Goal: Task Accomplishment & Management: Manage account settings

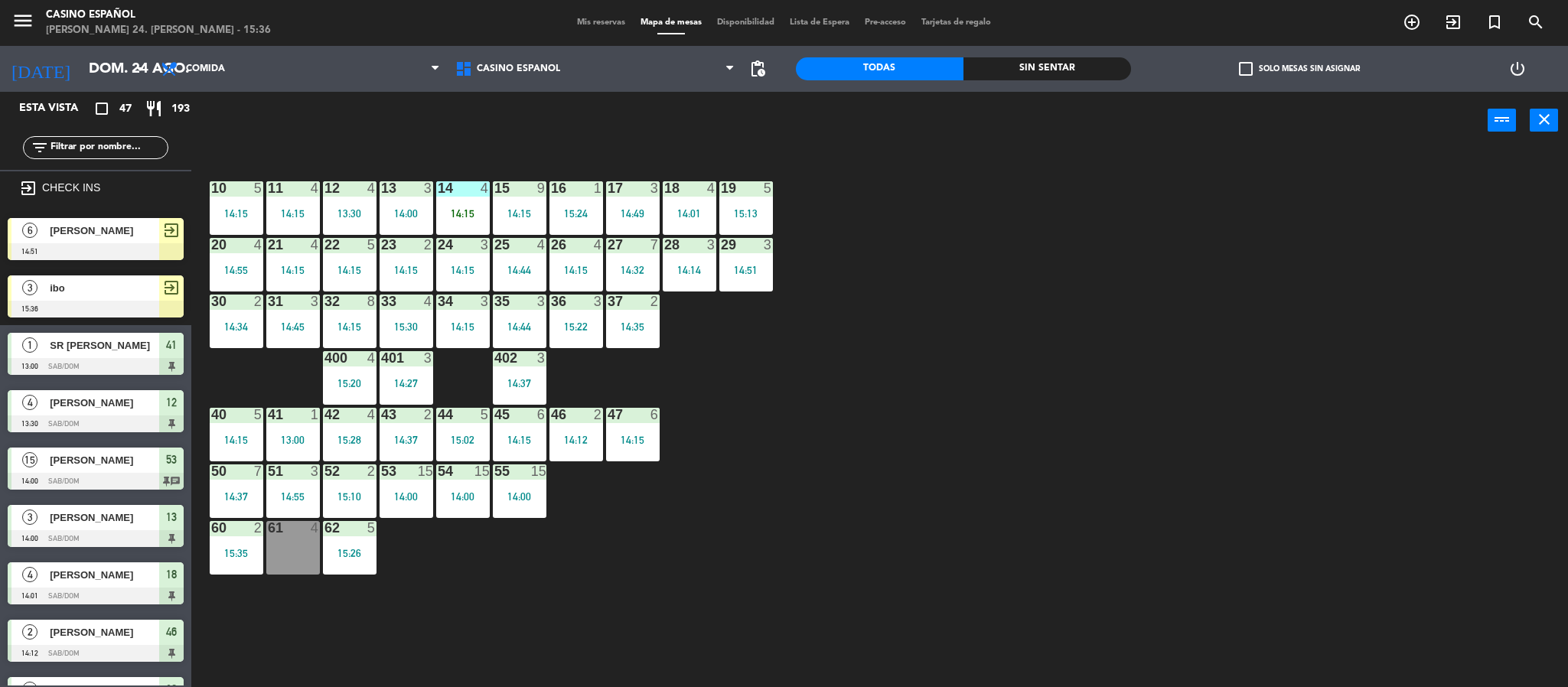
click at [97, 303] on div at bounding box center [95, 309] width 176 height 17
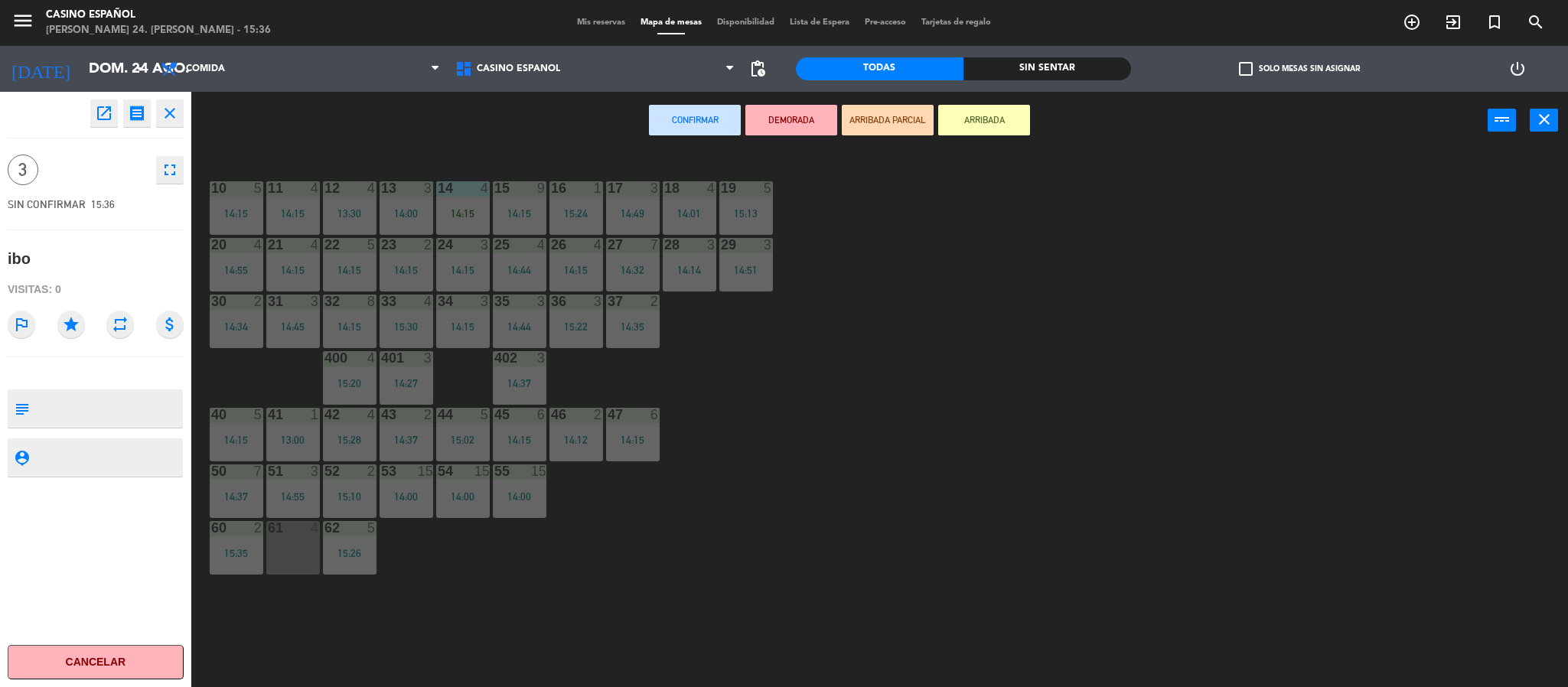
click at [310, 529] on div "4" at bounding box center [315, 528] width 9 height 14
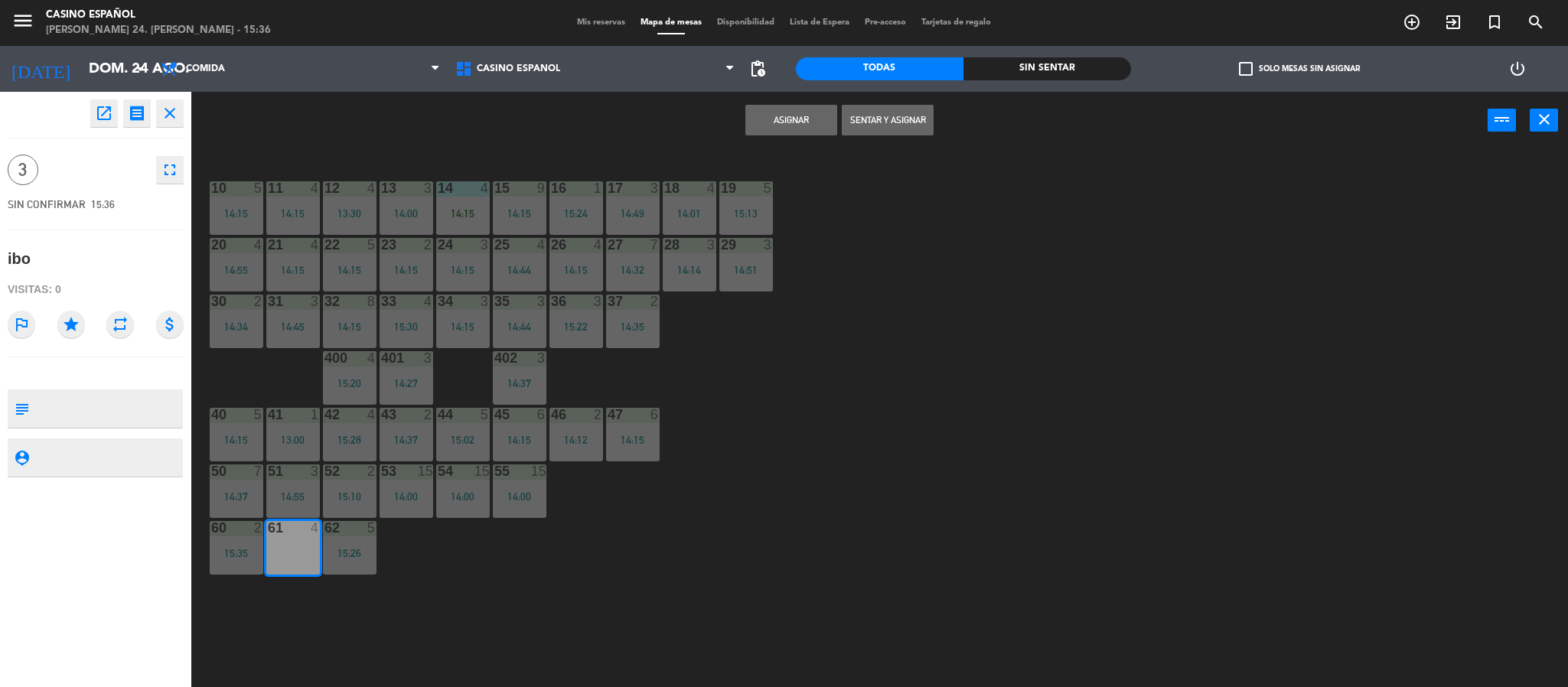
click at [874, 122] on button "Sentar y Asignar" at bounding box center [887, 120] width 92 height 30
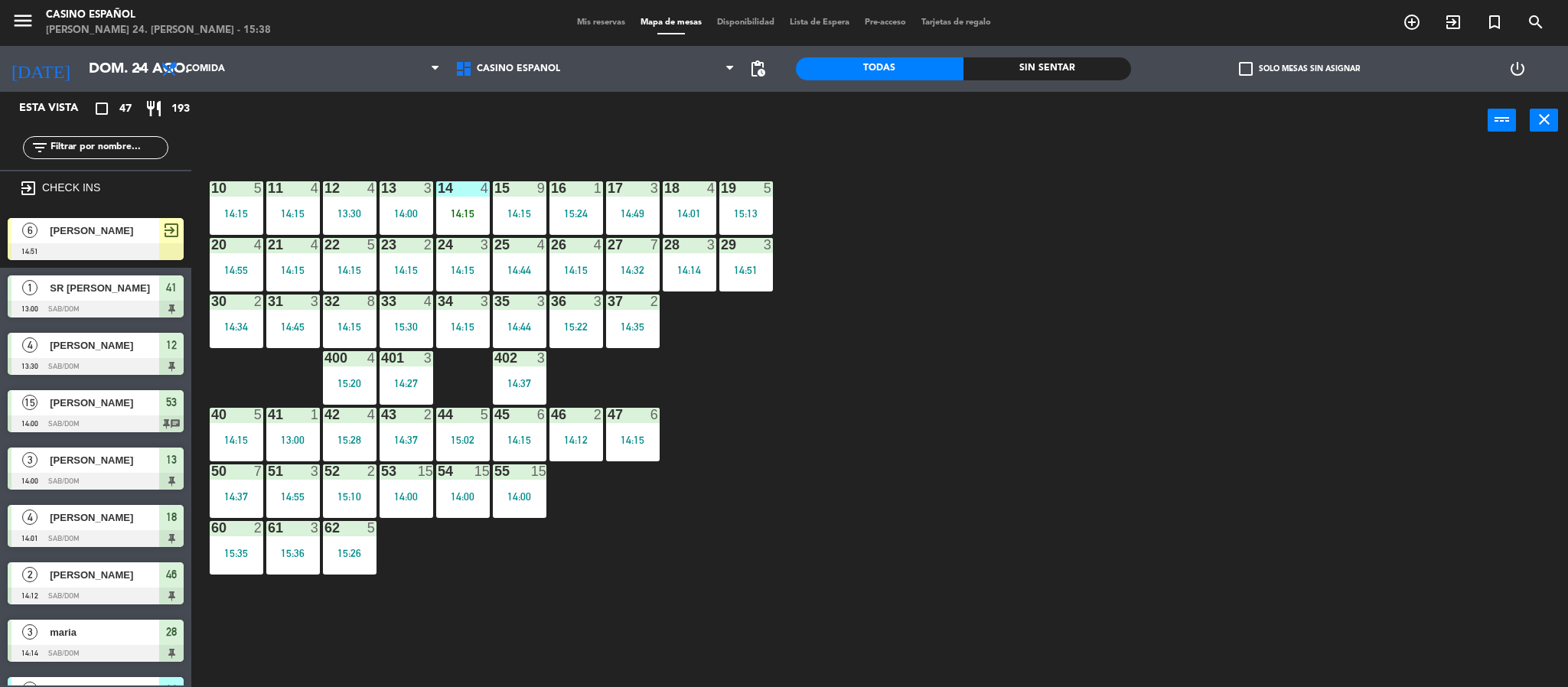
click at [81, 144] on input "text" at bounding box center [108, 148] width 119 height 17
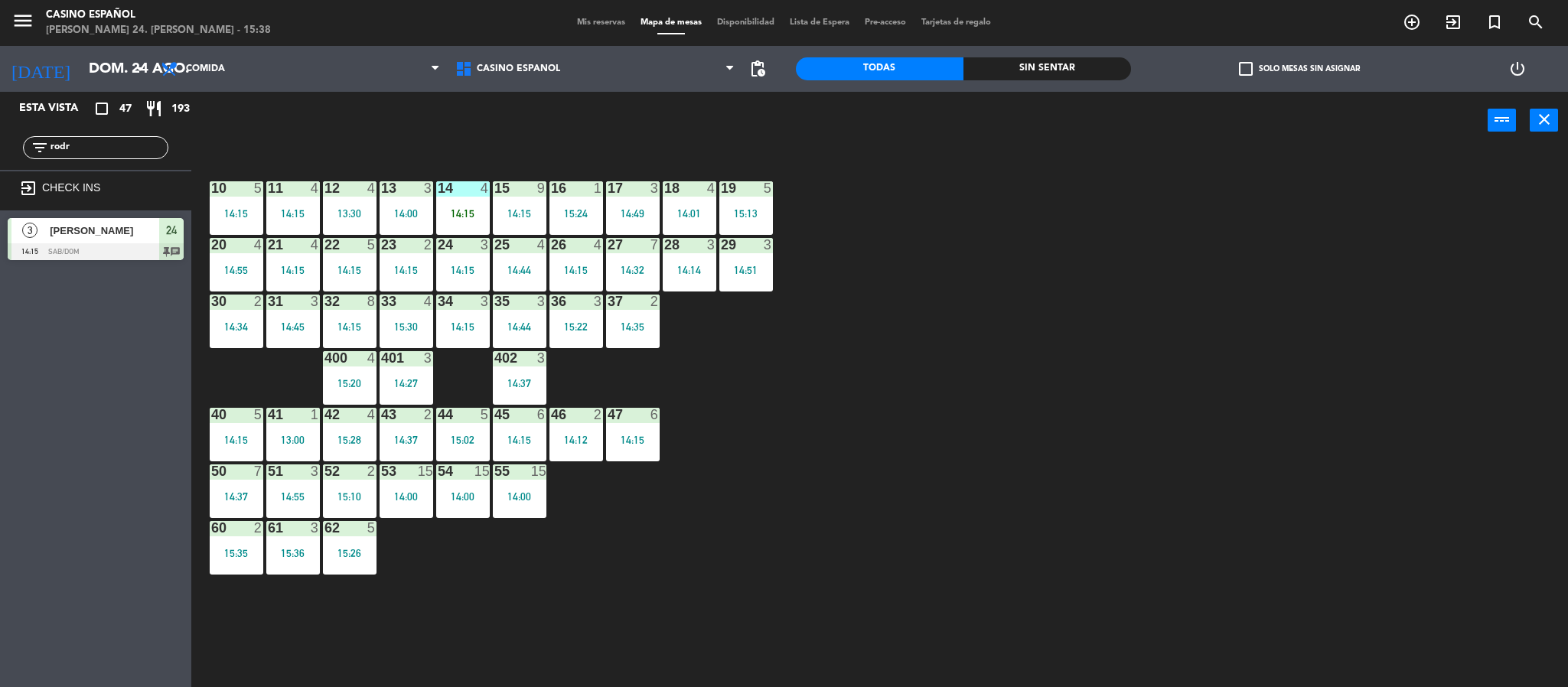
click at [882, 498] on div "10 5 14:15 11 4 14:15 12 4 13:30 13 3 14:00 14 4 14:15 15 9 14:15 16 1 15:24 17…" at bounding box center [887, 422] width 1361 height 538
click at [108, 152] on input "rodr" at bounding box center [108, 148] width 119 height 17
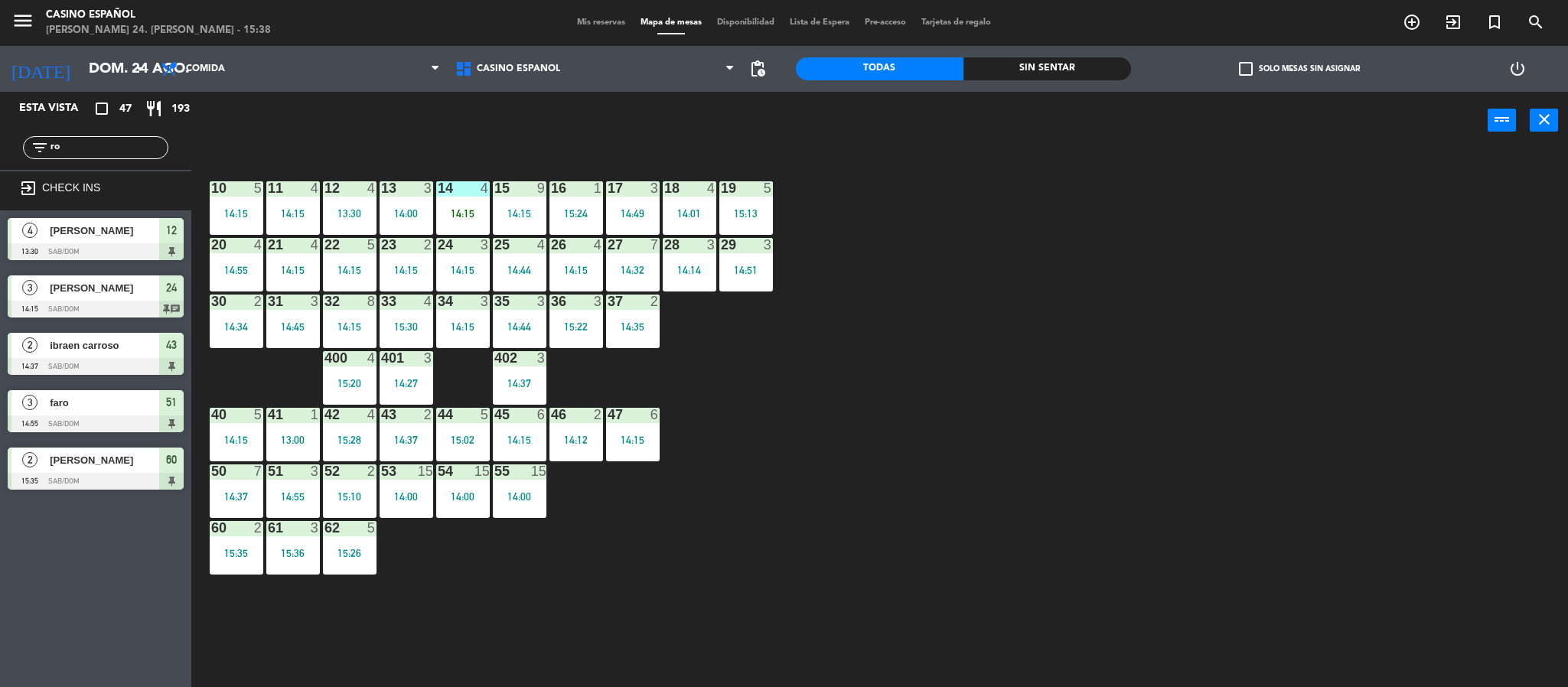
type input "r"
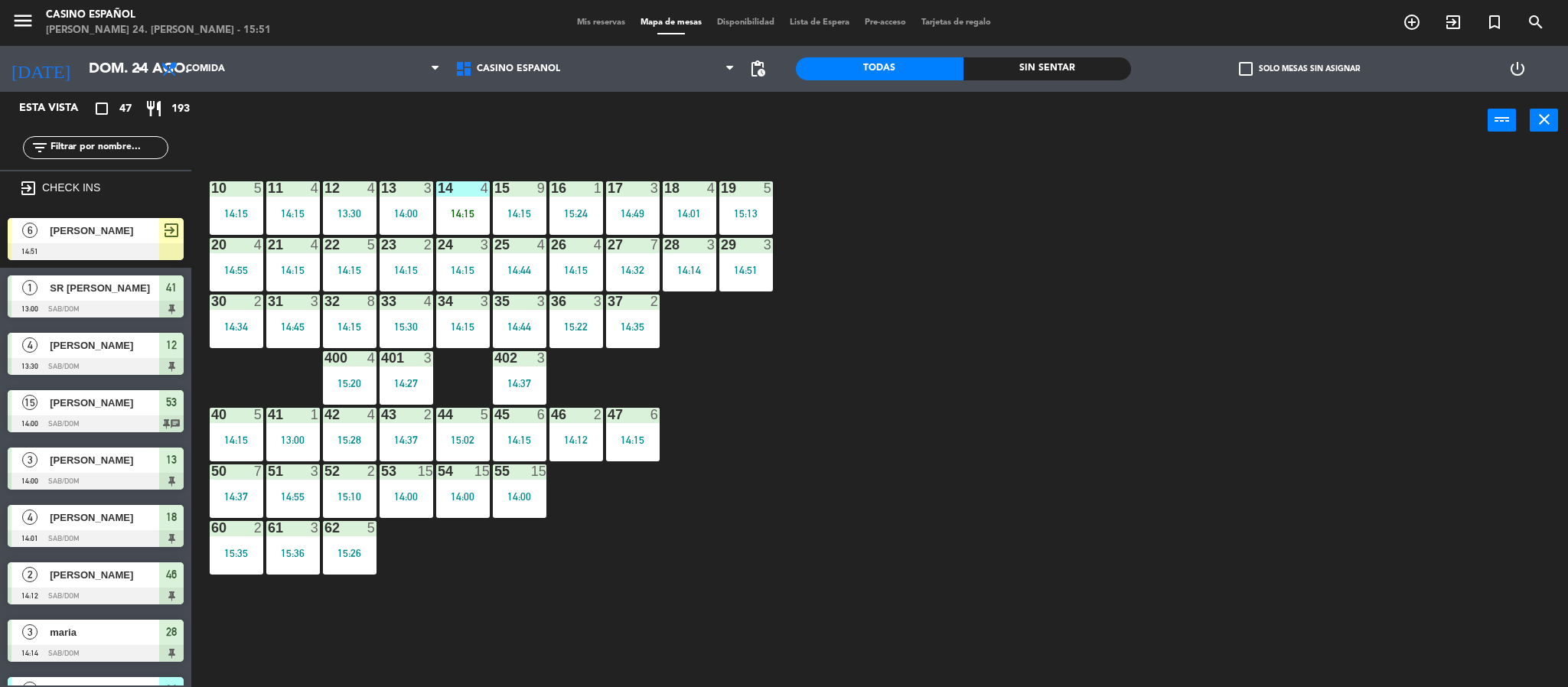
click at [600, 21] on span "Mis reservas" at bounding box center [601, 22] width 64 height 9
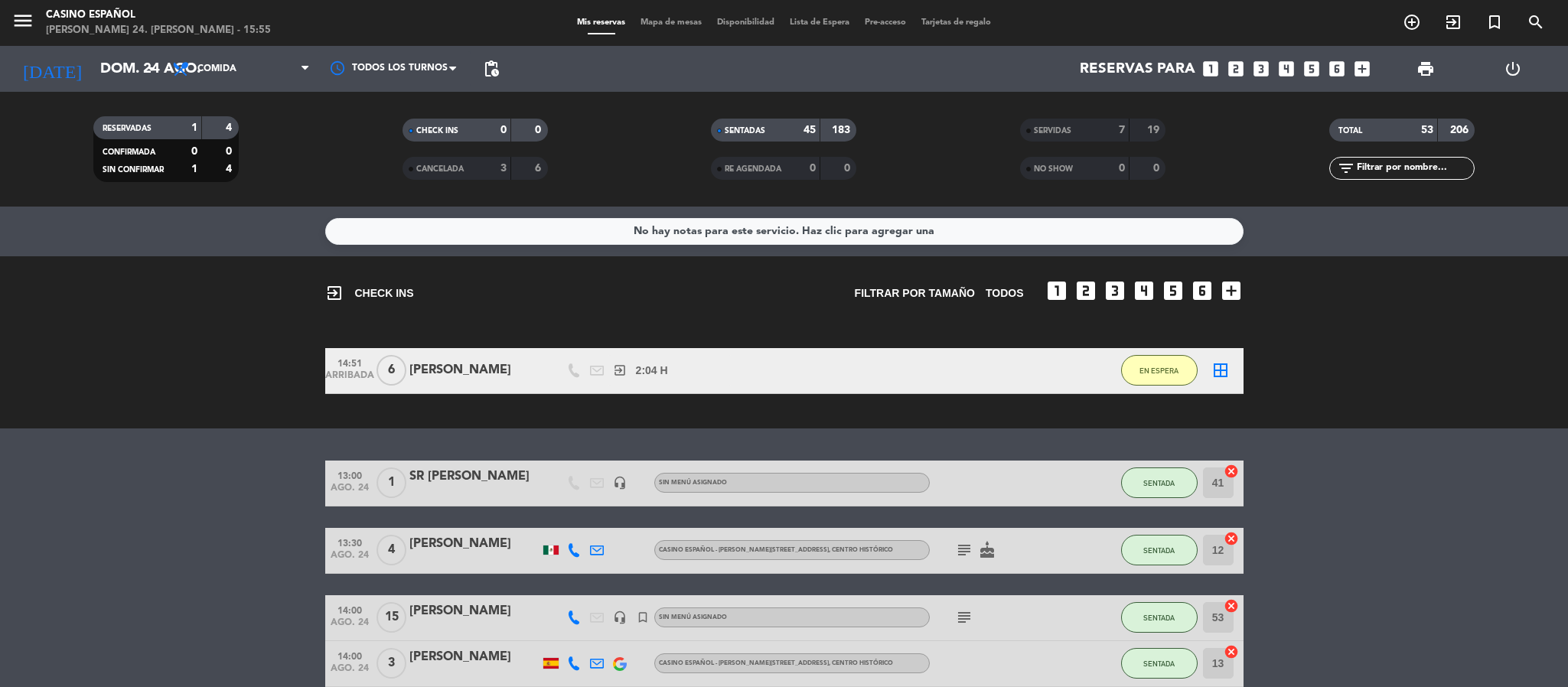
click at [661, 24] on span "Mapa de mesas" at bounding box center [671, 22] width 77 height 9
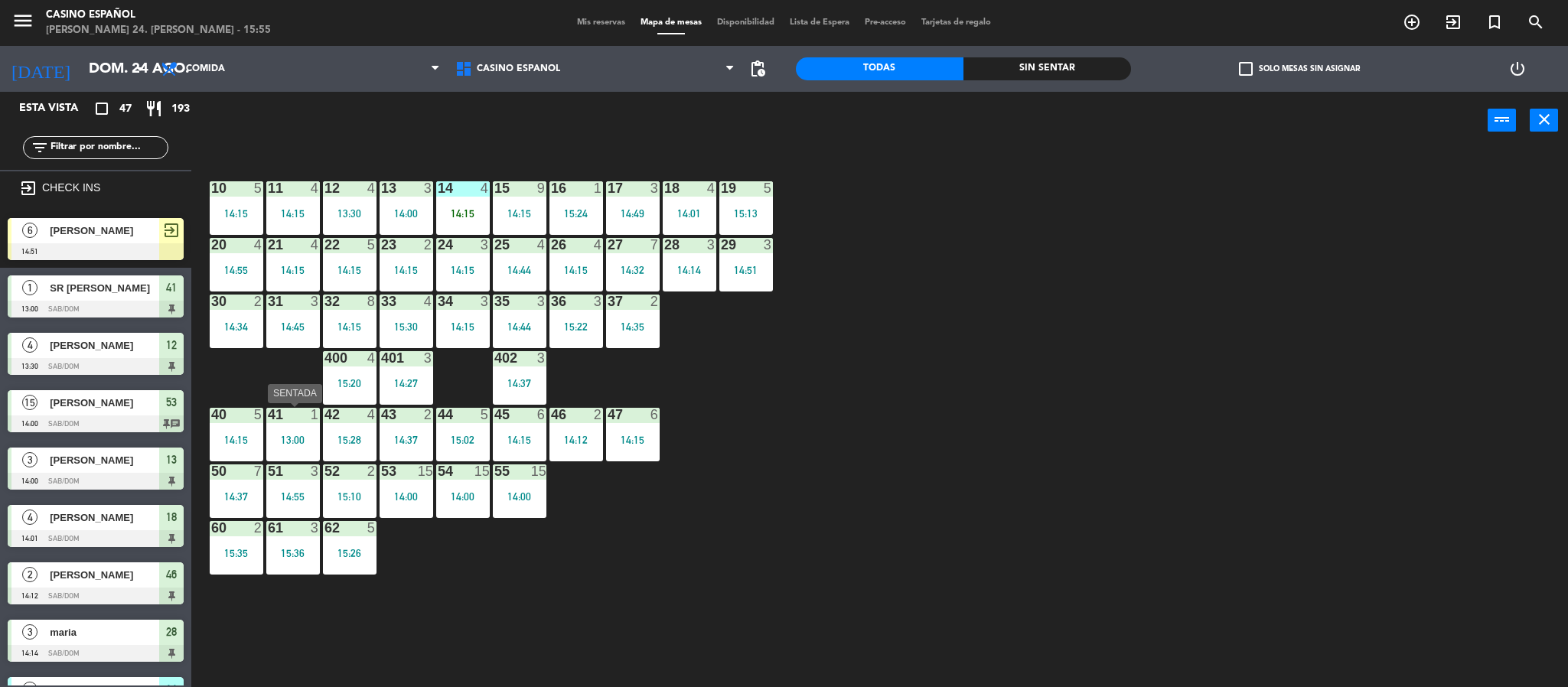
click at [303, 444] on div "13:00" at bounding box center [293, 439] width 53 height 10
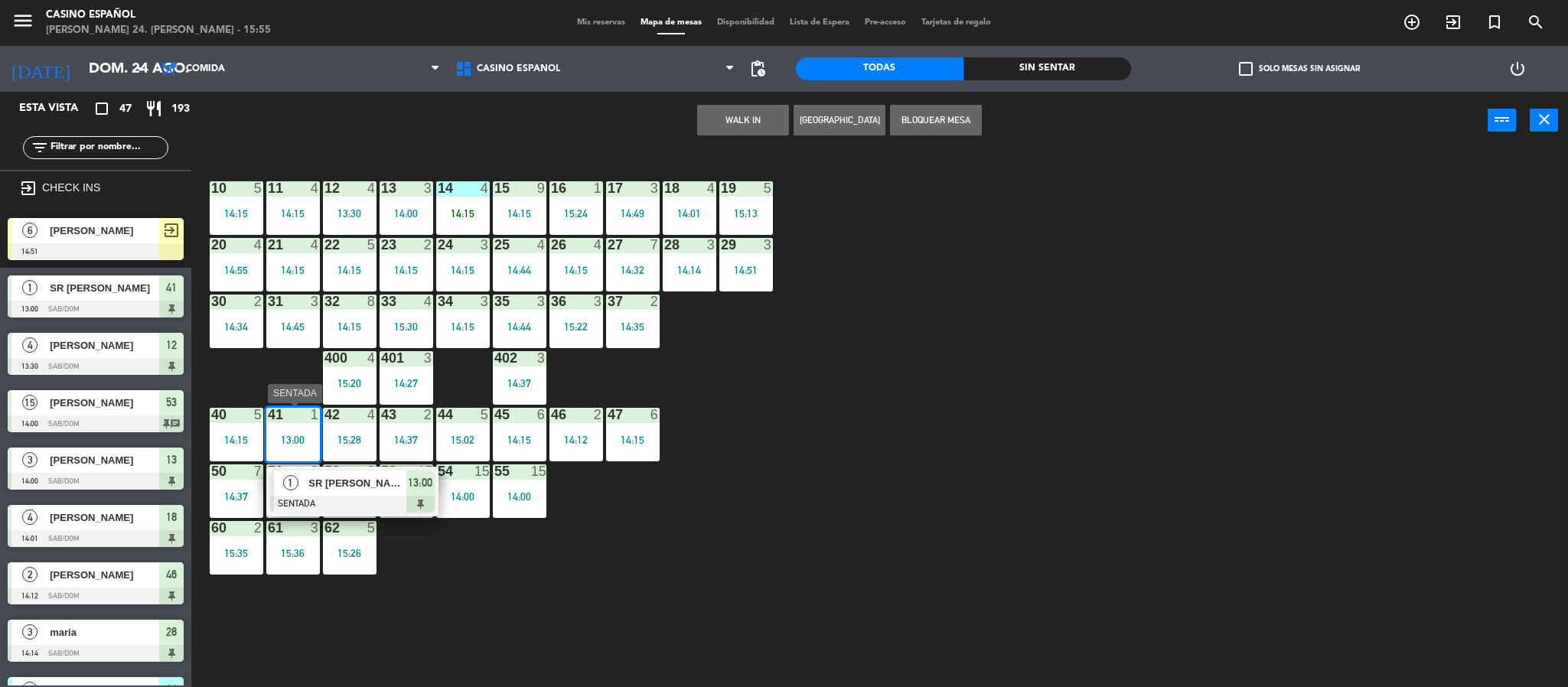
click at [365, 492] on div "SR [PERSON_NAME]" at bounding box center [356, 483] width 100 height 26
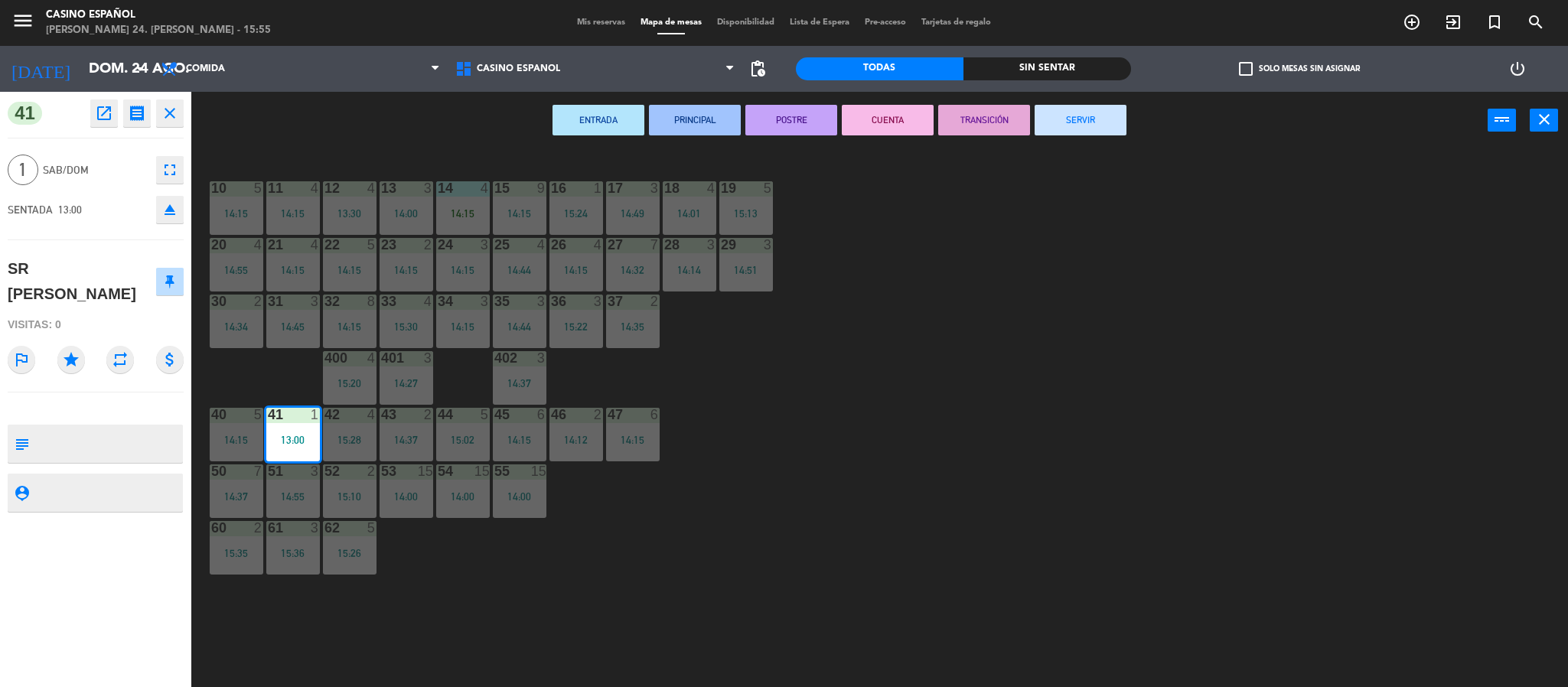
click at [1059, 108] on button "SERVIR" at bounding box center [1080, 120] width 92 height 30
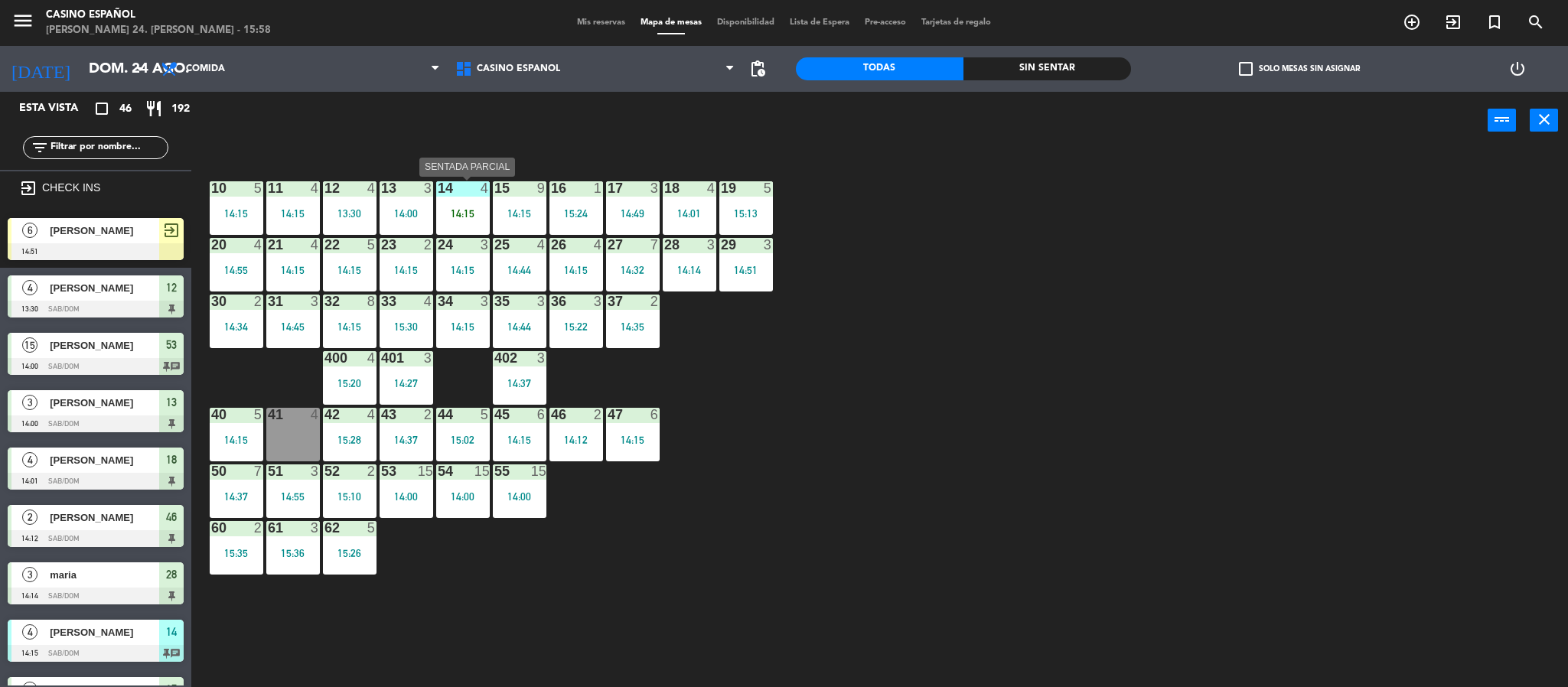
click at [476, 214] on div "14:15" at bounding box center [462, 213] width 53 height 10
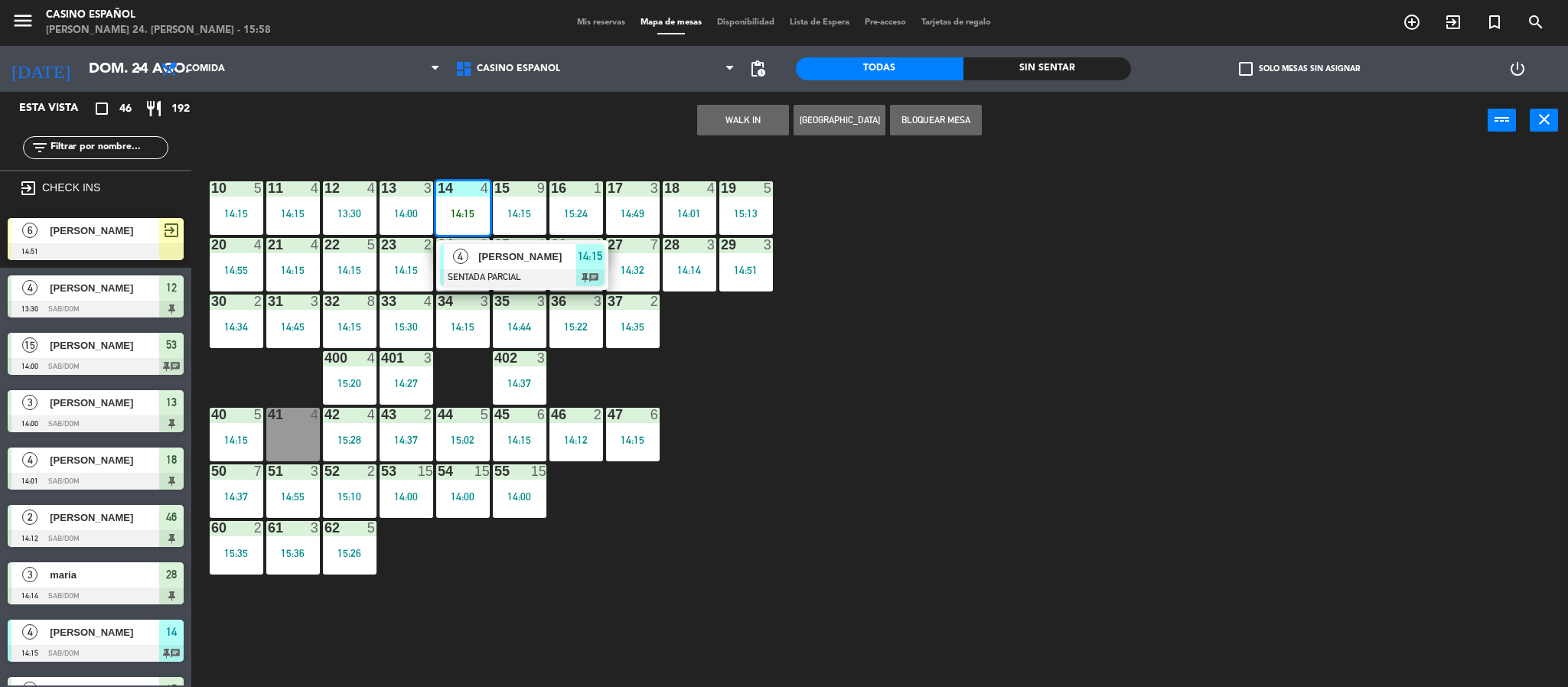
click at [1068, 304] on div "10 5 14:15 11 4 14:15 12 4 13:30 13 3 14:00 14 4 14:15 4 [PERSON_NAME] SENTADA …" at bounding box center [887, 422] width 1361 height 538
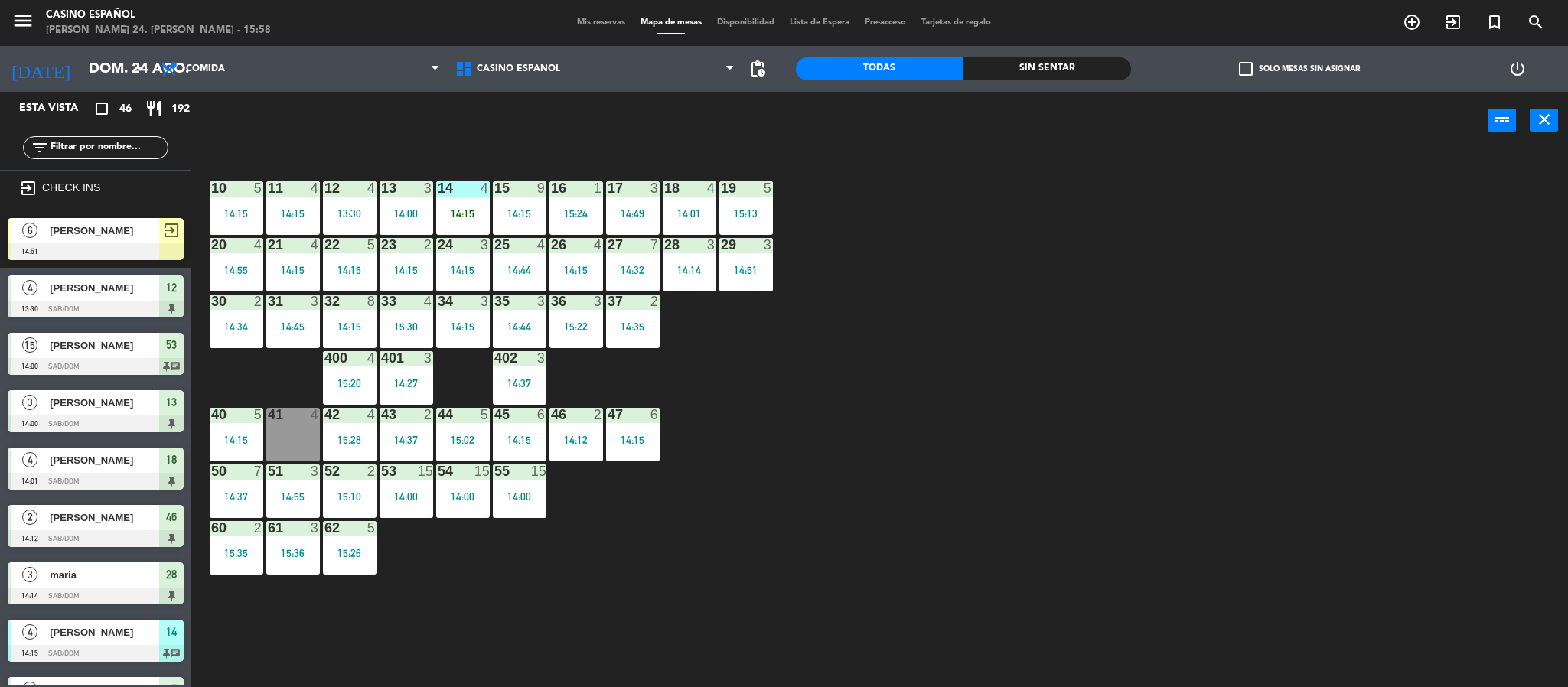
click at [675, 198] on div "18 4 14:01" at bounding box center [689, 208] width 53 height 53
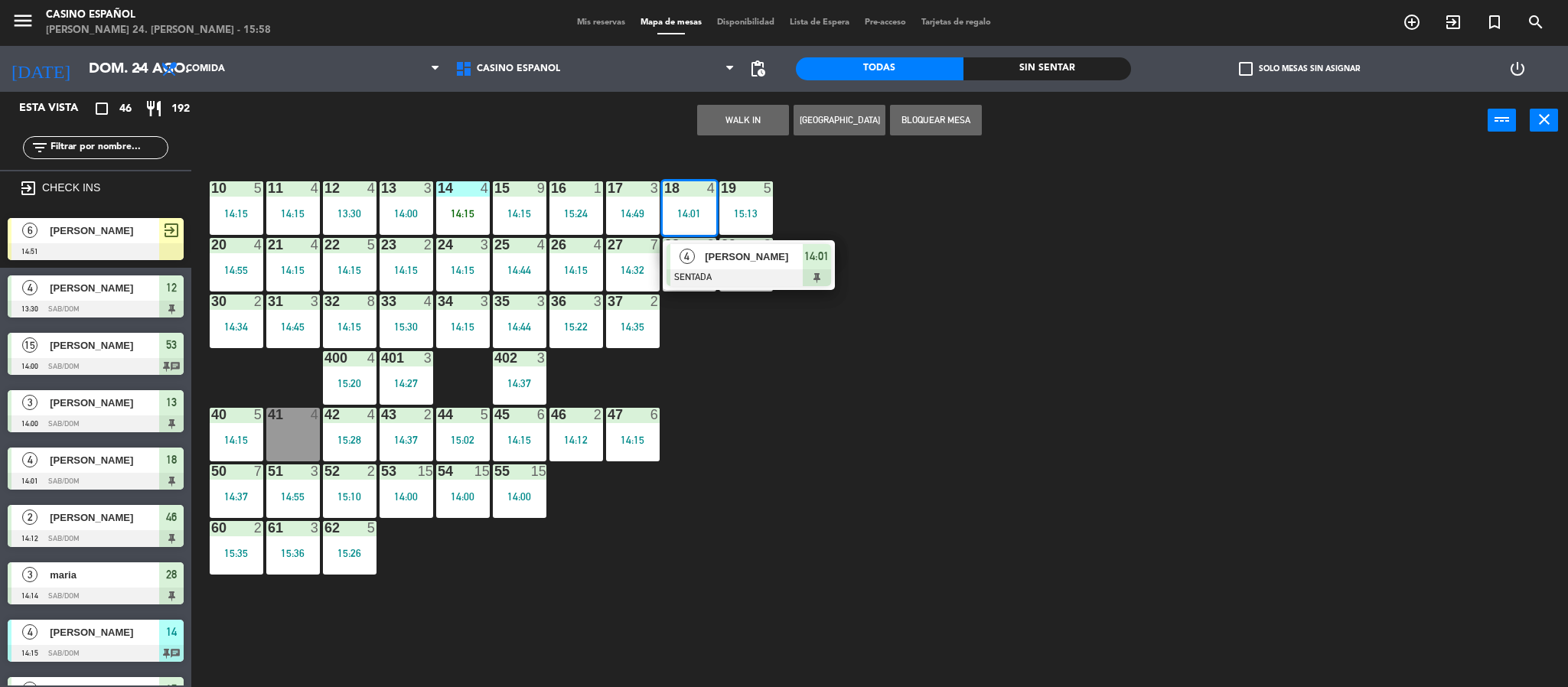
drag, startPoint x: 710, startPoint y: 259, endPoint x: 705, endPoint y: 267, distance: 9.4
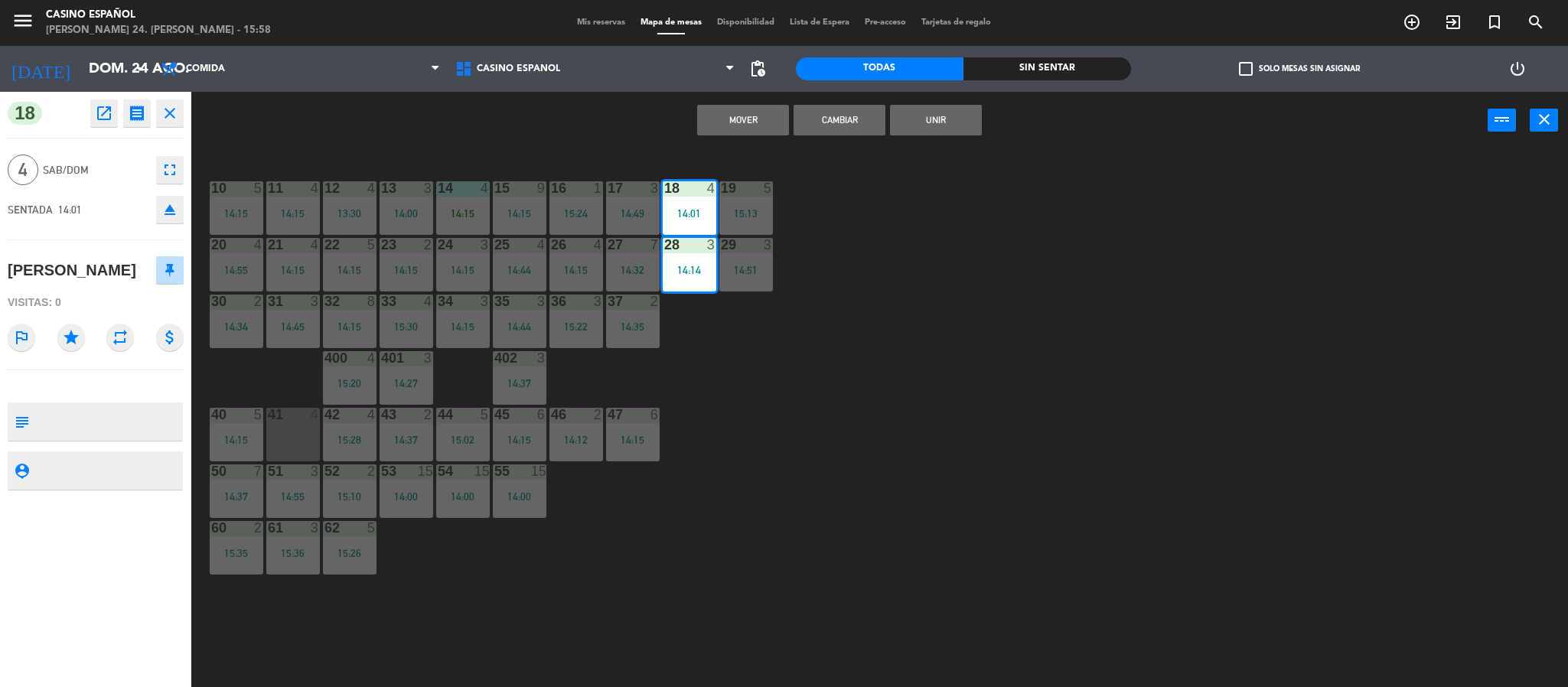
click at [825, 183] on div "10 5 14:15 11 4 14:15 12 4 13:30 13 3 14:00 14 4 14:15 15 9 14:15 16 1 15:24 17…" at bounding box center [887, 422] width 1361 height 538
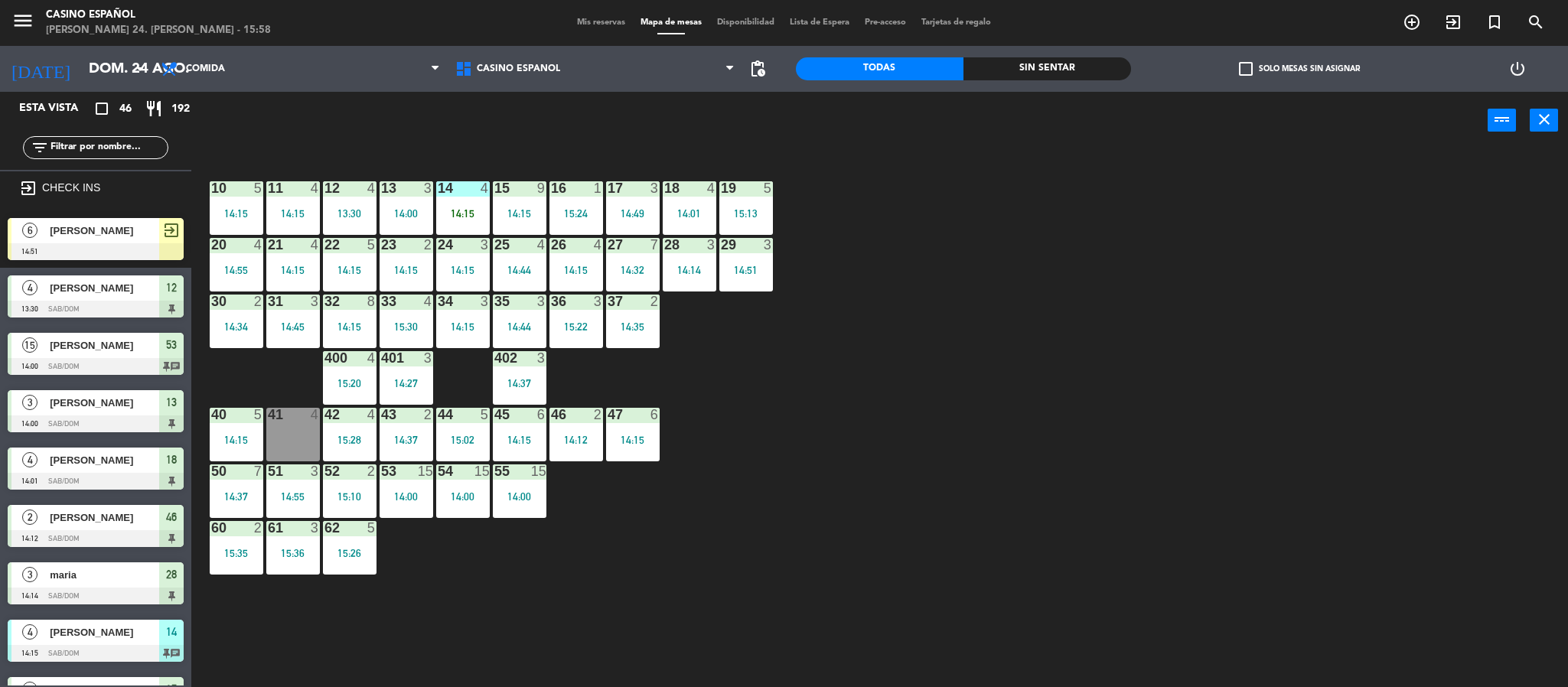
click at [703, 212] on div "14:01" at bounding box center [689, 213] width 53 height 10
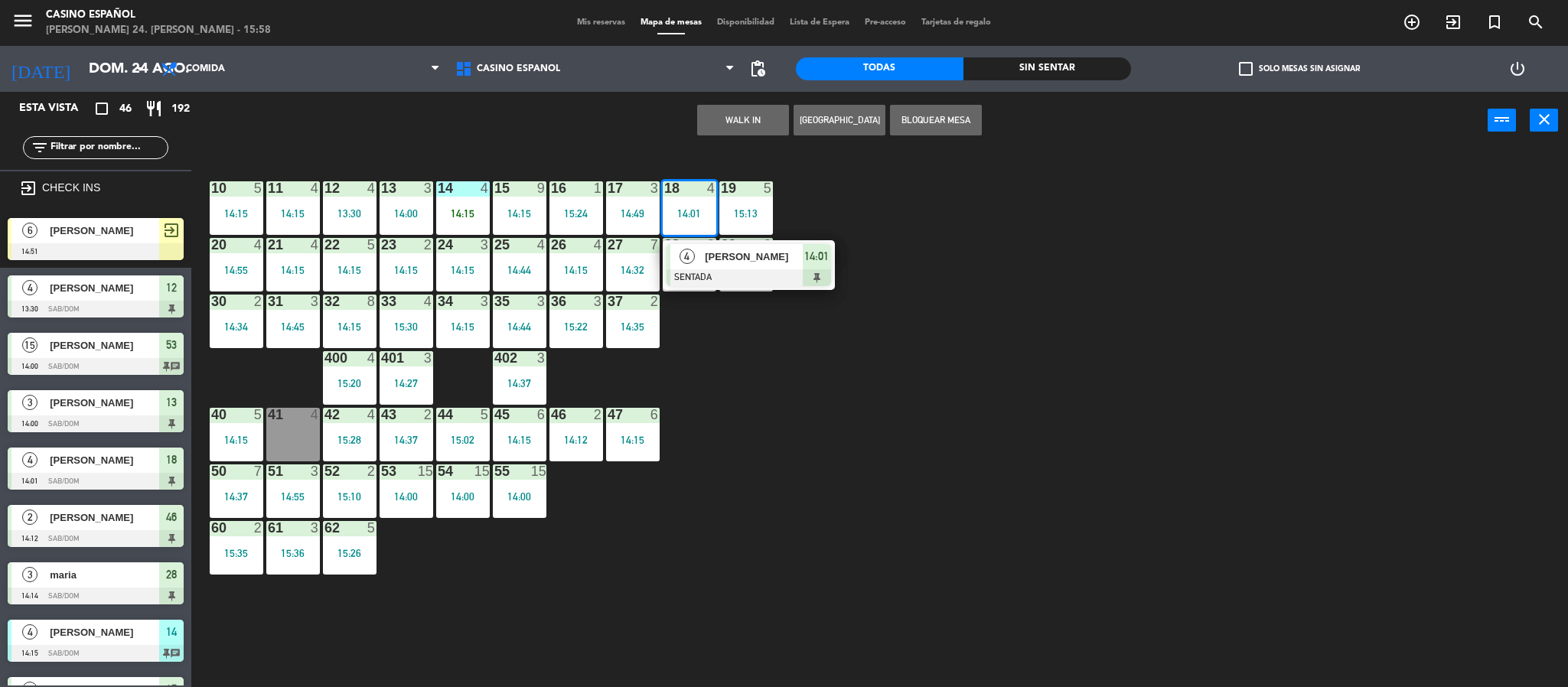
click at [720, 276] on div at bounding box center [748, 278] width 164 height 17
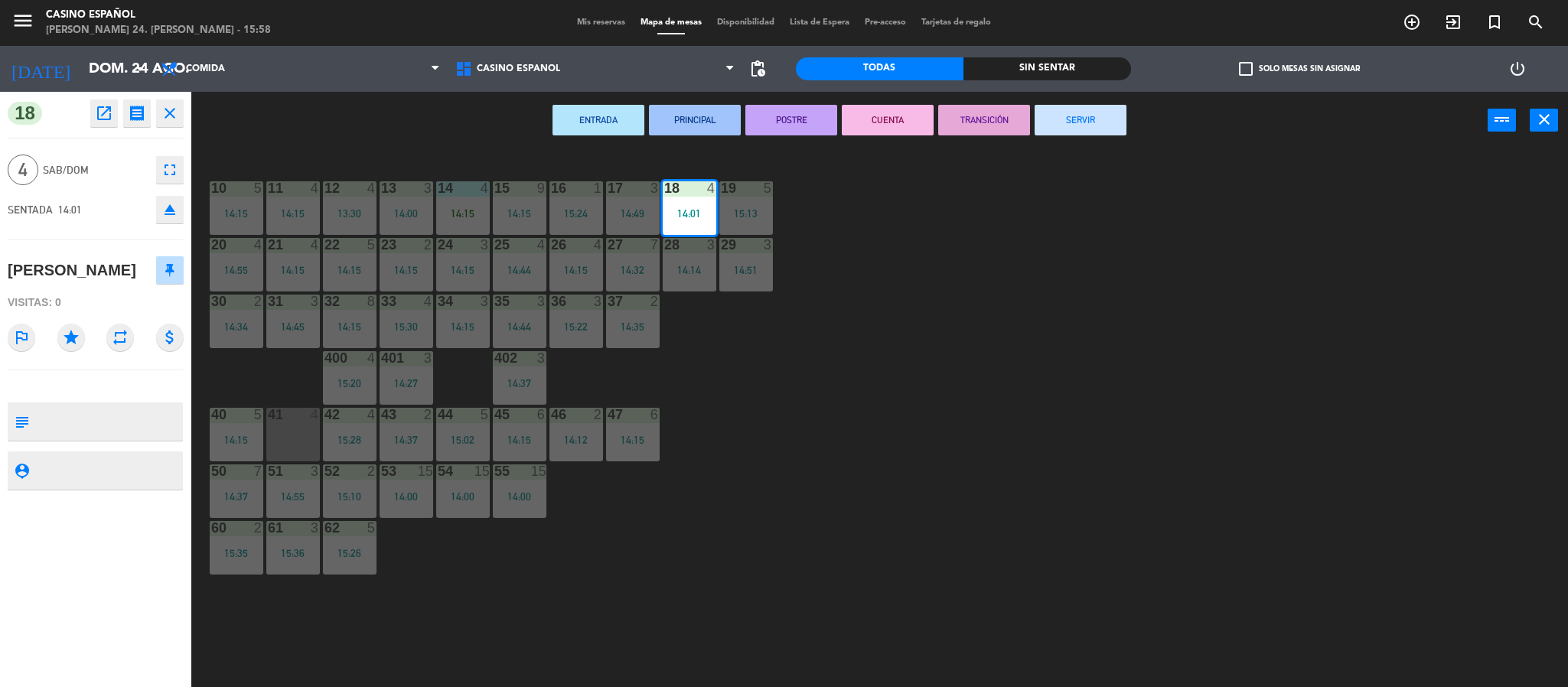
click at [159, 215] on button "eject" at bounding box center [169, 209] width 28 height 28
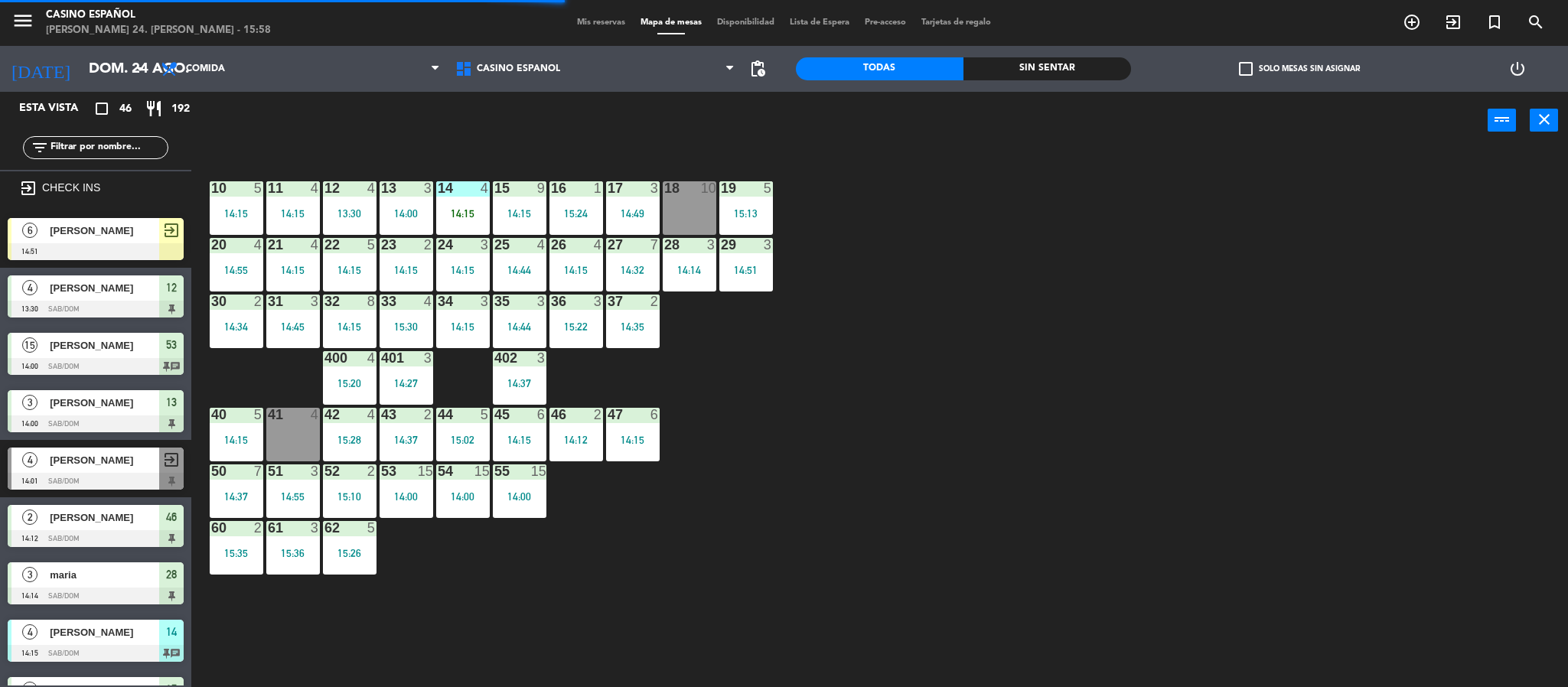
click at [478, 200] on div "14 4 14:15" at bounding box center [462, 208] width 53 height 53
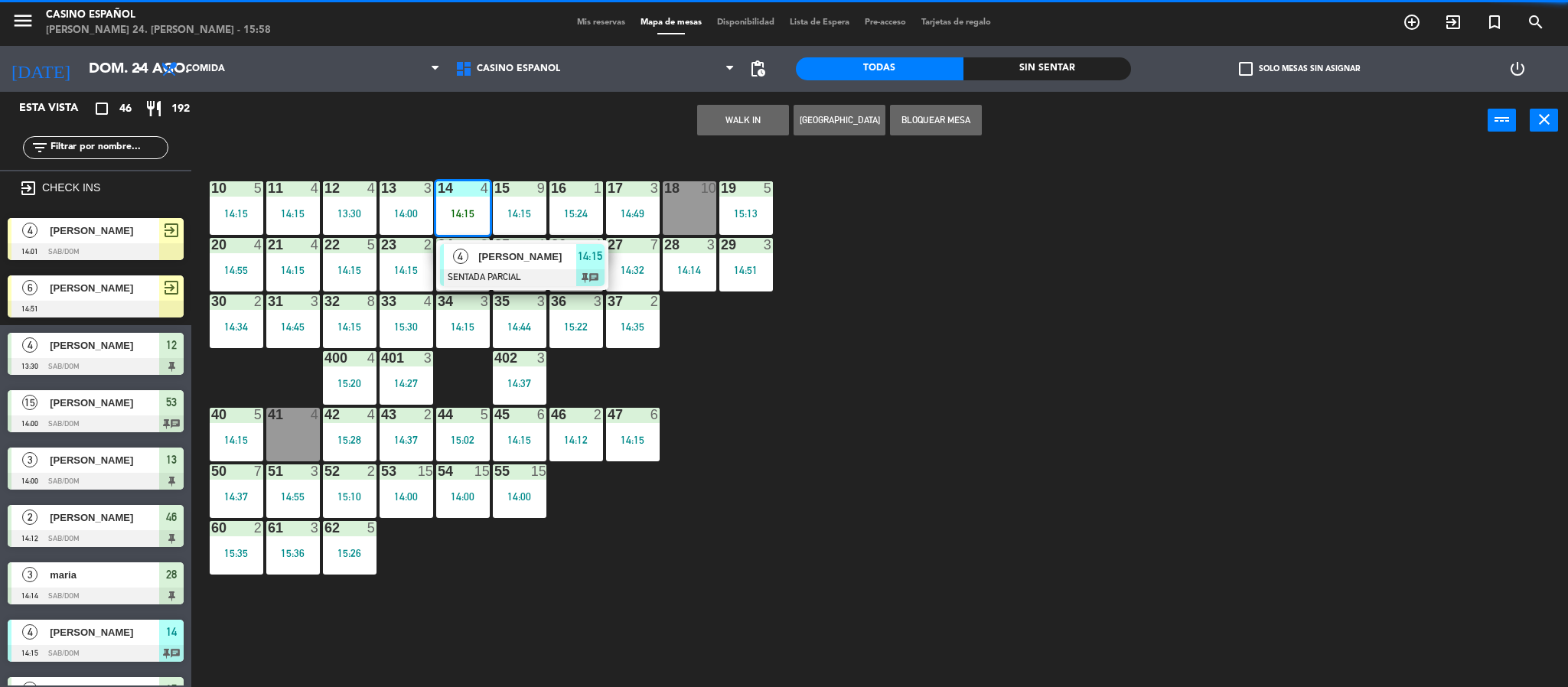
click at [673, 216] on div "18 10" at bounding box center [689, 208] width 53 height 53
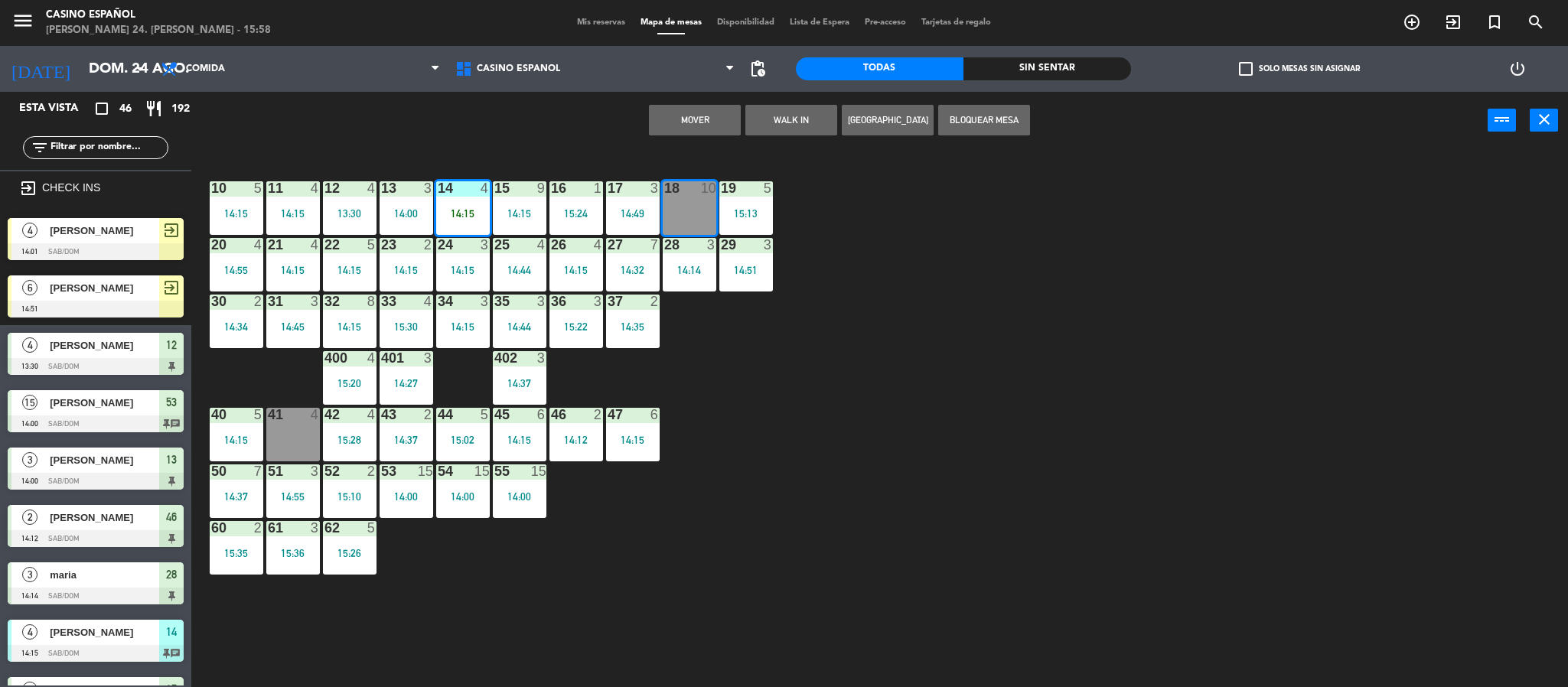
click at [663, 128] on button "Mover" at bounding box center [695, 120] width 92 height 30
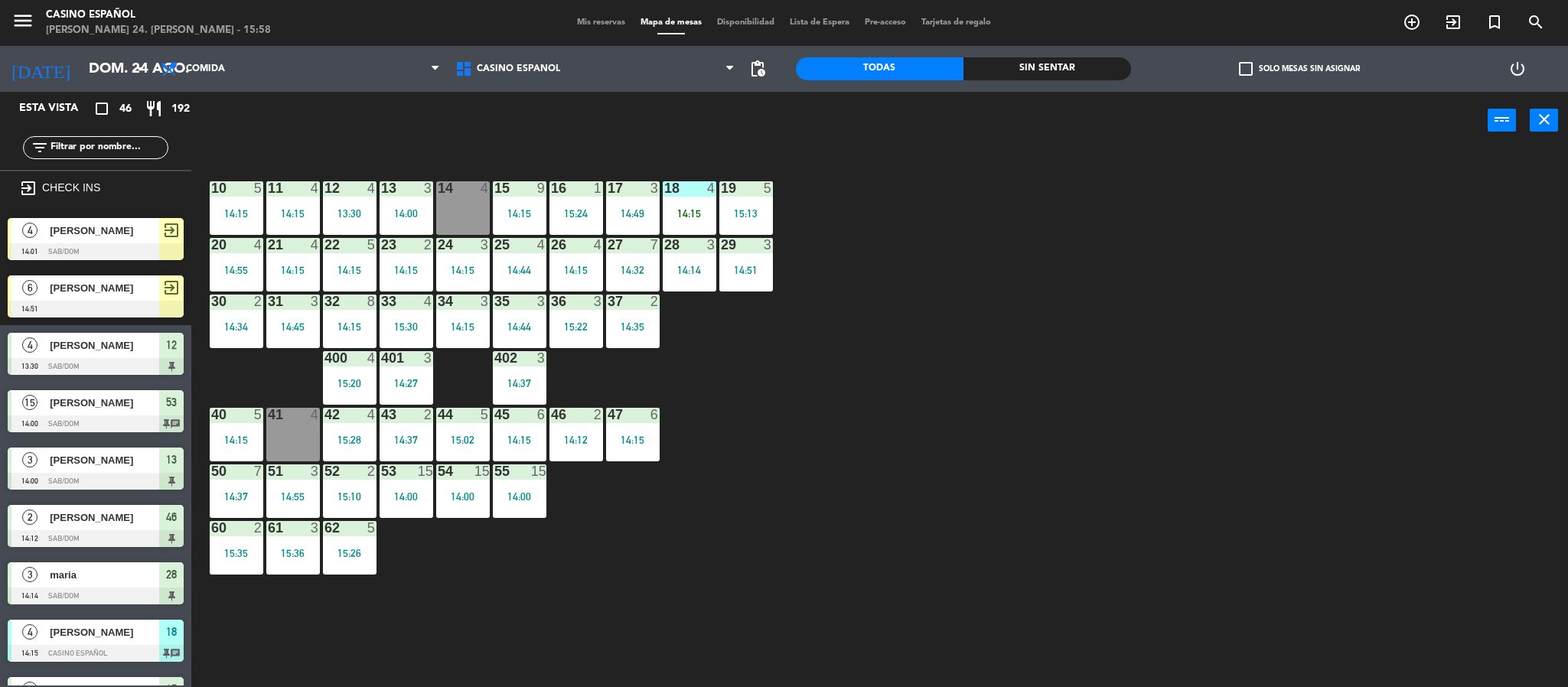
drag, startPoint x: 1001, startPoint y: 259, endPoint x: 917, endPoint y: 192, distance: 107.4
click at [982, 251] on div "10 5 14:15 11 4 14:15 12 4 13:30 13 3 14:00 14 4 15 9 14:15 16 1 15:24 17 3 14:…" at bounding box center [887, 422] width 1361 height 538
click at [124, 223] on span "[PERSON_NAME]" at bounding box center [103, 231] width 109 height 16
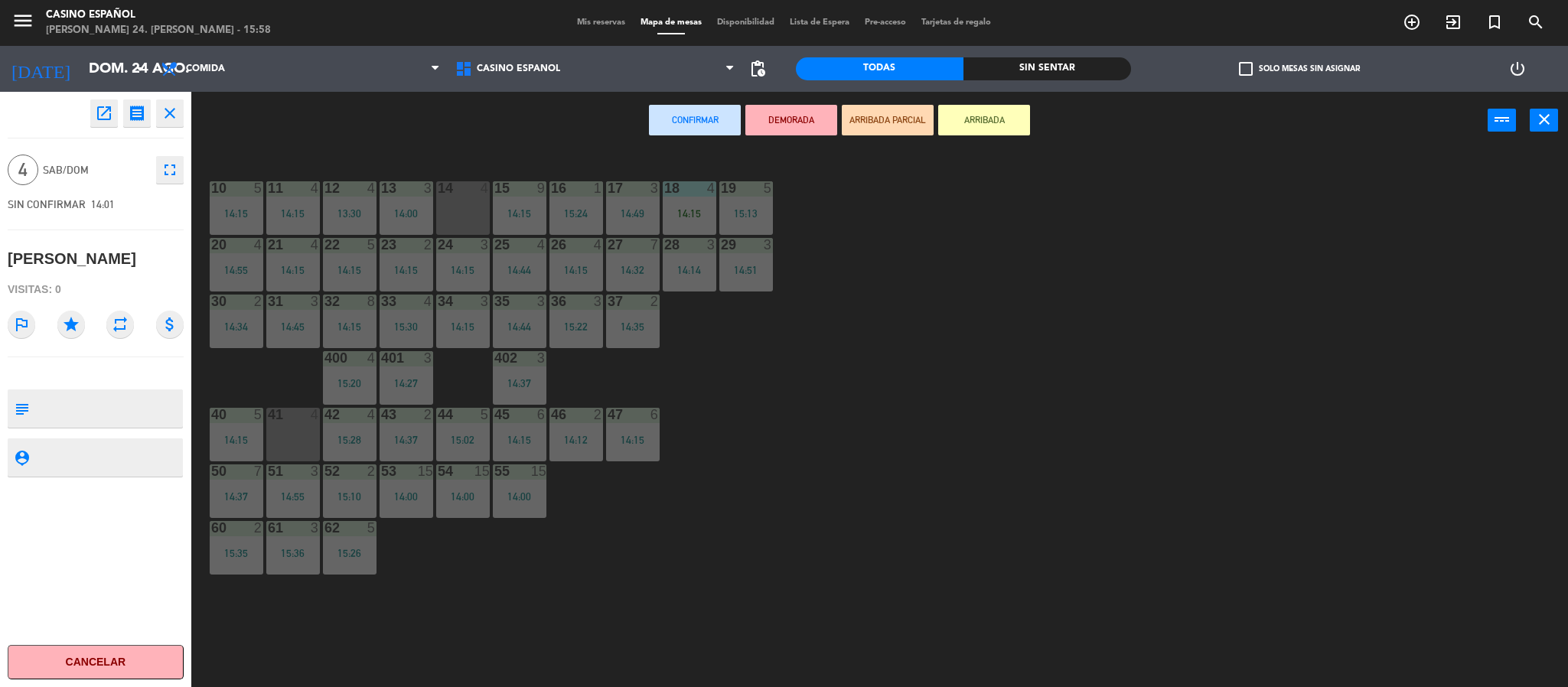
click at [166, 118] on icon "close" at bounding box center [169, 113] width 18 height 18
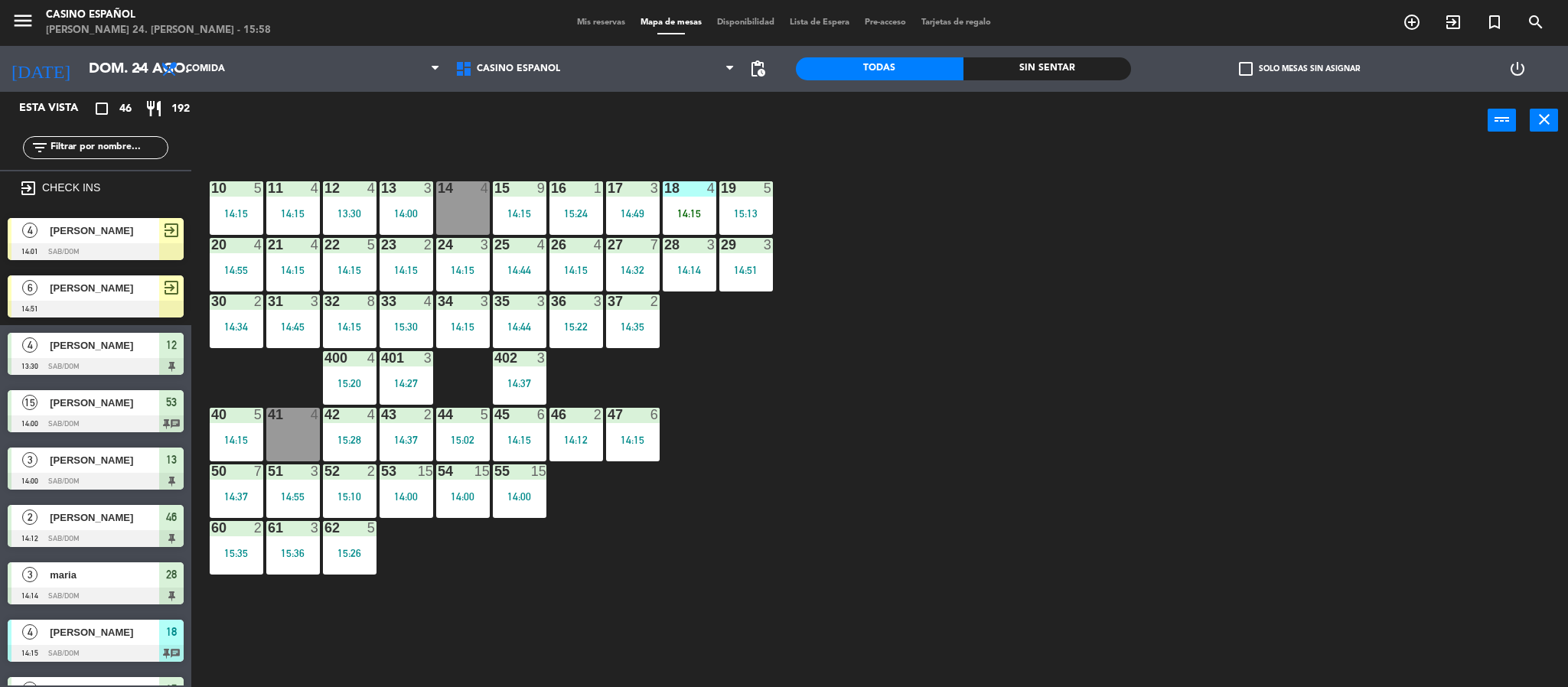
click at [93, 239] on span "[PERSON_NAME]" at bounding box center [103, 231] width 109 height 16
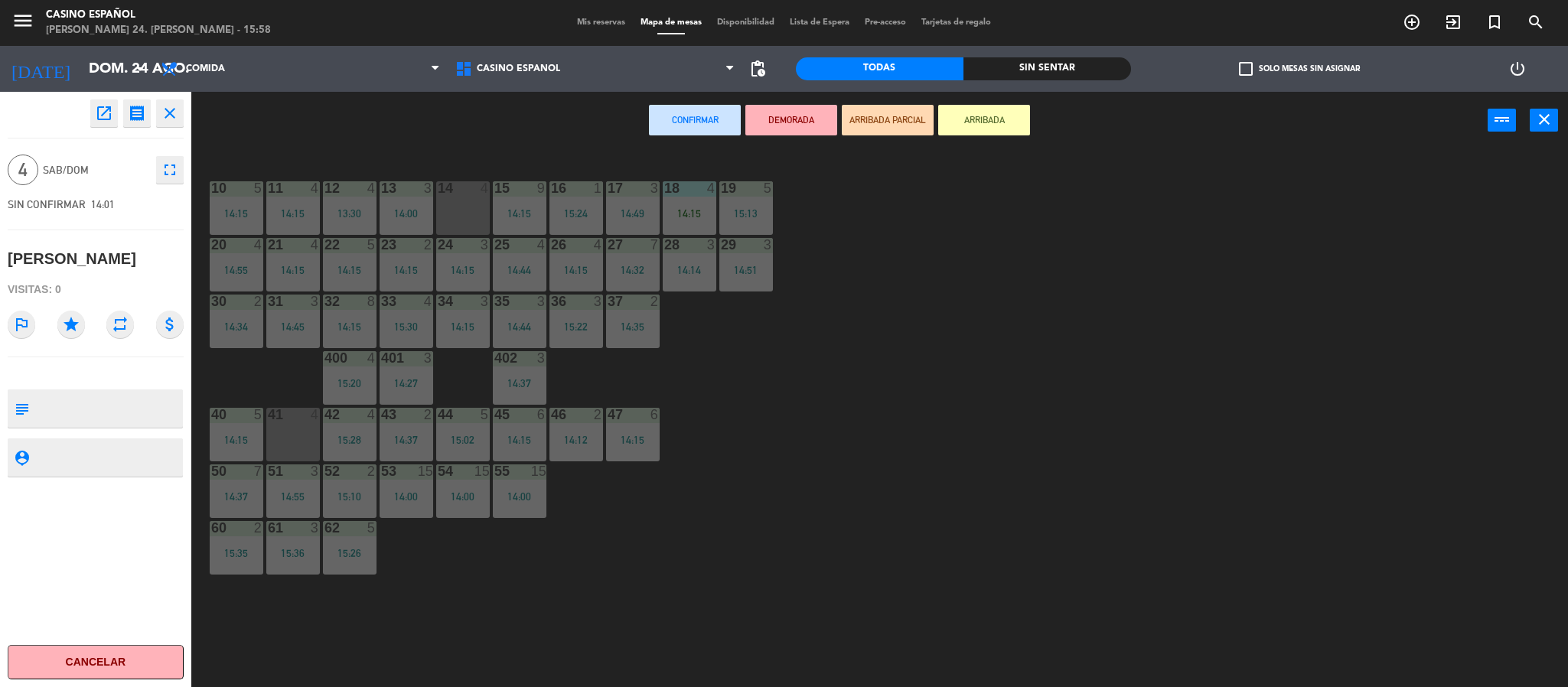
click at [177, 172] on icon "fullscreen" at bounding box center [169, 169] width 18 height 18
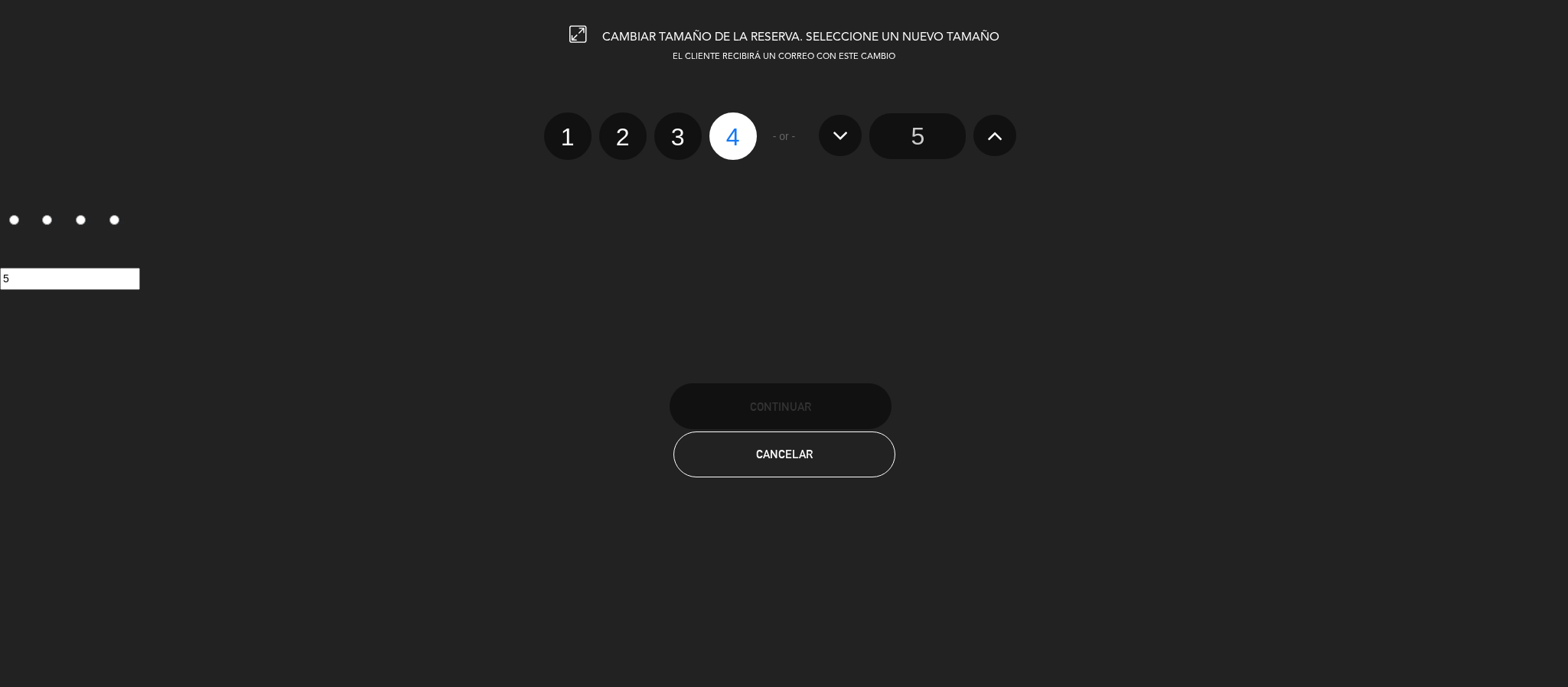
click at [901, 126] on input "5" at bounding box center [918, 136] width 97 height 46
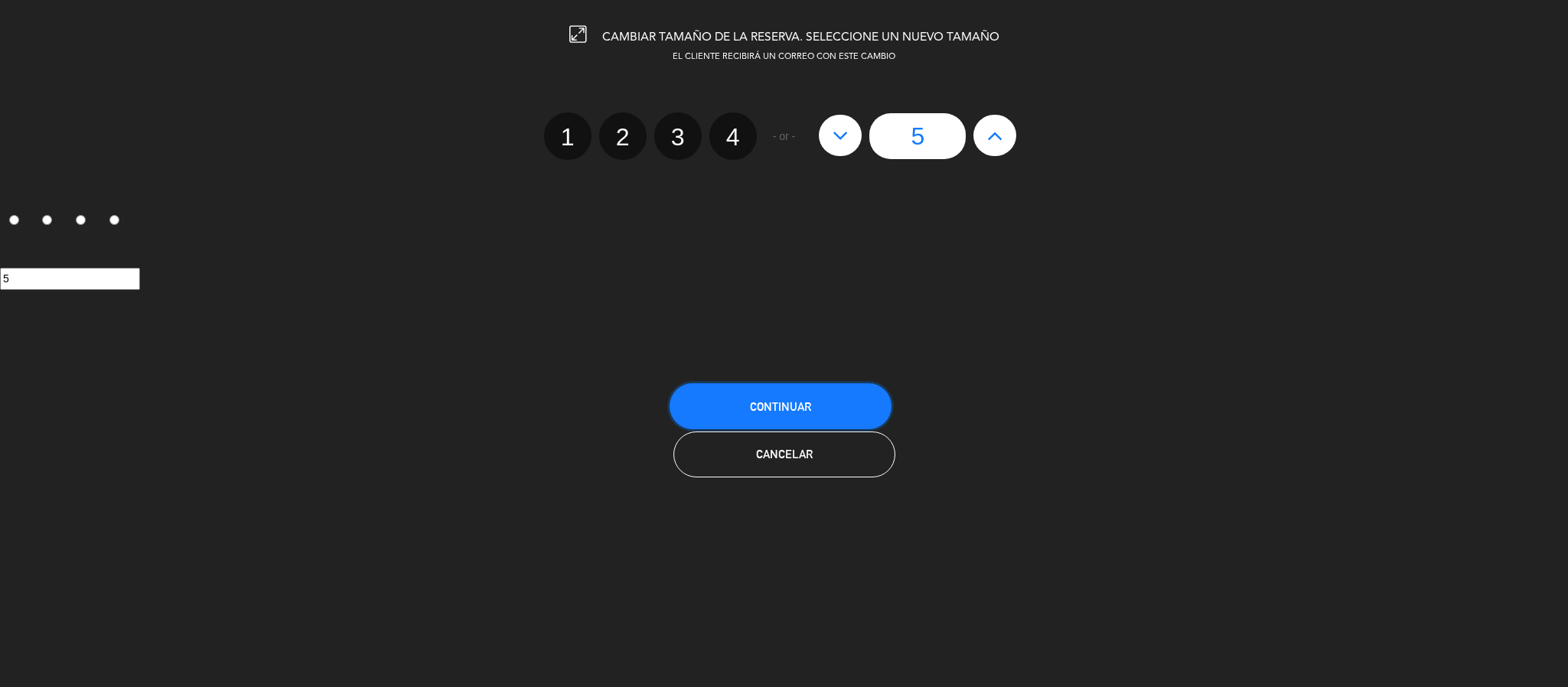
click at [721, 407] on button "Continuar" at bounding box center [780, 406] width 222 height 46
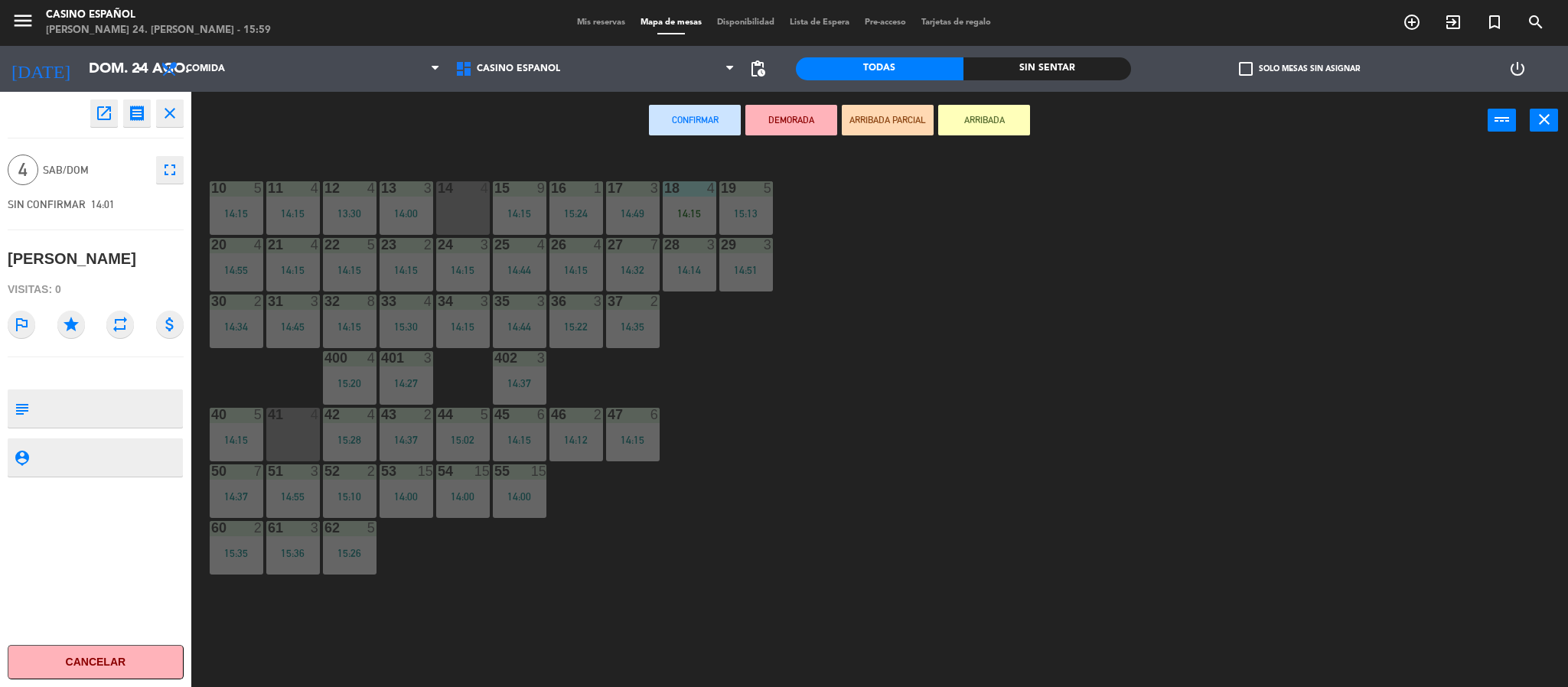
click at [925, 234] on div "10 5 14:15 11 4 14:15 12 4 13:30 13 3 14:00 14 4 15 9 14:15 16 1 15:24 17 3 14:…" at bounding box center [887, 422] width 1361 height 538
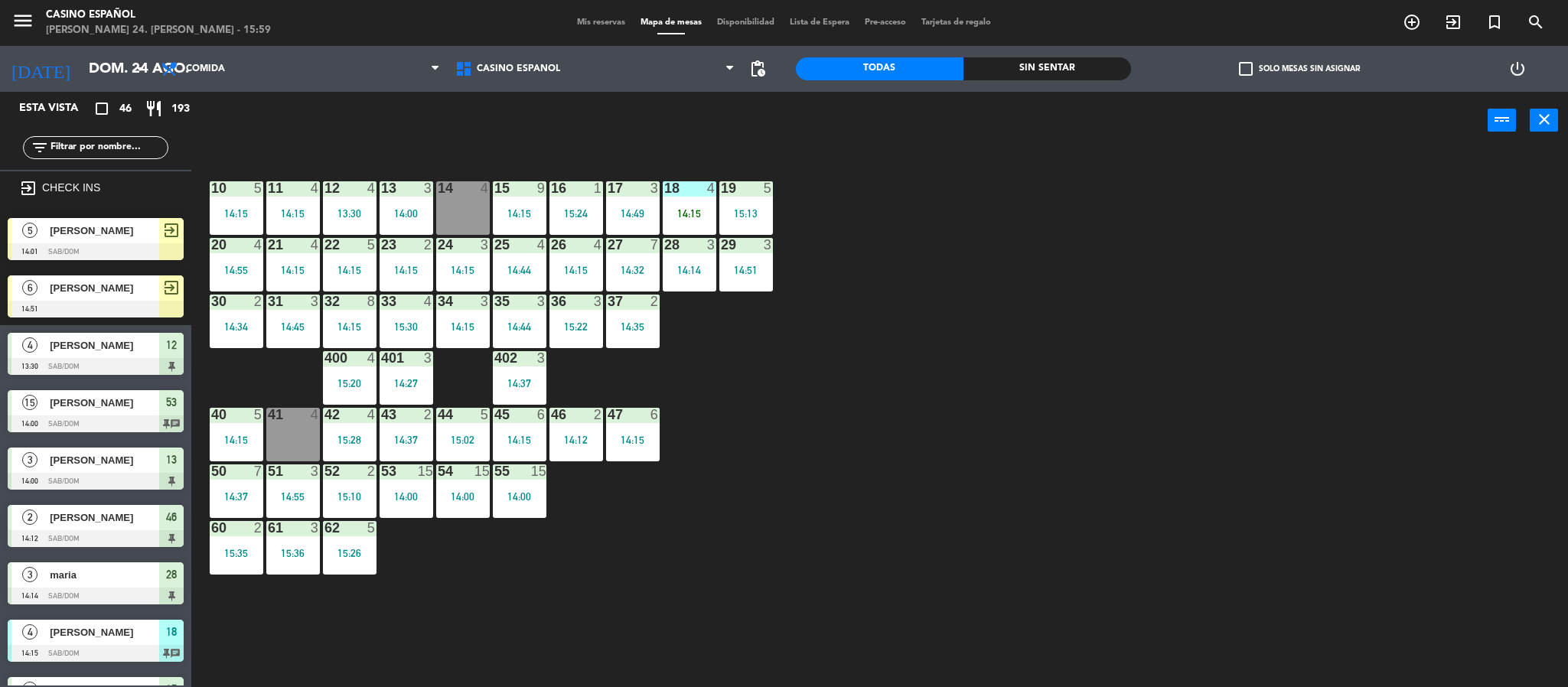
click at [693, 202] on div "18 4 14:15" at bounding box center [689, 208] width 53 height 53
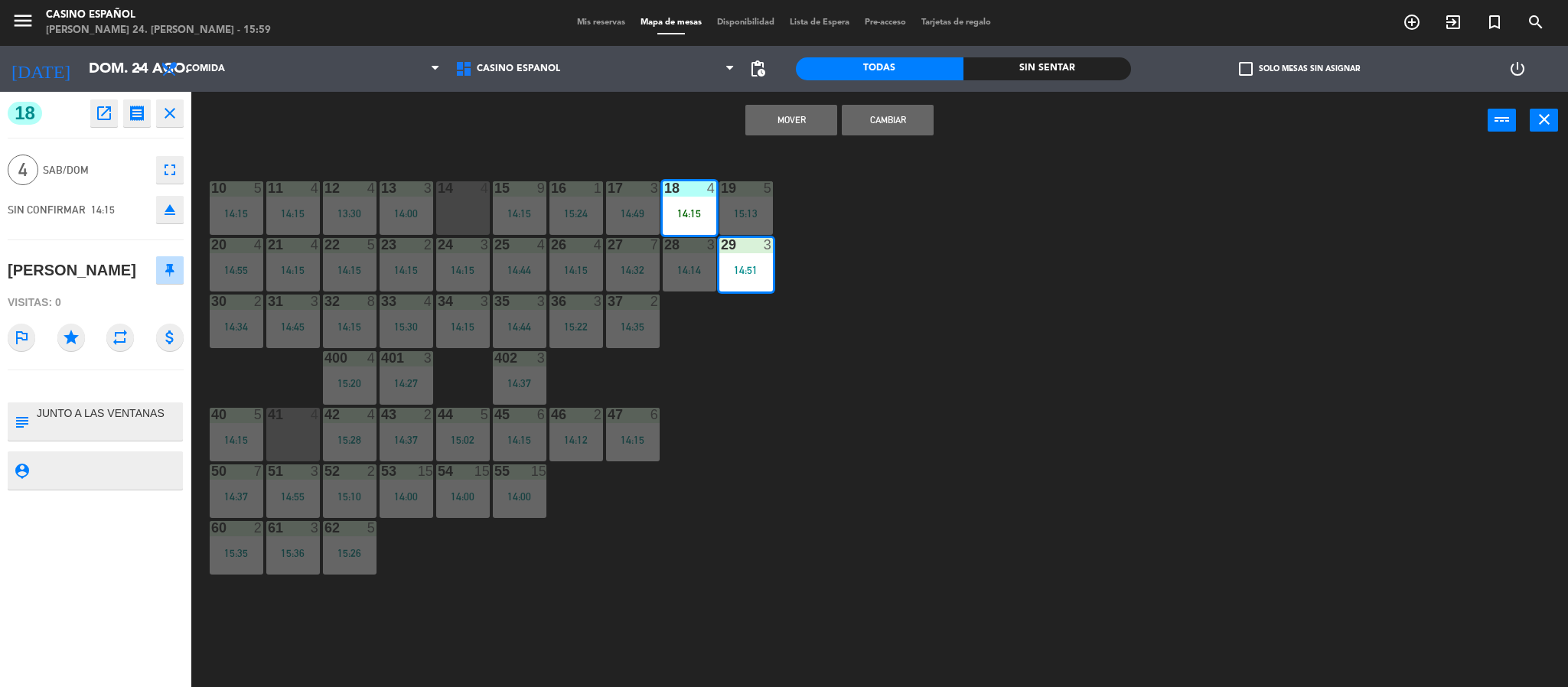
click at [747, 259] on div "29 3 14:51" at bounding box center [746, 265] width 53 height 53
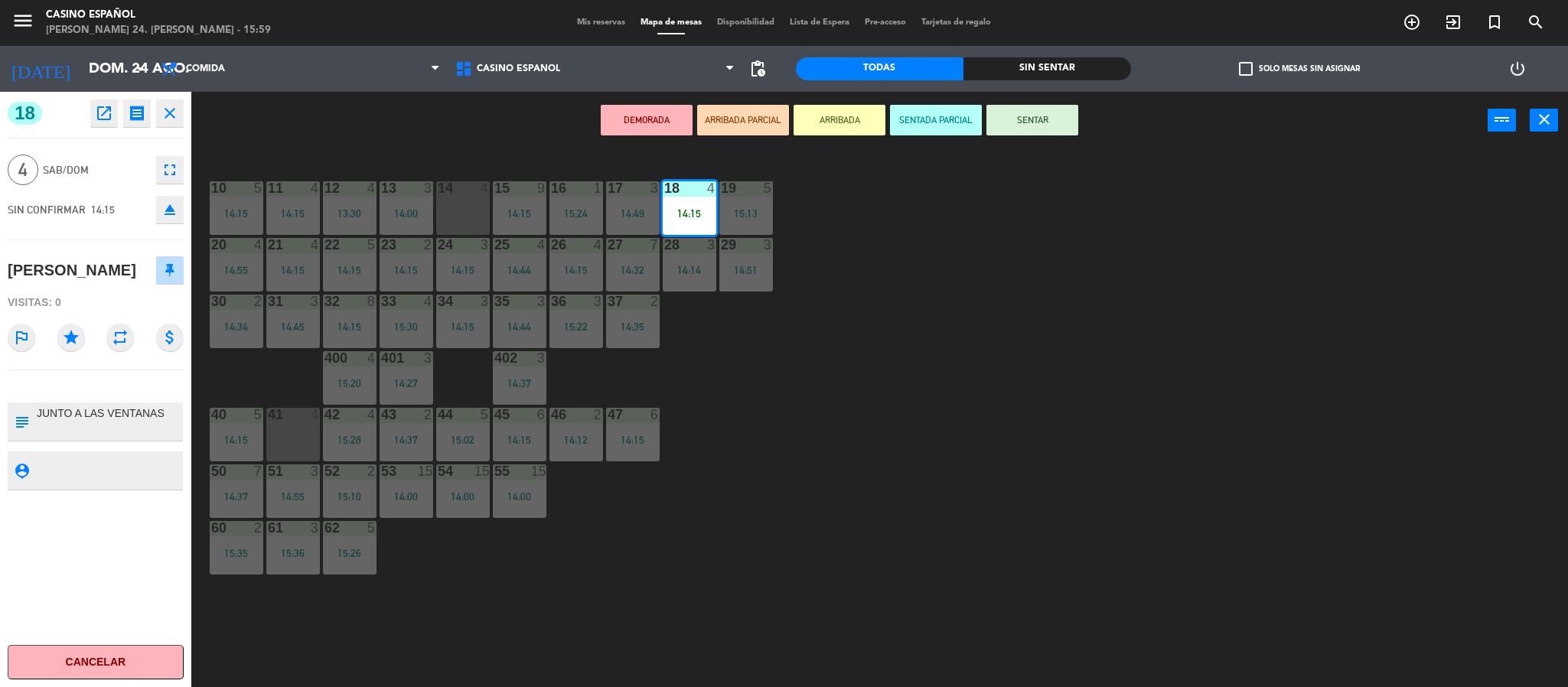
click at [1047, 124] on button "SENTAR" at bounding box center [1032, 120] width 92 height 30
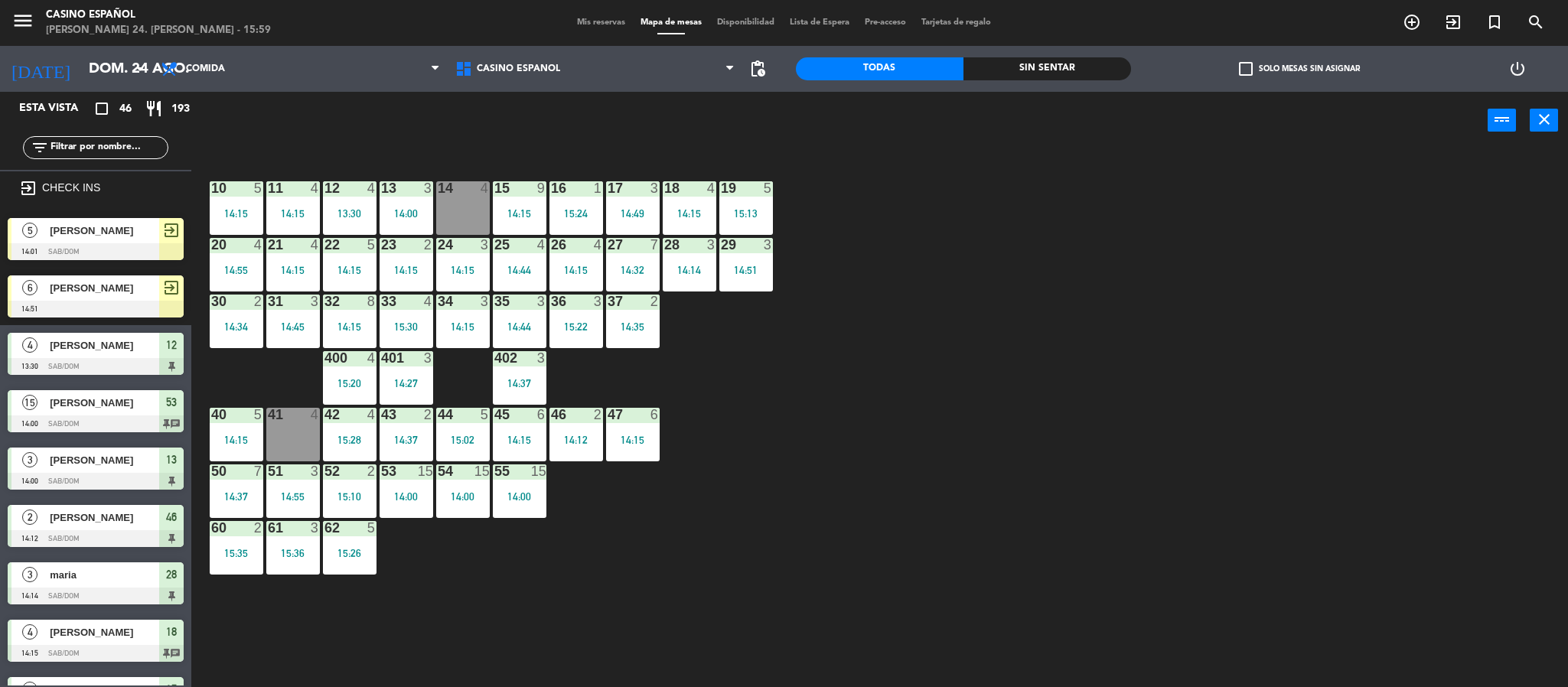
click at [94, 244] on div at bounding box center [95, 251] width 176 height 17
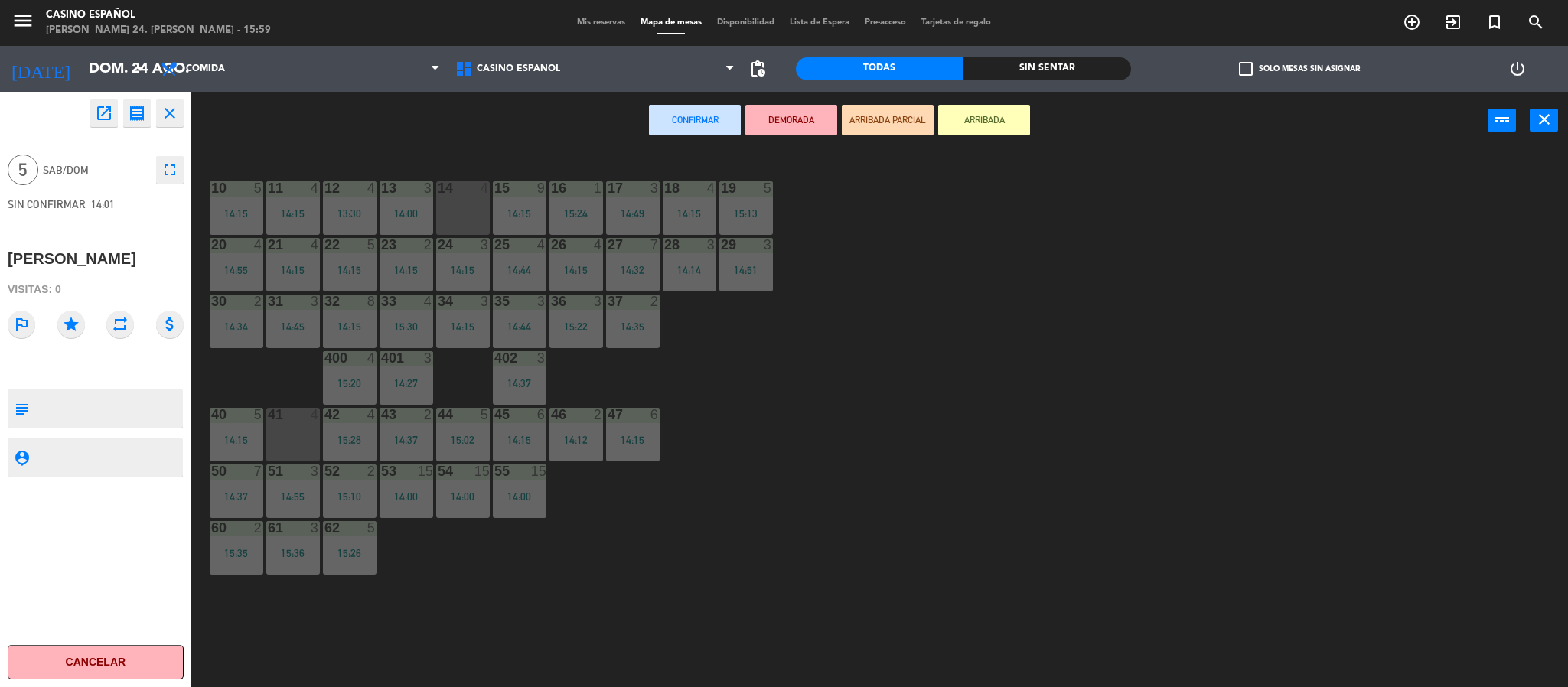
click at [106, 121] on icon "open_in_new" at bounding box center [103, 113] width 18 height 18
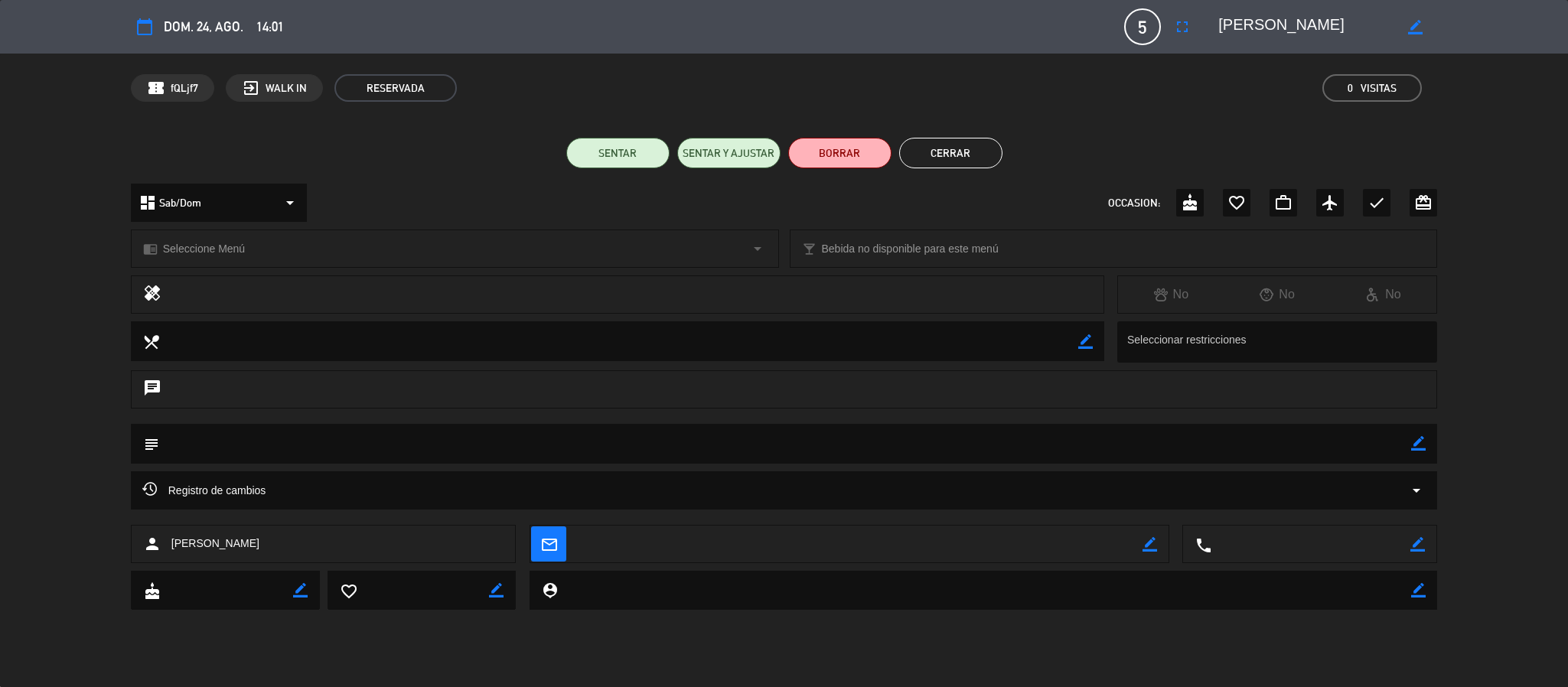
click at [1426, 28] on div "border_color" at bounding box center [1415, 27] width 44 height 28
click at [1351, 28] on textarea at bounding box center [1305, 27] width 176 height 28
click at [1408, 26] on icon "border_color" at bounding box center [1414, 27] width 14 height 14
click at [1335, 29] on textarea at bounding box center [1305, 27] width 176 height 28
type textarea "p"
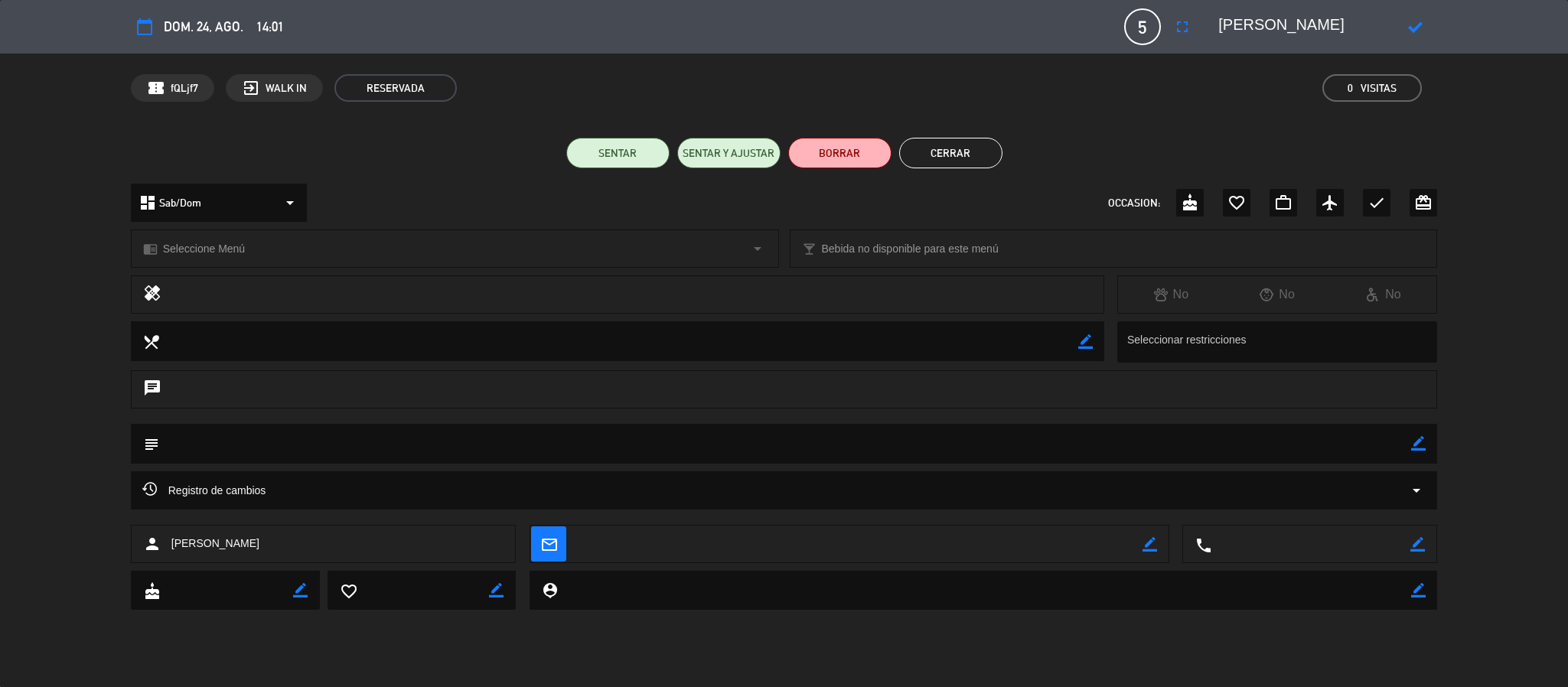
click at [1410, 20] on icon at bounding box center [1414, 27] width 14 height 14
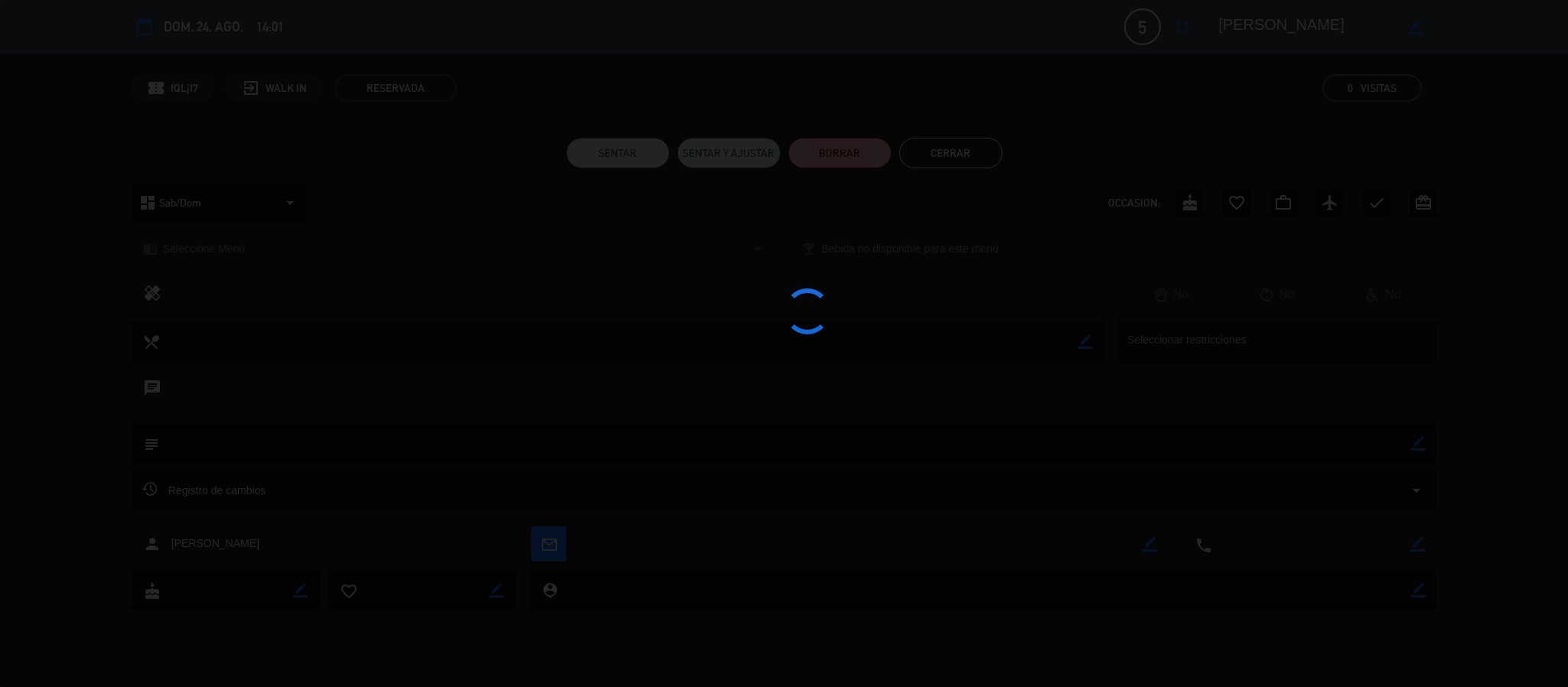
type textarea "[PERSON_NAME]"
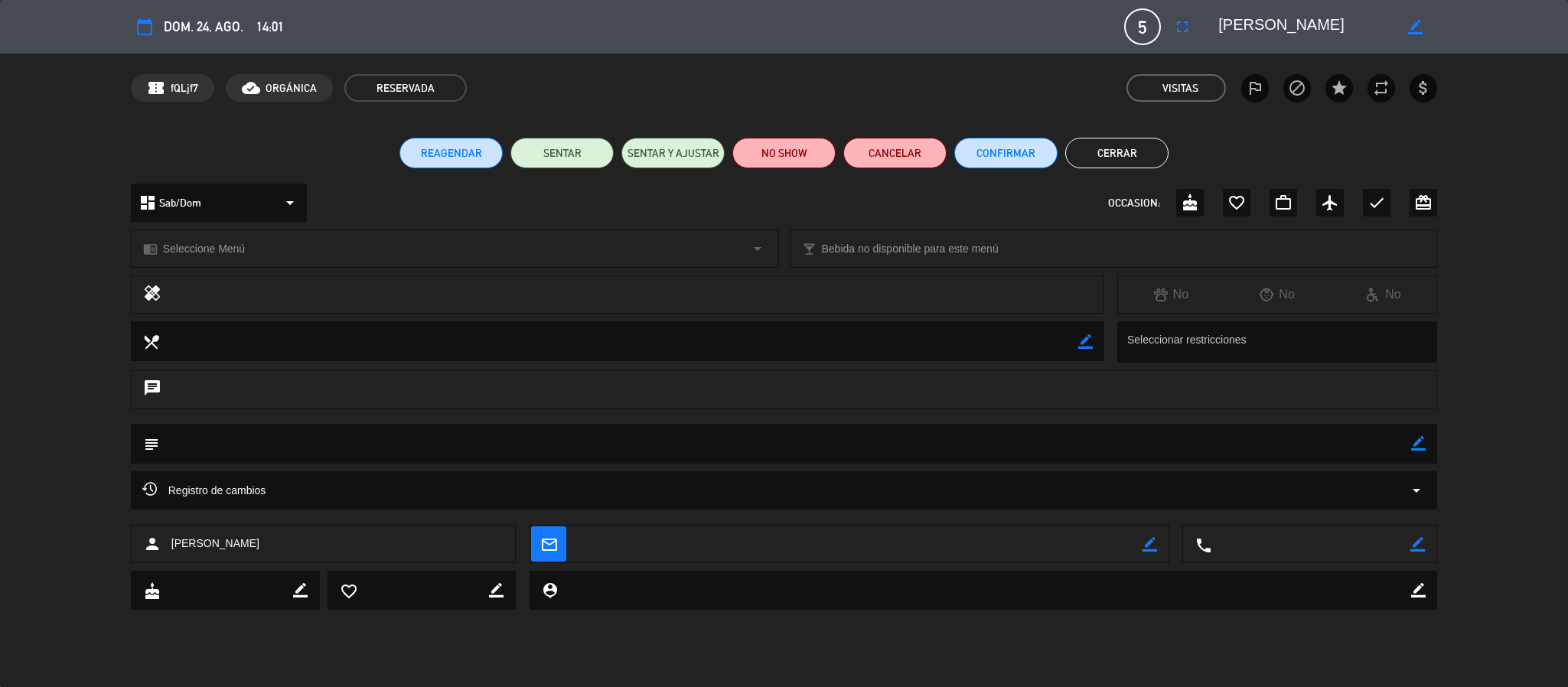
click at [1126, 139] on button "Cerrar" at bounding box center [1116, 153] width 103 height 30
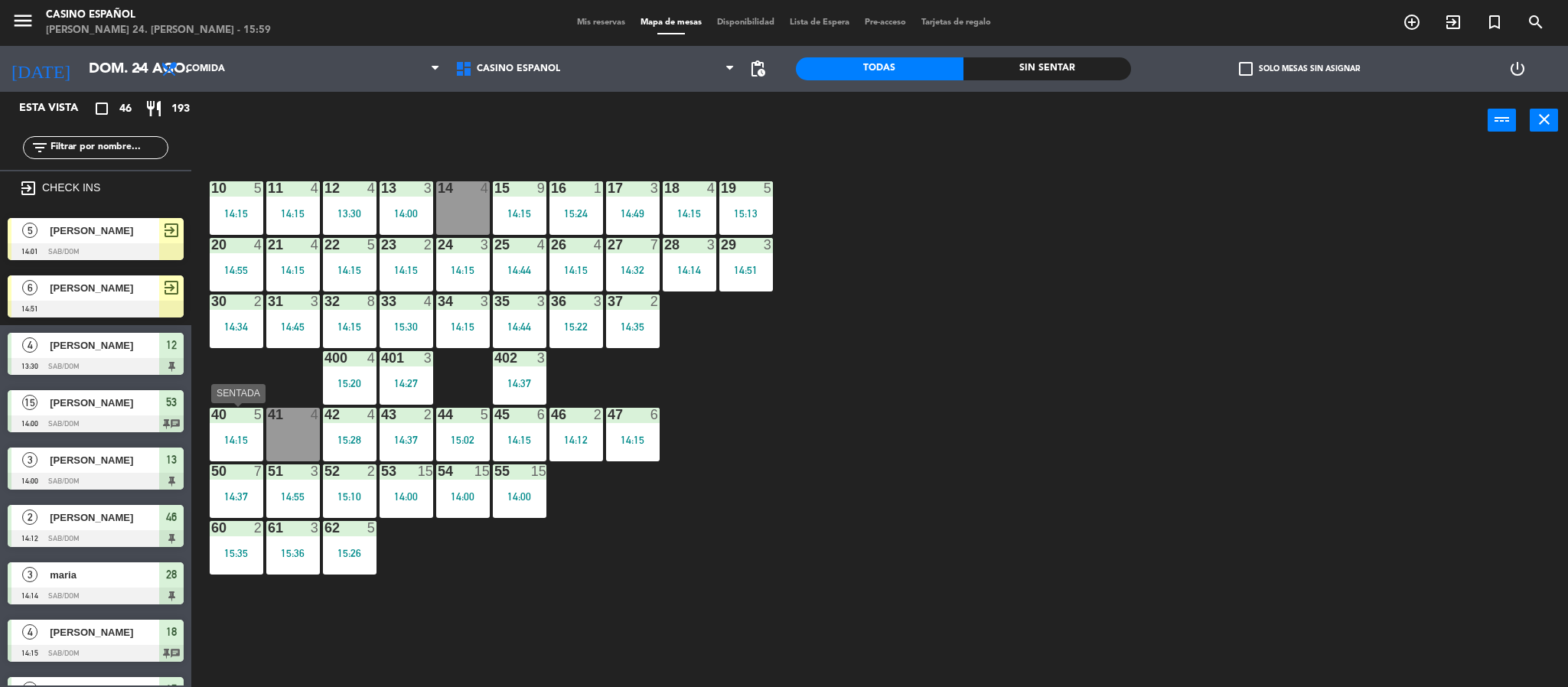
click at [234, 420] on div at bounding box center [235, 415] width 26 height 14
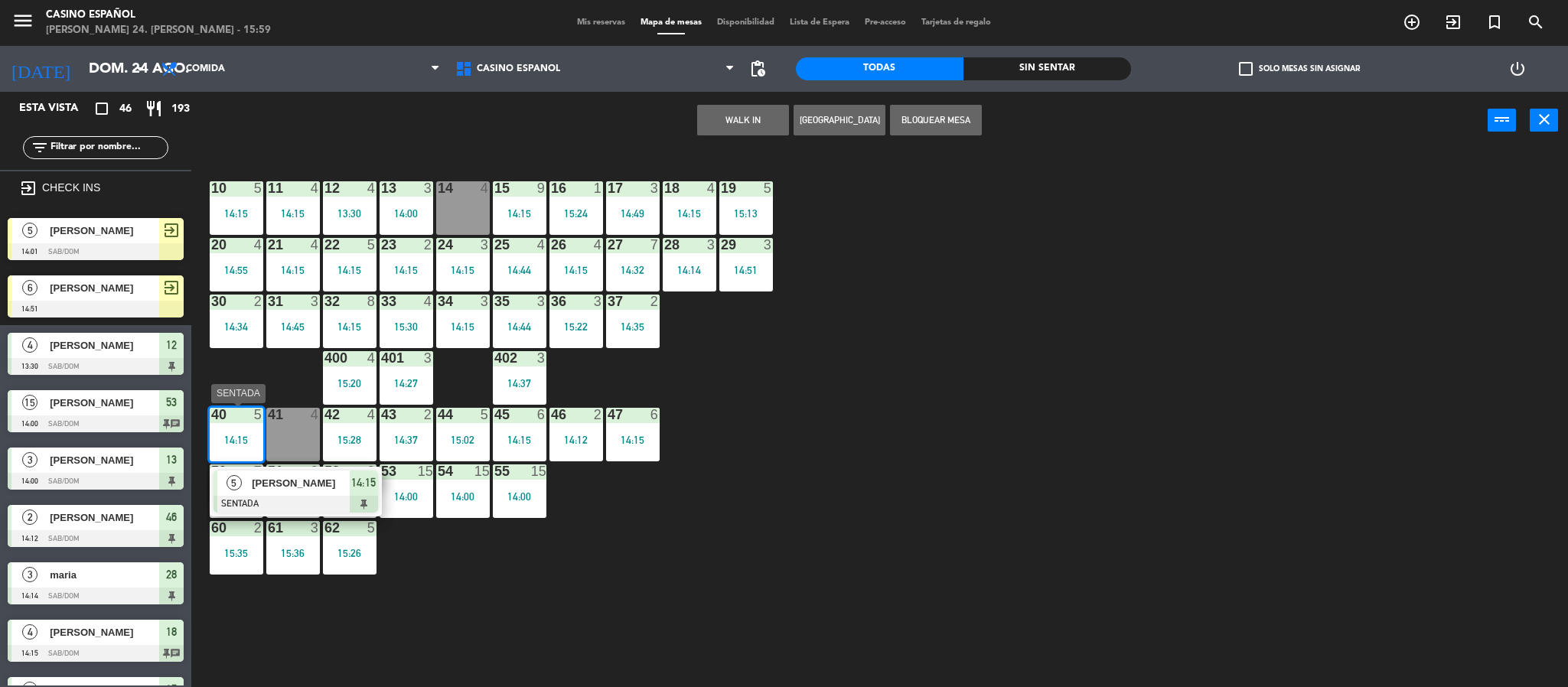
click at [274, 498] on div at bounding box center [295, 504] width 164 height 17
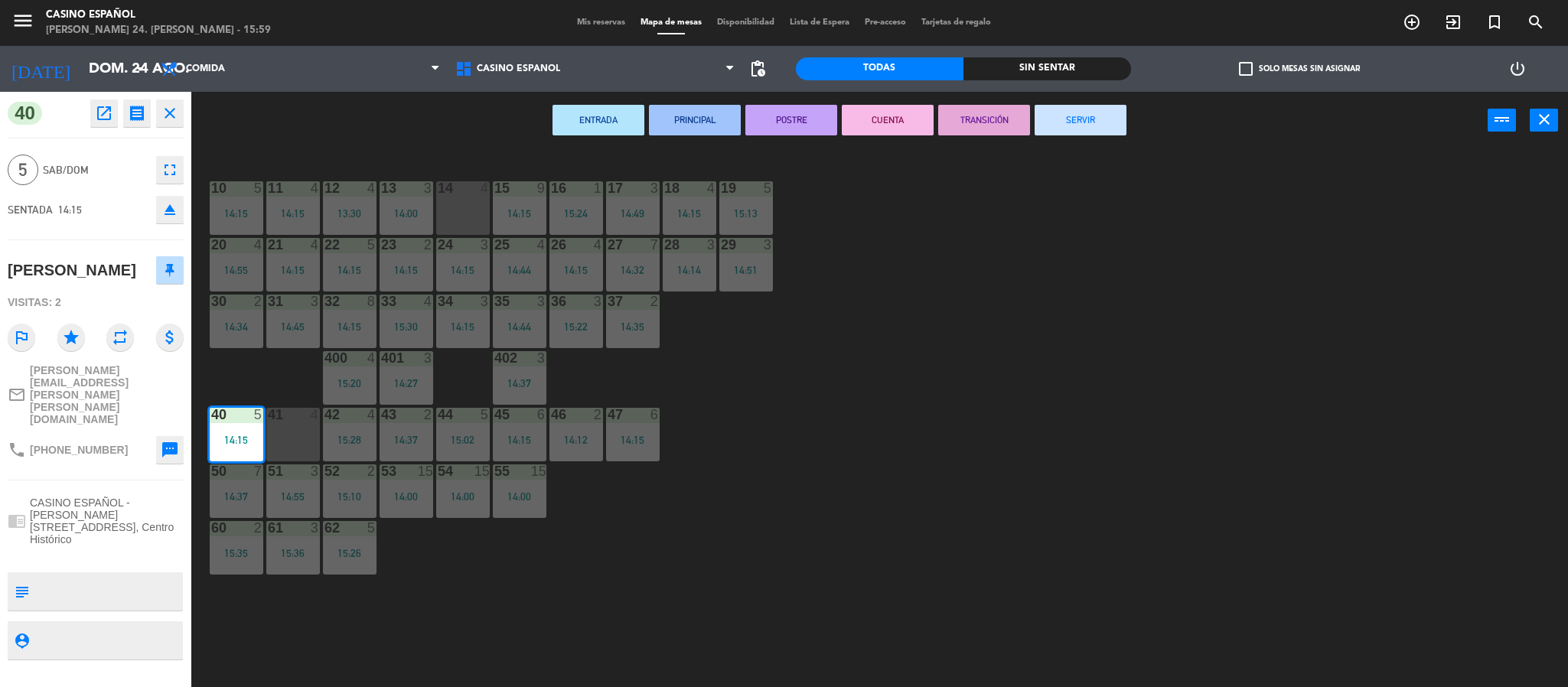
click at [1077, 136] on div "ENTRADA PRINCIPAL POSTRE CUENTA TRANSICIÓN SERVIR power_input close" at bounding box center [840, 121] width 1297 height 58
click at [1066, 148] on div "ENTRADA PRINCIPAL POSTRE CUENTA TRANSICIÓN SERVIR power_input close 10 5 14:15 …" at bounding box center [784, 392] width 1568 height 600
click at [1071, 131] on button "SERVIR" at bounding box center [1080, 120] width 92 height 30
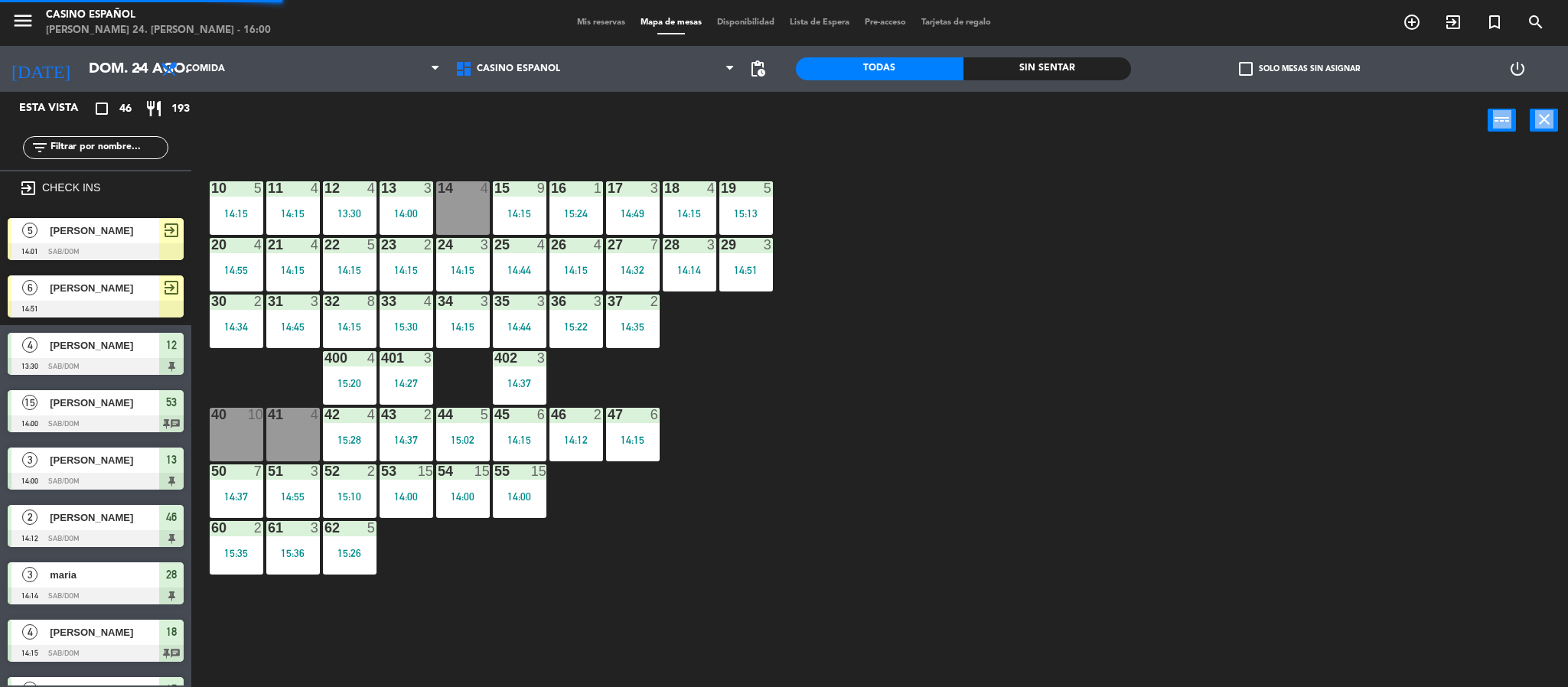
scroll to position [5, 0]
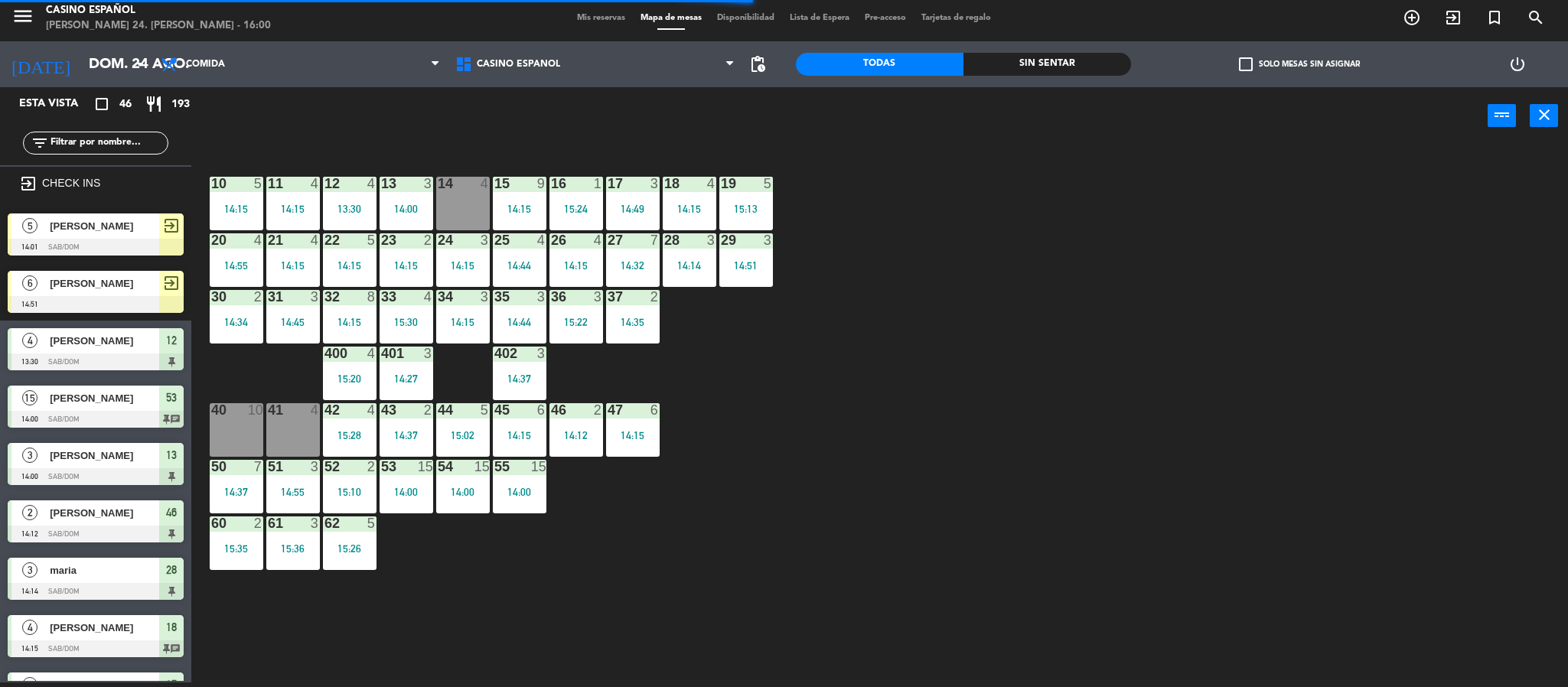
click at [85, 276] on span "[PERSON_NAME]" at bounding box center [103, 283] width 109 height 16
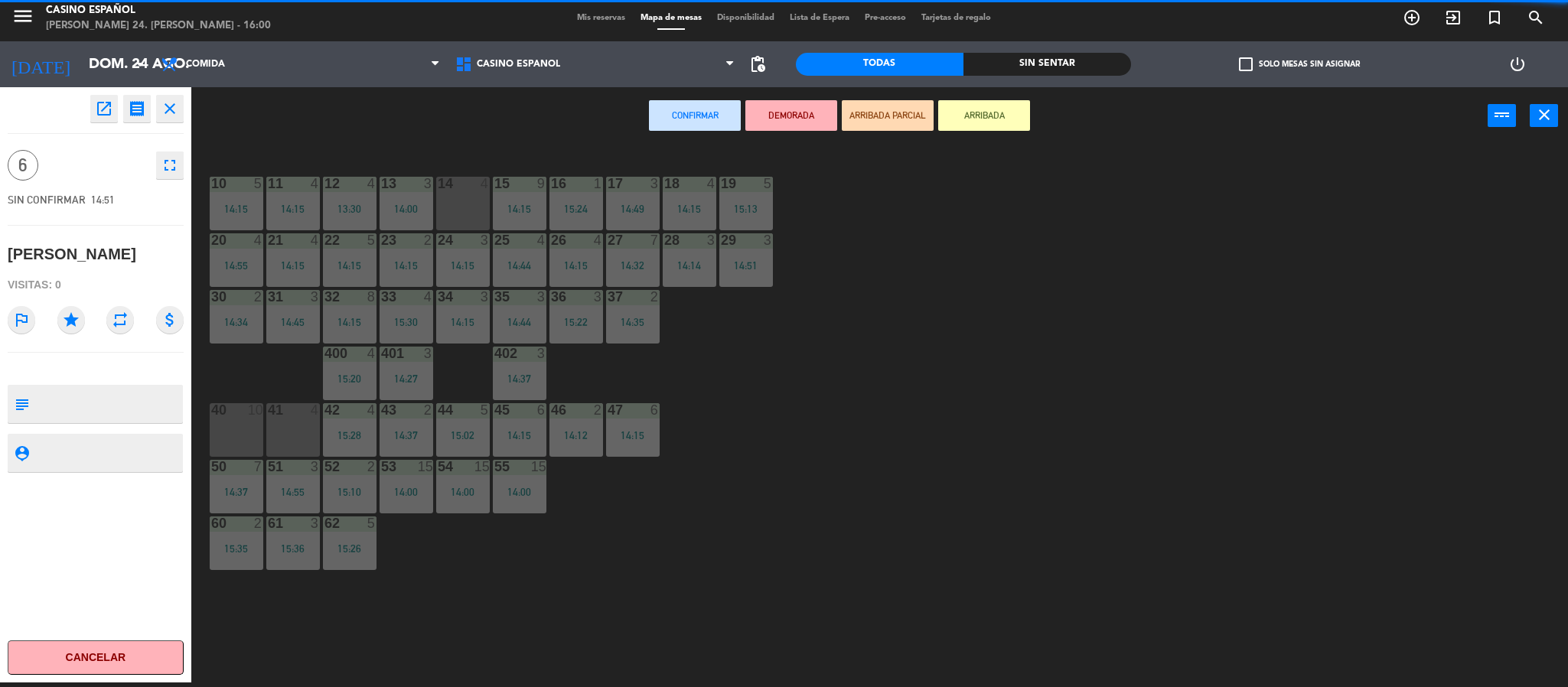
click at [251, 423] on div "40 10" at bounding box center [236, 430] width 53 height 53
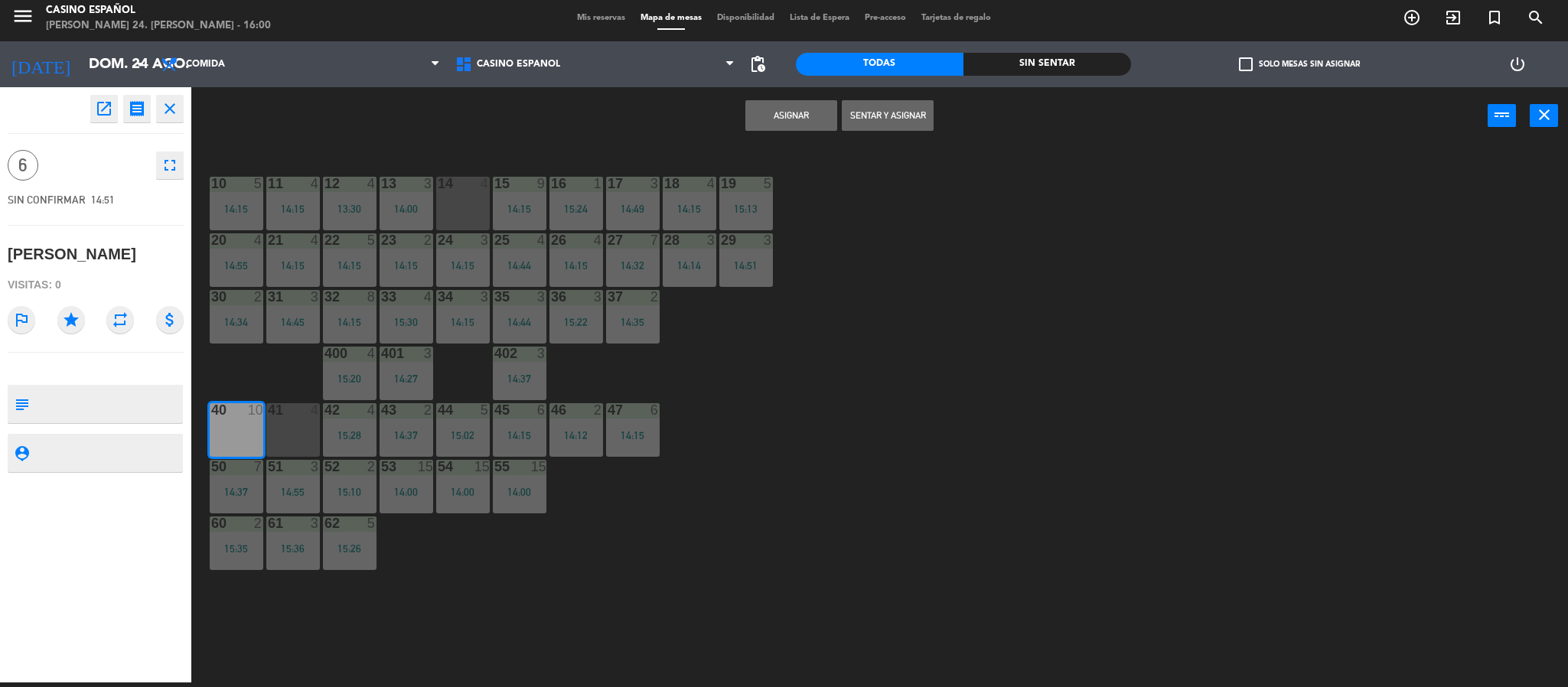
click at [768, 106] on button "Asignar" at bounding box center [791, 116] width 92 height 30
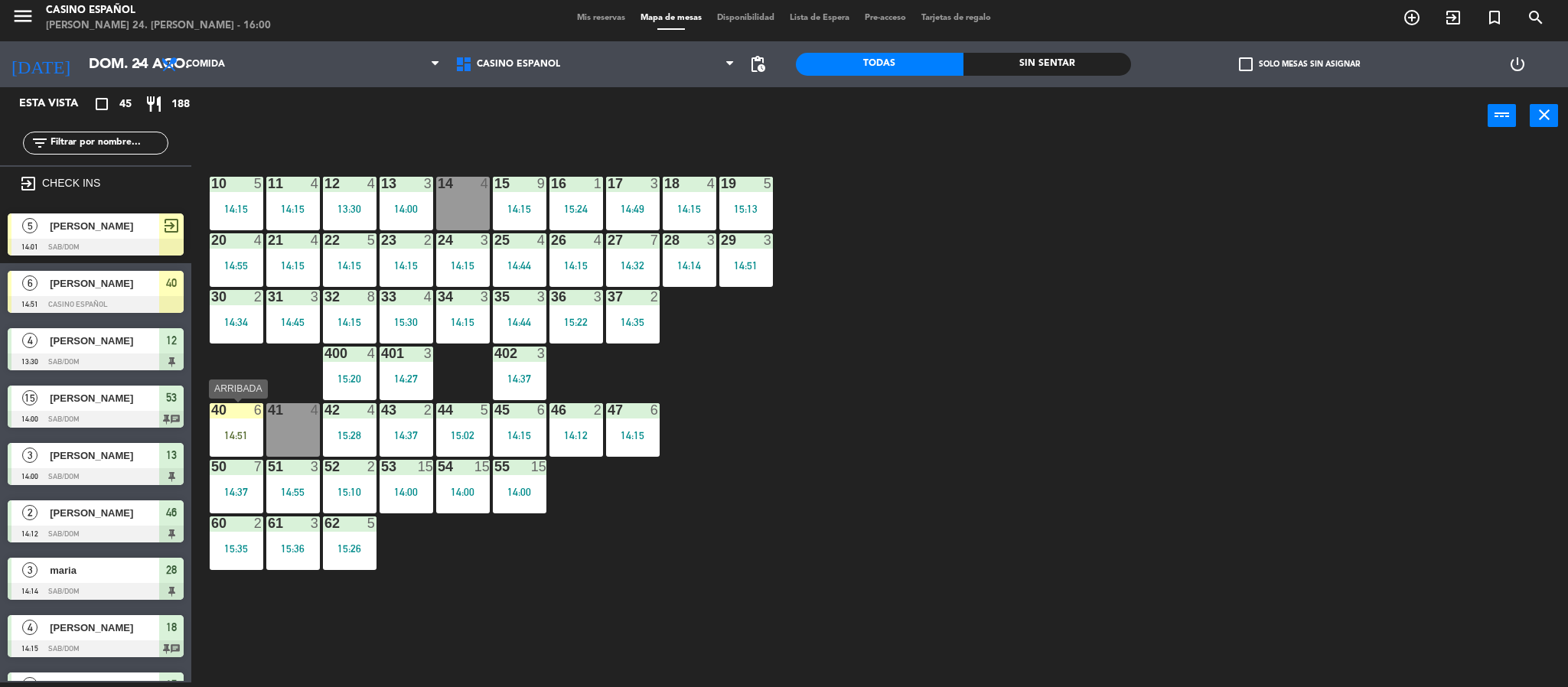
click at [251, 435] on div "14:51" at bounding box center [236, 435] width 53 height 10
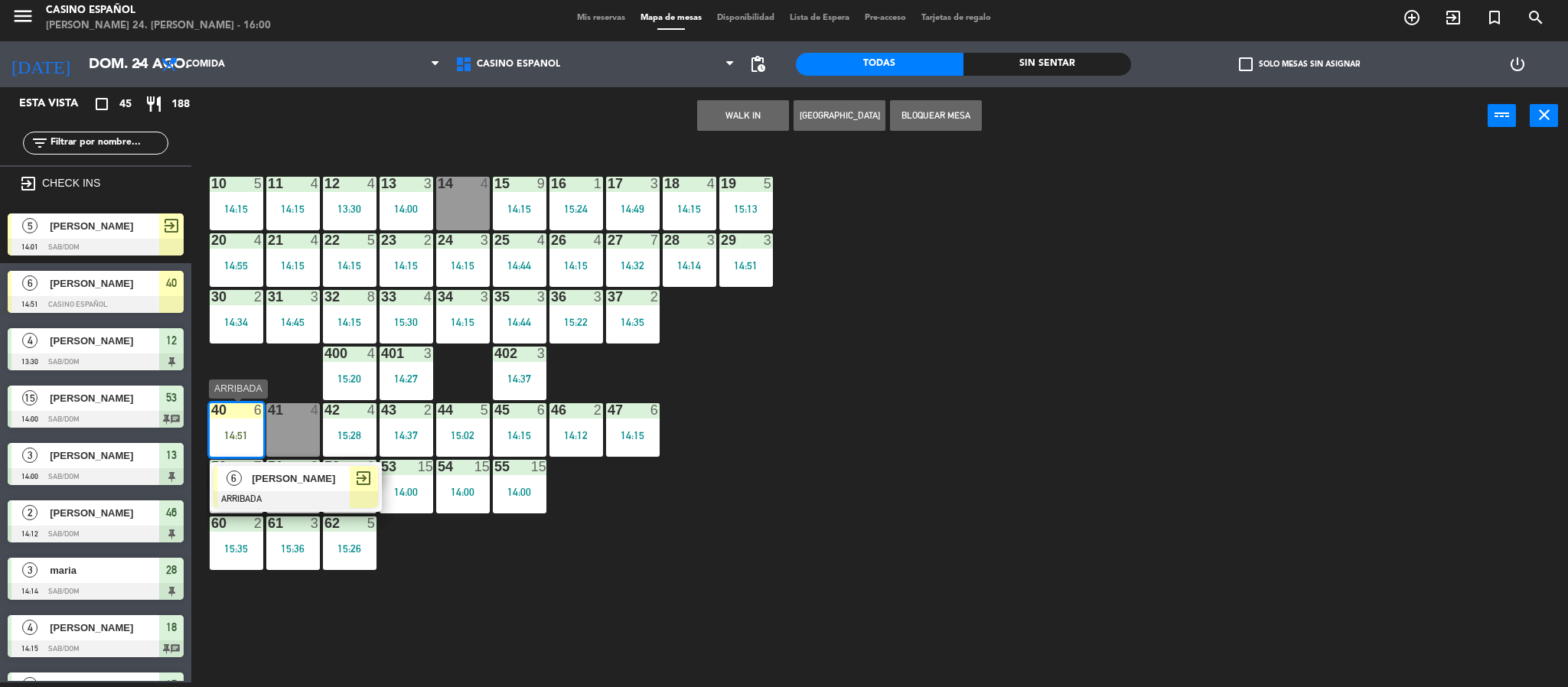
click at [278, 480] on span "[PERSON_NAME]" at bounding box center [300, 478] width 98 height 16
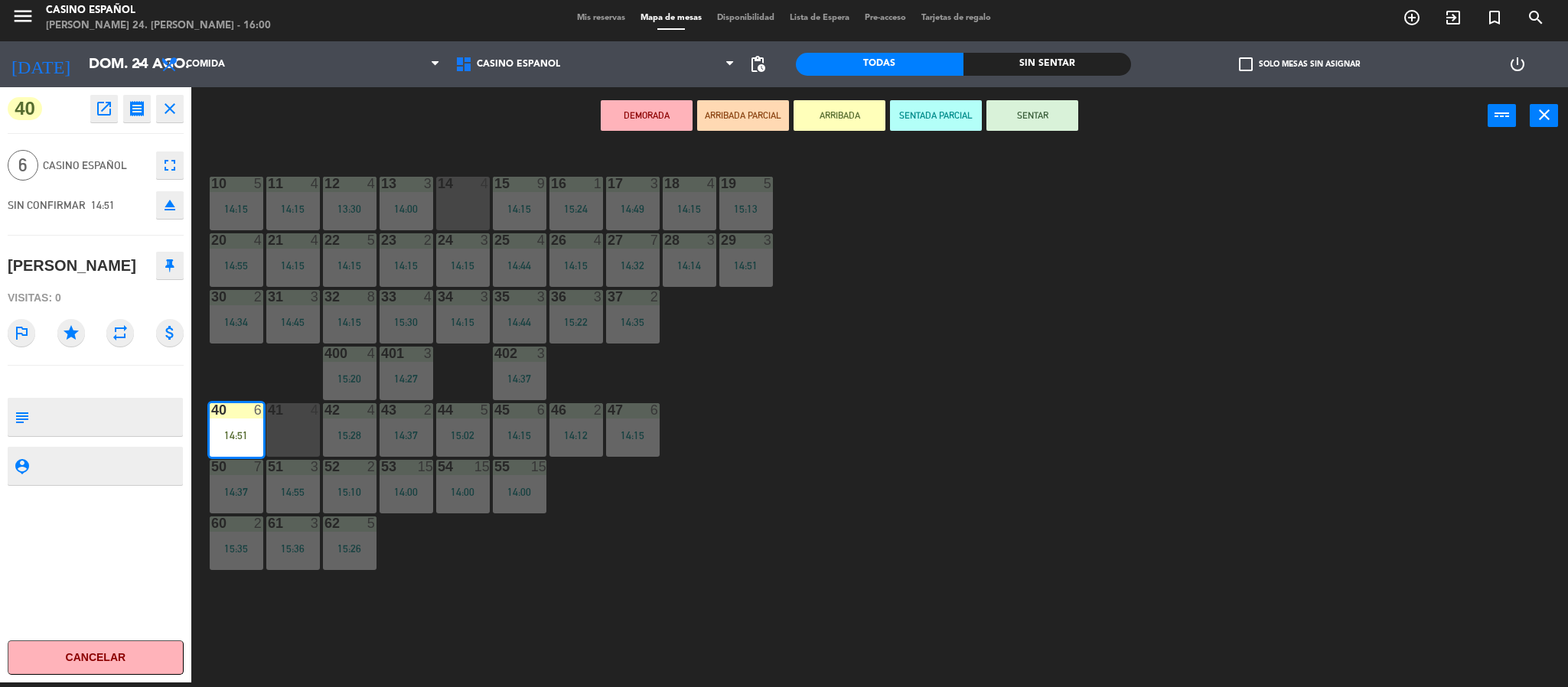
click at [924, 105] on button "SENTADA PARCIAL" at bounding box center [936, 116] width 92 height 30
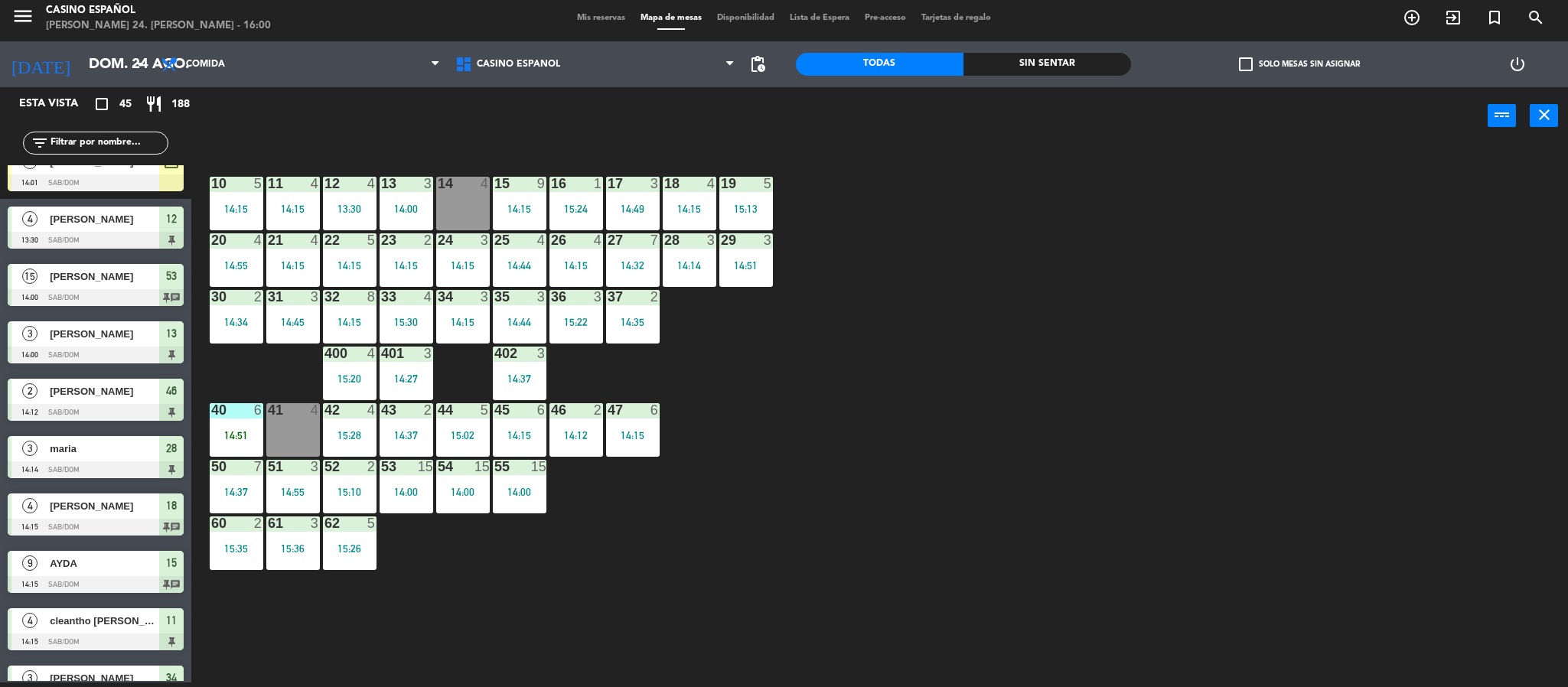
scroll to position [0, 0]
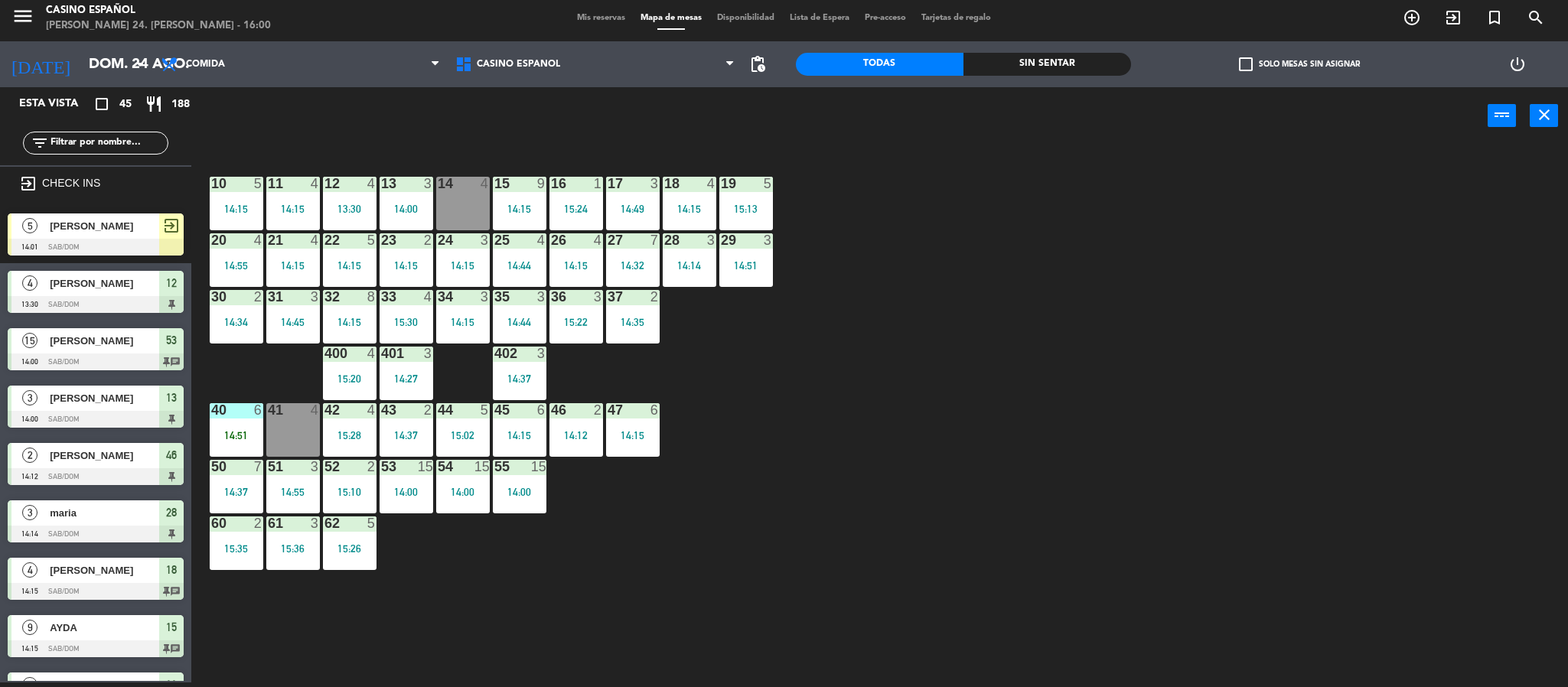
click at [50, 234] on div "[PERSON_NAME]" at bounding box center [103, 226] width 111 height 26
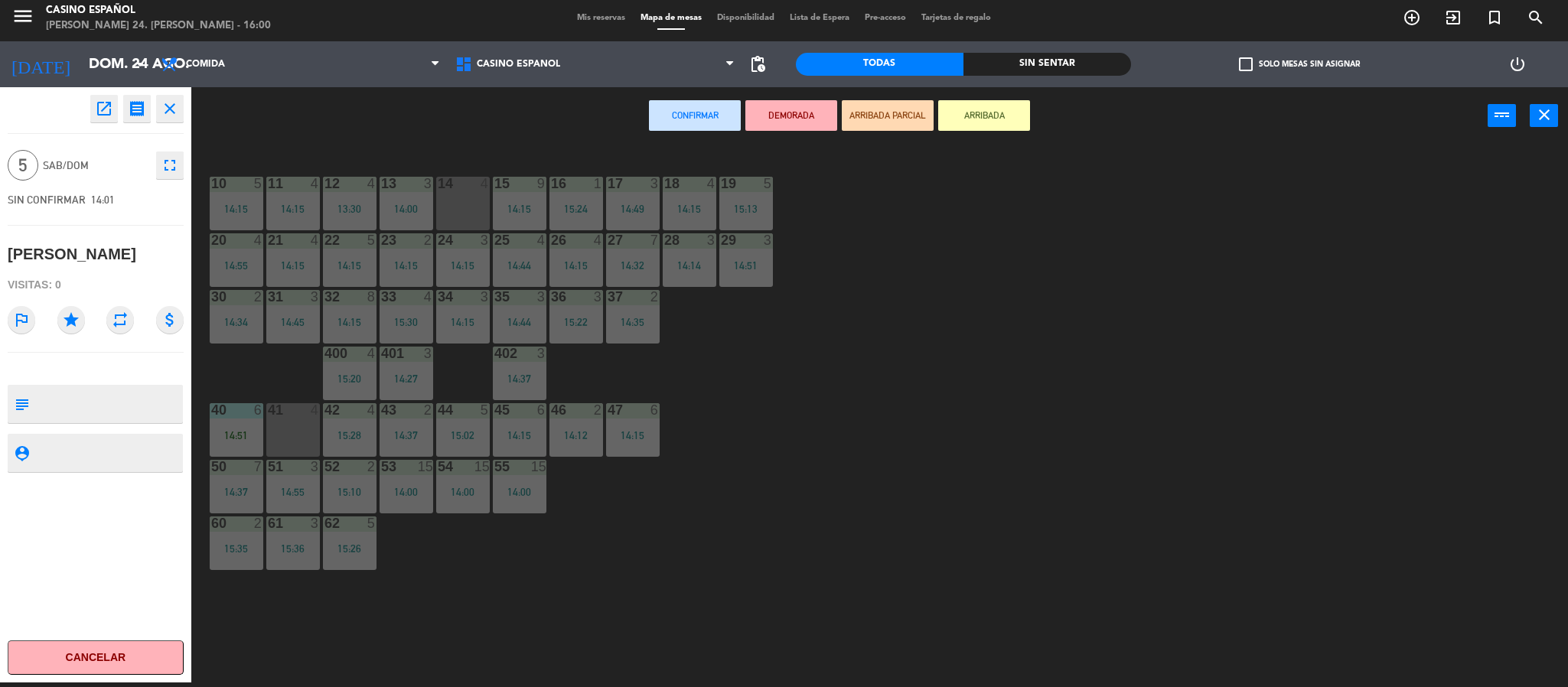
click at [290, 404] on div at bounding box center [292, 410] width 26 height 14
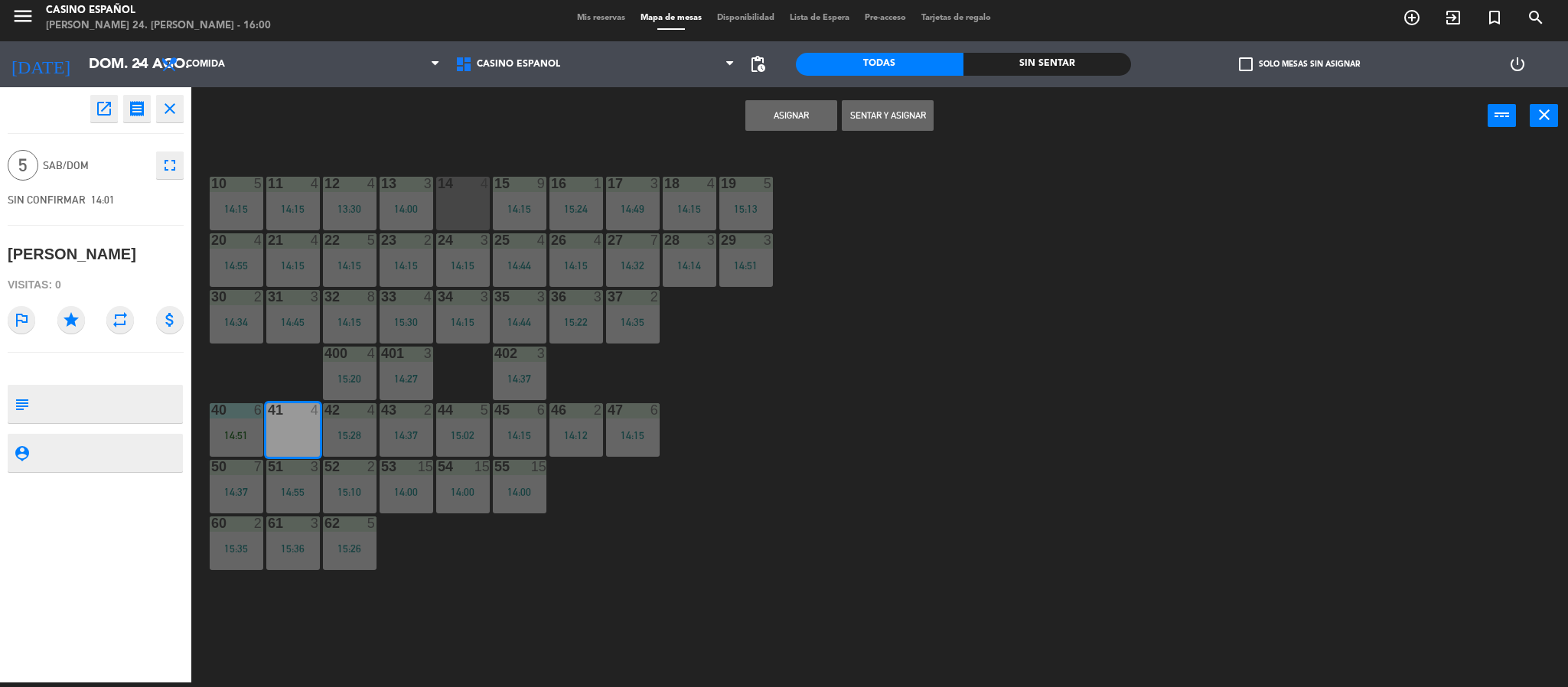
click at [830, 116] on button "Asignar" at bounding box center [791, 116] width 92 height 30
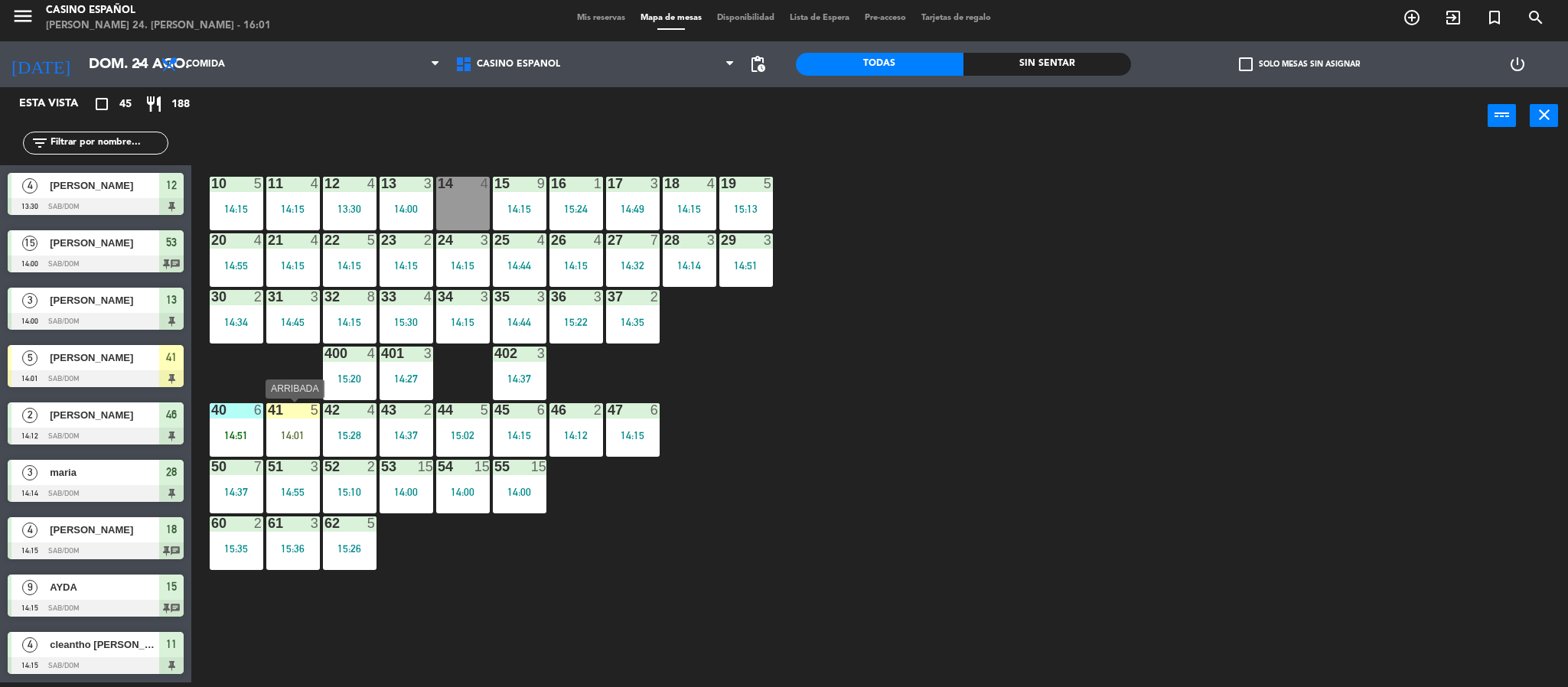
click at [287, 434] on div "14:01" at bounding box center [293, 435] width 53 height 10
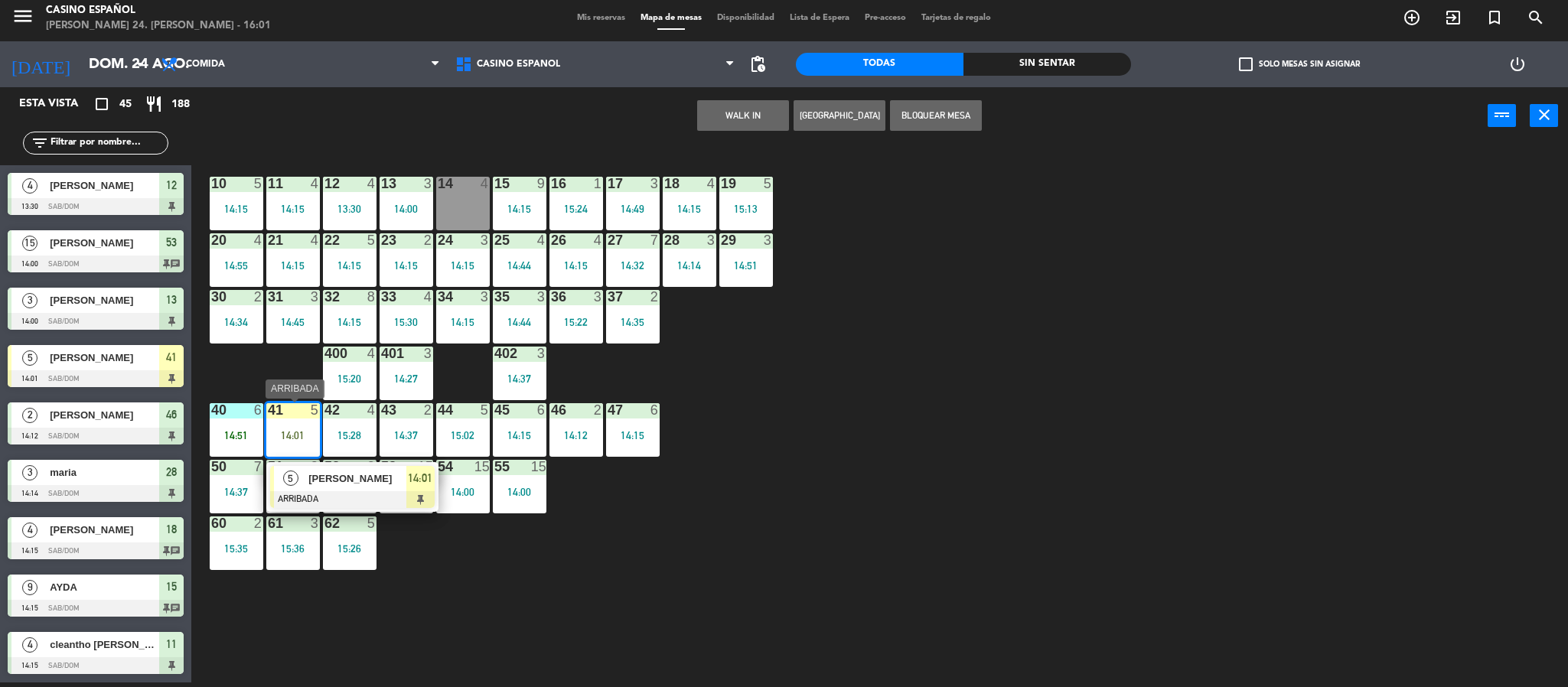
click at [345, 484] on span "[PERSON_NAME]" at bounding box center [357, 478] width 98 height 16
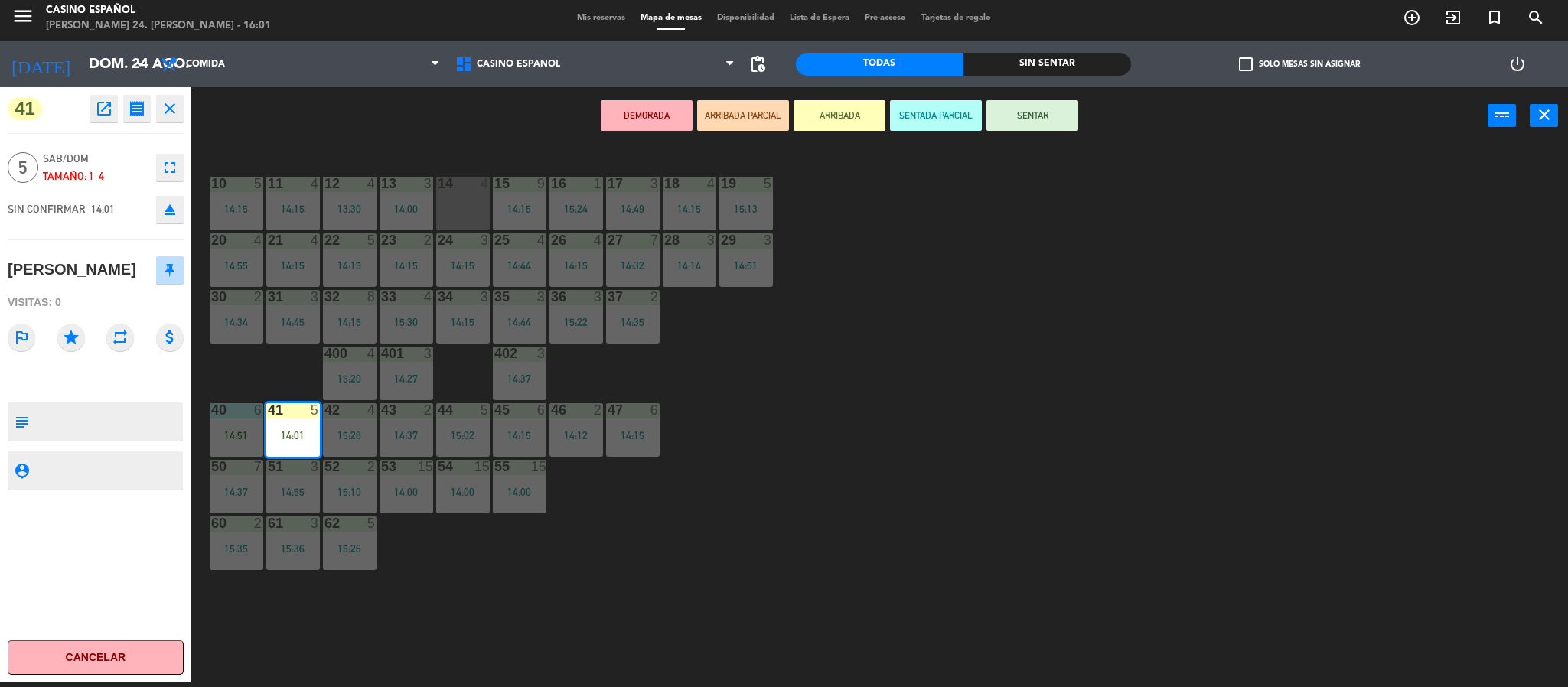
click at [1028, 111] on button "SENTAR" at bounding box center [1032, 116] width 92 height 30
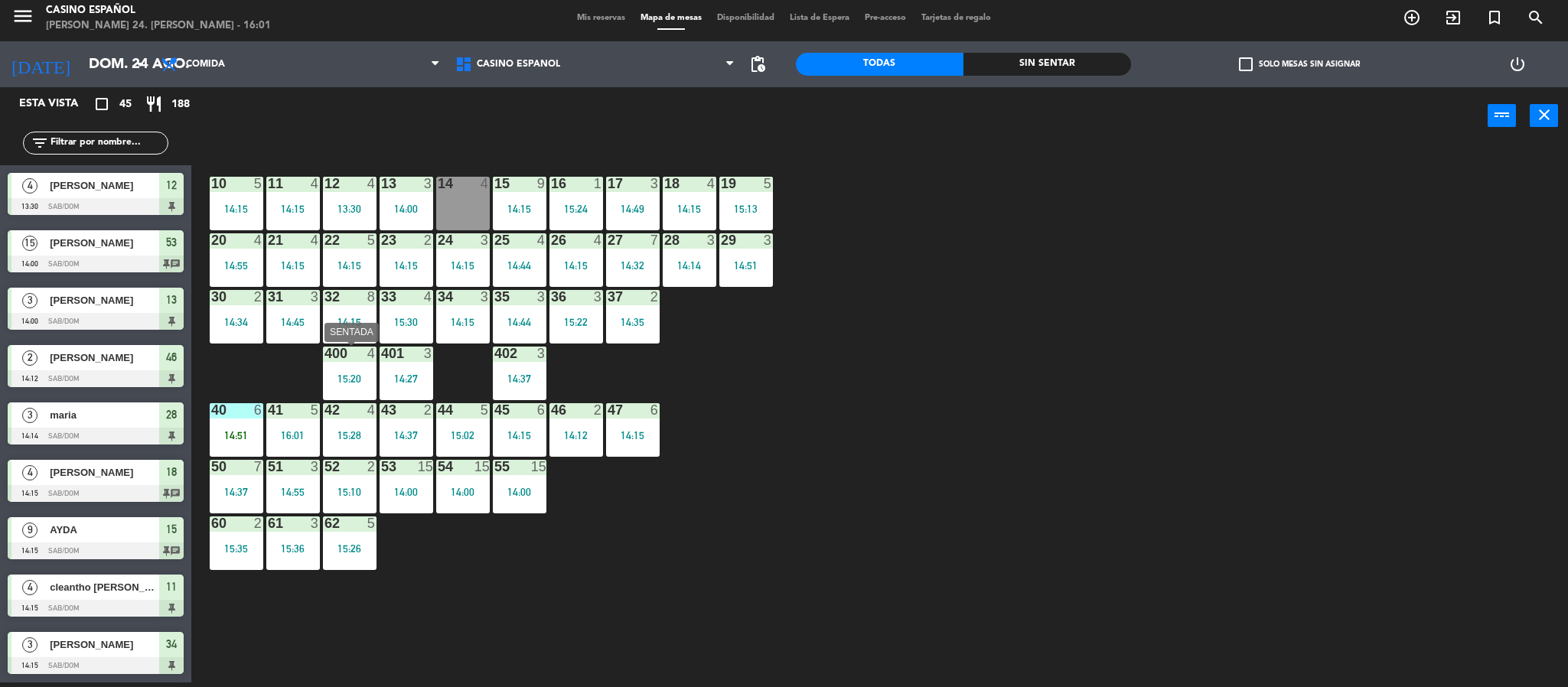
click at [331, 365] on div "400 4 15:20" at bounding box center [349, 373] width 53 height 53
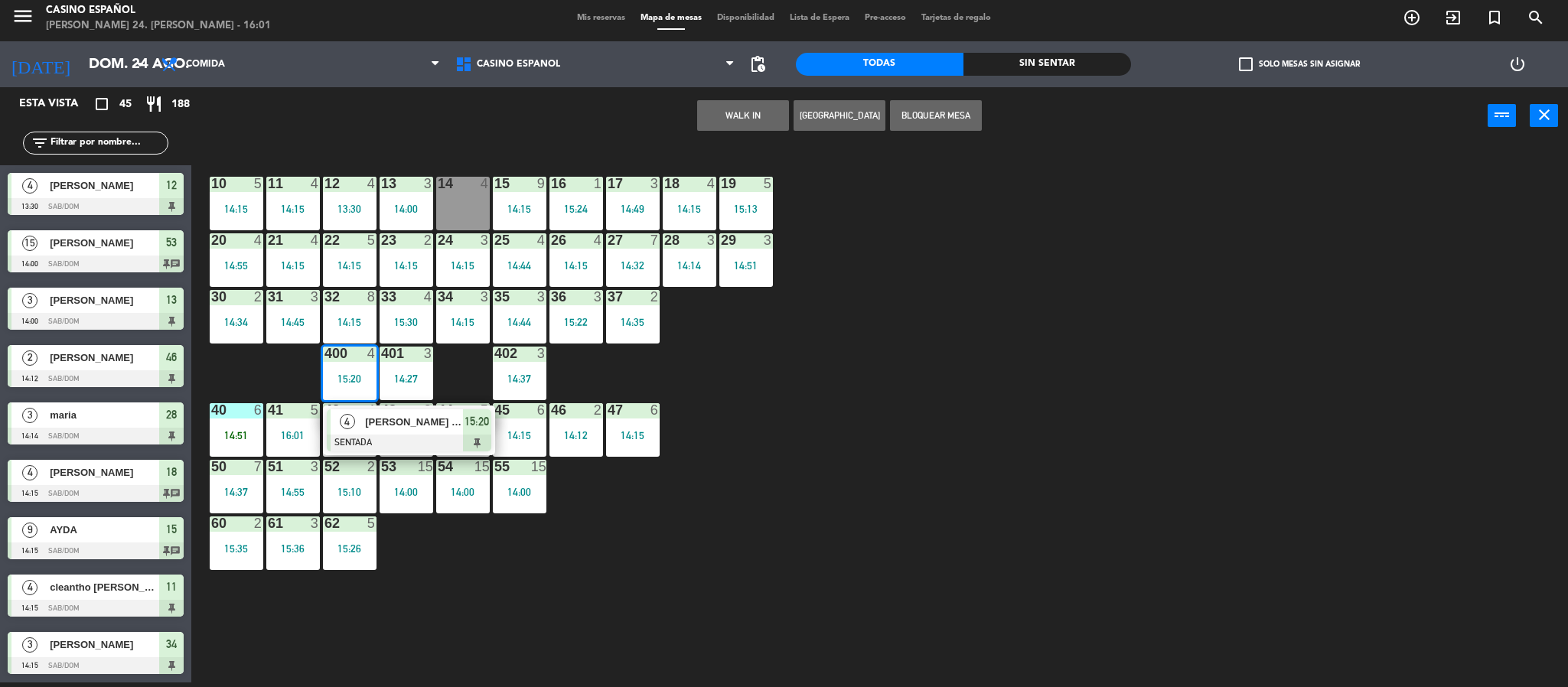
click at [383, 436] on div at bounding box center [408, 443] width 164 height 17
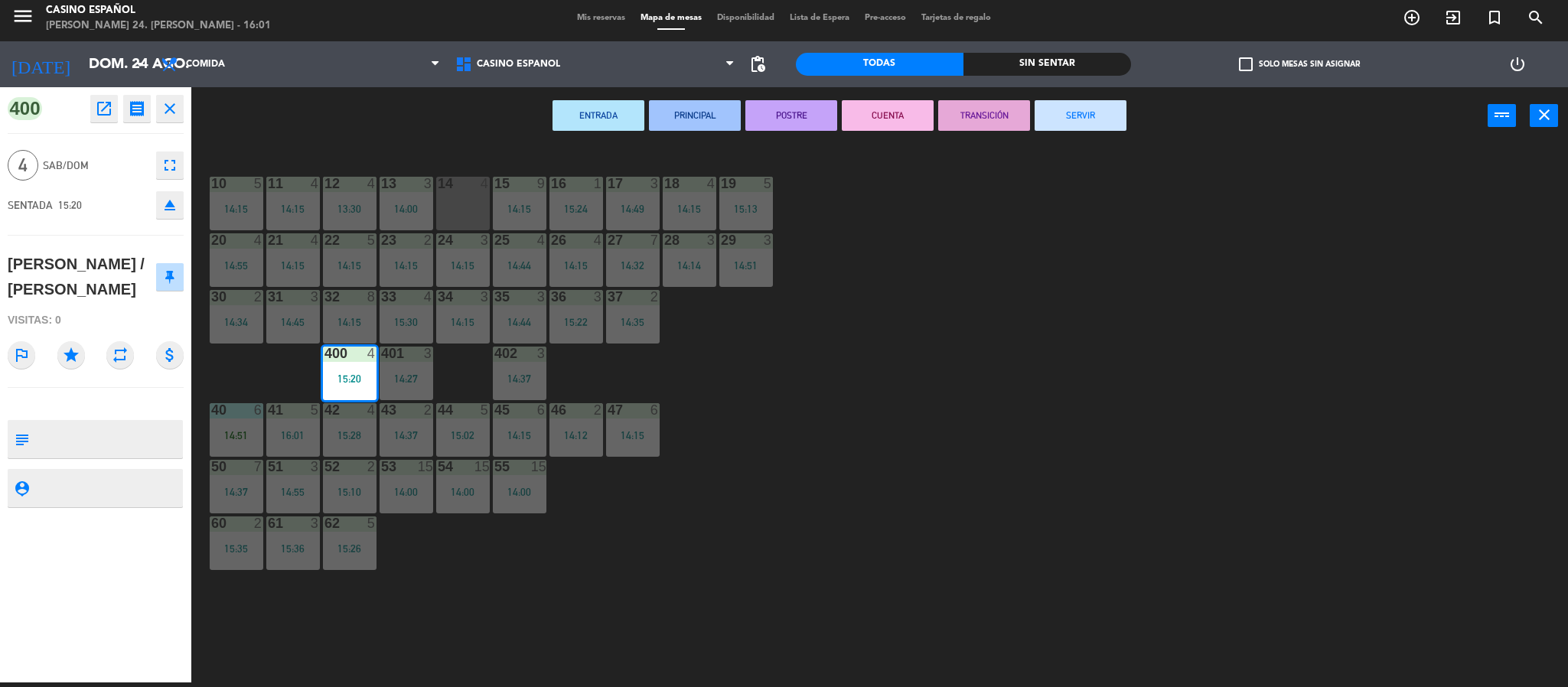
click at [1095, 101] on button "SERVIR" at bounding box center [1080, 116] width 92 height 30
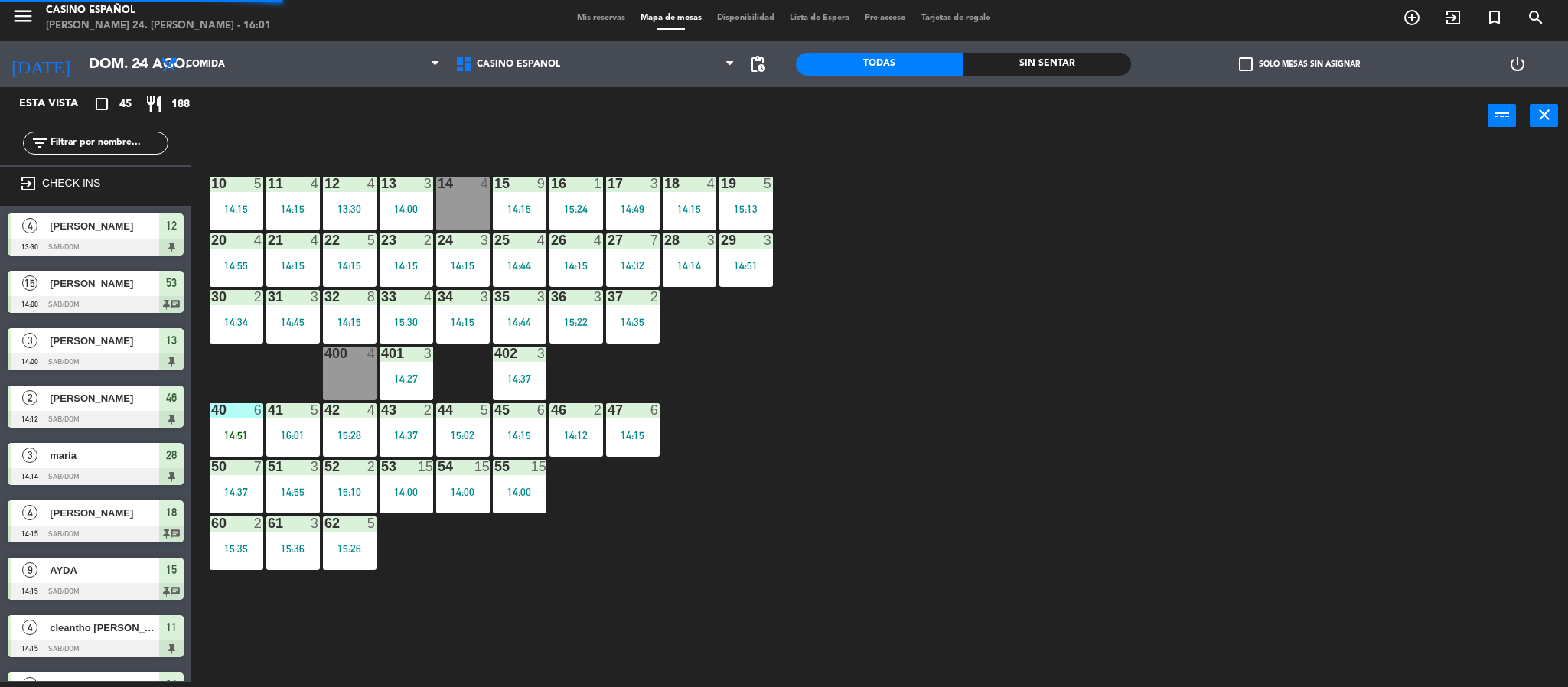
scroll to position [408, 0]
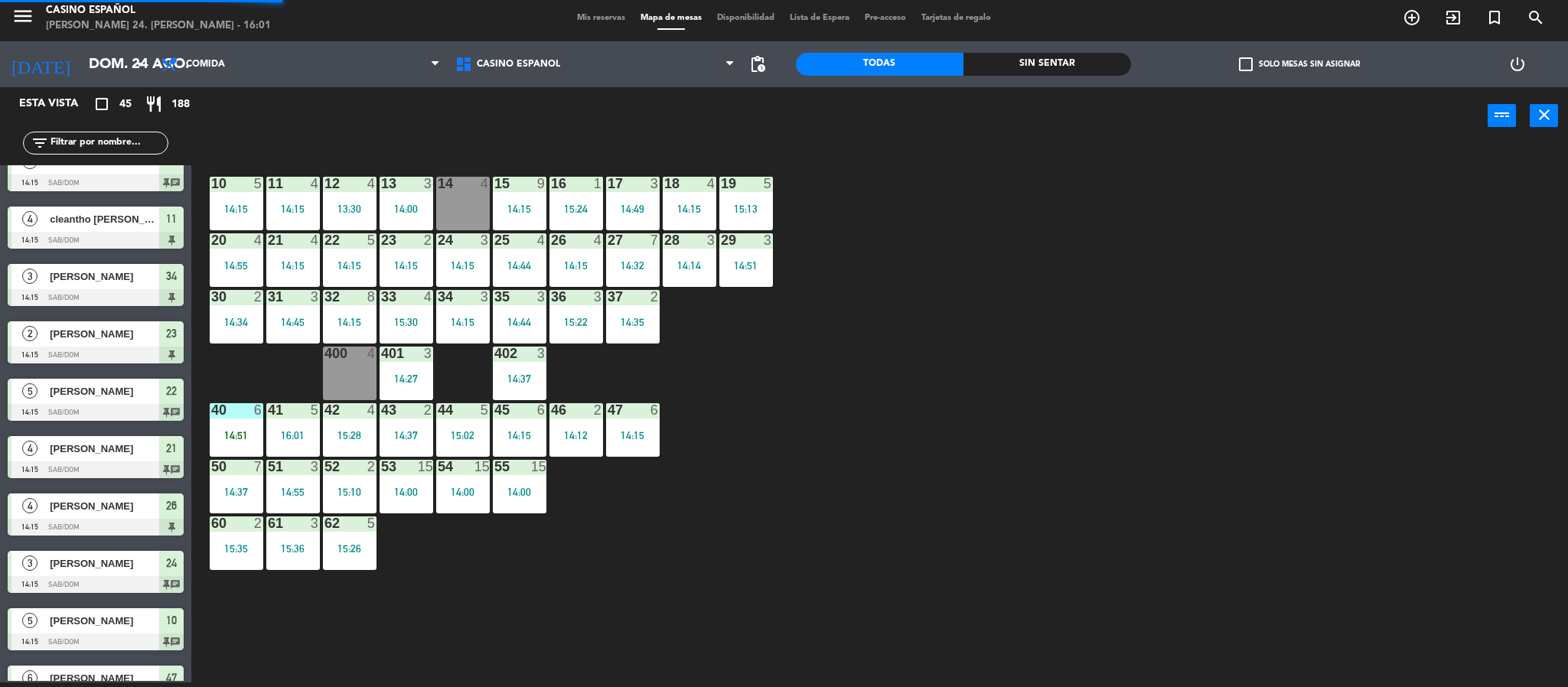
click at [1093, 113] on div "power_input close" at bounding box center [840, 116] width 1297 height 58
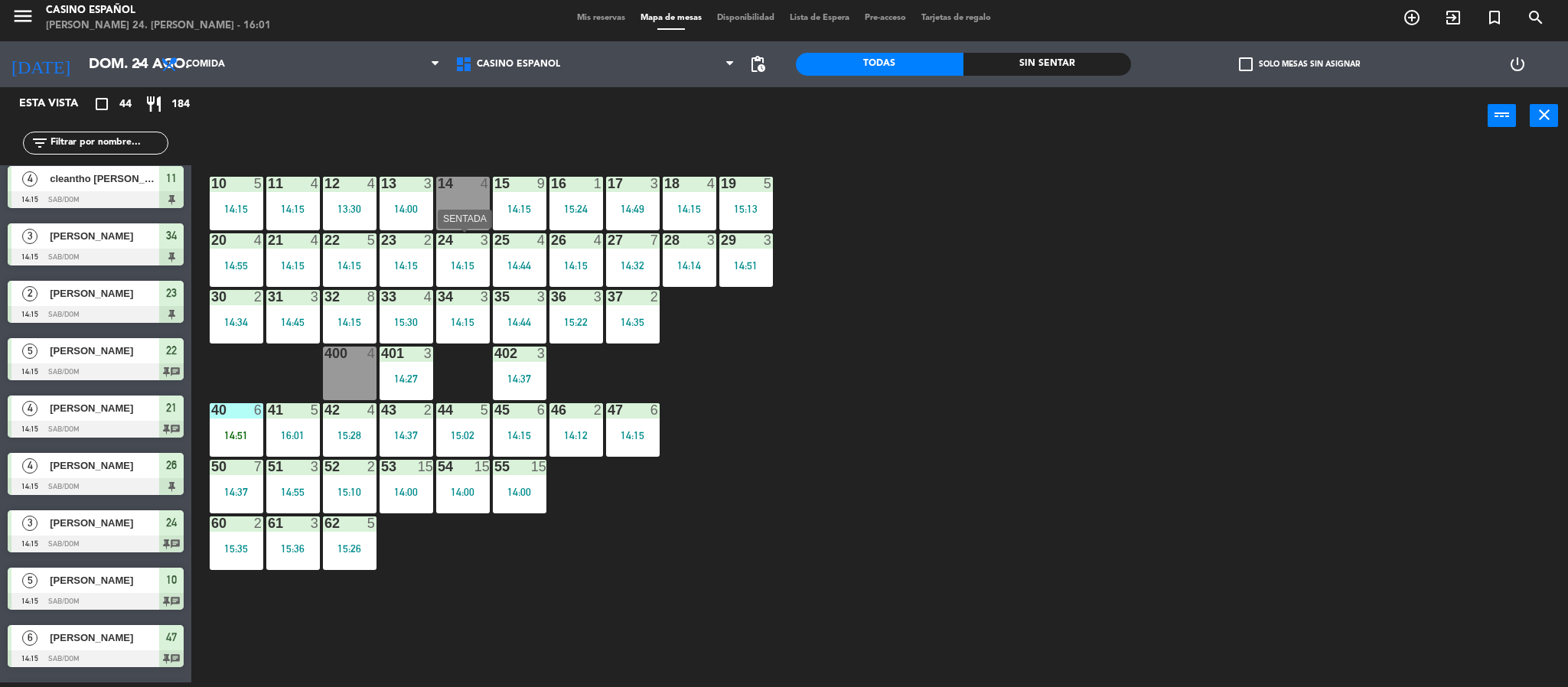
click at [482, 267] on div "14:15" at bounding box center [462, 265] width 53 height 10
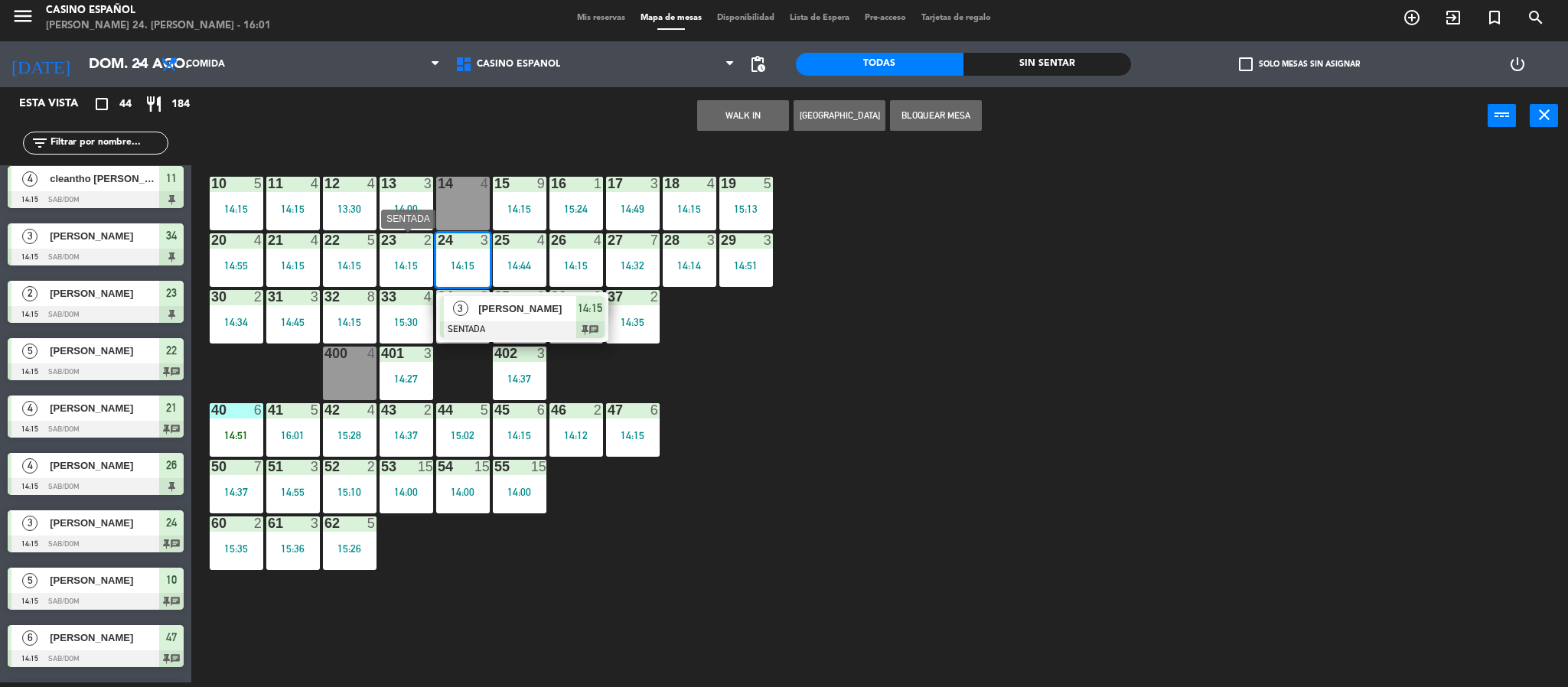
click at [430, 258] on div "23 2 14:15" at bounding box center [406, 260] width 53 height 53
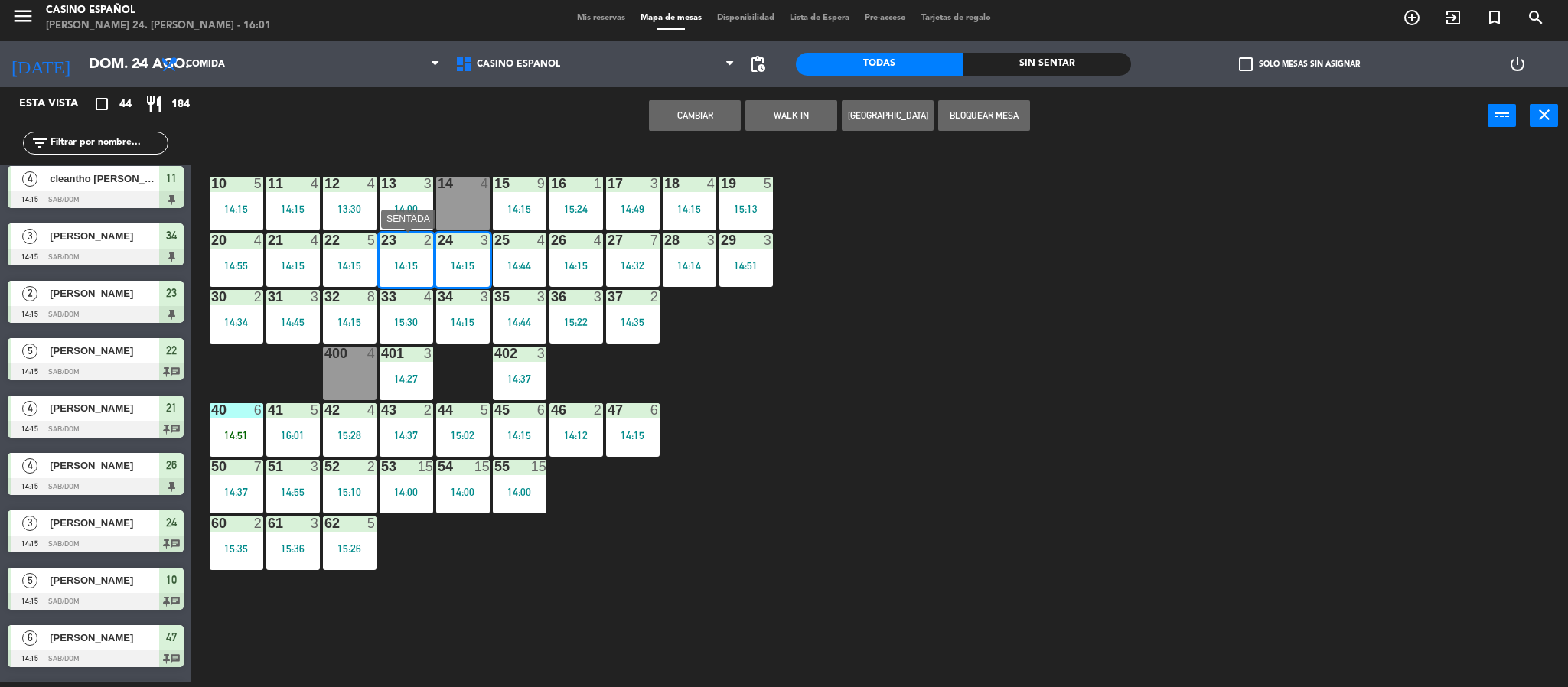
click at [404, 260] on div "14:15" at bounding box center [406, 265] width 53 height 10
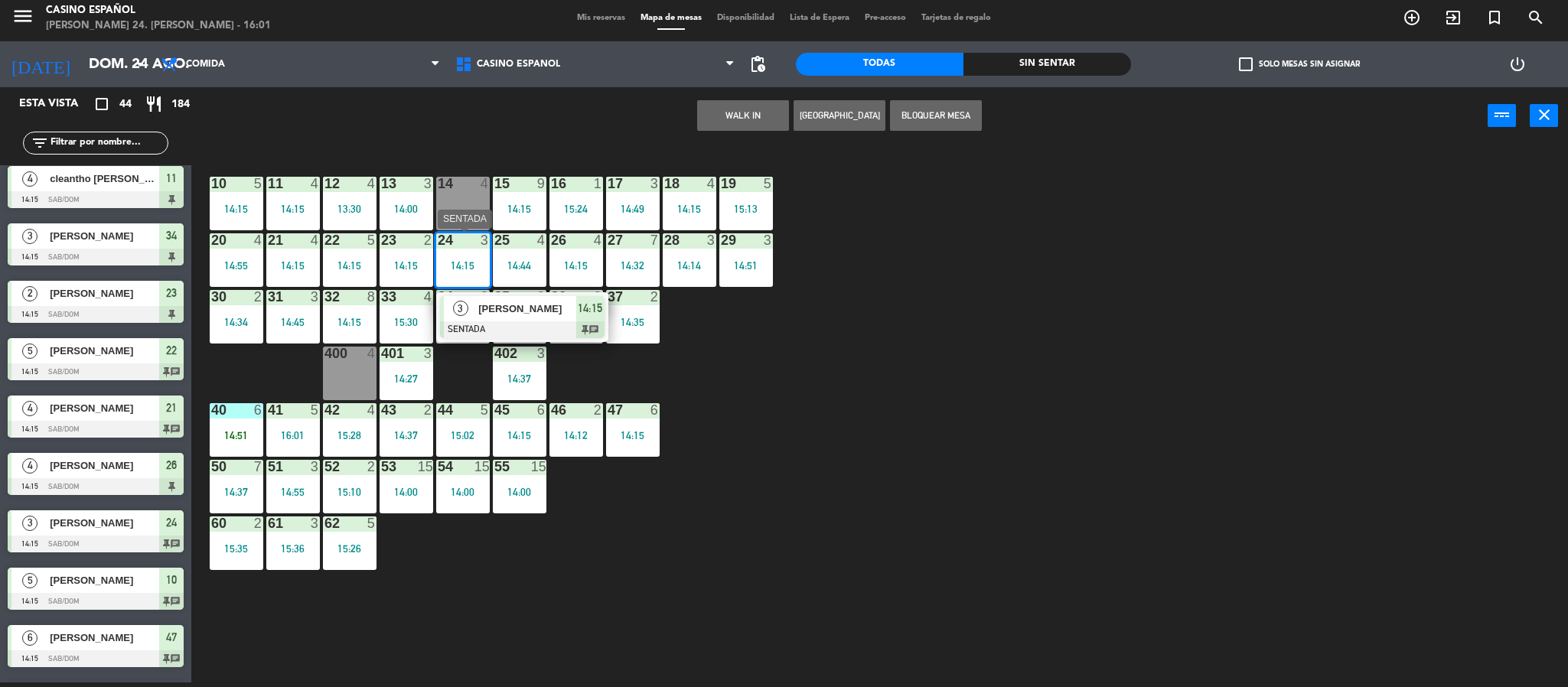
click at [448, 264] on div "14:15" at bounding box center [462, 265] width 53 height 10
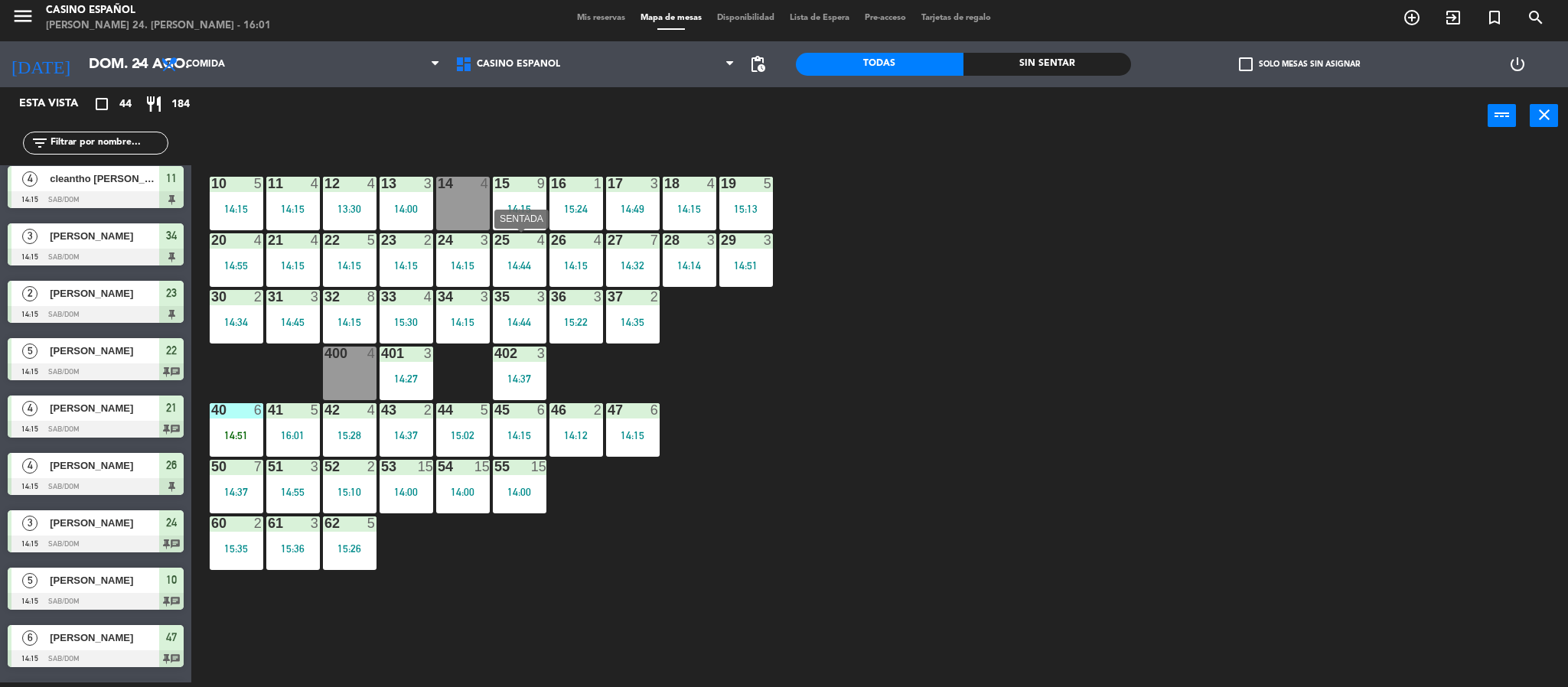
click at [513, 254] on div "25 4 14:44" at bounding box center [519, 260] width 53 height 53
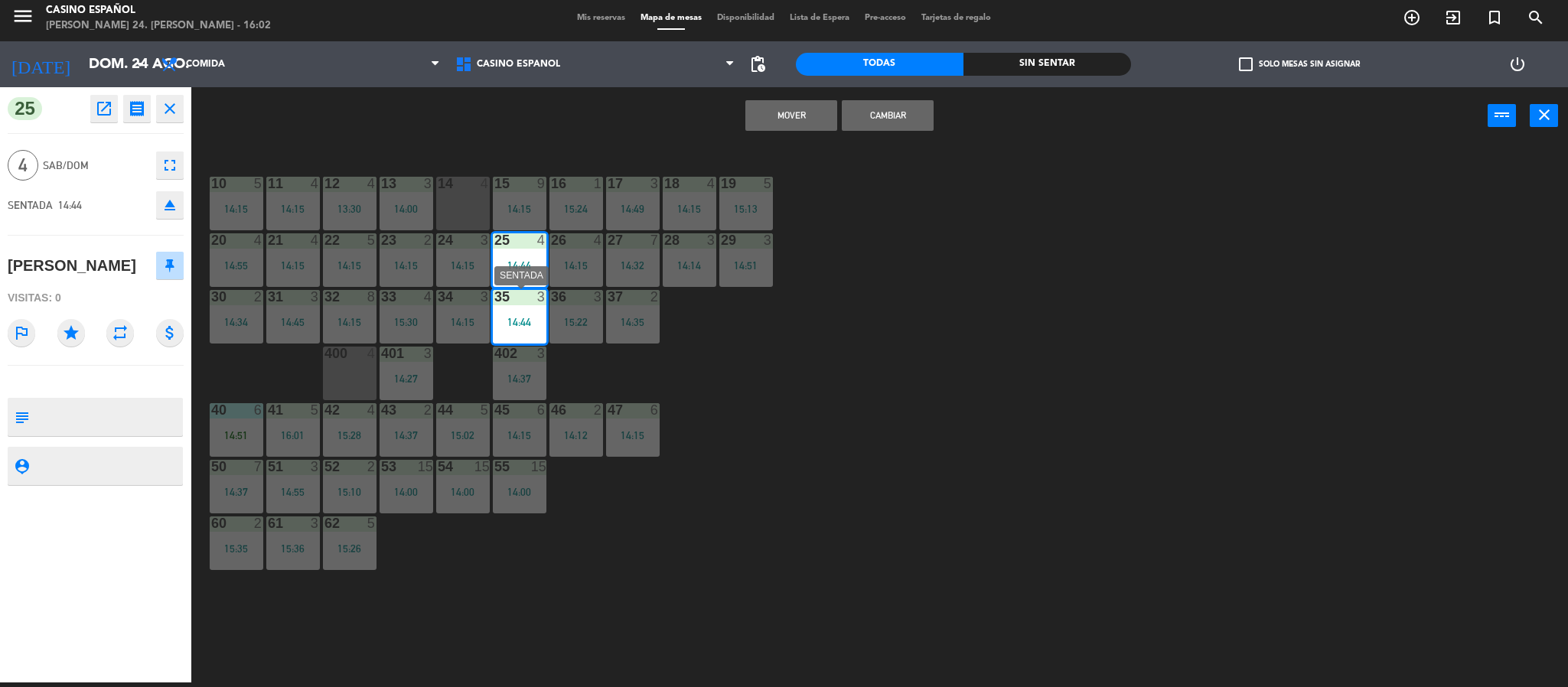
click at [516, 310] on div "35 3 14:44" at bounding box center [519, 317] width 53 height 53
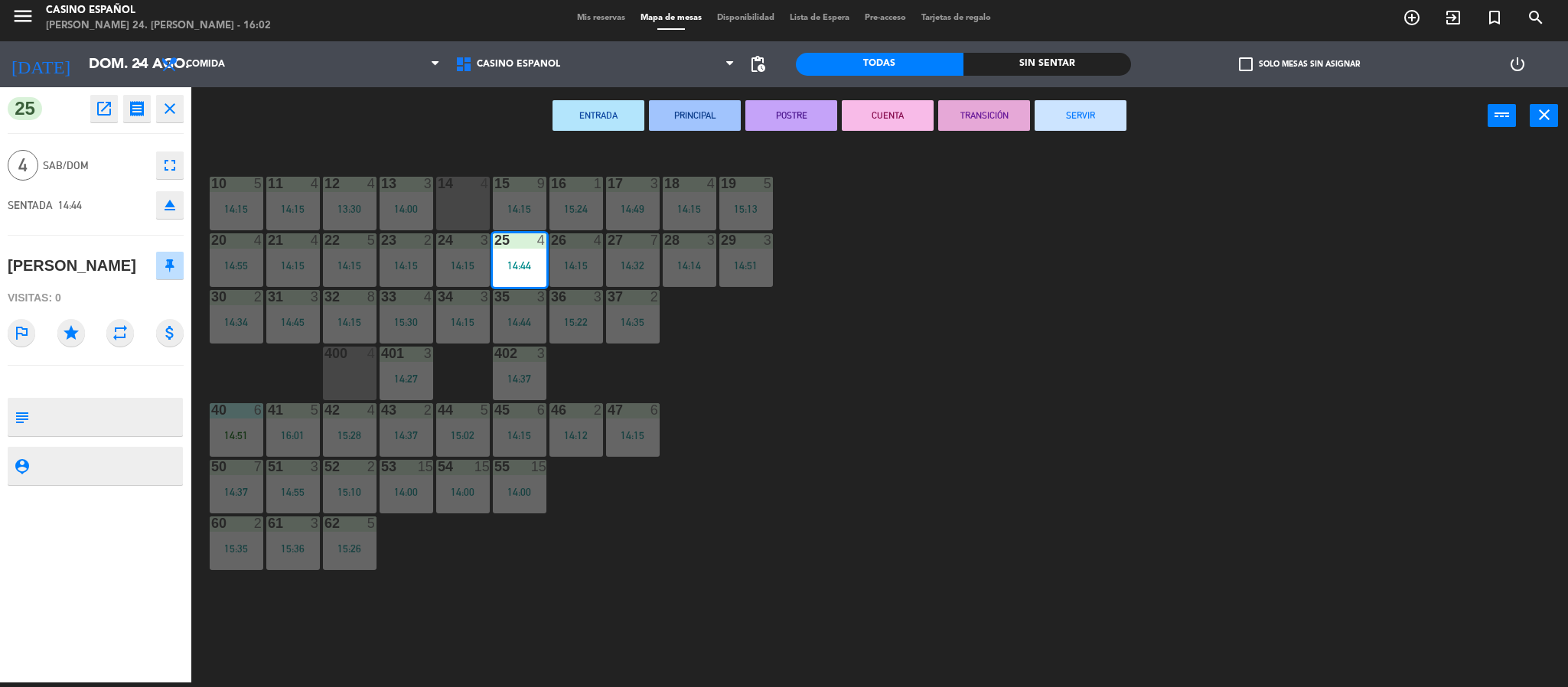
click at [1037, 105] on button "SERVIR" at bounding box center [1080, 116] width 92 height 30
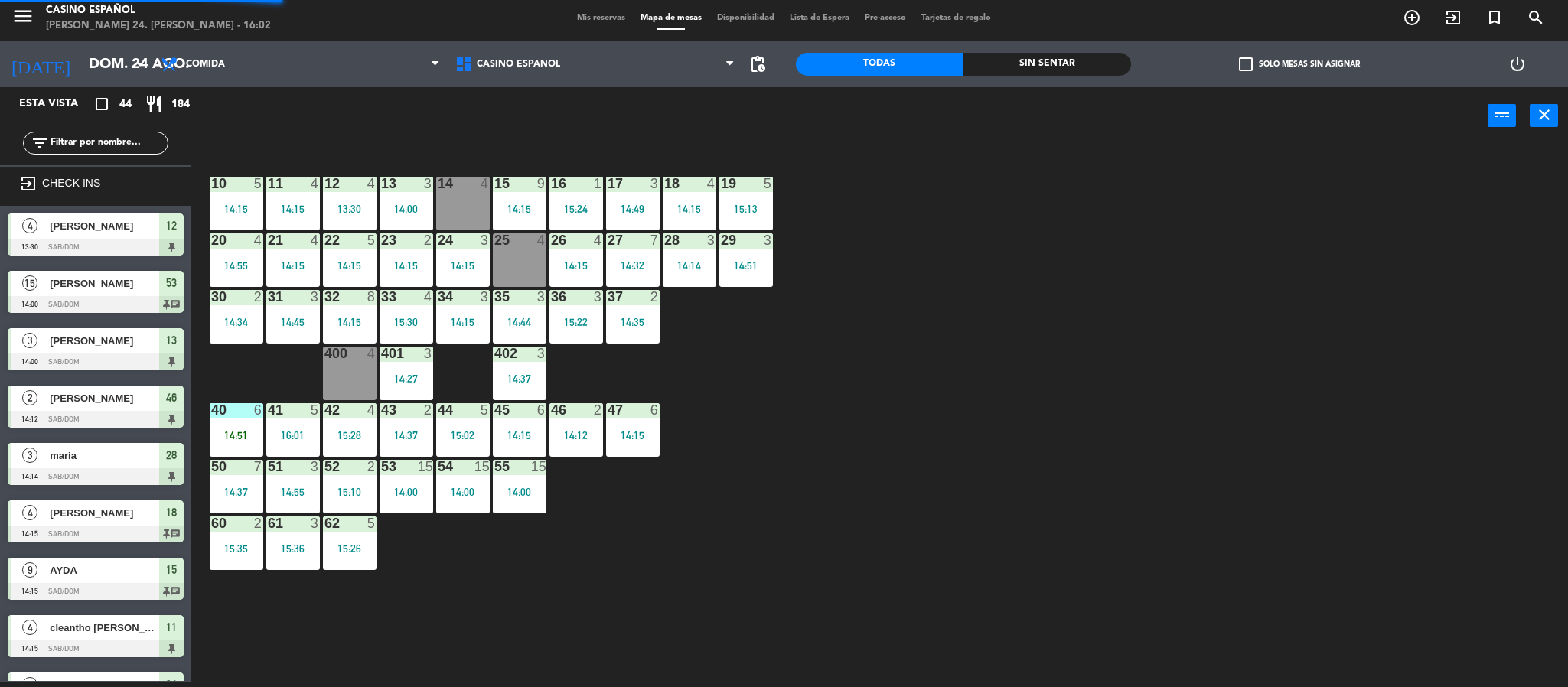
scroll to position [5, 0]
click at [528, 252] on div "25 4" at bounding box center [519, 260] width 53 height 53
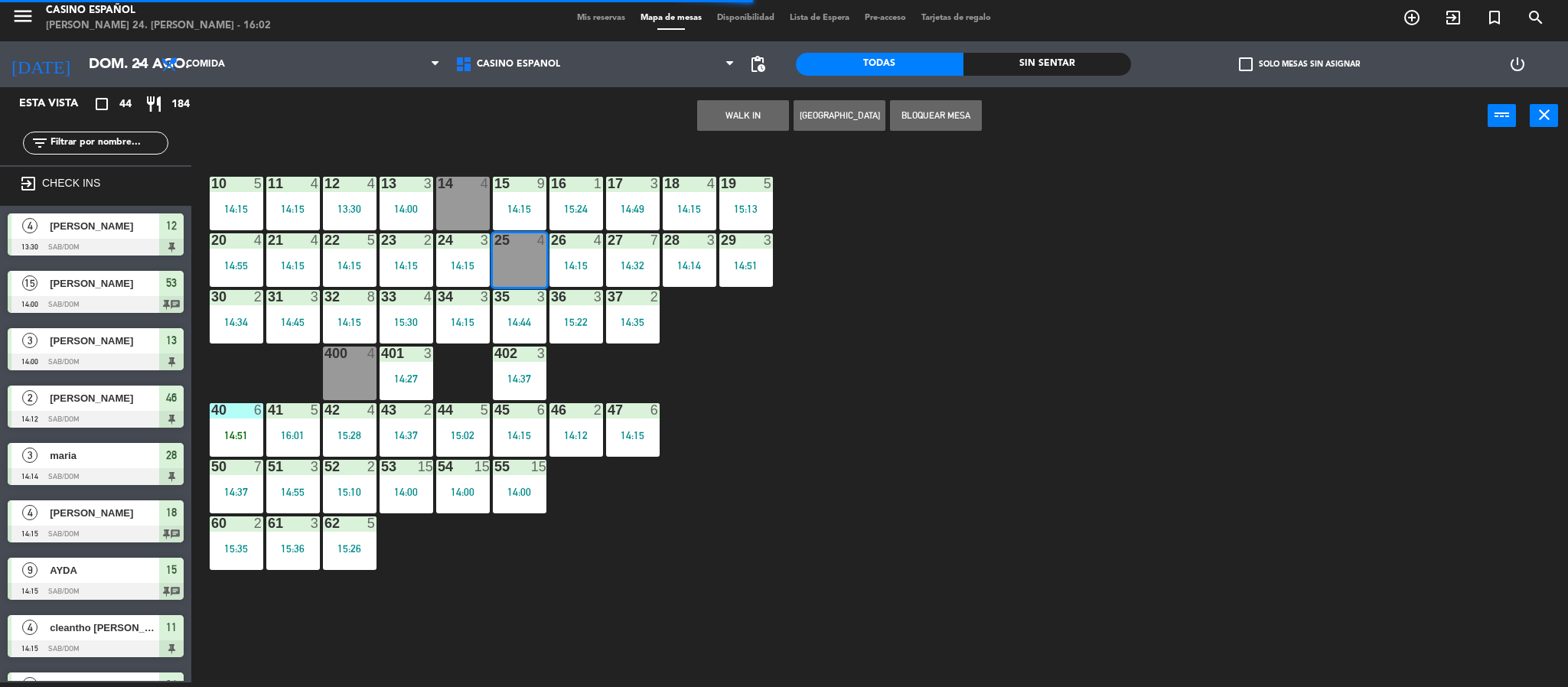
click at [737, 108] on button "WALK IN" at bounding box center [742, 116] width 92 height 30
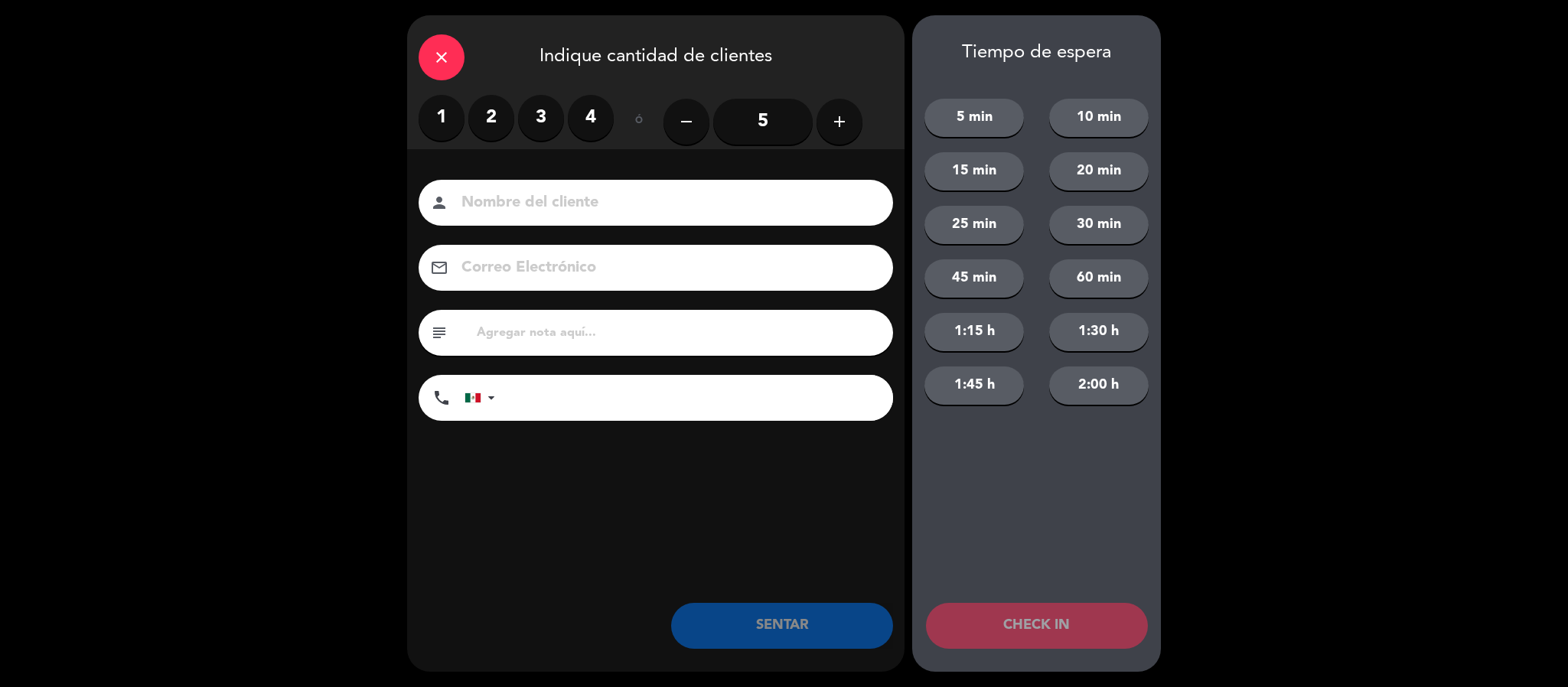
click at [533, 115] on label "3" at bounding box center [541, 118] width 46 height 46
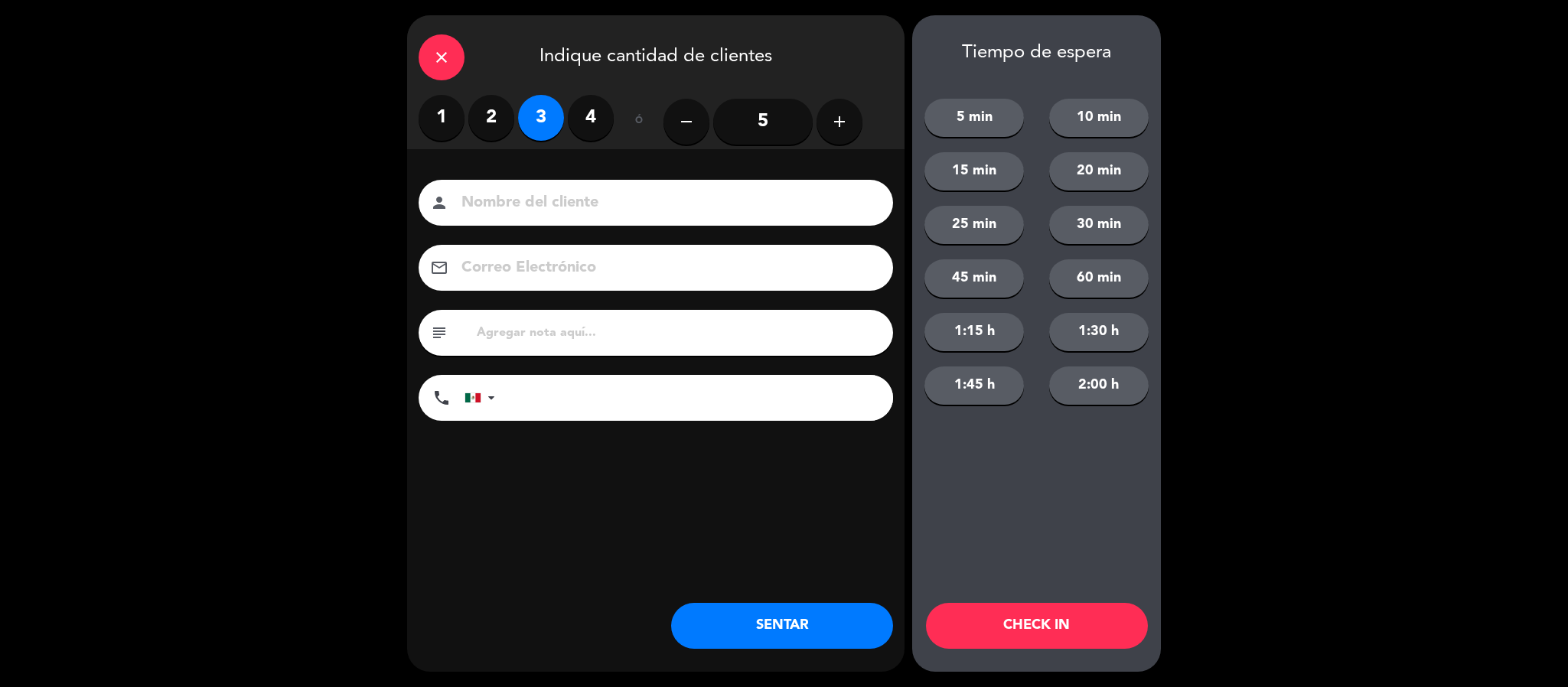
click at [513, 195] on input at bounding box center [665, 203] width 413 height 27
click at [432, 65] on icon "close" at bounding box center [440, 57] width 18 height 18
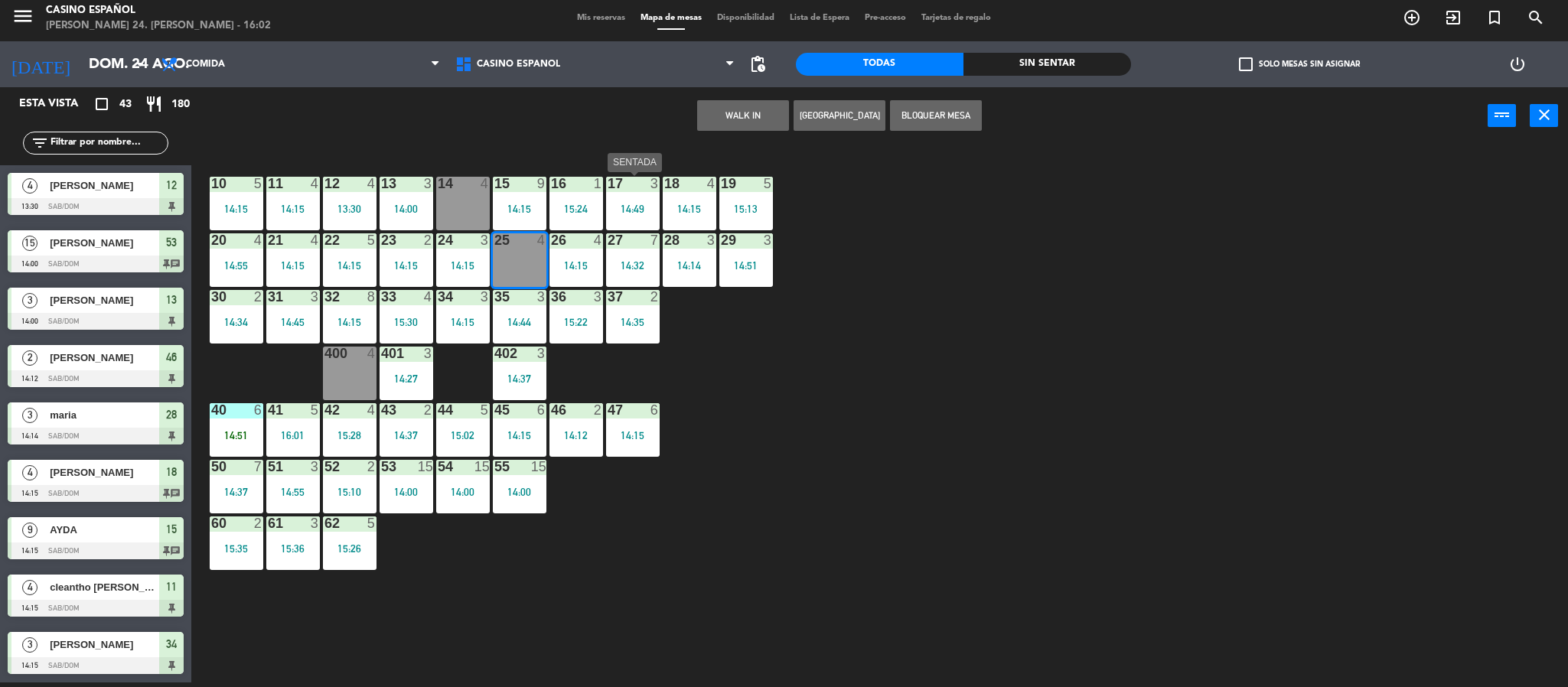
click at [616, 195] on div "17 3 14:49" at bounding box center [632, 203] width 53 height 53
click at [499, 267] on div "25 4" at bounding box center [519, 260] width 53 height 53
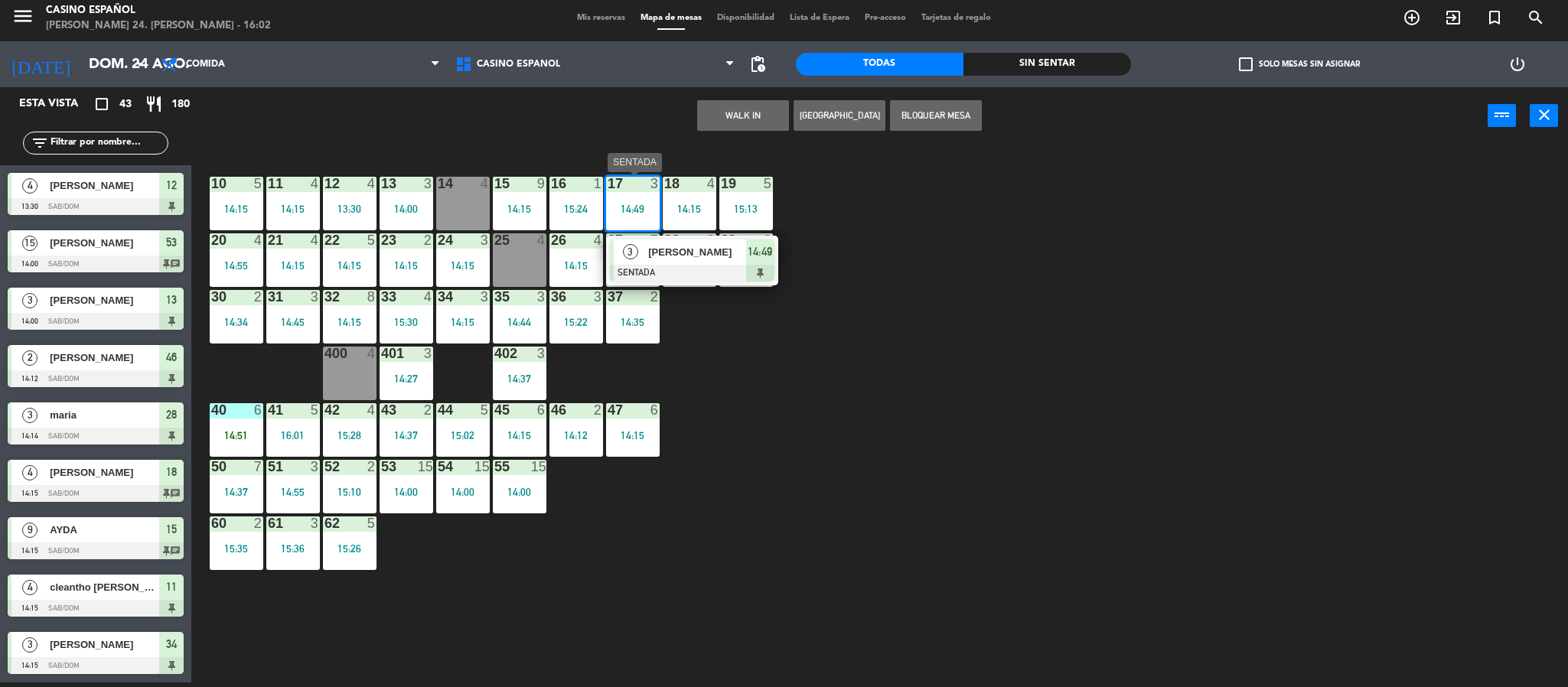
click at [644, 258] on div "3" at bounding box center [630, 251] width 33 height 26
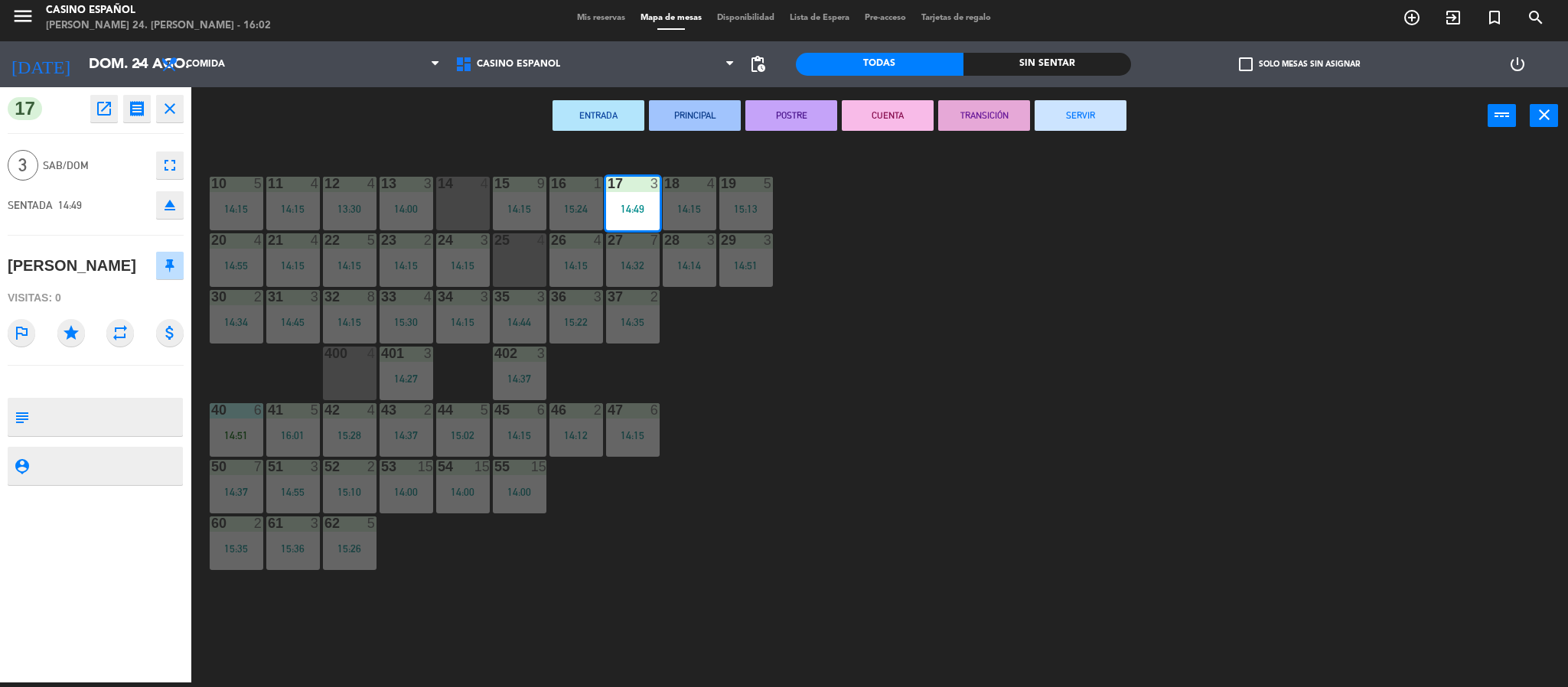
click at [1079, 116] on button "SERVIR" at bounding box center [1080, 116] width 92 height 30
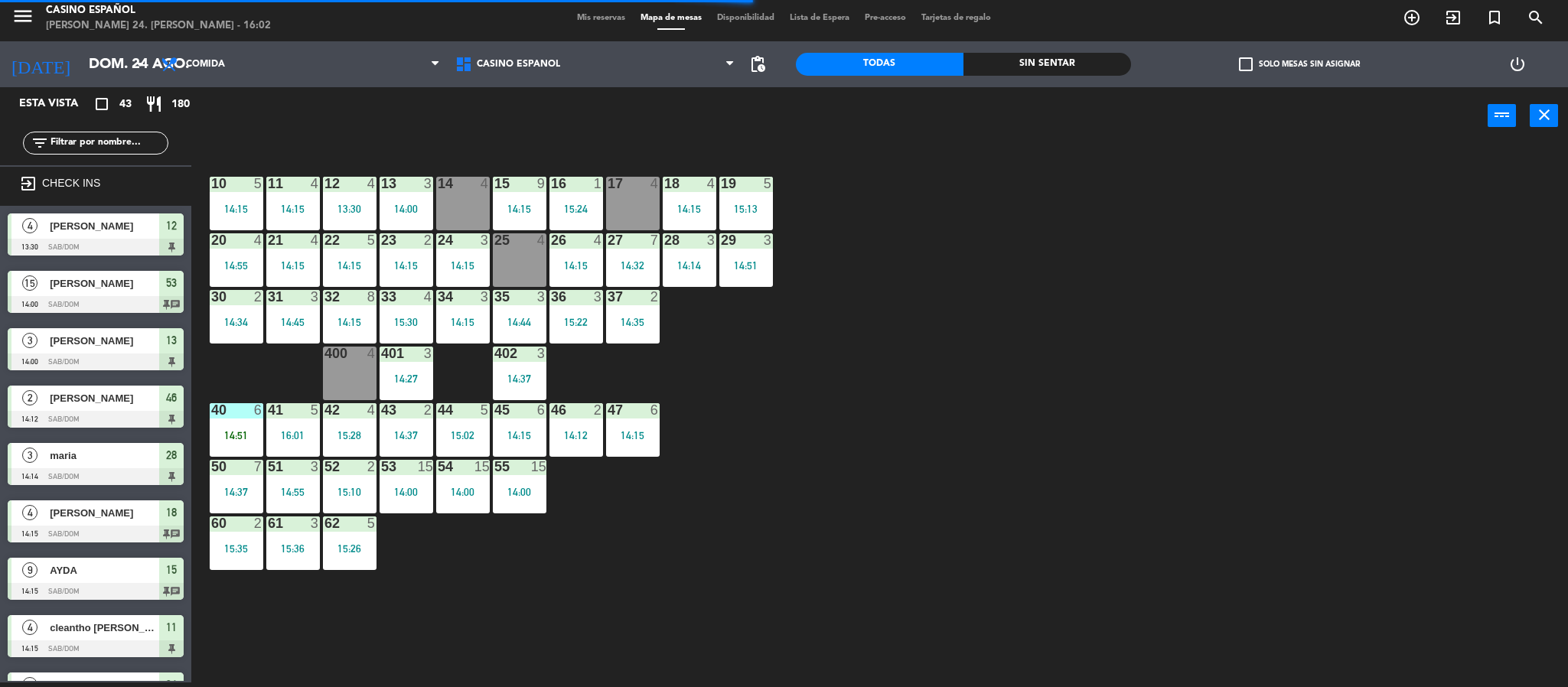
click at [637, 199] on div "17 4" at bounding box center [632, 203] width 53 height 53
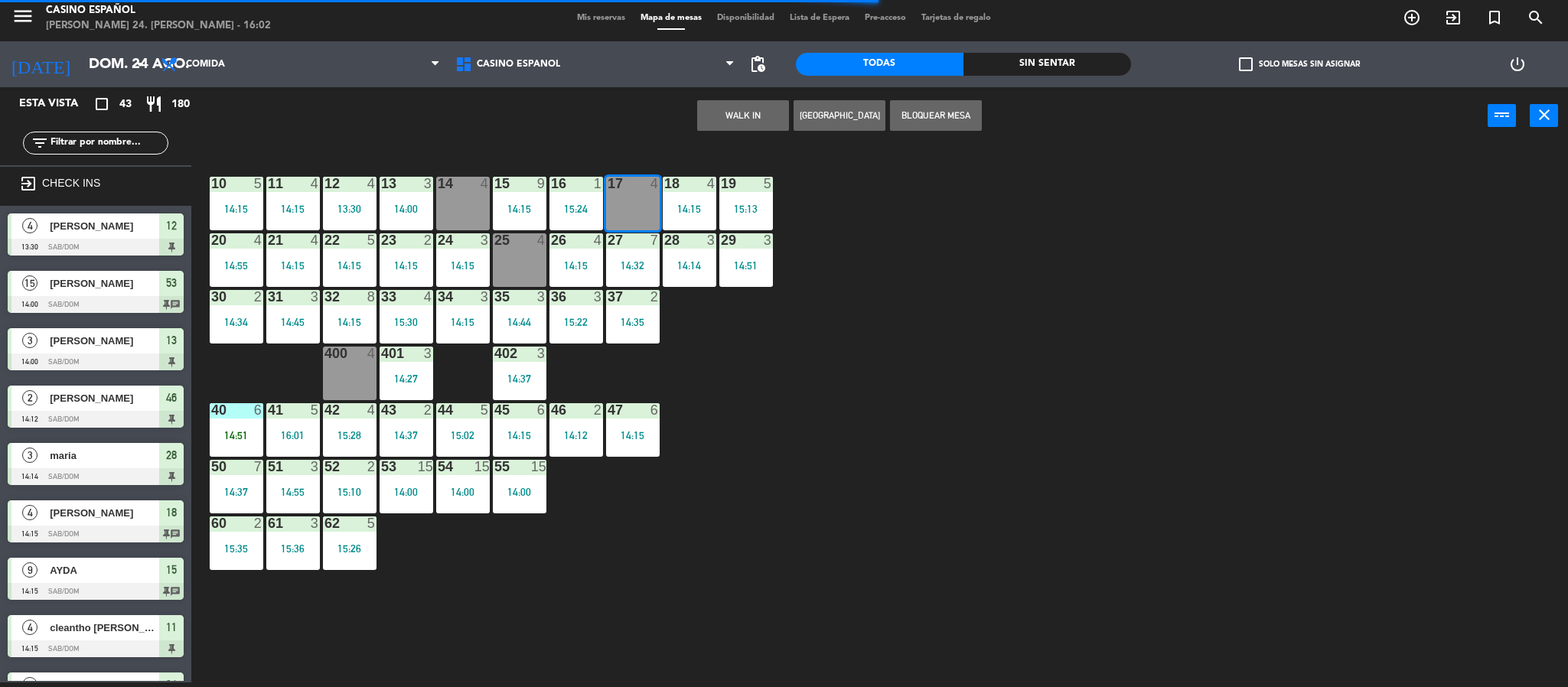
click at [715, 116] on button "WALK IN" at bounding box center [742, 116] width 92 height 30
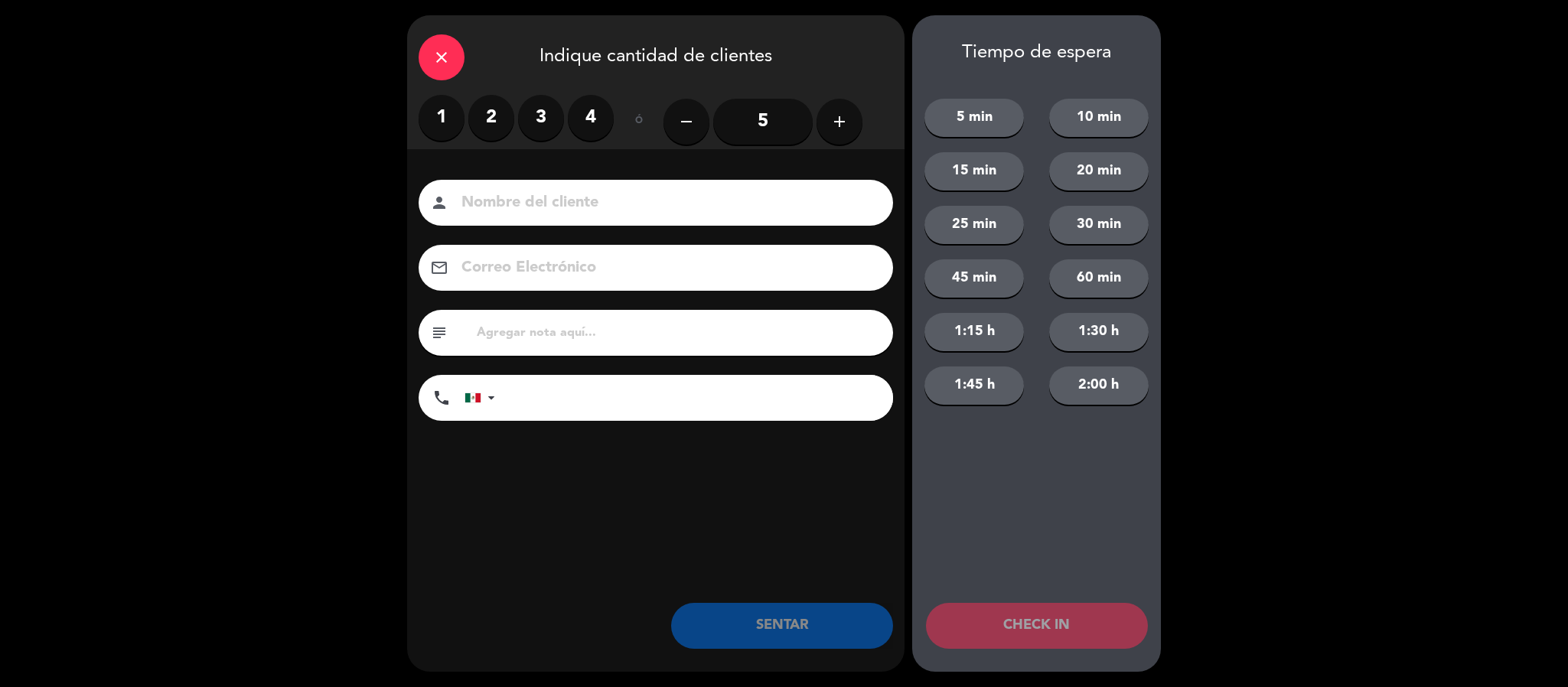
click at [535, 122] on label "3" at bounding box center [541, 118] width 46 height 46
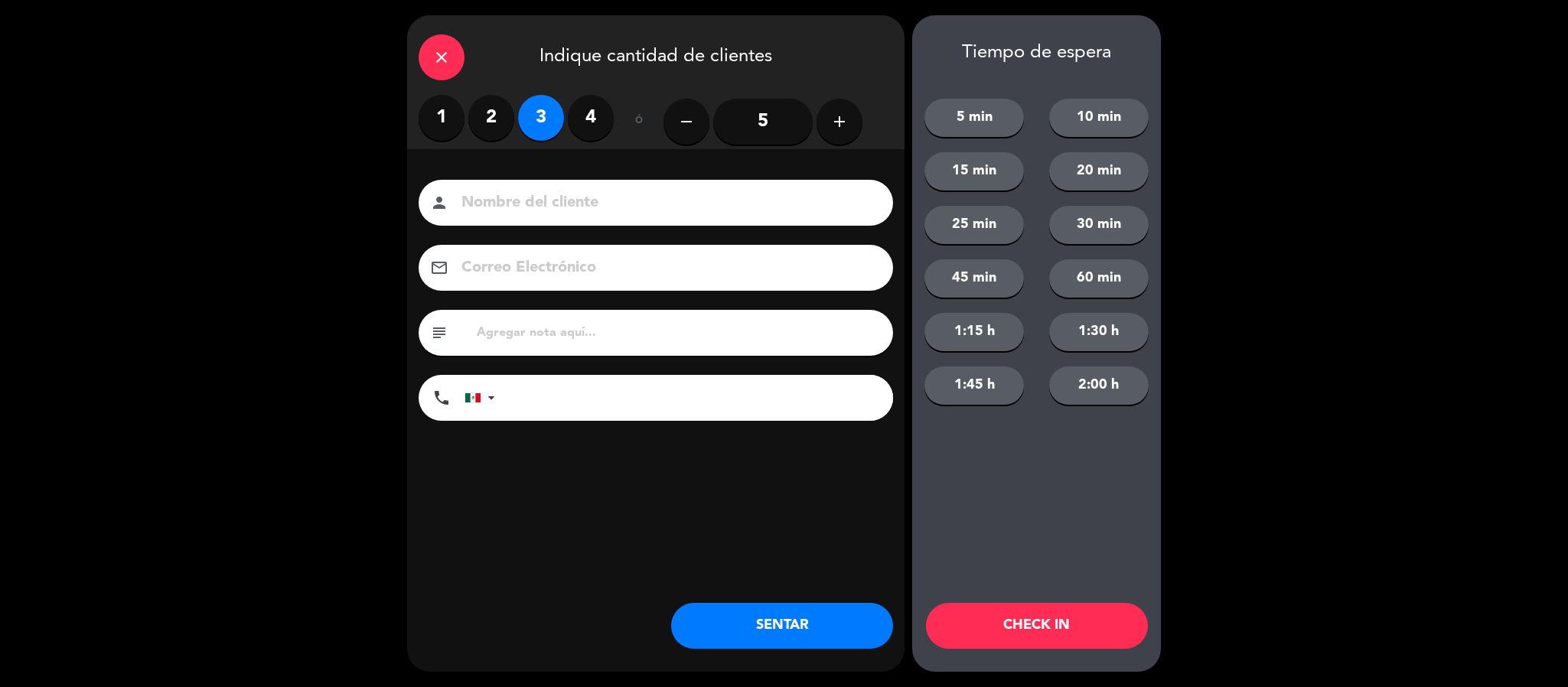
click at [482, 193] on input at bounding box center [665, 203] width 413 height 27
type input "[PERSON_NAME]"
click at [752, 622] on button "SENTAR" at bounding box center [782, 625] width 222 height 46
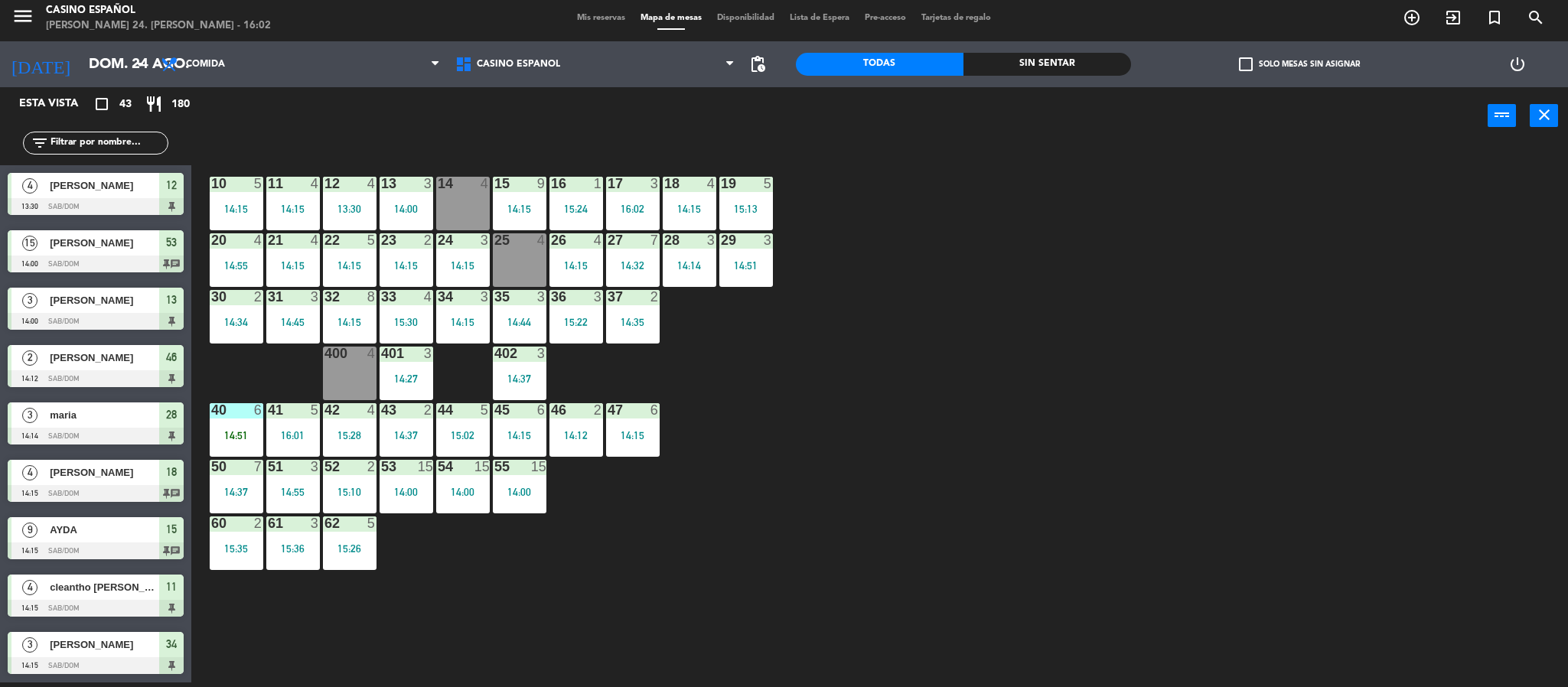
click at [512, 255] on div "25 4" at bounding box center [519, 260] width 53 height 53
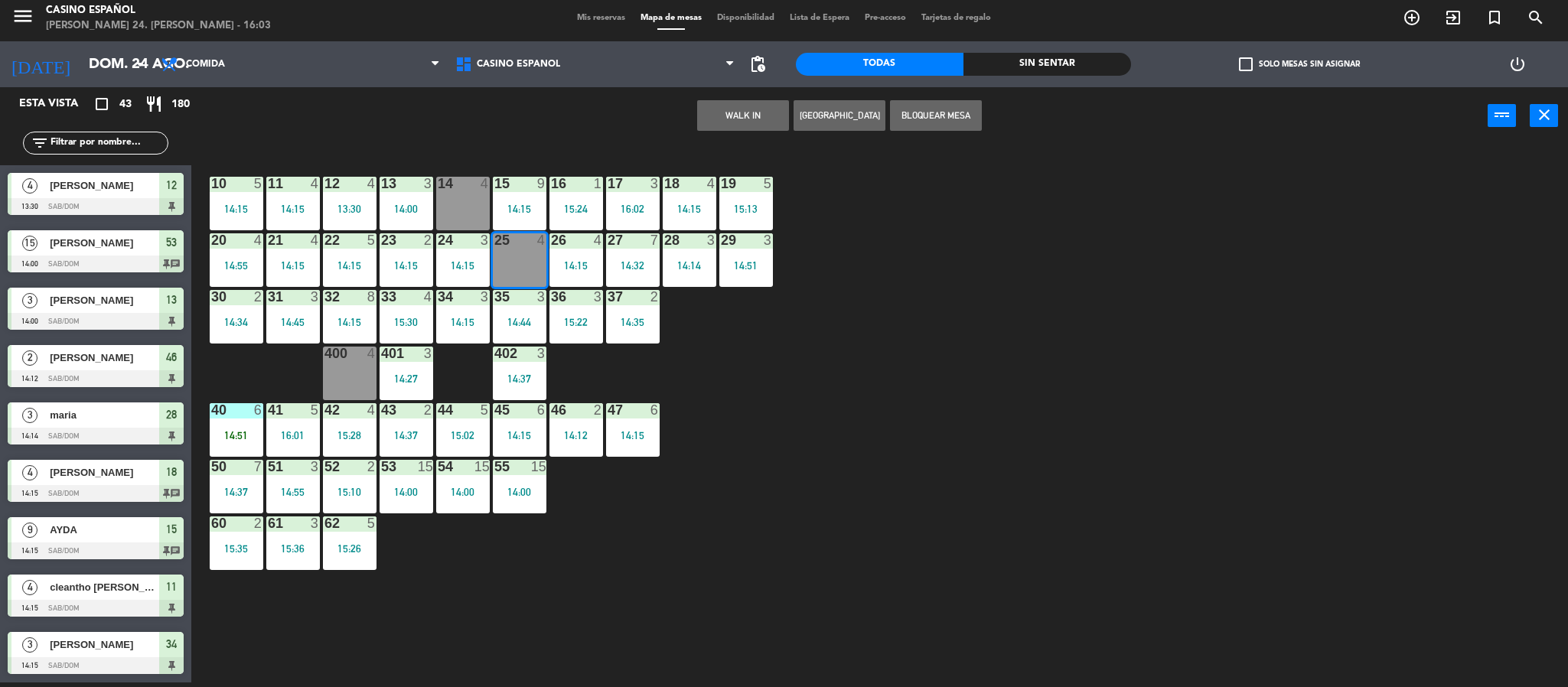
click at [712, 126] on button "WALK IN" at bounding box center [742, 116] width 92 height 30
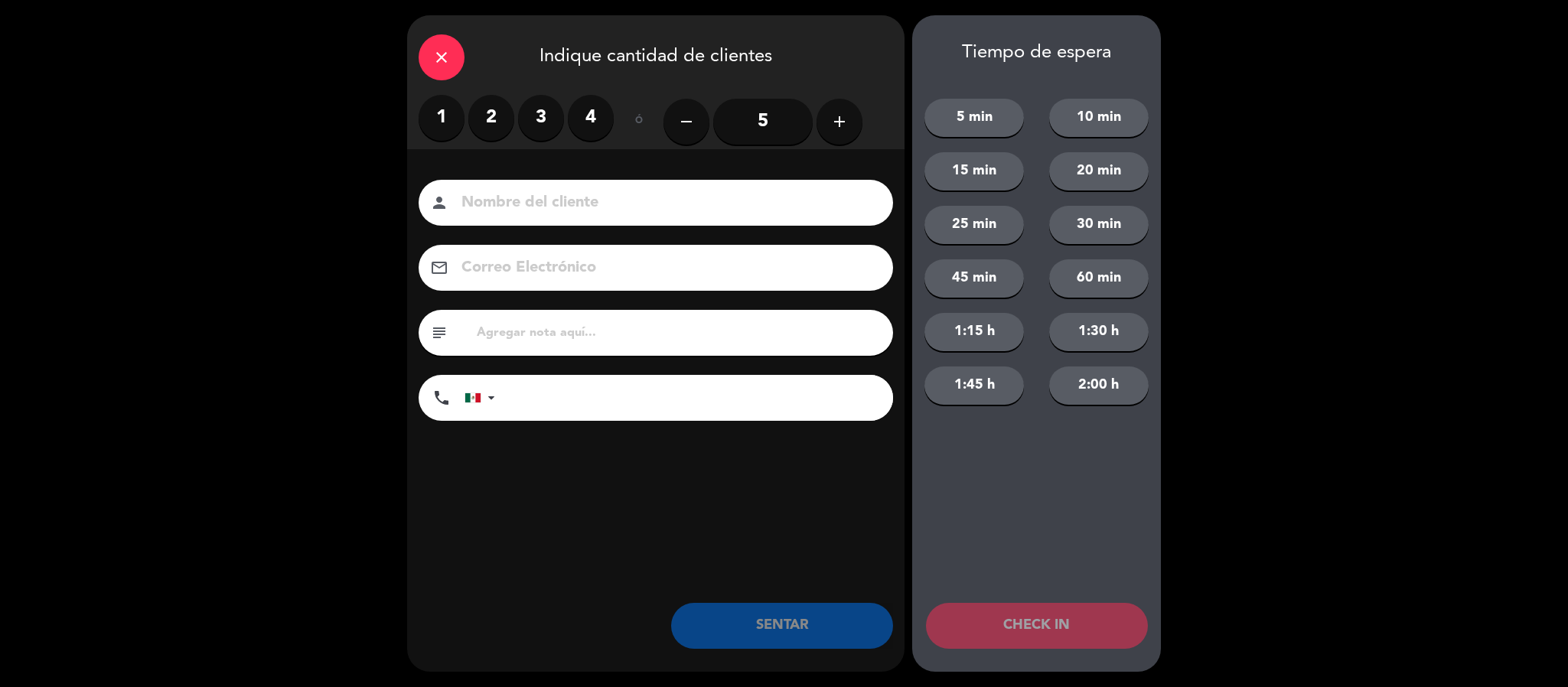
click at [537, 121] on label "3" at bounding box center [541, 118] width 46 height 46
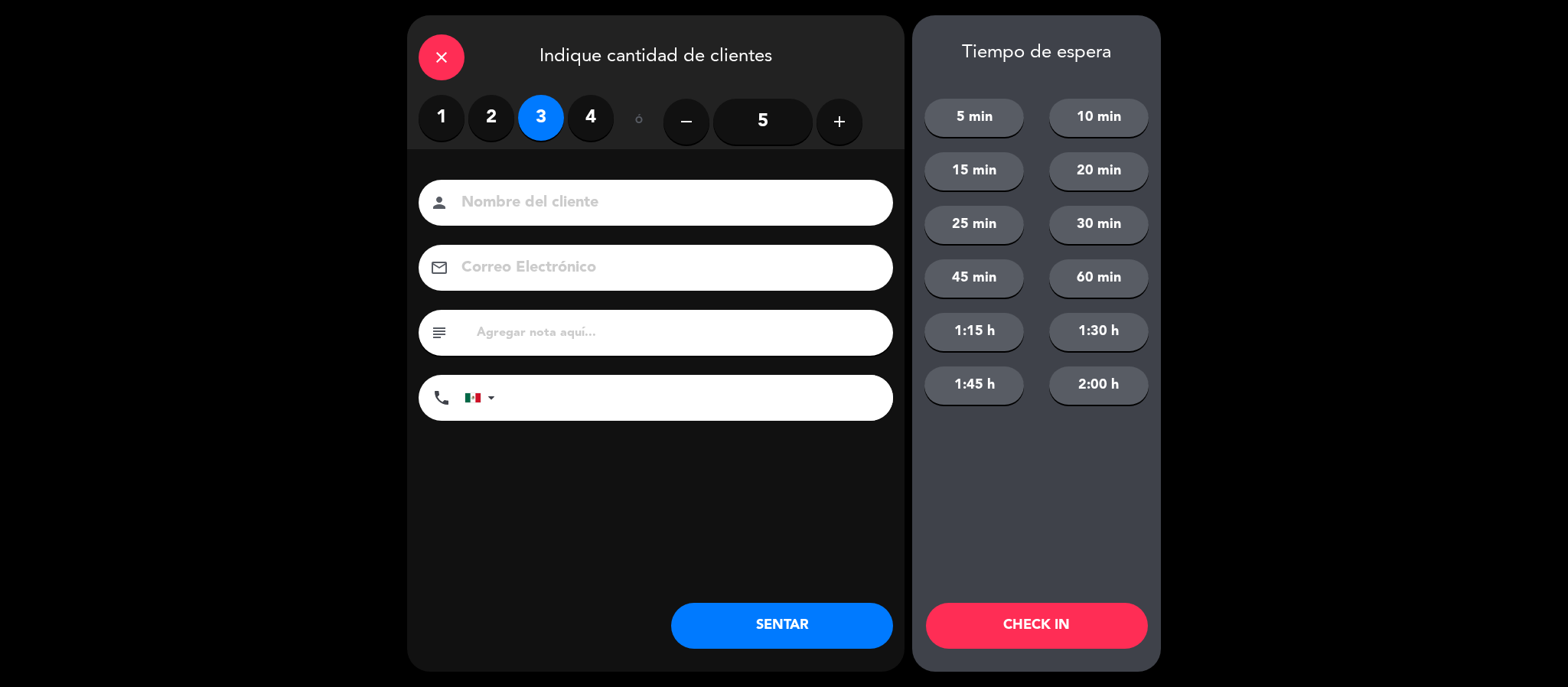
click at [499, 204] on input at bounding box center [665, 203] width 413 height 27
type input "[PERSON_NAME]"
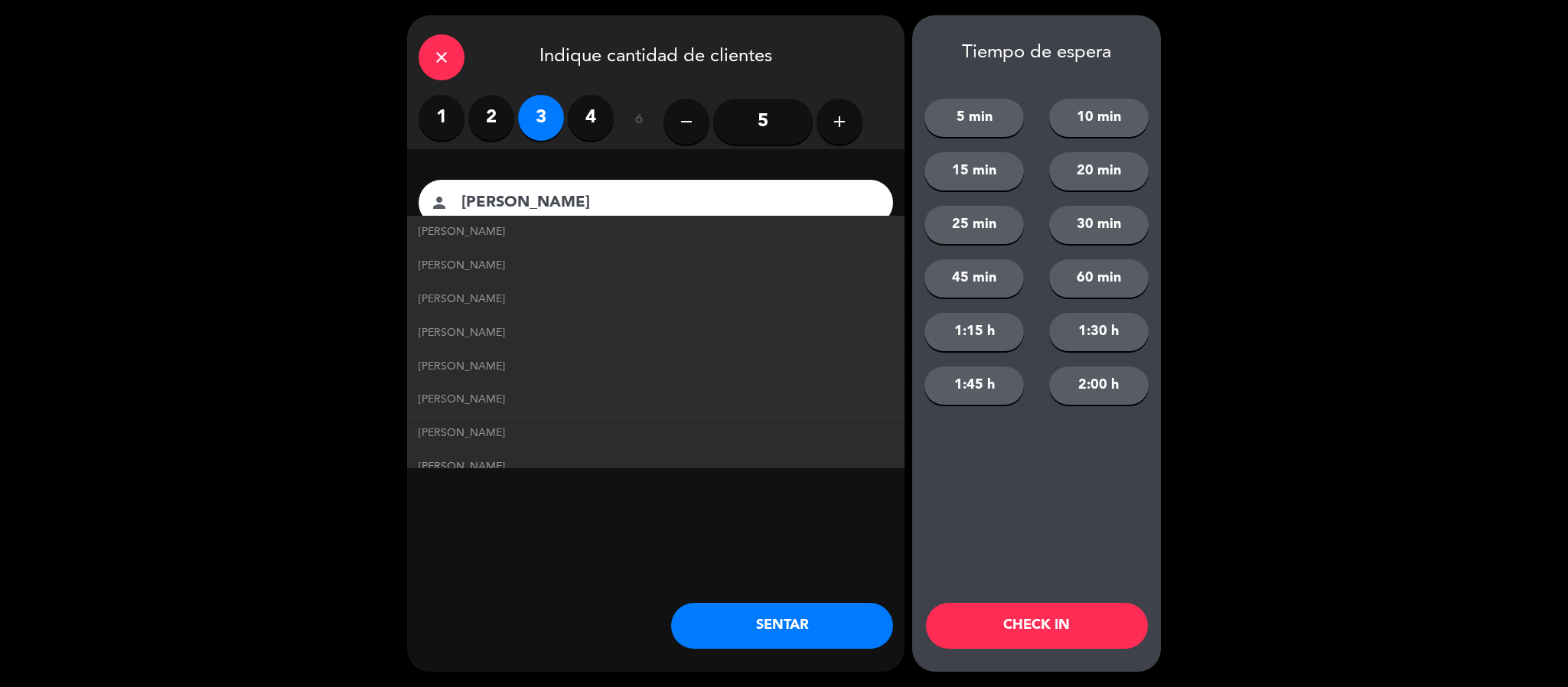
click at [746, 615] on button "SENTAR" at bounding box center [782, 625] width 222 height 46
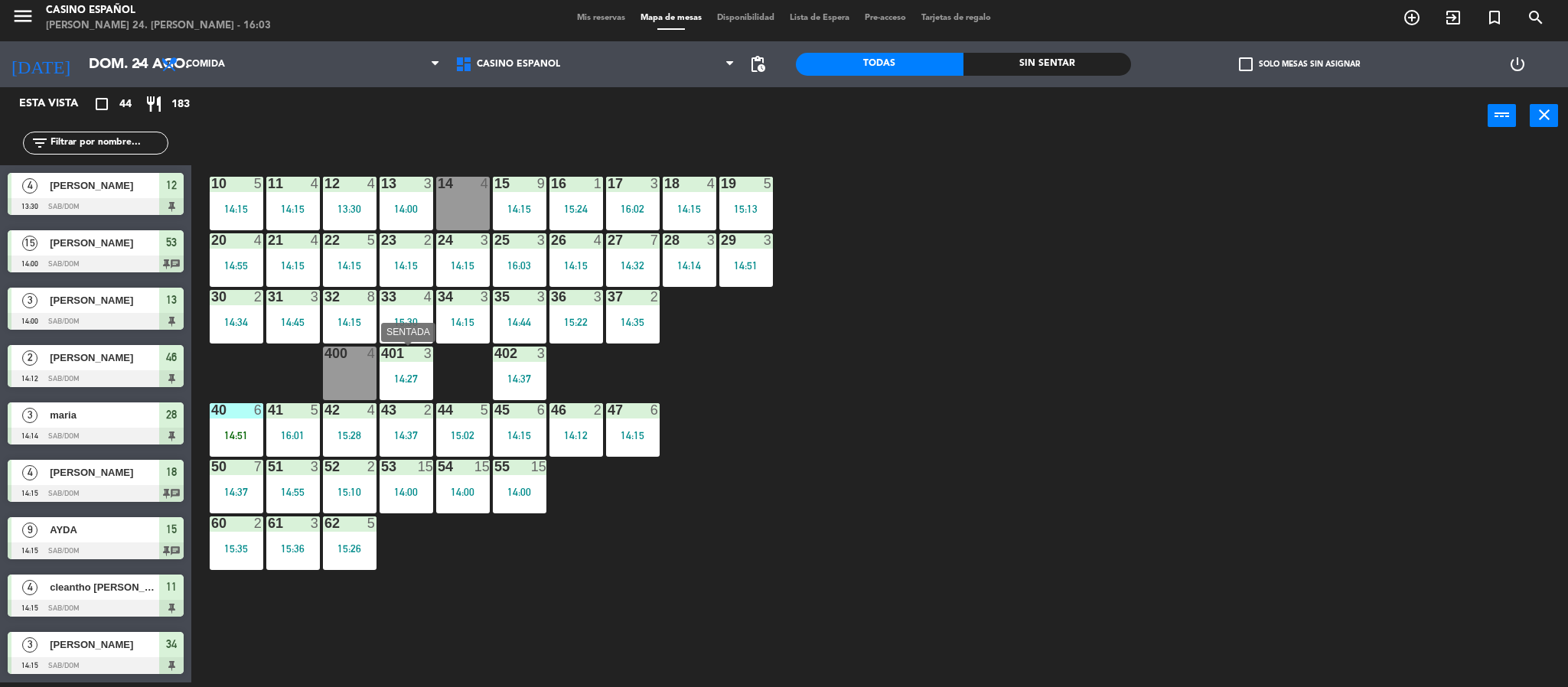
click at [418, 363] on div "401 3 14:27" at bounding box center [406, 373] width 53 height 53
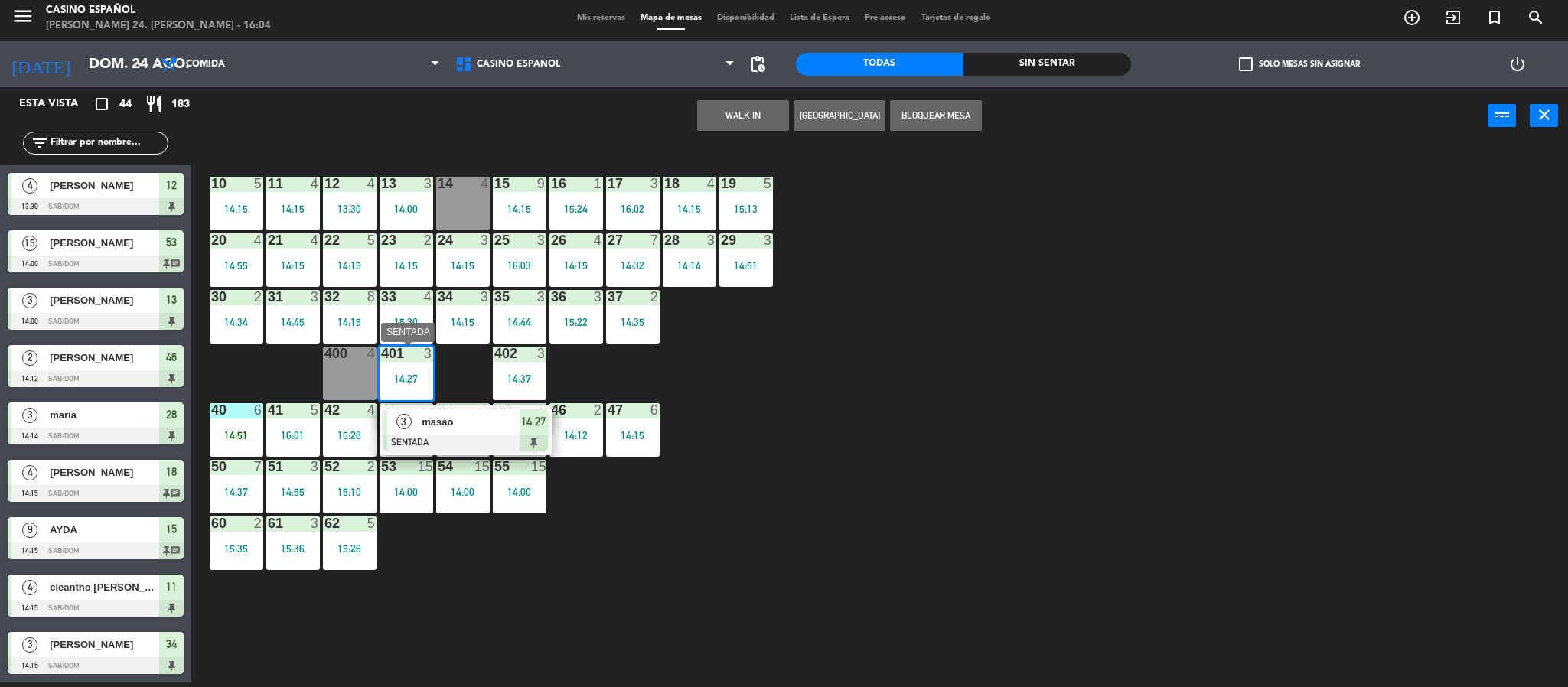
click at [457, 441] on div at bounding box center [465, 443] width 164 height 17
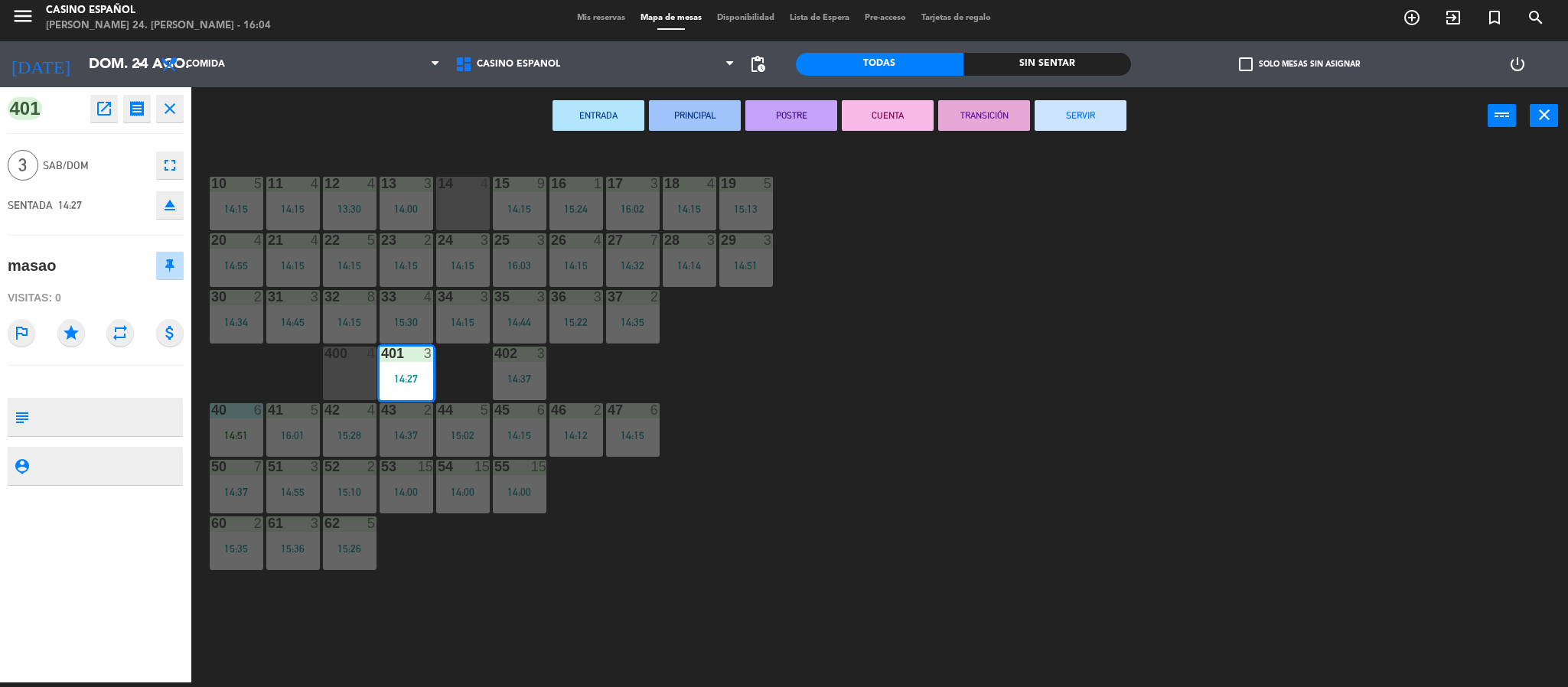
click at [1068, 121] on button "SERVIR" at bounding box center [1080, 116] width 92 height 30
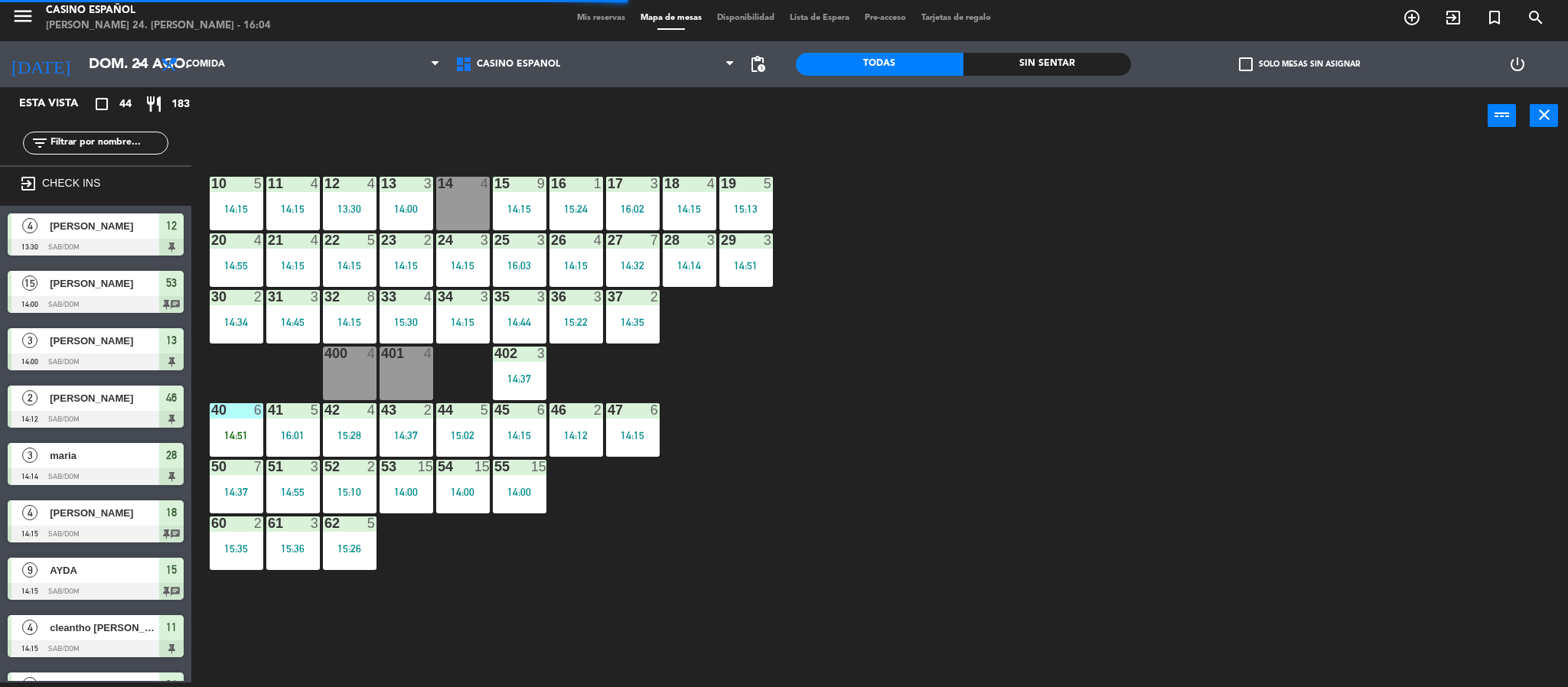
click at [395, 370] on div "401 4" at bounding box center [406, 373] width 53 height 53
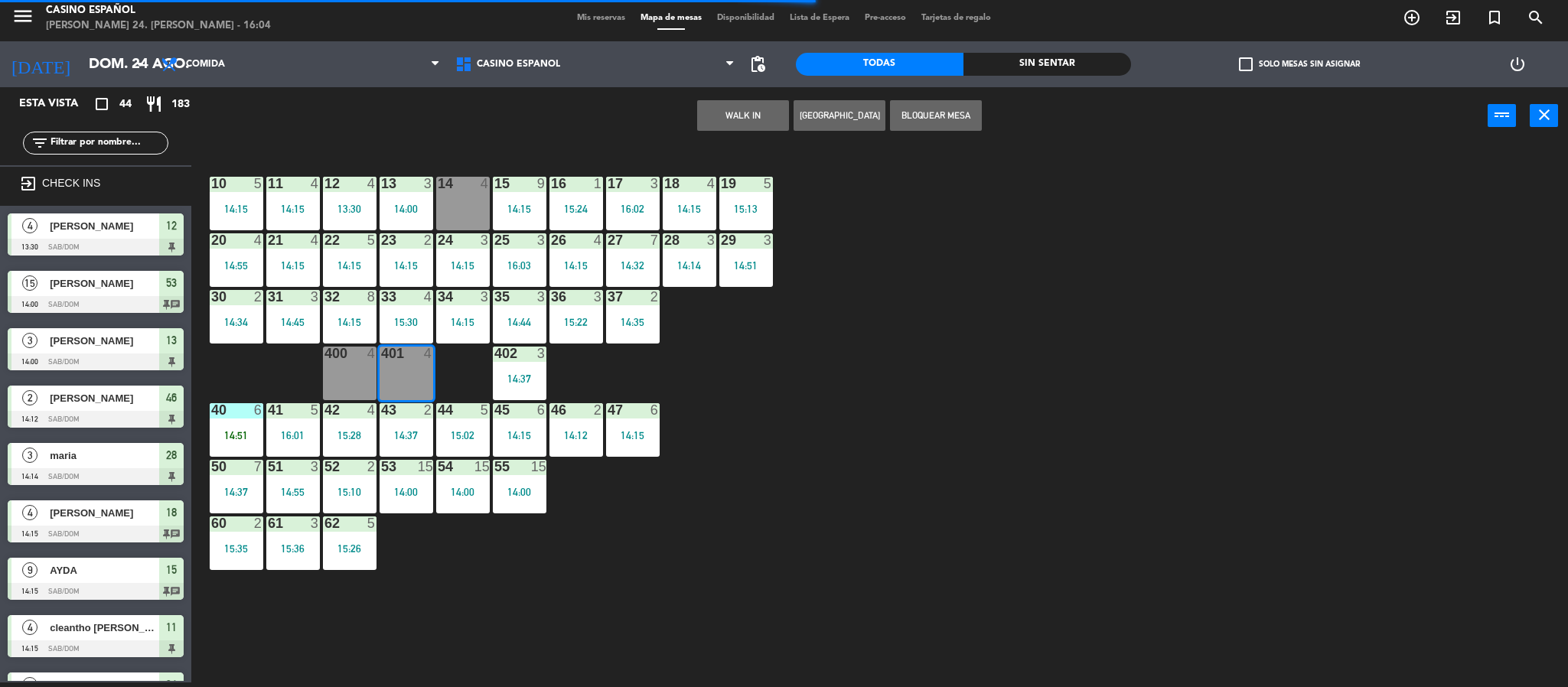
click at [702, 113] on button "WALK IN" at bounding box center [742, 116] width 92 height 30
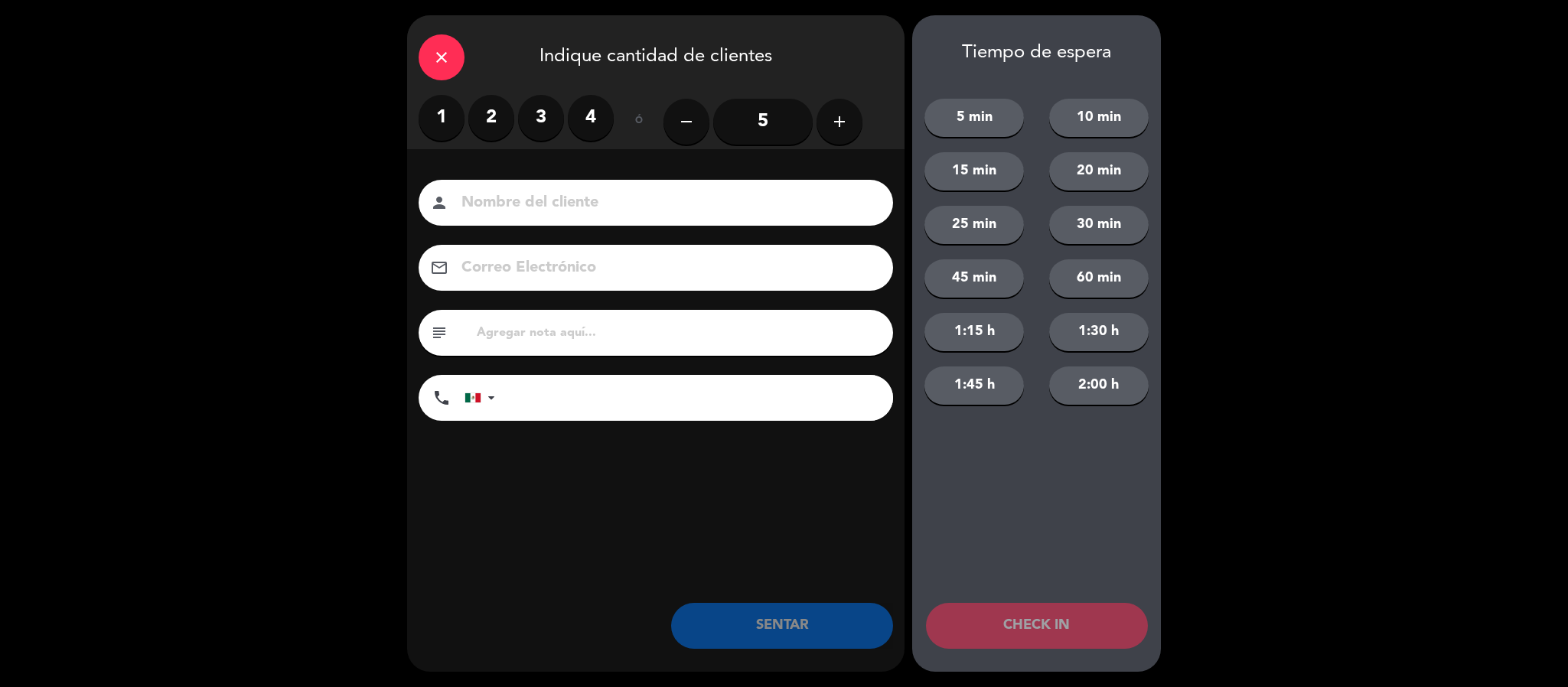
click at [489, 132] on label "2" at bounding box center [491, 118] width 46 height 46
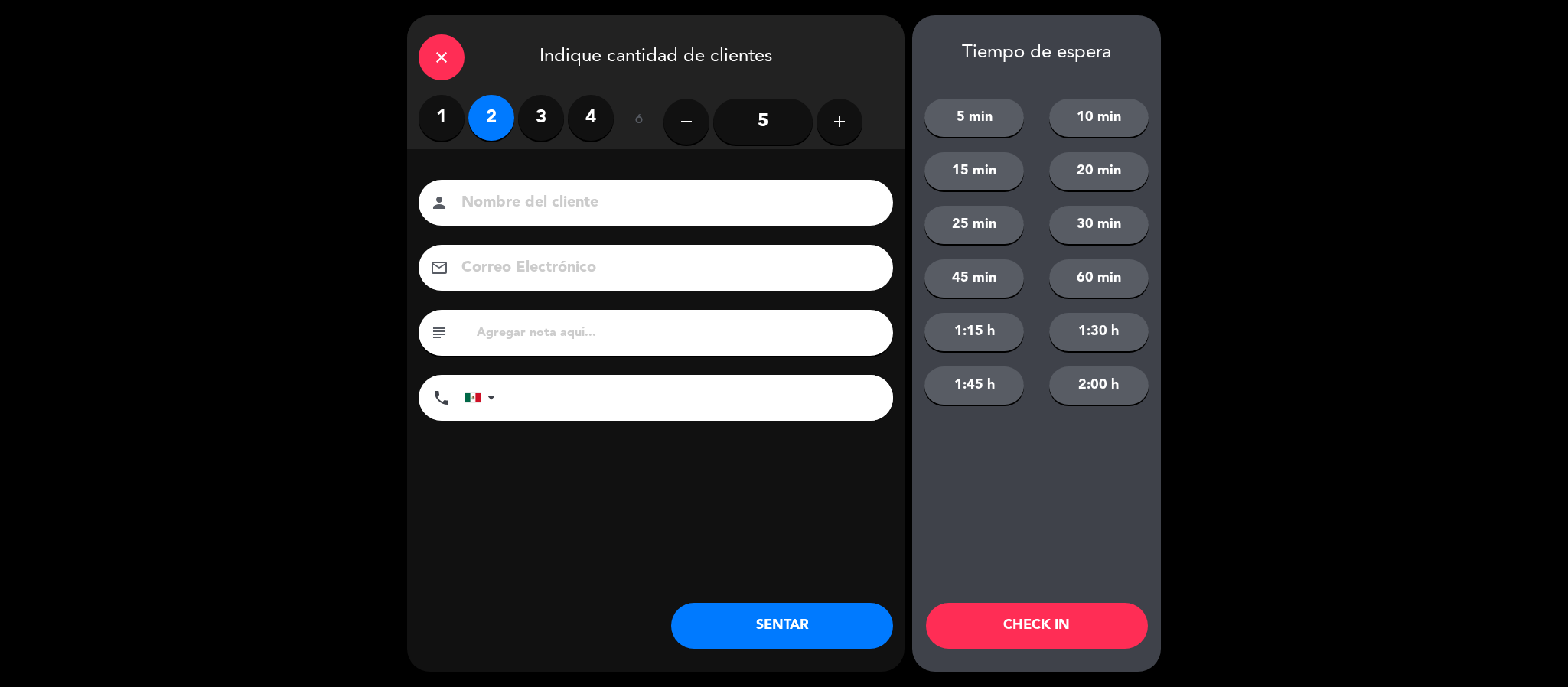
click at [503, 197] on input at bounding box center [665, 203] width 413 height 27
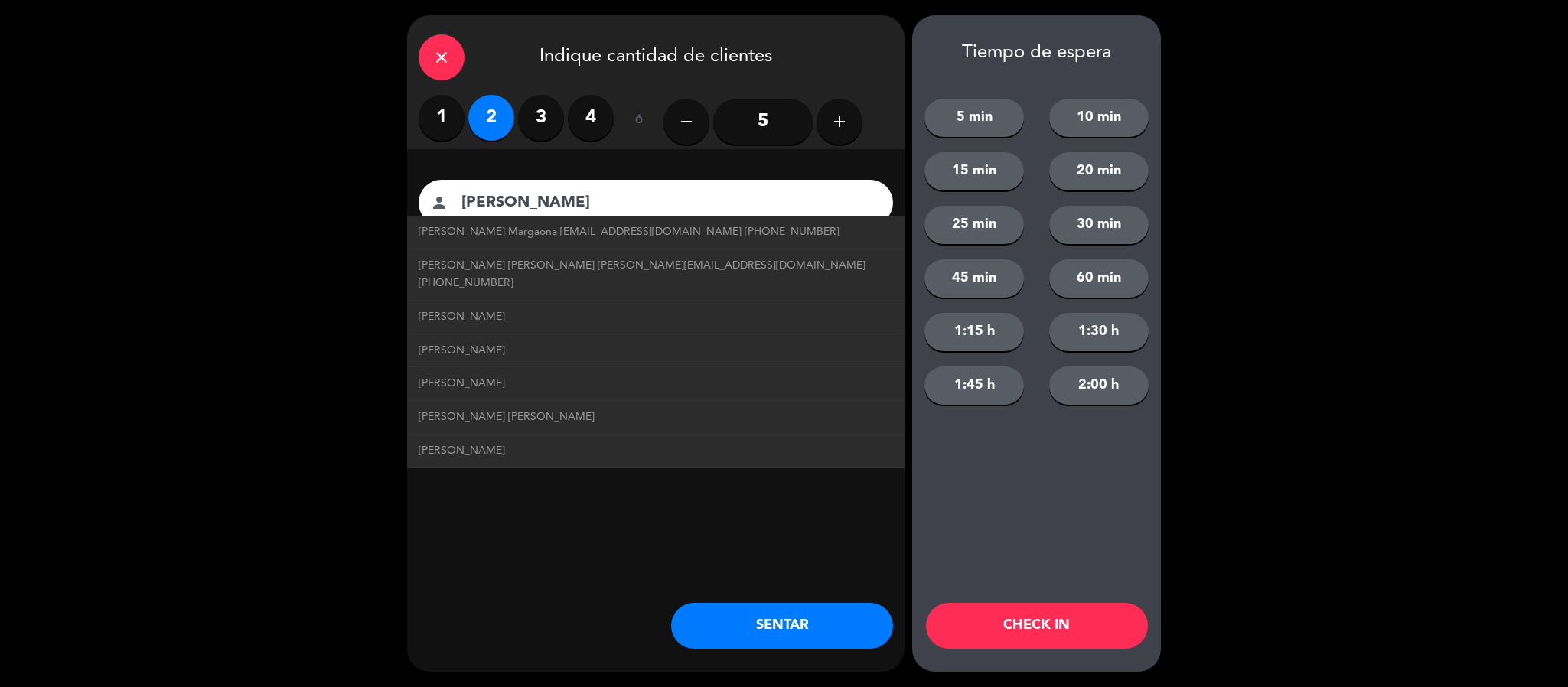
type input "[PERSON_NAME]"
click at [709, 626] on button "SENTAR" at bounding box center [782, 625] width 222 height 46
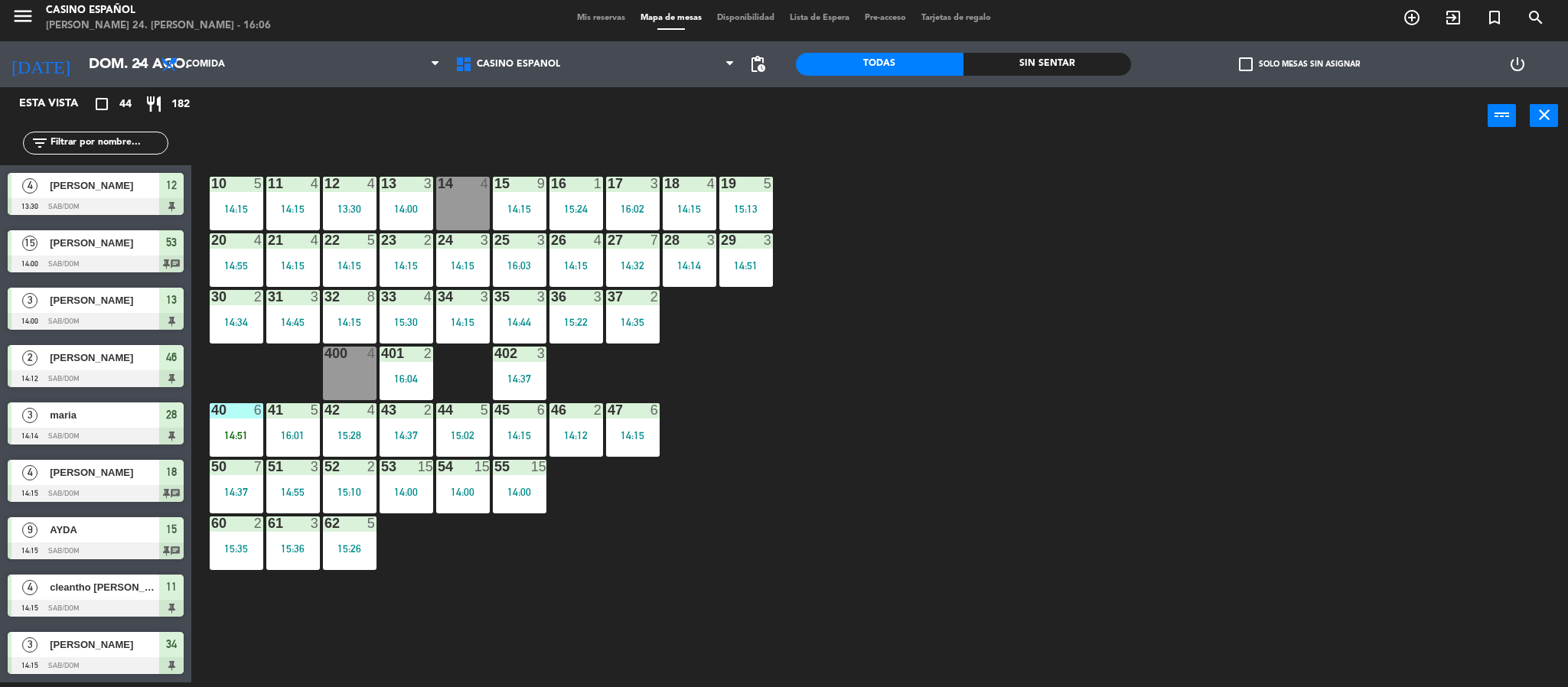
click at [65, 140] on input "text" at bounding box center [108, 143] width 119 height 17
click at [655, 616] on div "10 5 14:15 11 4 14:15 12 4 13:30 13 3 14:00 14 4 15 9 14:15 16 1 15:24 17 3 16:…" at bounding box center [887, 418] width 1361 height 538
click at [289, 243] on div at bounding box center [292, 240] width 26 height 14
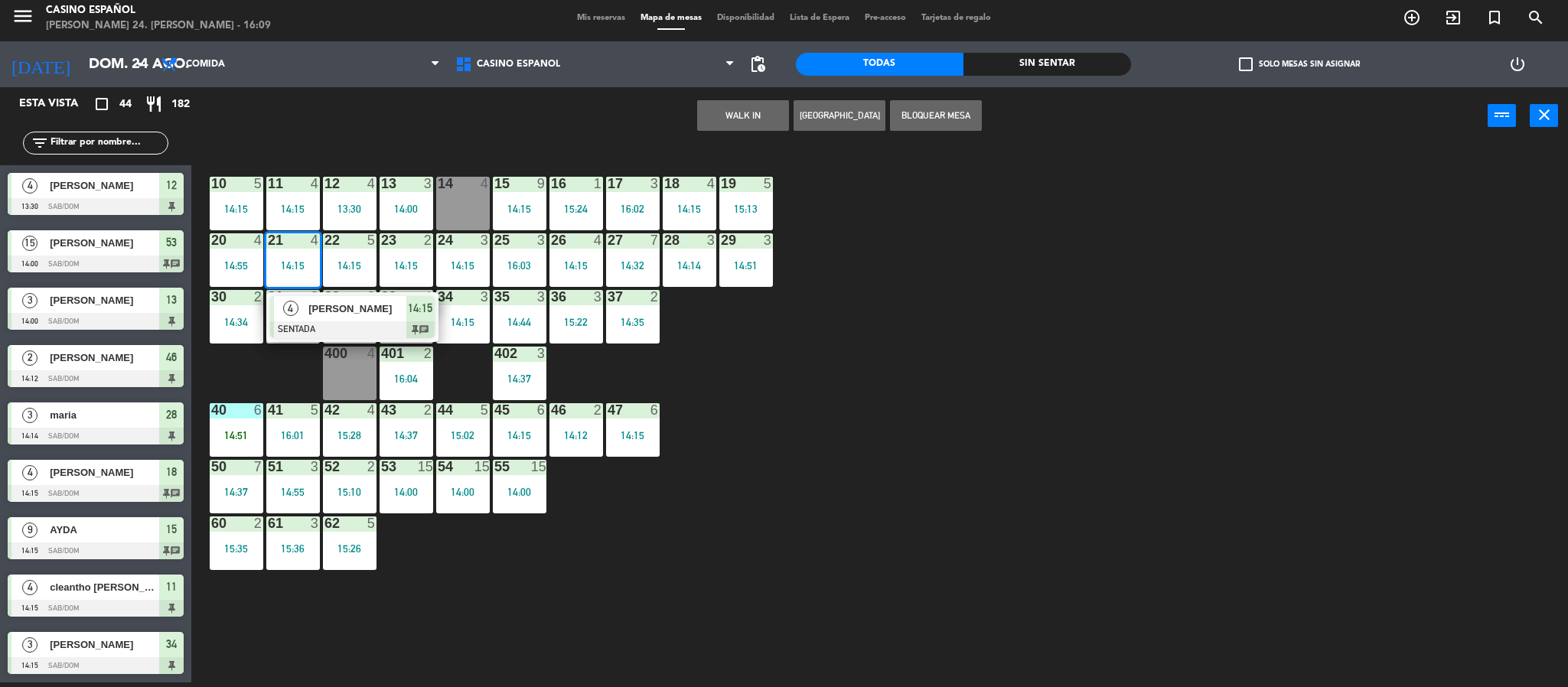
click at [331, 308] on span "[PERSON_NAME]" at bounding box center [357, 308] width 98 height 16
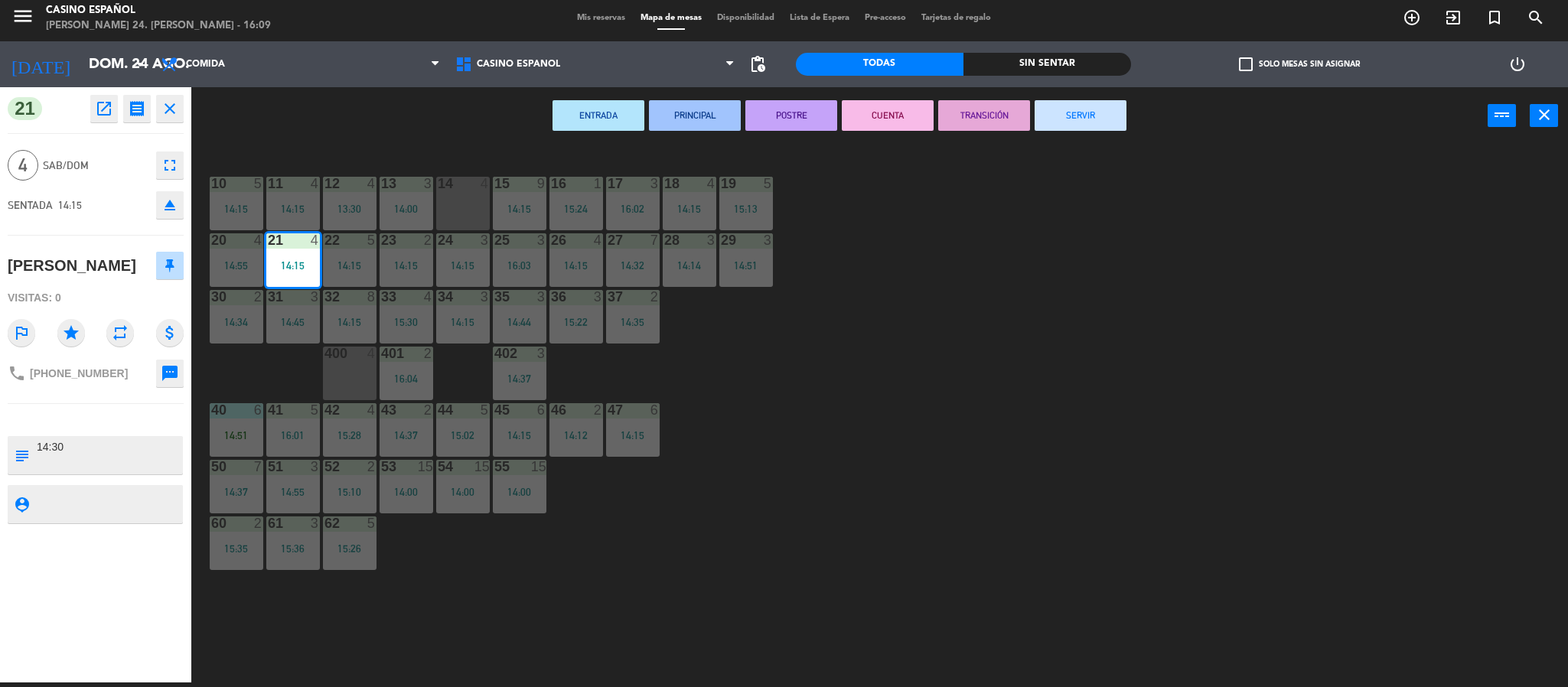
click at [1063, 124] on button "SERVIR" at bounding box center [1080, 116] width 92 height 30
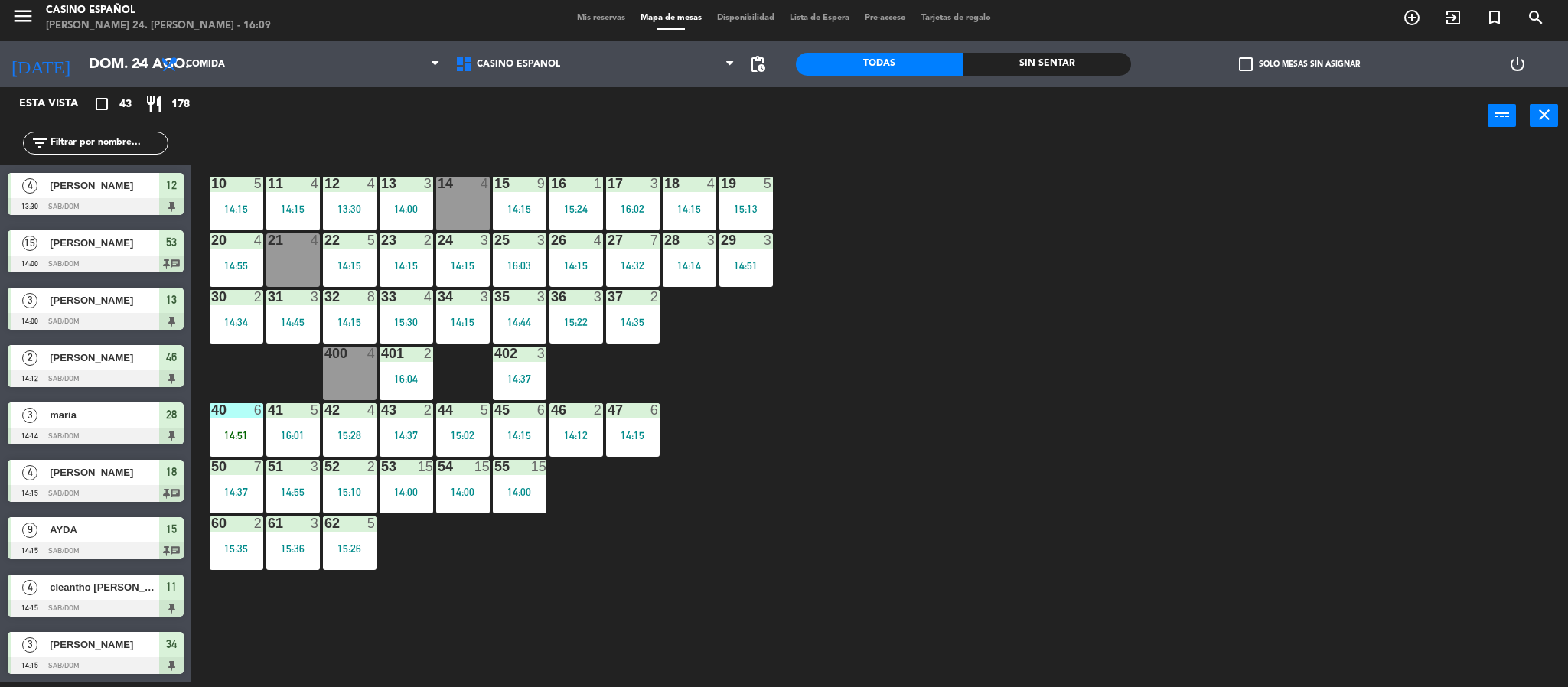
click at [121, 136] on input "text" at bounding box center [108, 143] width 119 height 17
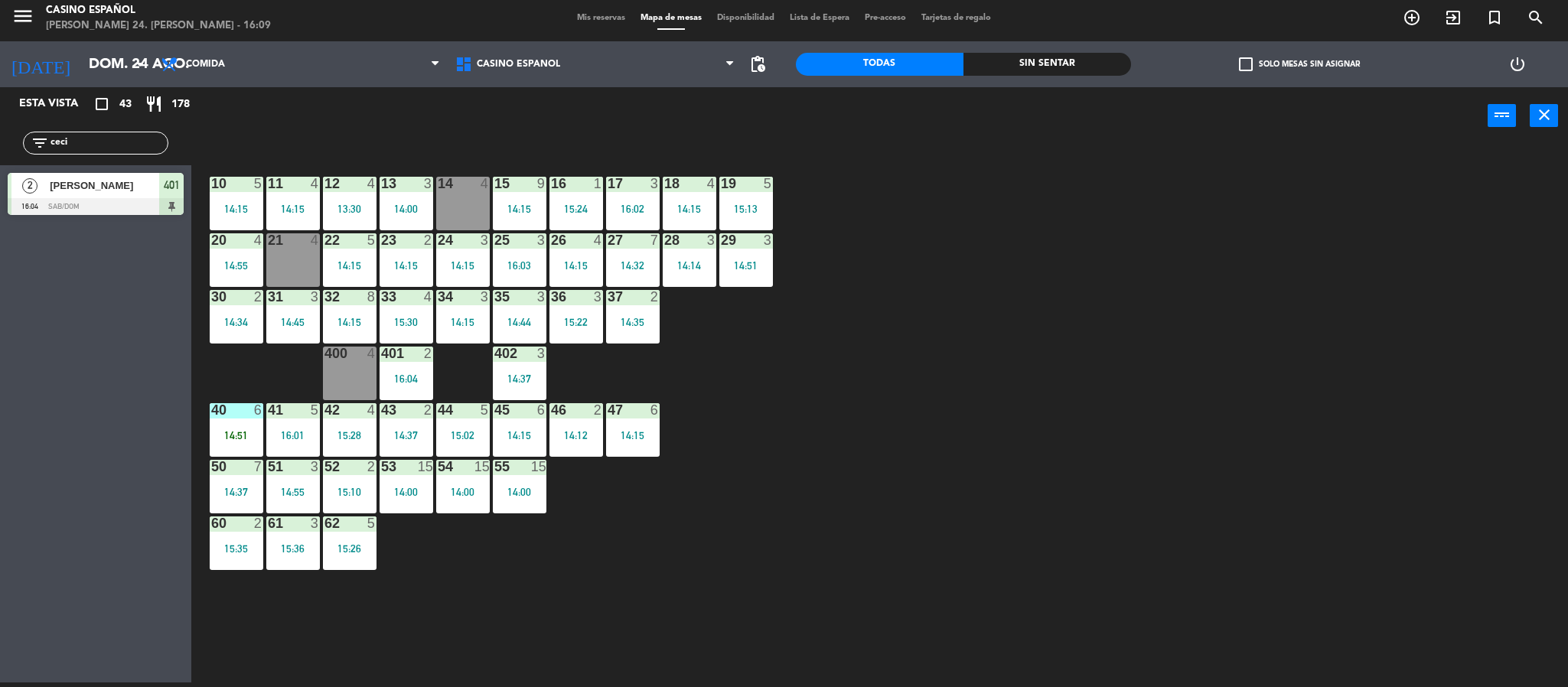
click at [121, 136] on input "ceci" at bounding box center [108, 143] width 119 height 17
type input "c"
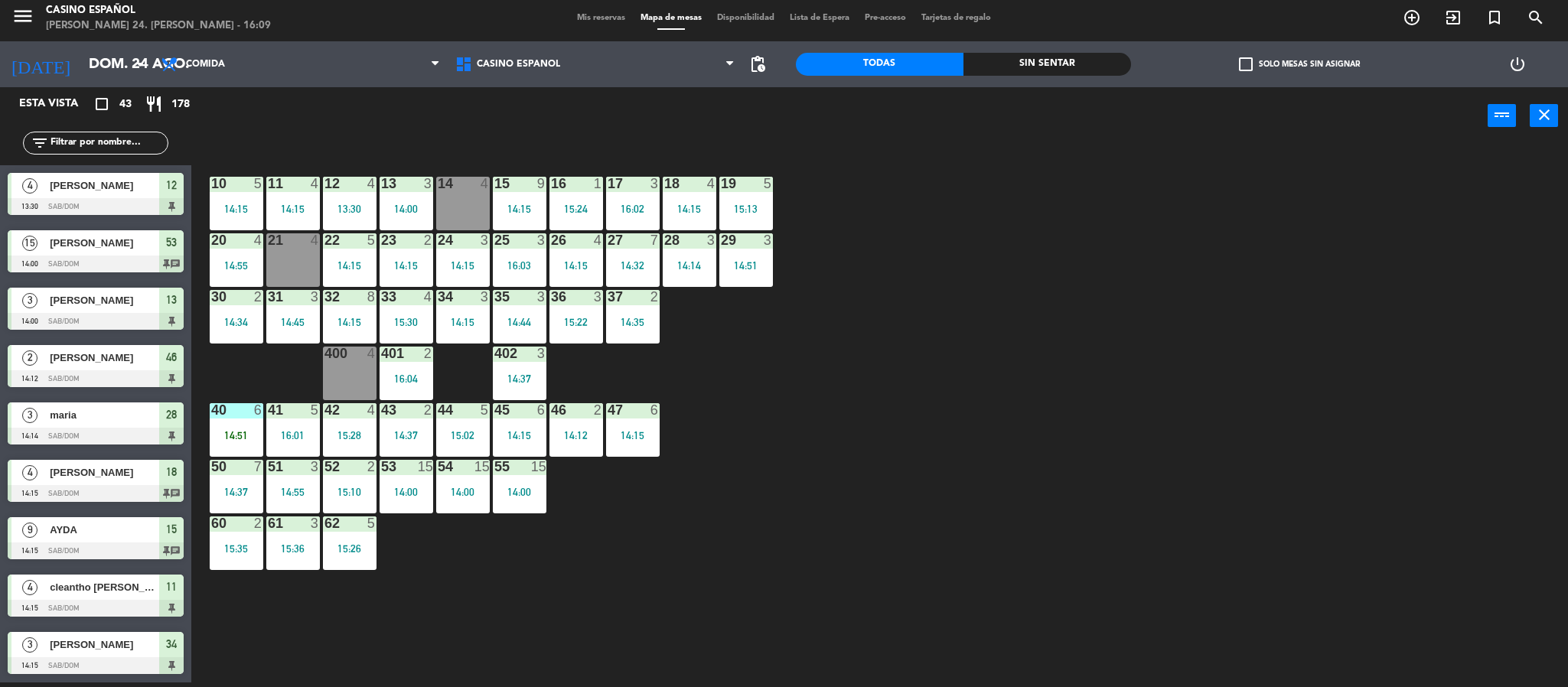
click at [276, 267] on div "21 4" at bounding box center [293, 260] width 53 height 53
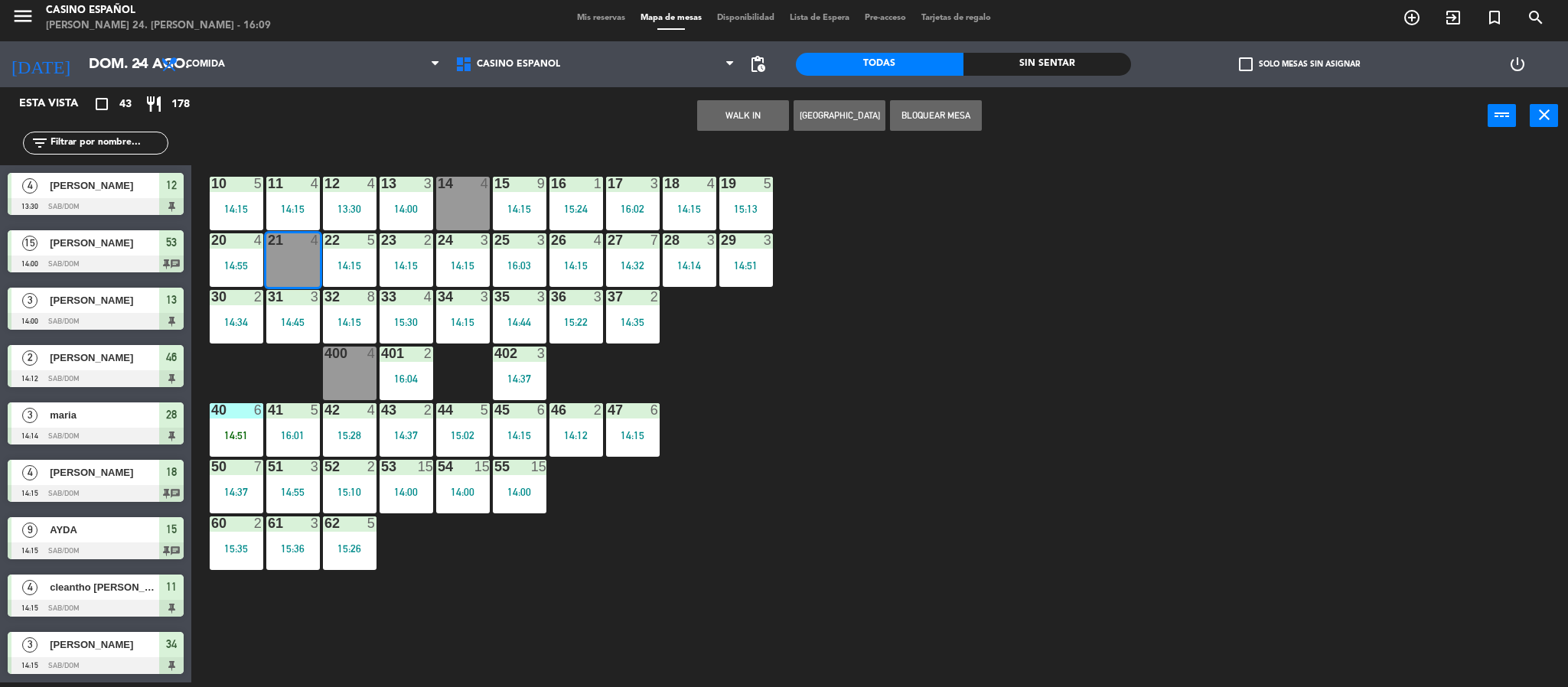
click at [710, 111] on button "WALK IN" at bounding box center [742, 116] width 92 height 30
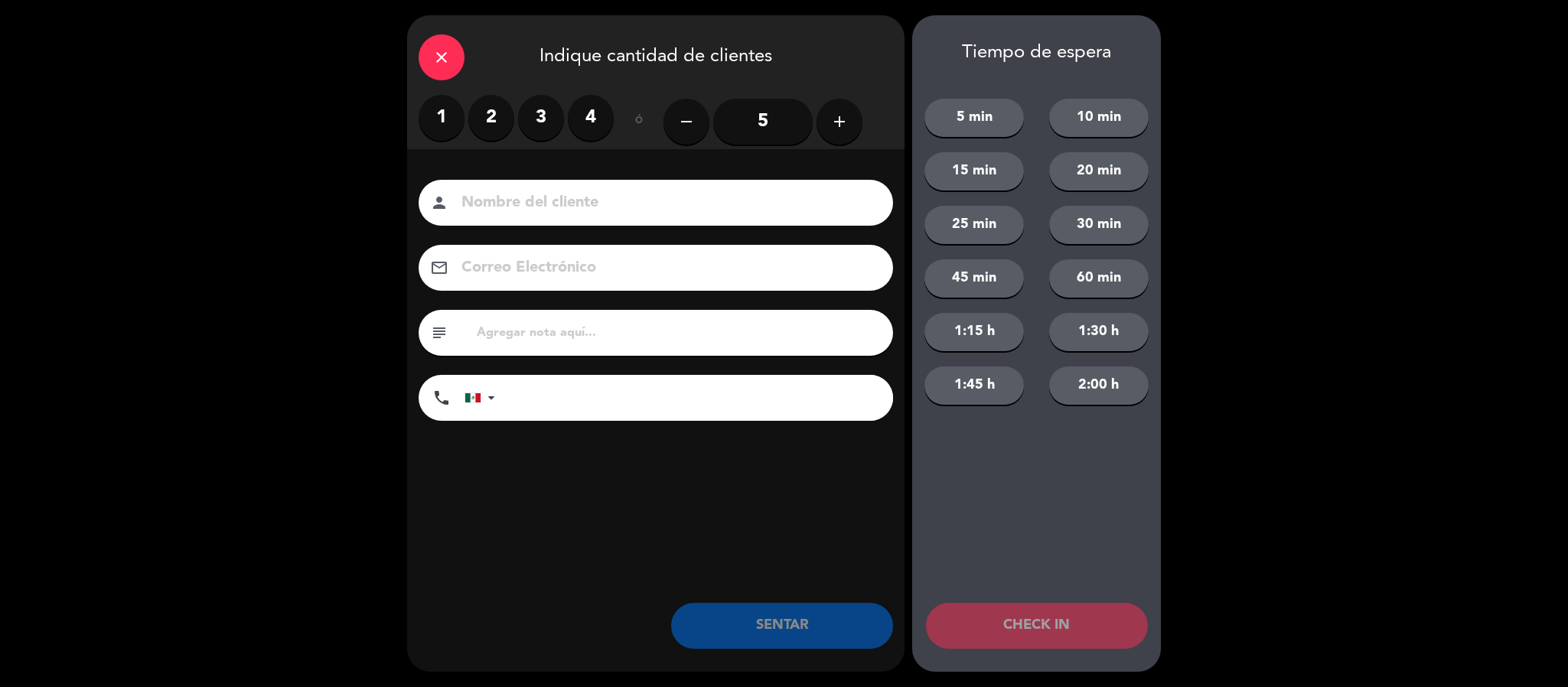
click at [598, 118] on label "4" at bounding box center [590, 118] width 46 height 46
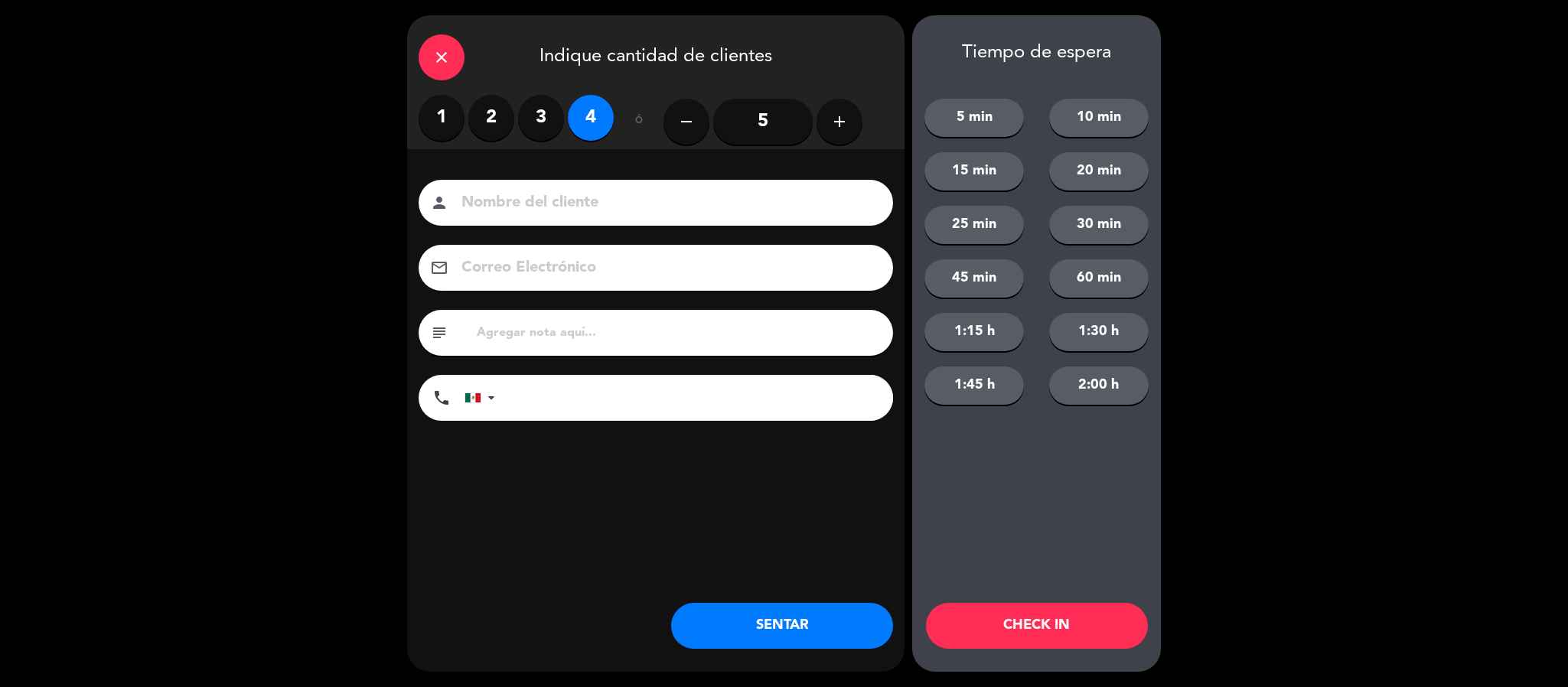
click at [539, 194] on input at bounding box center [665, 203] width 413 height 27
type input "[PERSON_NAME]/ [PERSON_NAME]"
click at [736, 621] on button "SENTAR" at bounding box center [782, 625] width 222 height 46
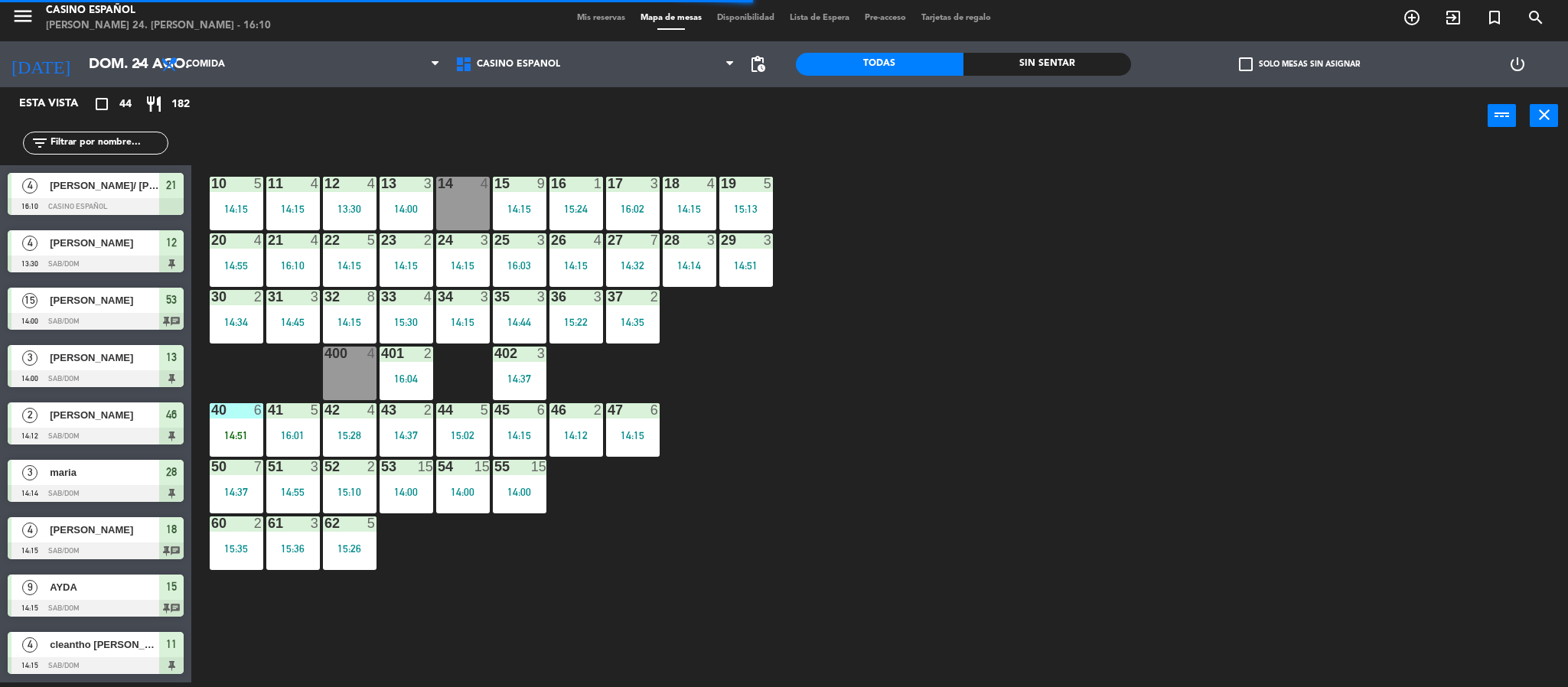
click at [568, 251] on div "26 4 14:15" at bounding box center [576, 260] width 53 height 53
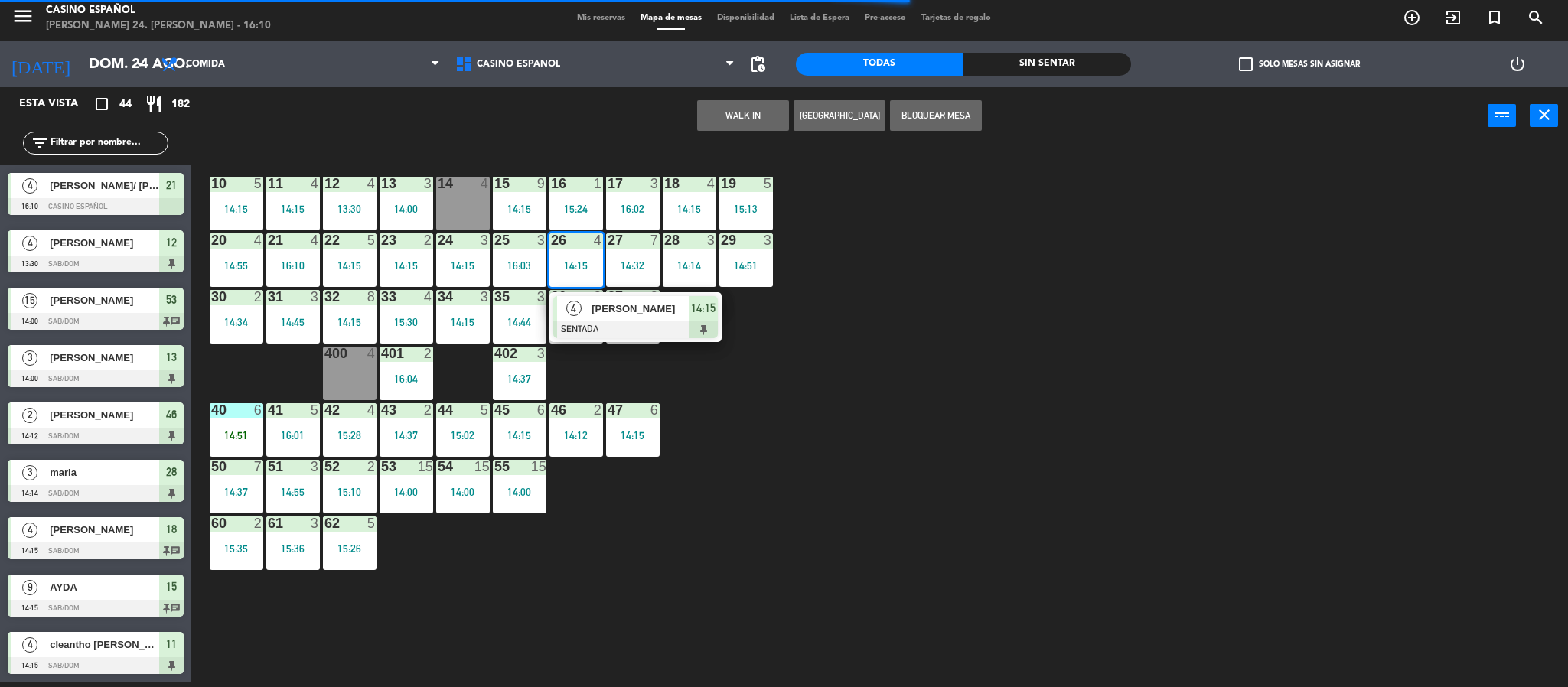
click at [623, 317] on span "[PERSON_NAME]" at bounding box center [640, 308] width 98 height 16
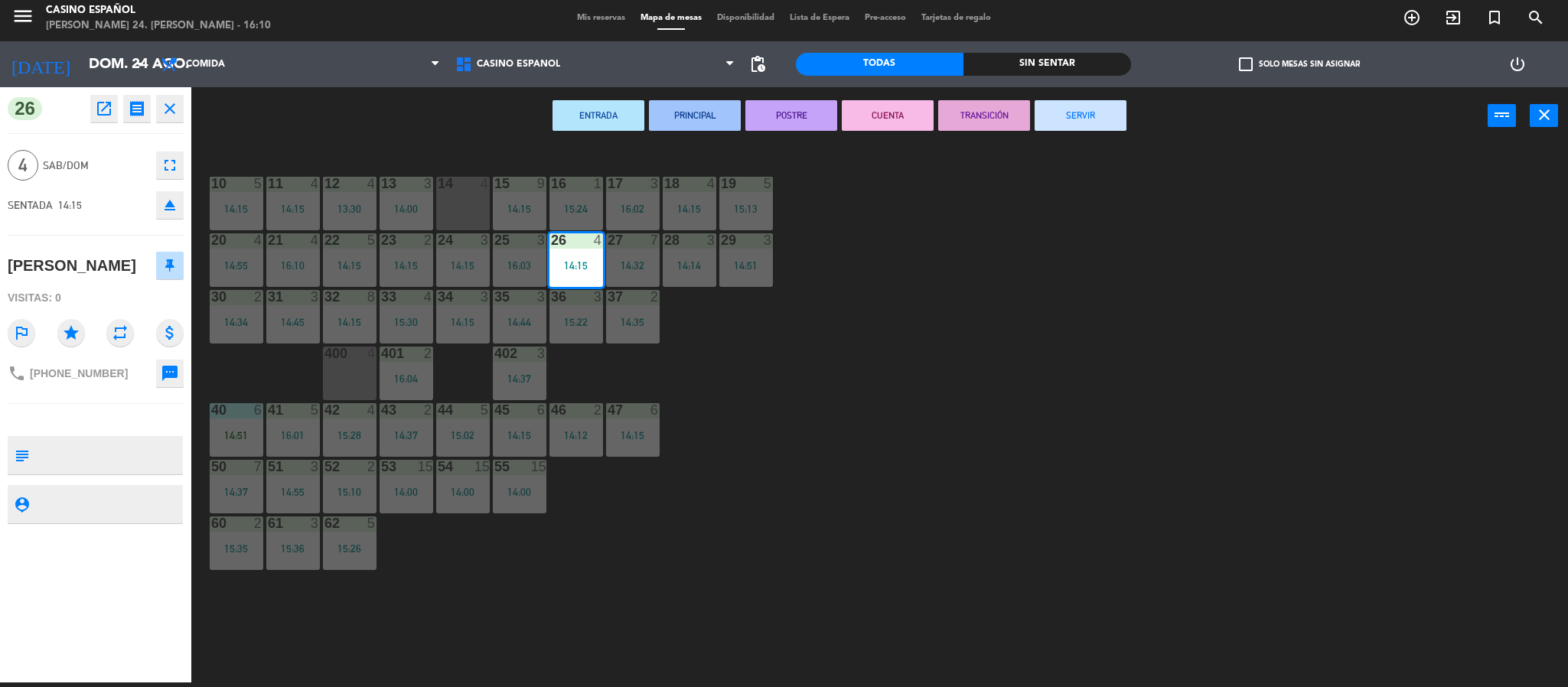
click at [1083, 121] on button "SERVIR" at bounding box center [1080, 116] width 92 height 30
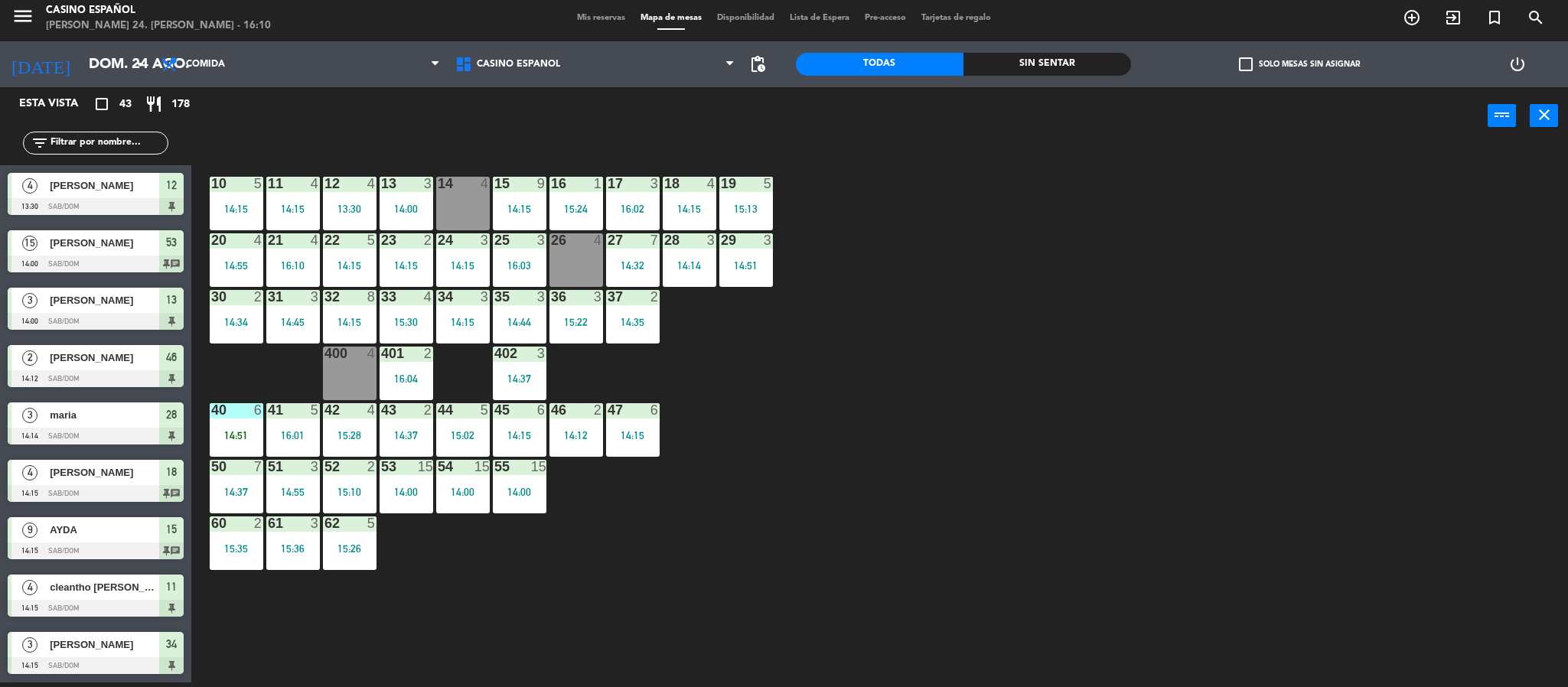
click at [581, 239] on div at bounding box center [575, 240] width 26 height 14
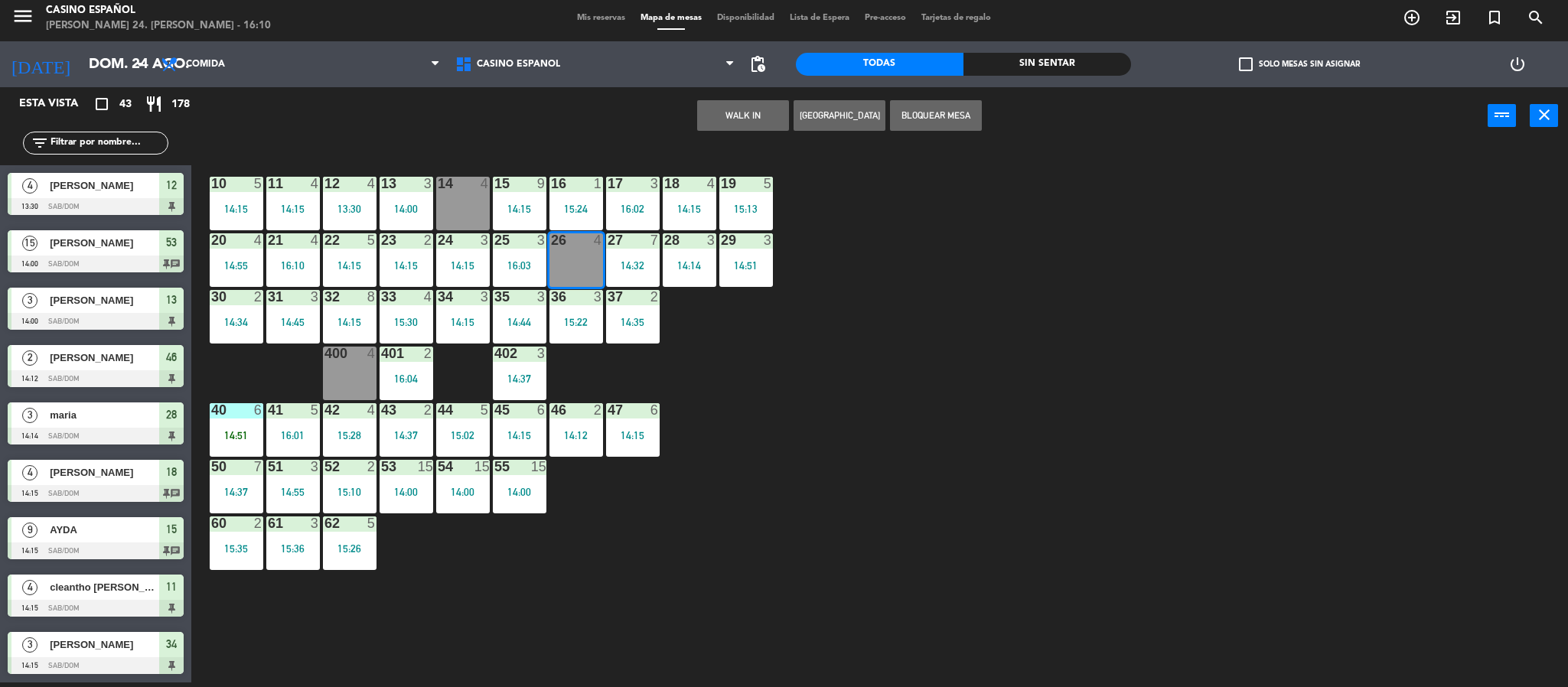
click at [728, 104] on button "WALK IN" at bounding box center [742, 116] width 92 height 30
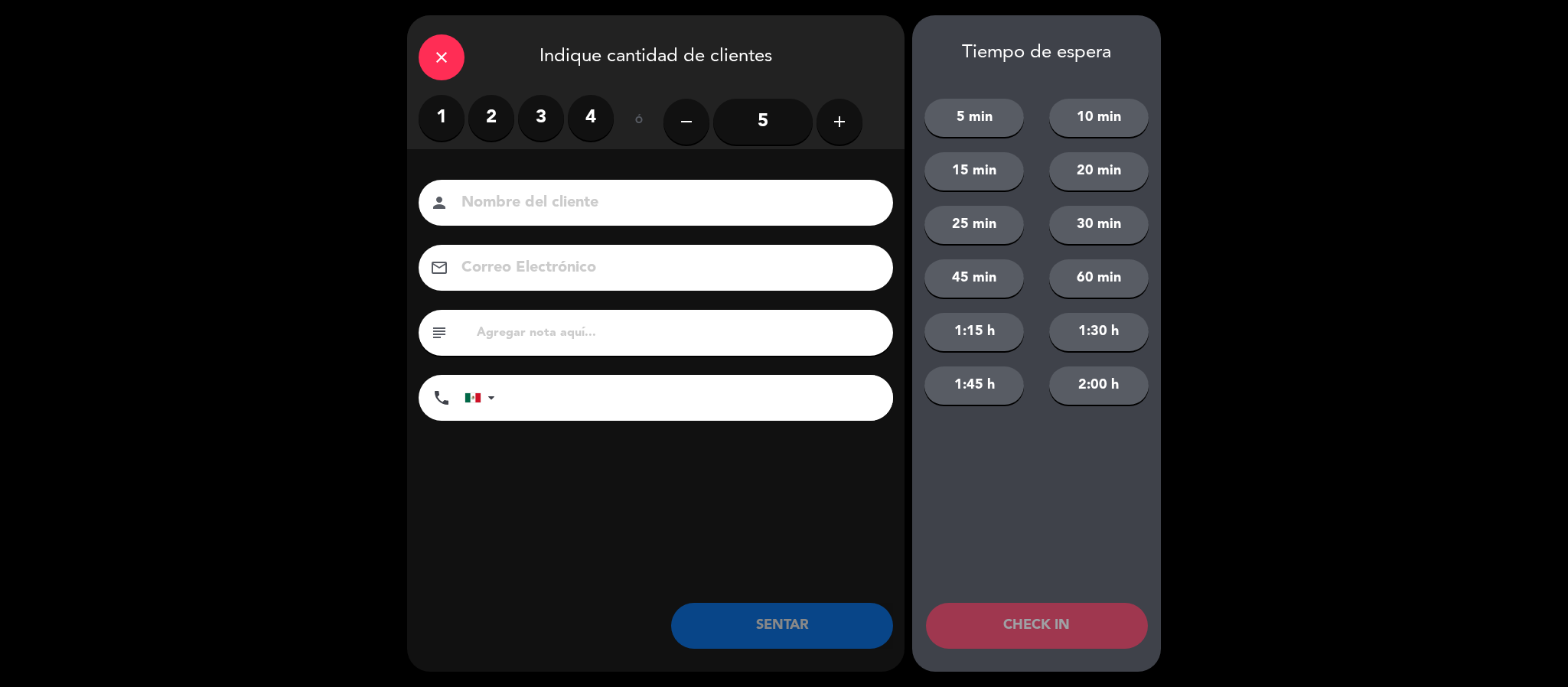
click at [588, 118] on label "4" at bounding box center [590, 118] width 46 height 46
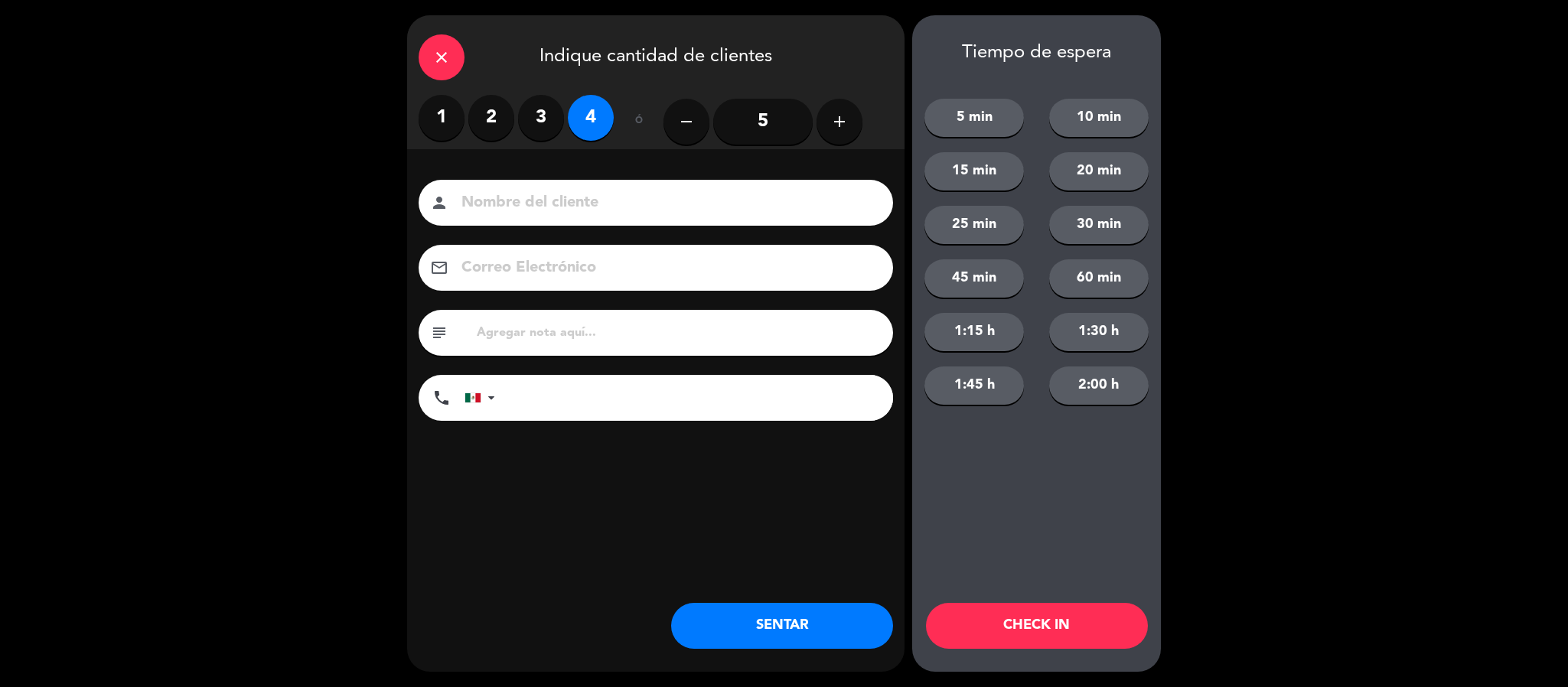
click at [494, 195] on input at bounding box center [665, 203] width 413 height 27
type input "[PERSON_NAME]/ [PERSON_NAME]"
click at [767, 608] on button "SENTAR" at bounding box center [782, 625] width 222 height 46
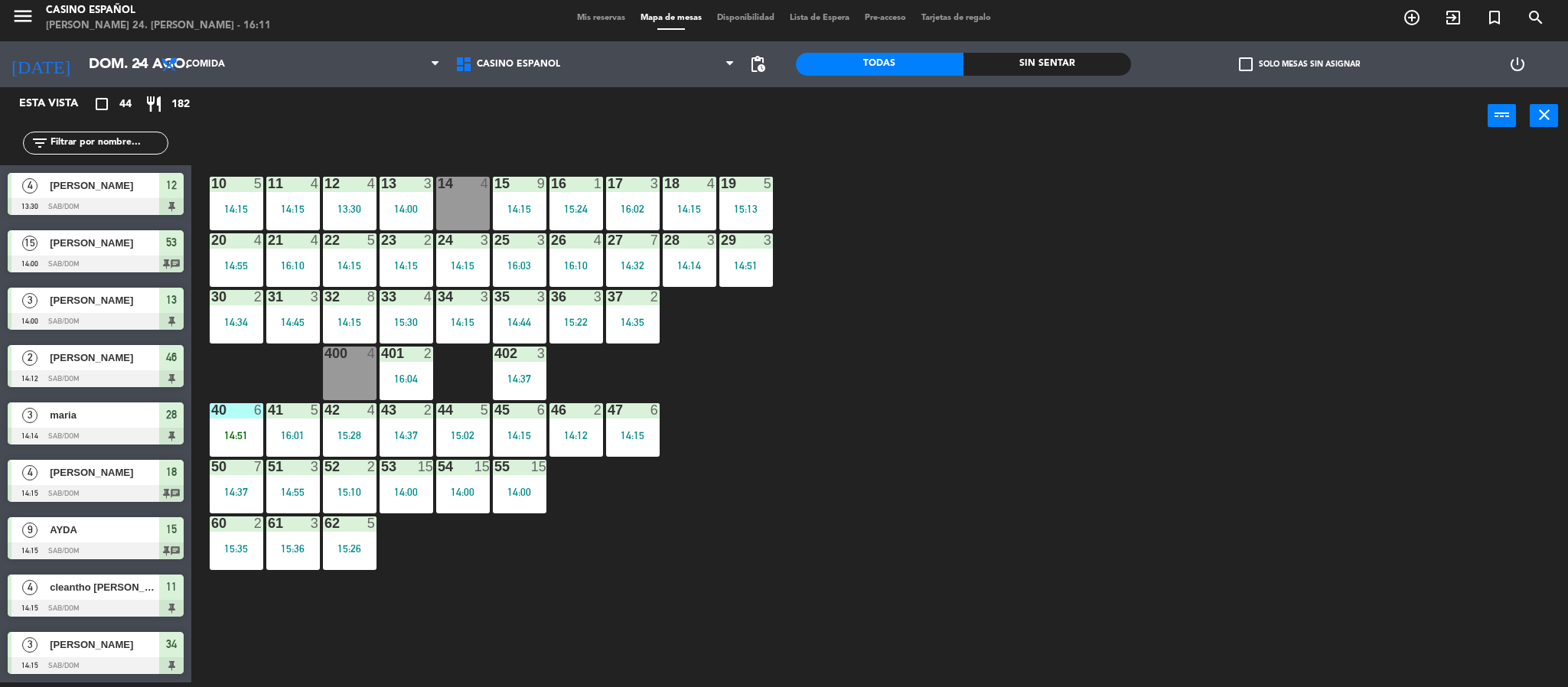
click at [574, 21] on span "Mis reservas" at bounding box center [601, 18] width 64 height 9
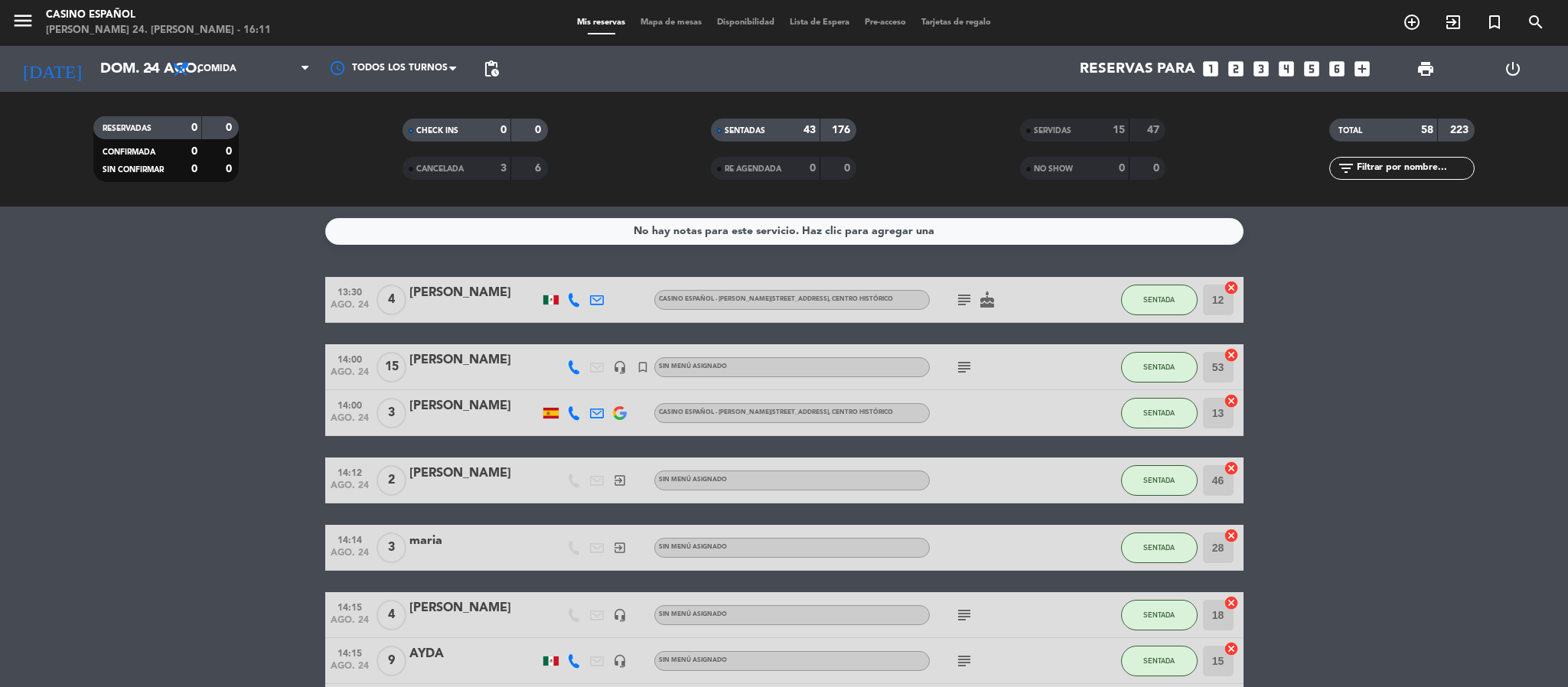
click at [645, 24] on span "Mapa de mesas" at bounding box center [671, 22] width 77 height 9
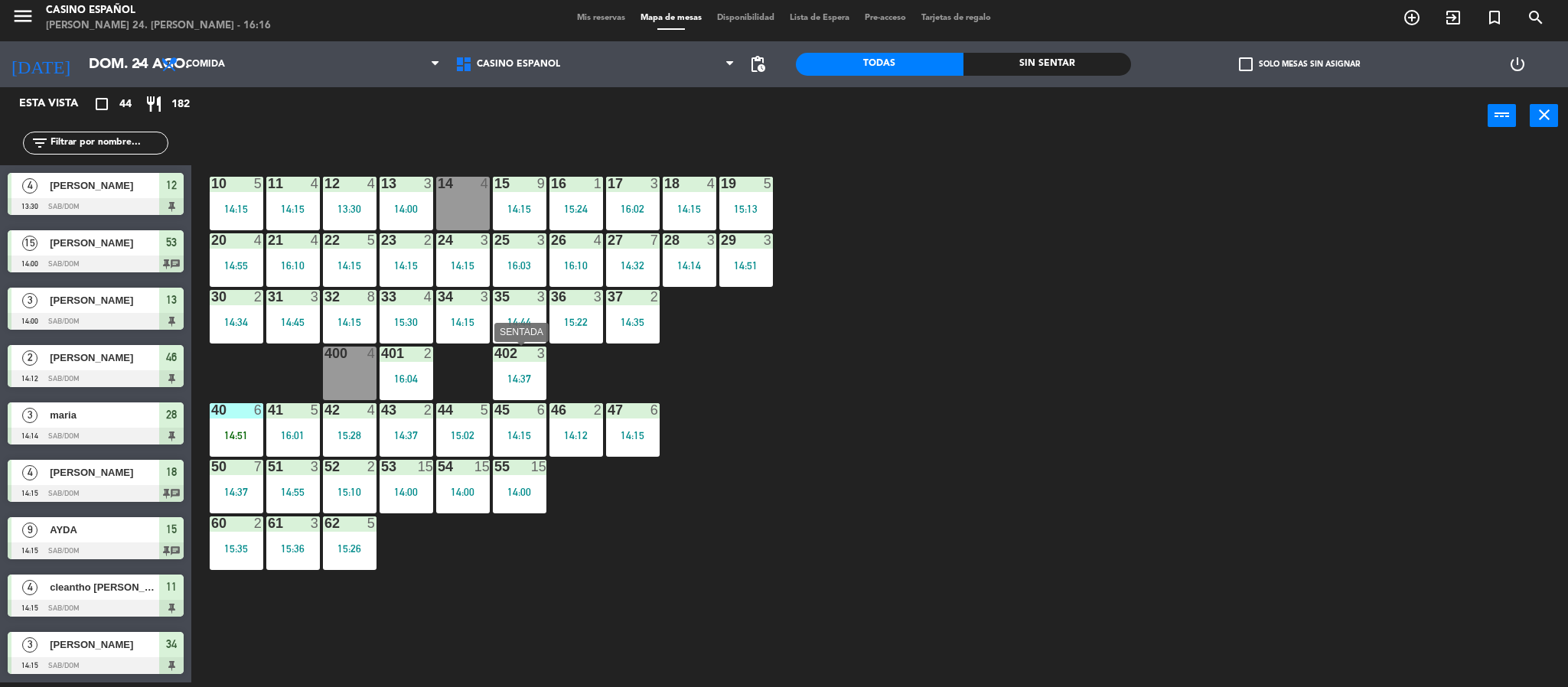
click at [512, 349] on div at bounding box center [519, 353] width 26 height 14
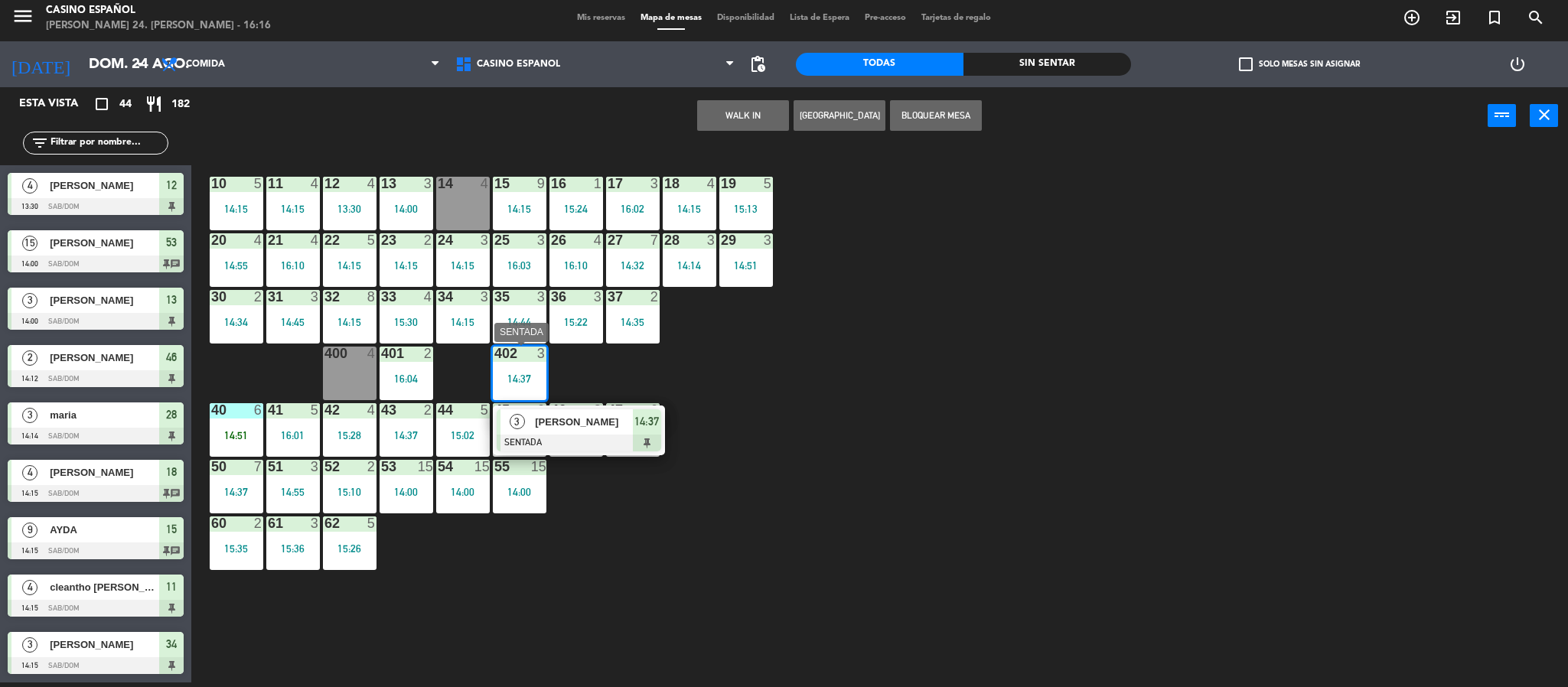
click at [567, 435] on div at bounding box center [578, 443] width 164 height 17
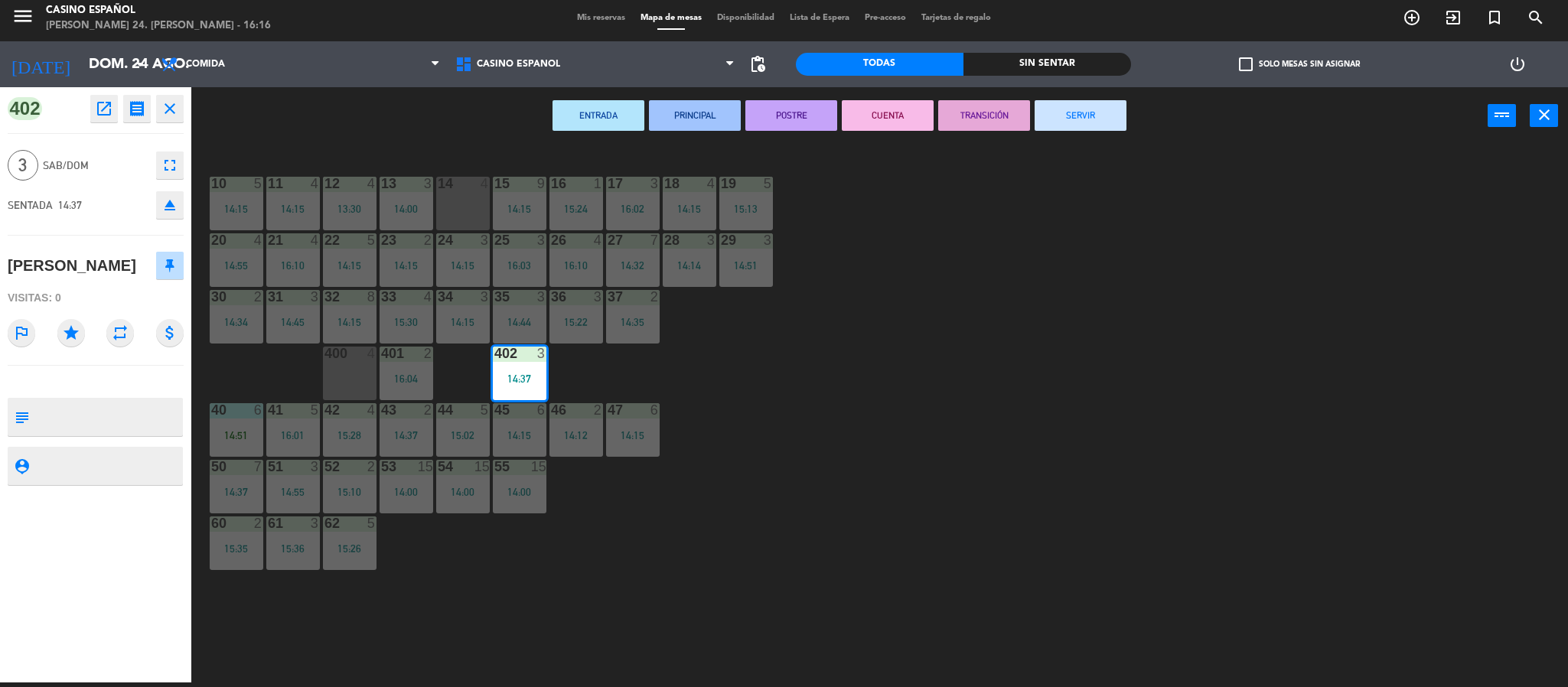
click at [1063, 116] on button "SERVIR" at bounding box center [1080, 116] width 92 height 30
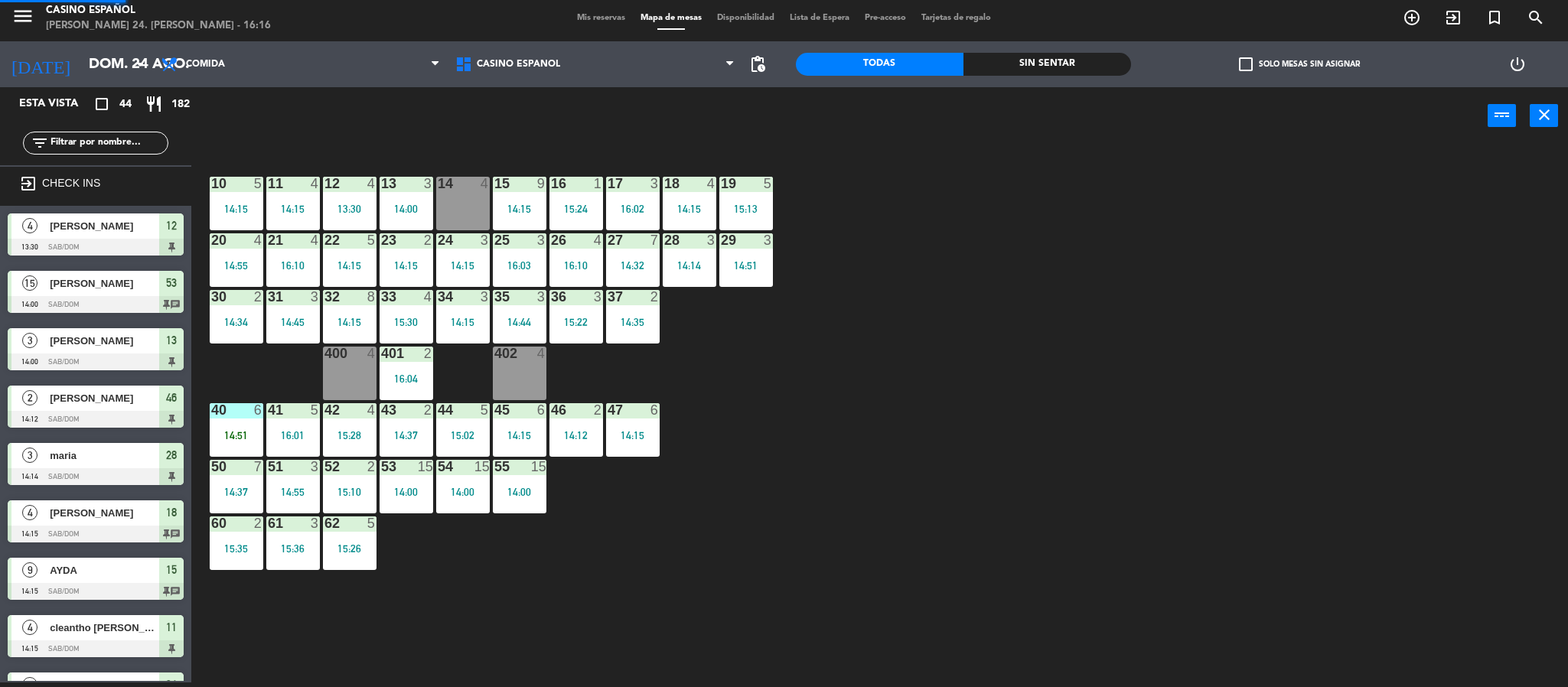
scroll to position [5, 0]
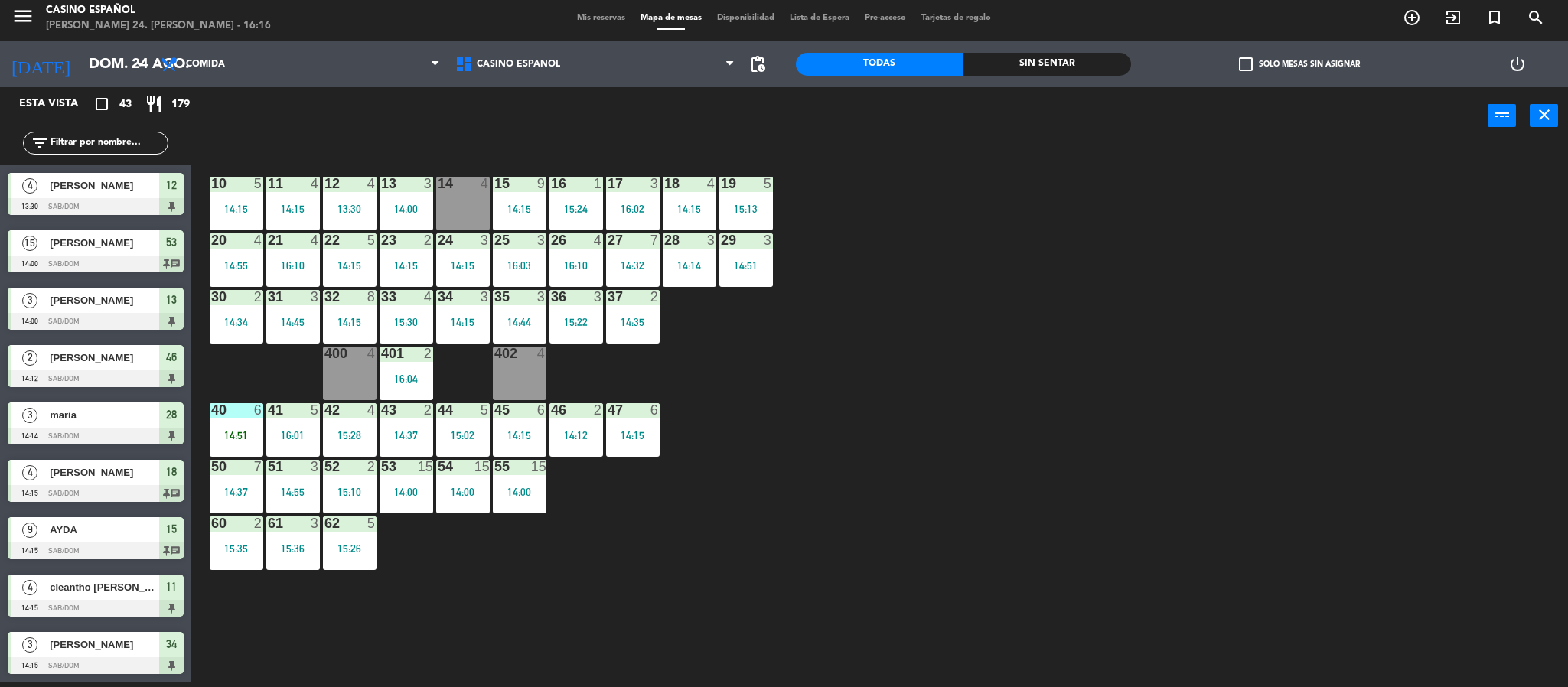
click at [528, 383] on div "402 4" at bounding box center [519, 373] width 53 height 53
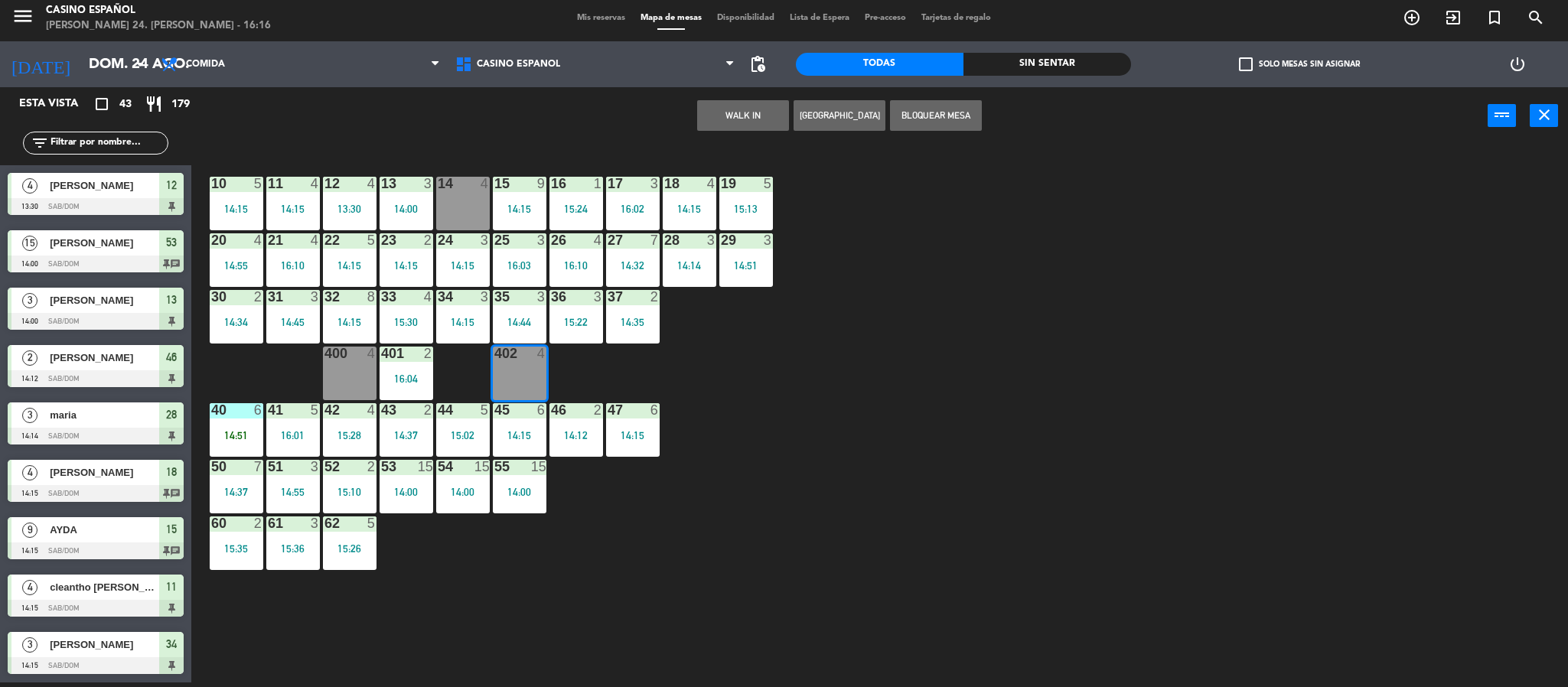
click at [710, 120] on button "WALK IN" at bounding box center [742, 116] width 92 height 30
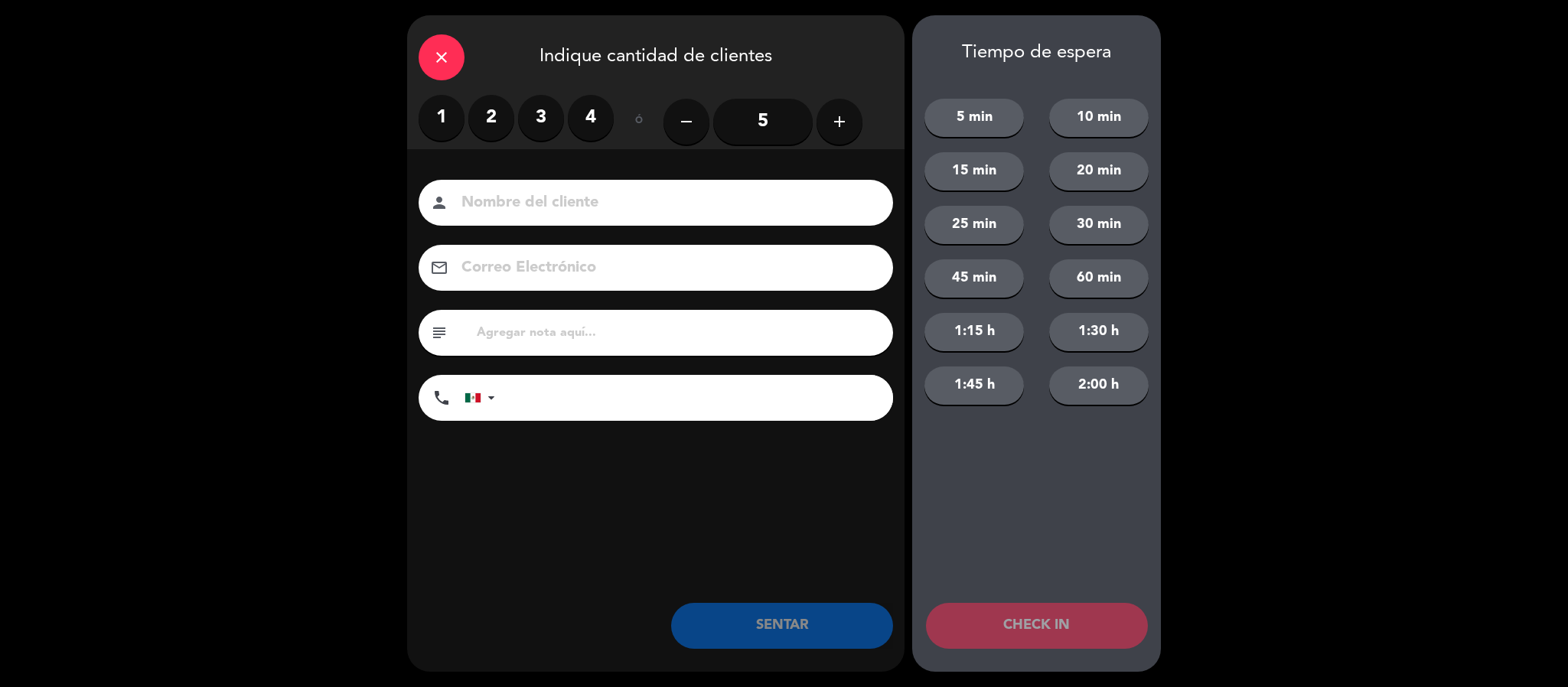
click at [494, 117] on label "2" at bounding box center [491, 118] width 46 height 46
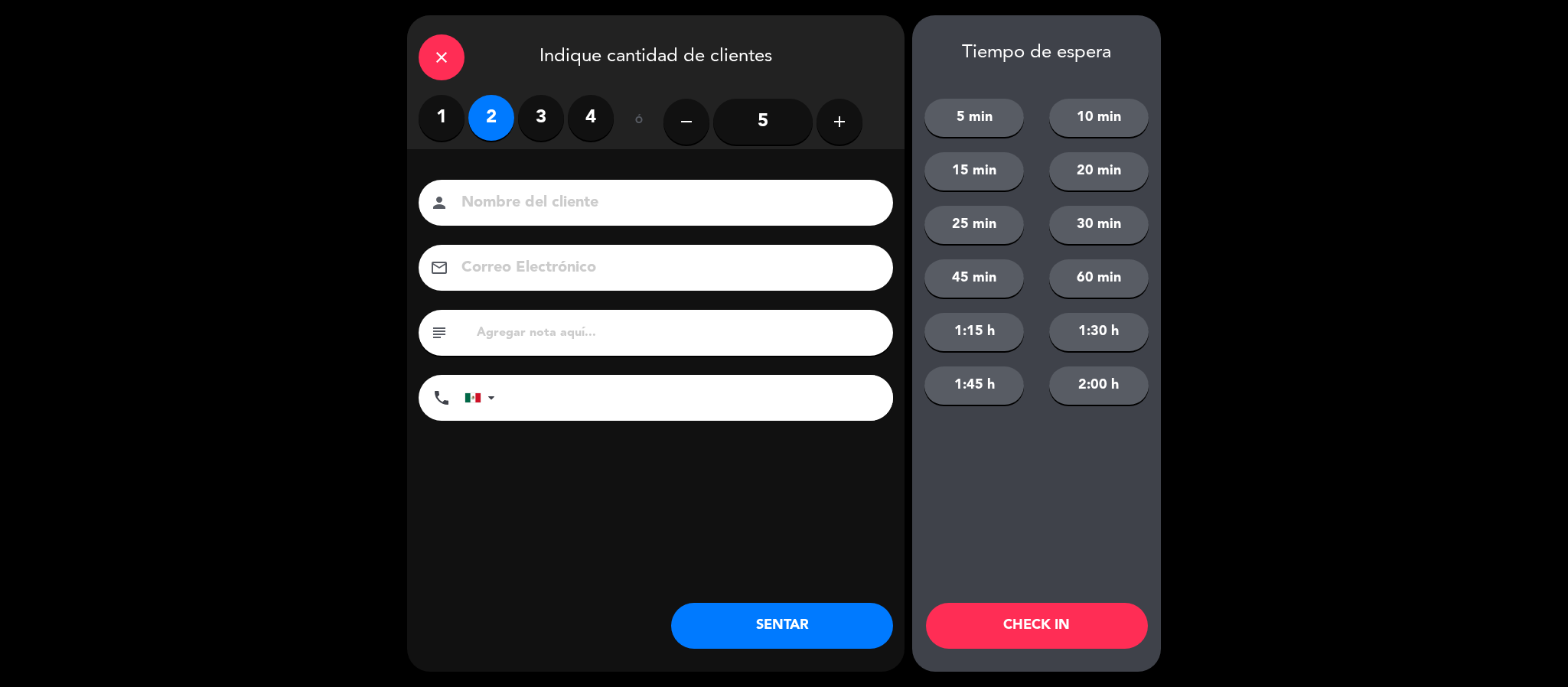
click at [494, 204] on input at bounding box center [665, 203] width 413 height 27
type input "[PERSON_NAME]"
click at [848, 629] on button "SENTAR" at bounding box center [782, 625] width 222 height 46
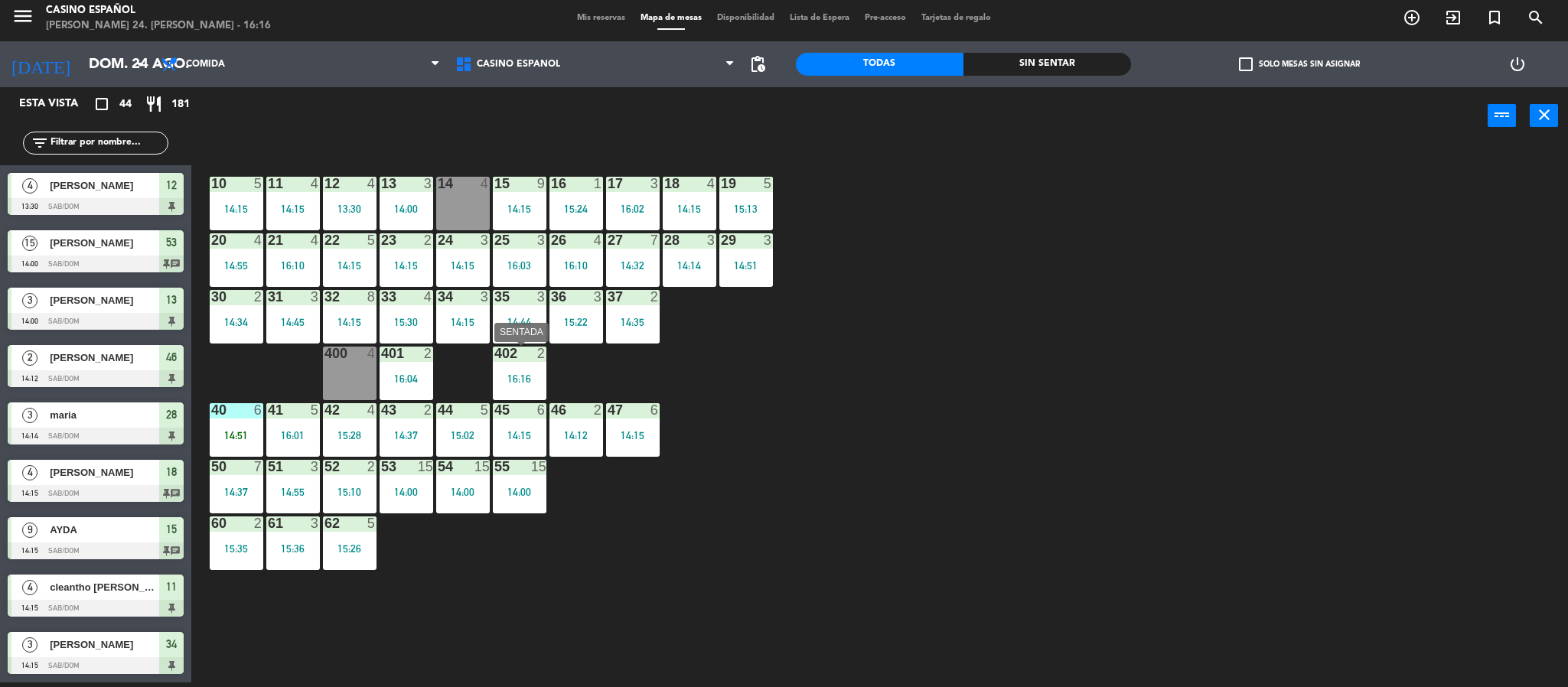
click at [517, 370] on div "402 2 16:16" at bounding box center [519, 373] width 53 height 53
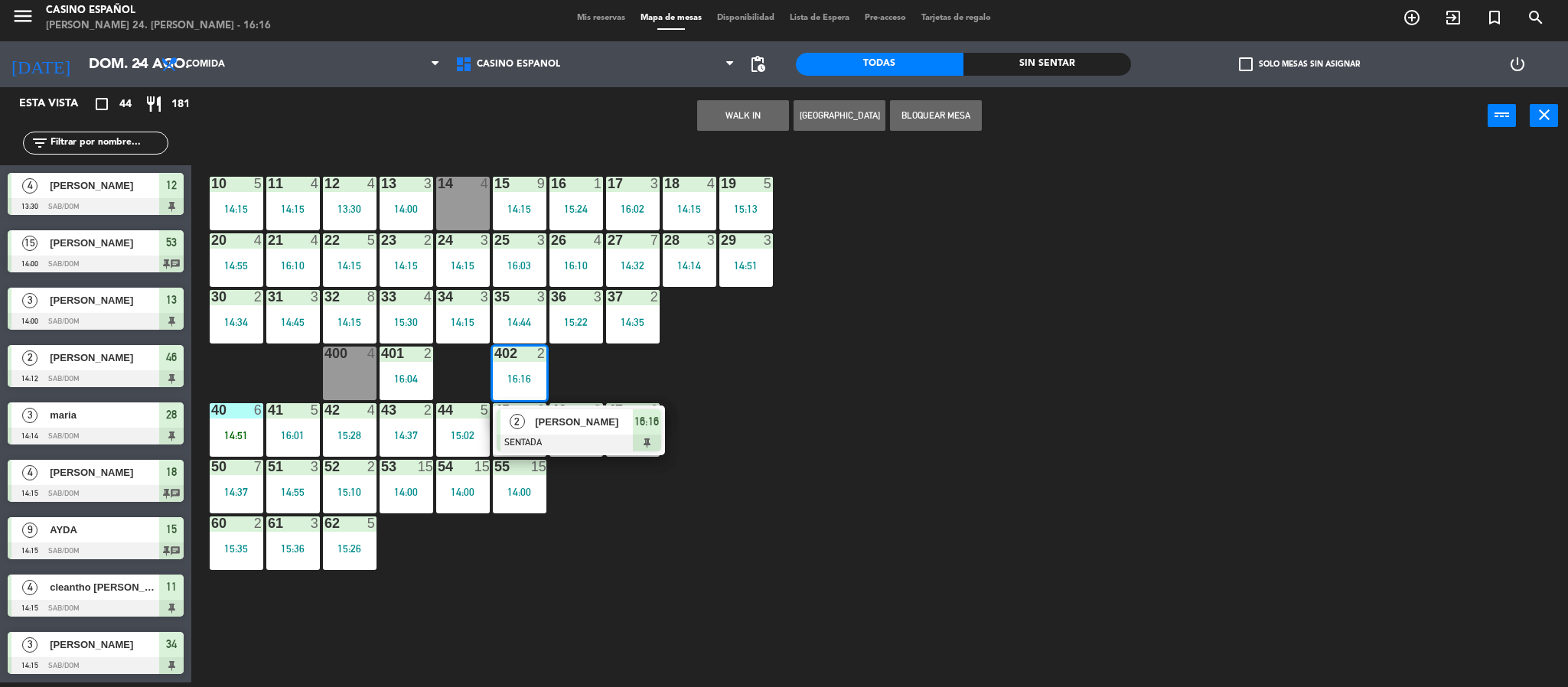
click at [517, 370] on div "402 2 16:16" at bounding box center [519, 373] width 53 height 53
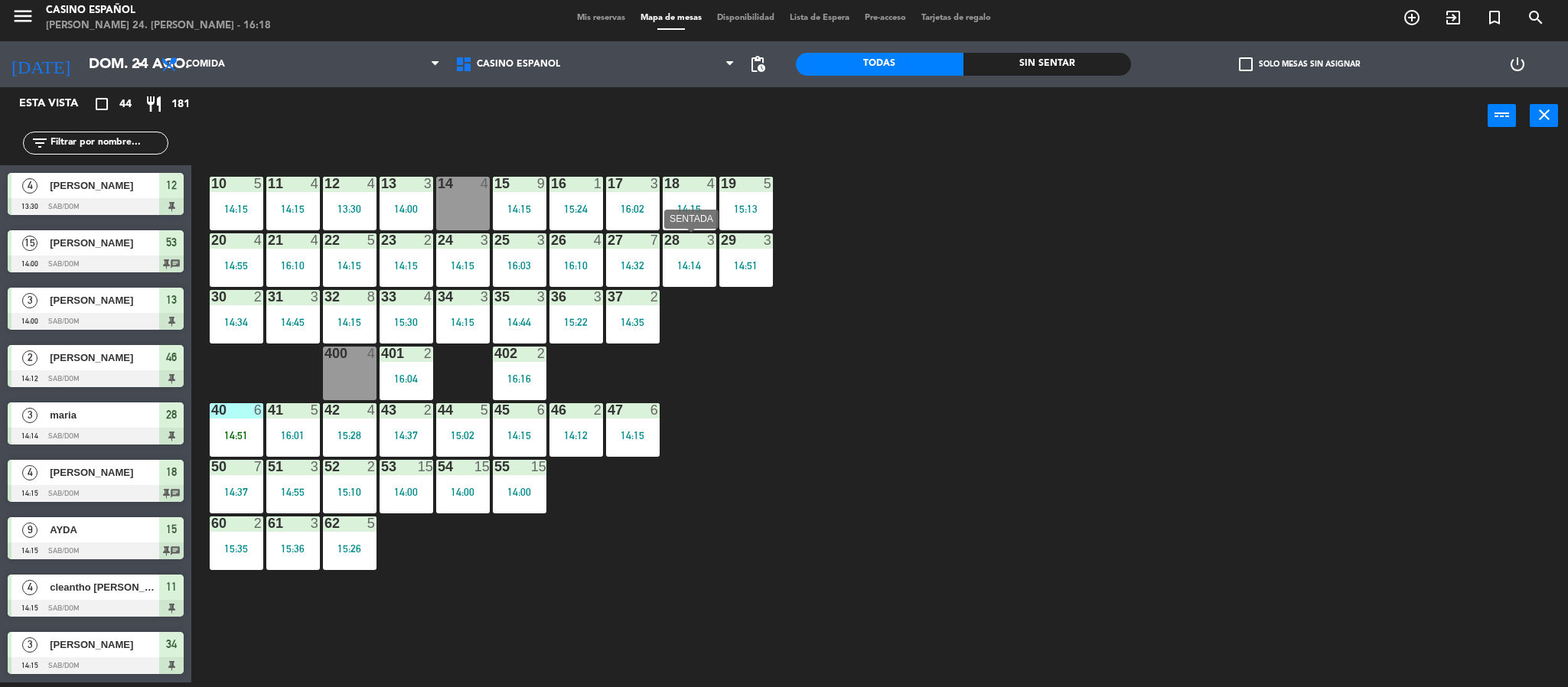
click at [668, 269] on div "14:14" at bounding box center [689, 265] width 53 height 10
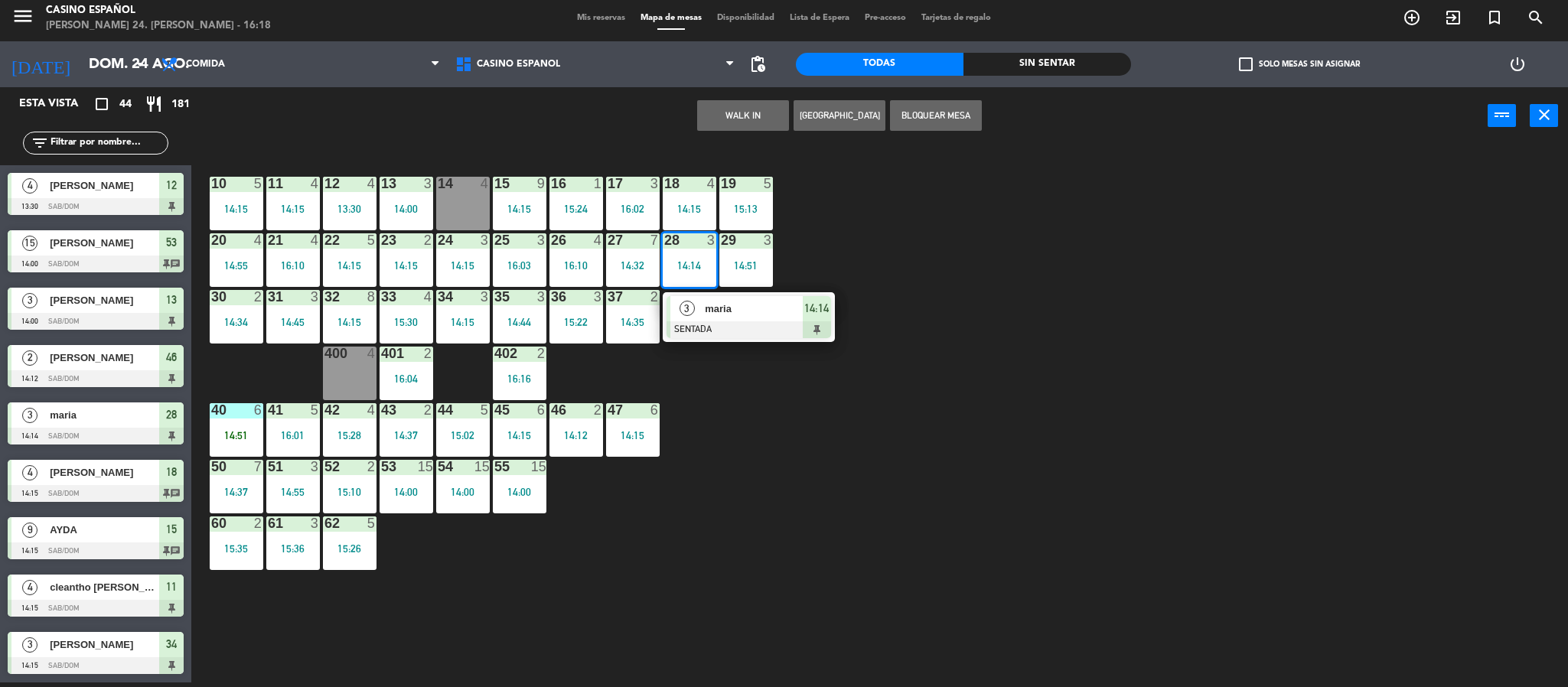
click at [714, 315] on span "maria" at bounding box center [753, 308] width 98 height 16
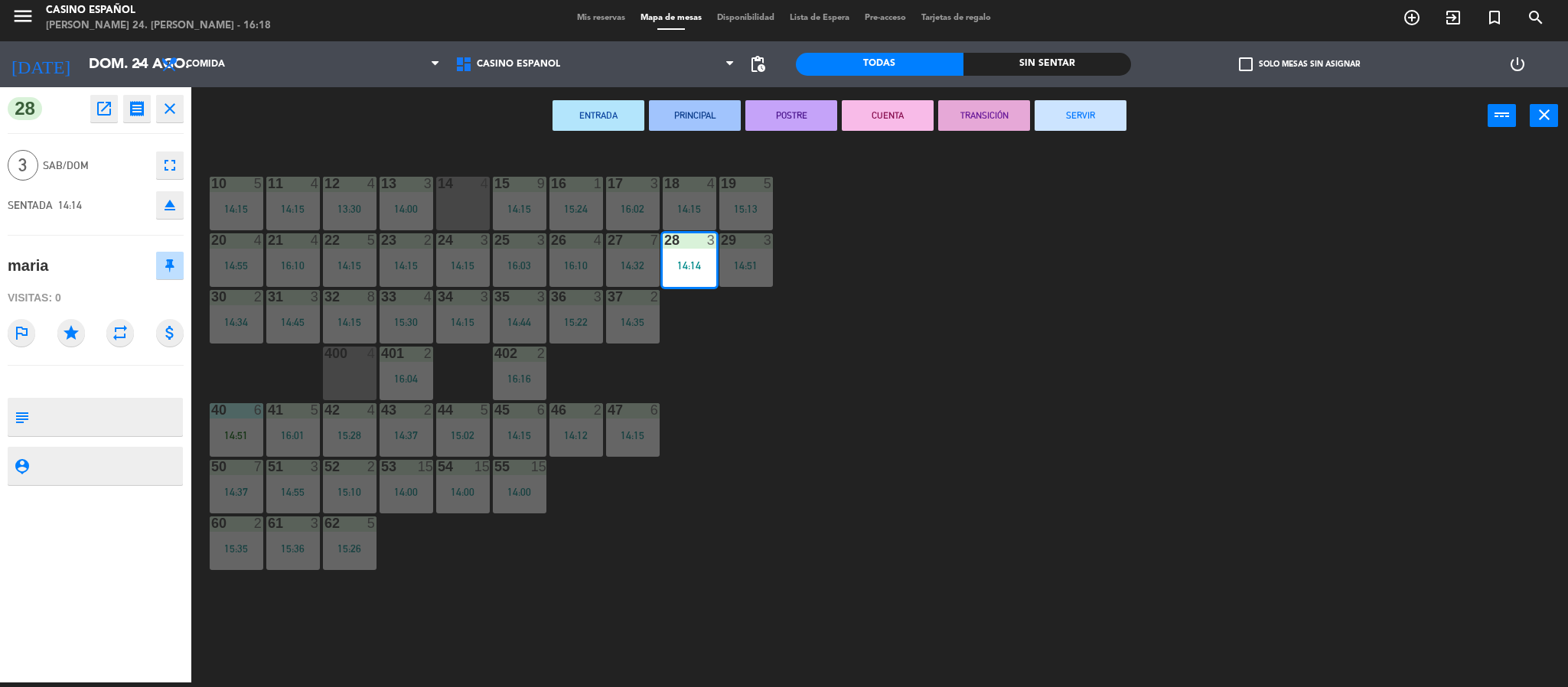
click at [1079, 117] on button "SERVIR" at bounding box center [1080, 116] width 92 height 30
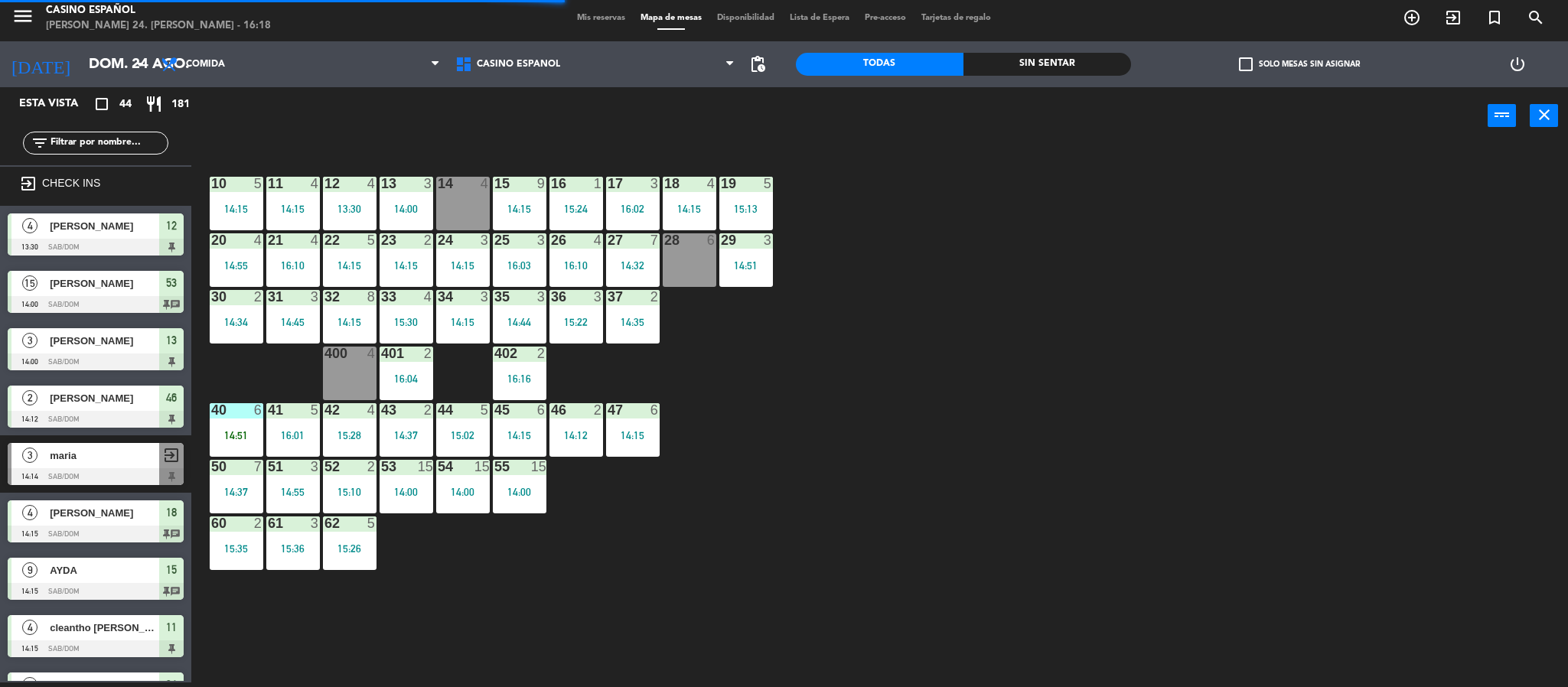
click at [699, 255] on div "28 6" at bounding box center [689, 260] width 53 height 53
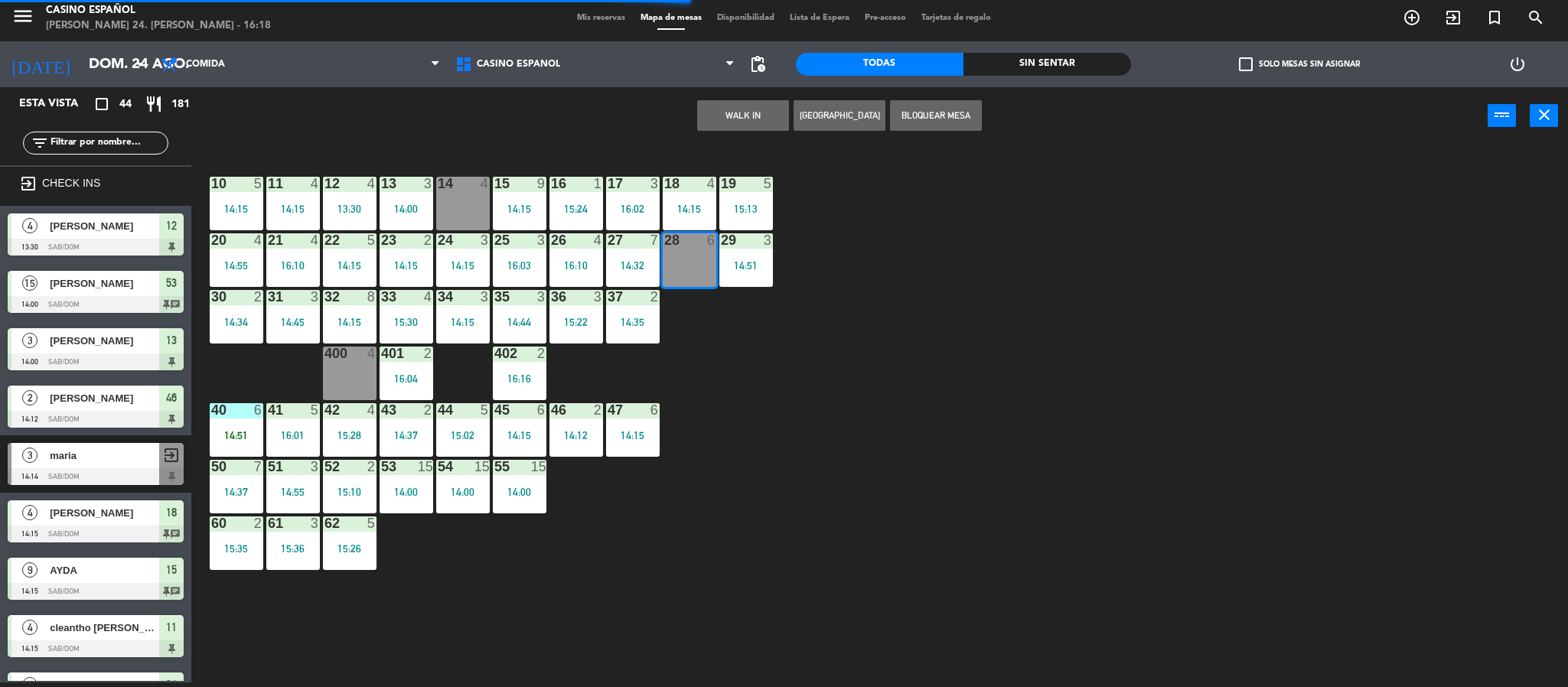
click at [708, 105] on button "WALK IN" at bounding box center [742, 116] width 92 height 30
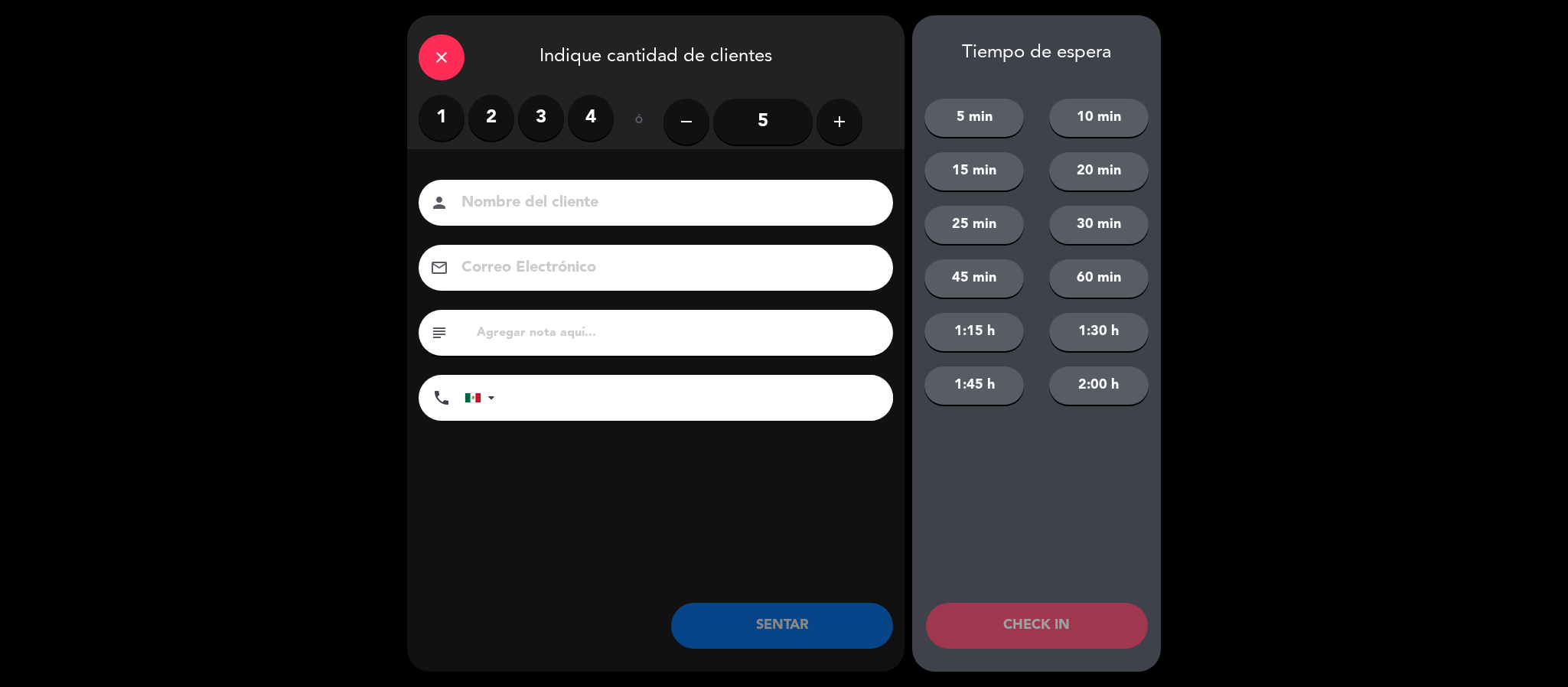
click at [501, 111] on label "2" at bounding box center [491, 118] width 46 height 46
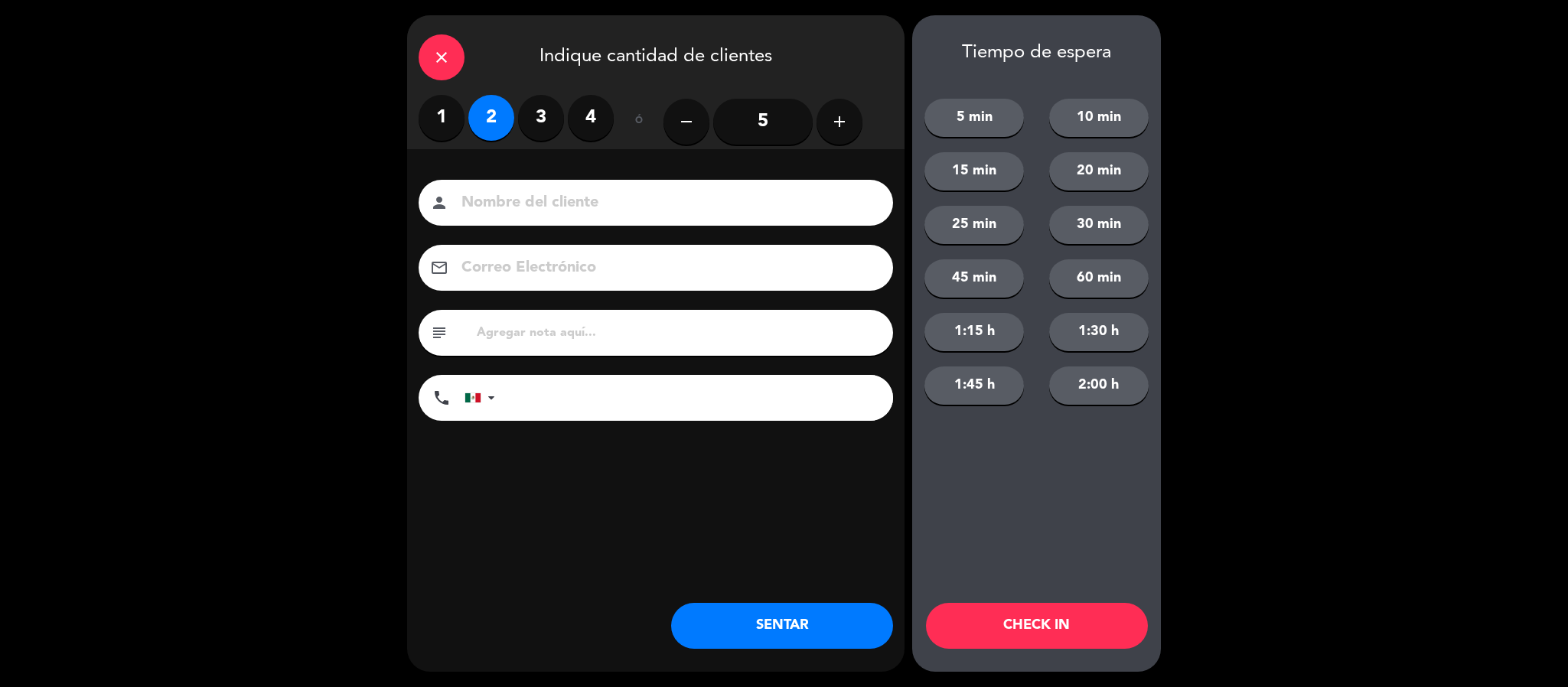
click at [503, 205] on input at bounding box center [665, 203] width 413 height 27
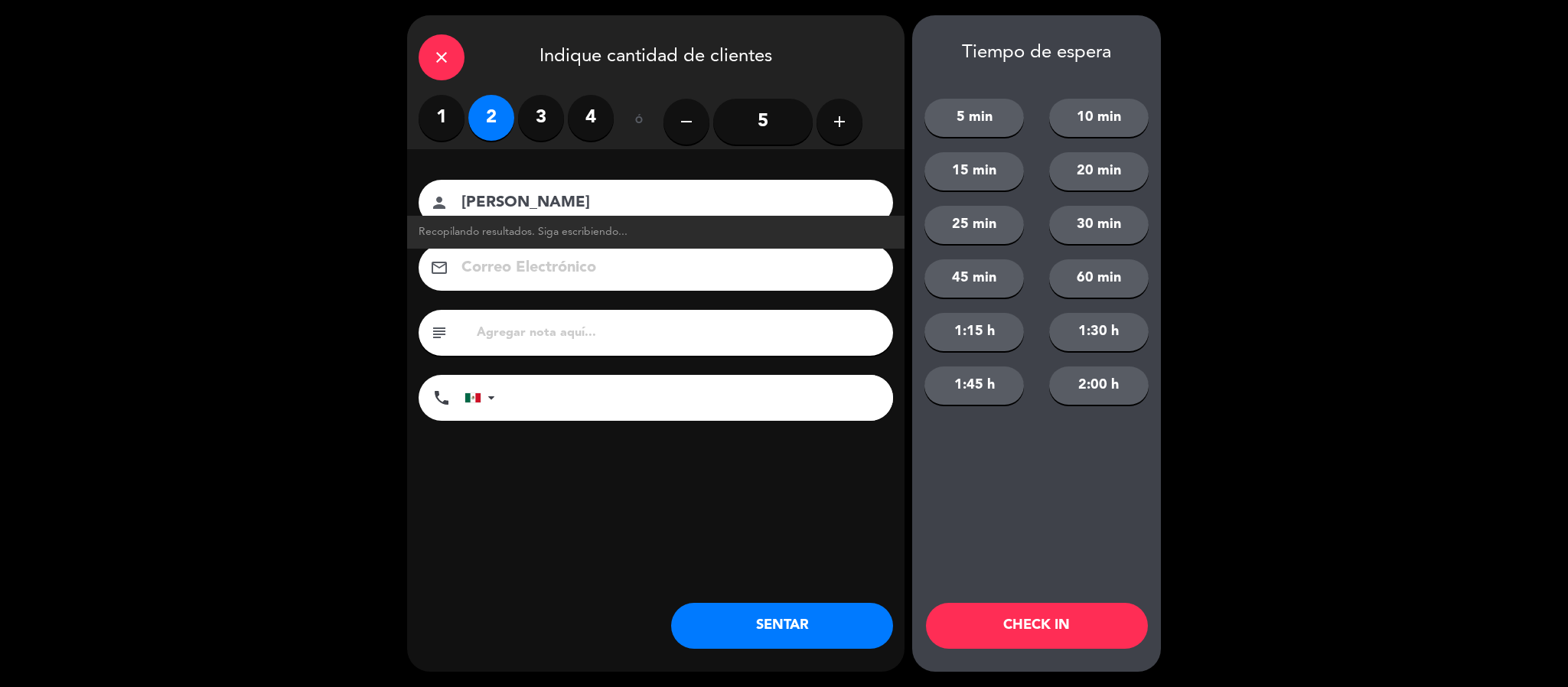
type input "[PERSON_NAME]"
click at [763, 621] on button "SENTAR" at bounding box center [782, 625] width 222 height 46
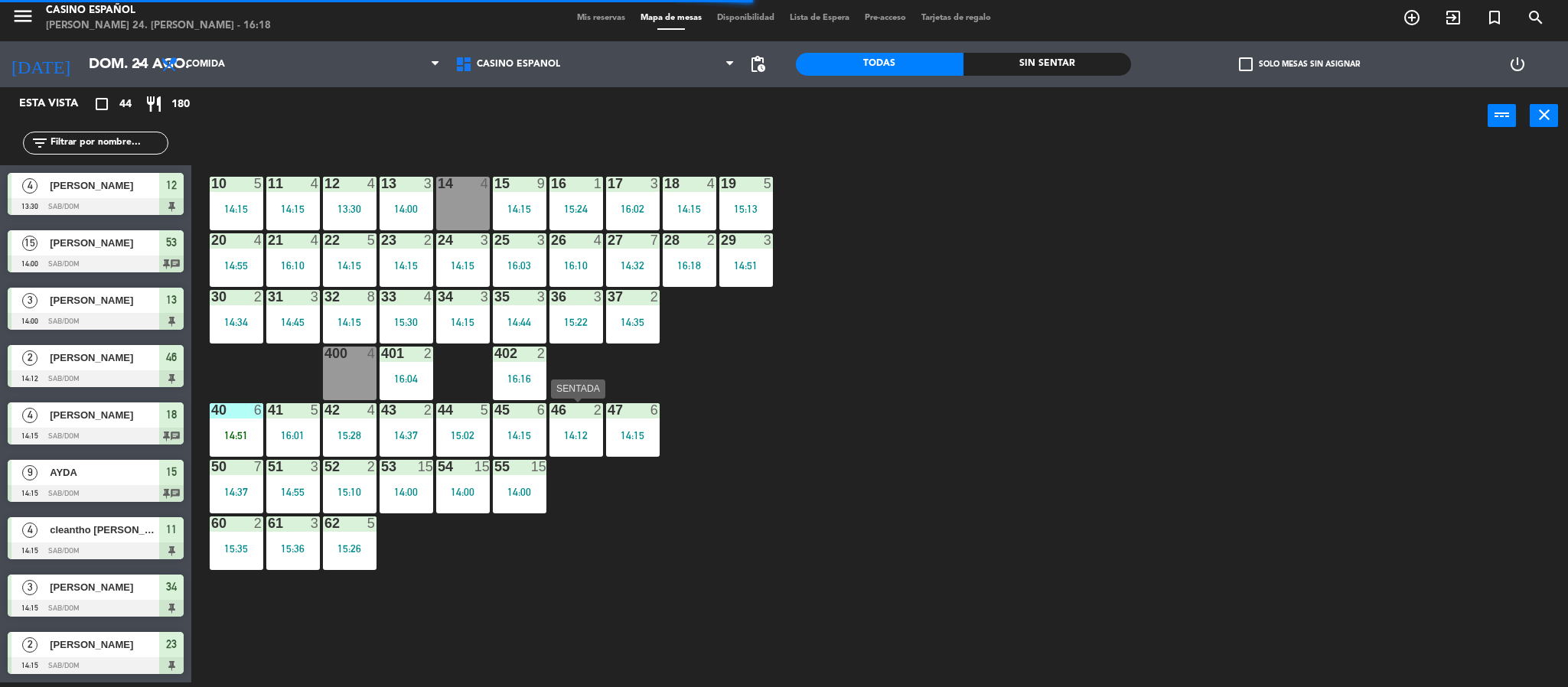
click at [579, 440] on div "14:12" at bounding box center [576, 435] width 53 height 10
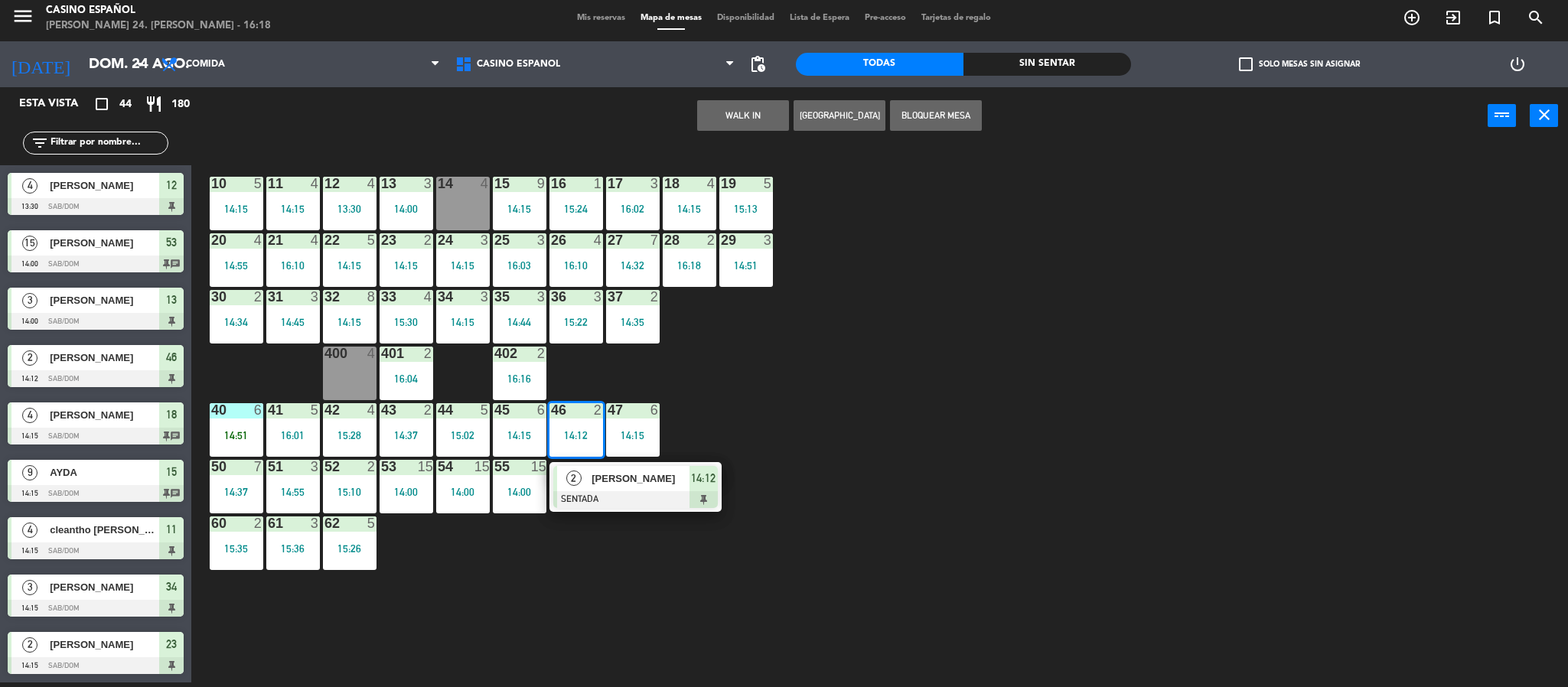
click at [707, 112] on button "WALK IN" at bounding box center [742, 116] width 92 height 30
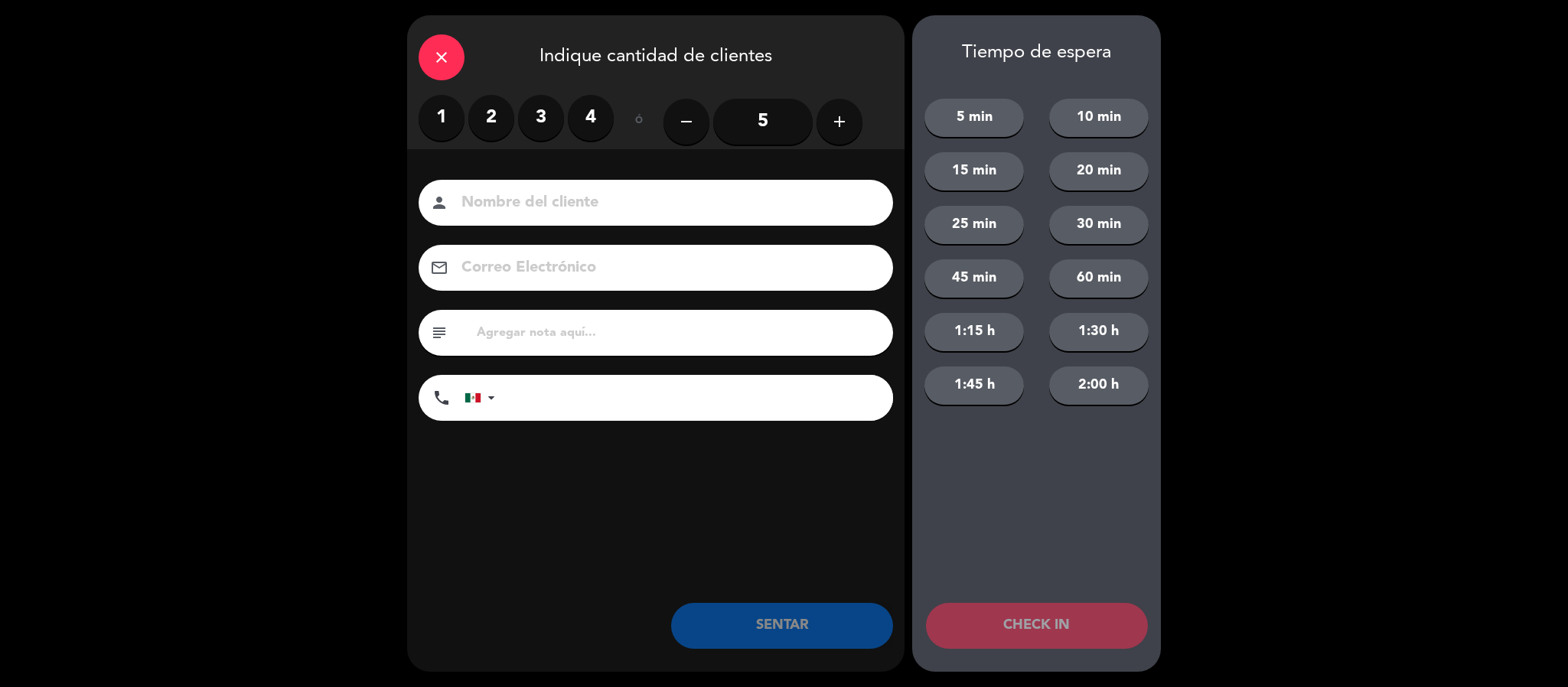
click at [429, 53] on div "close" at bounding box center [441, 57] width 46 height 46
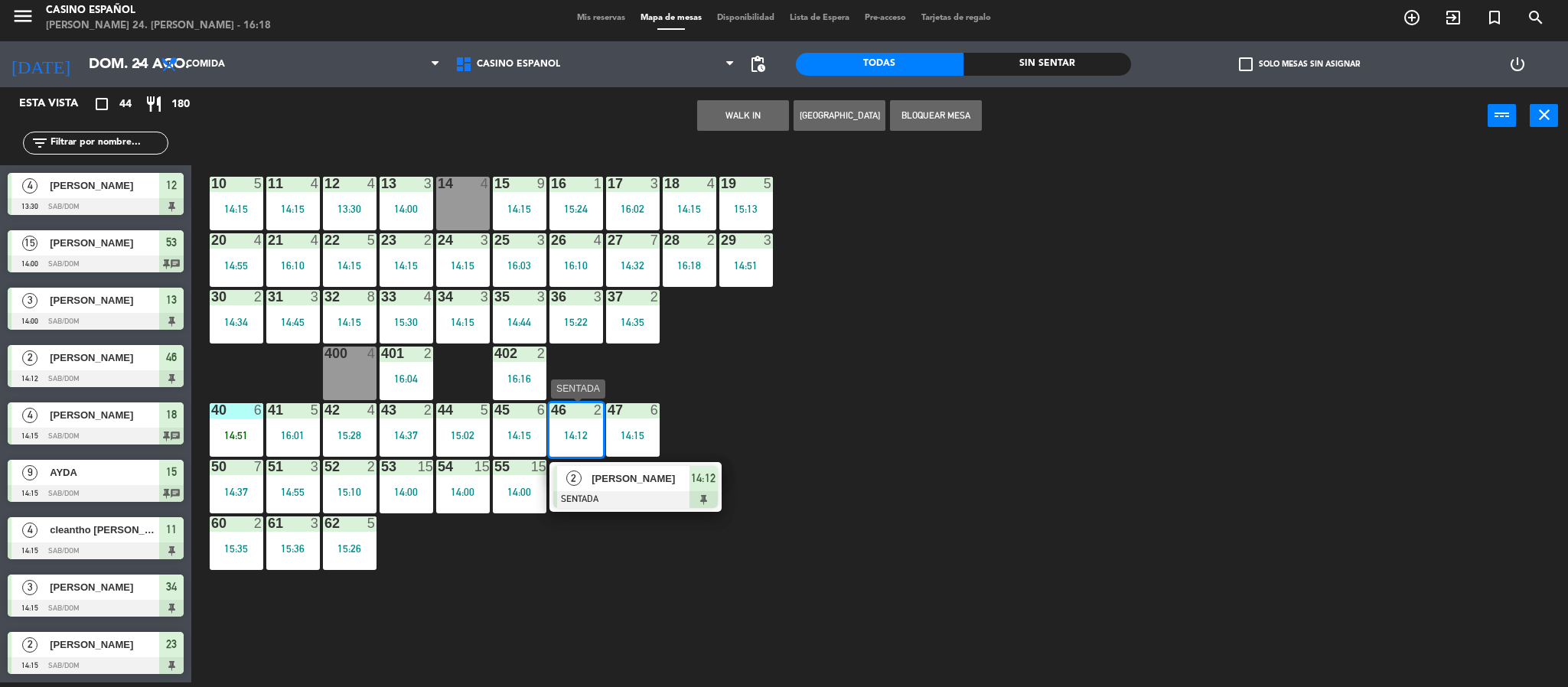
click at [654, 484] on span "[PERSON_NAME]" at bounding box center [640, 478] width 98 height 16
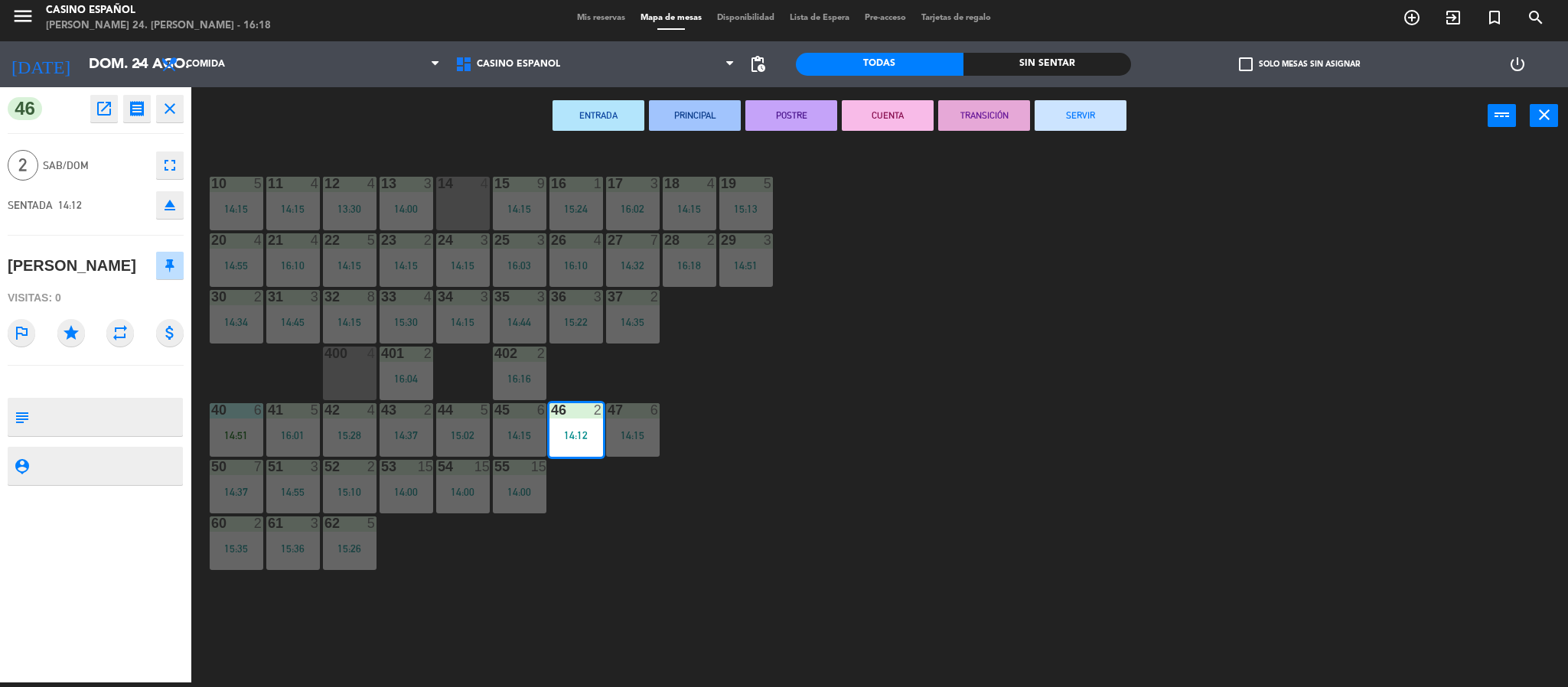
click at [1044, 124] on button "SERVIR" at bounding box center [1080, 116] width 92 height 30
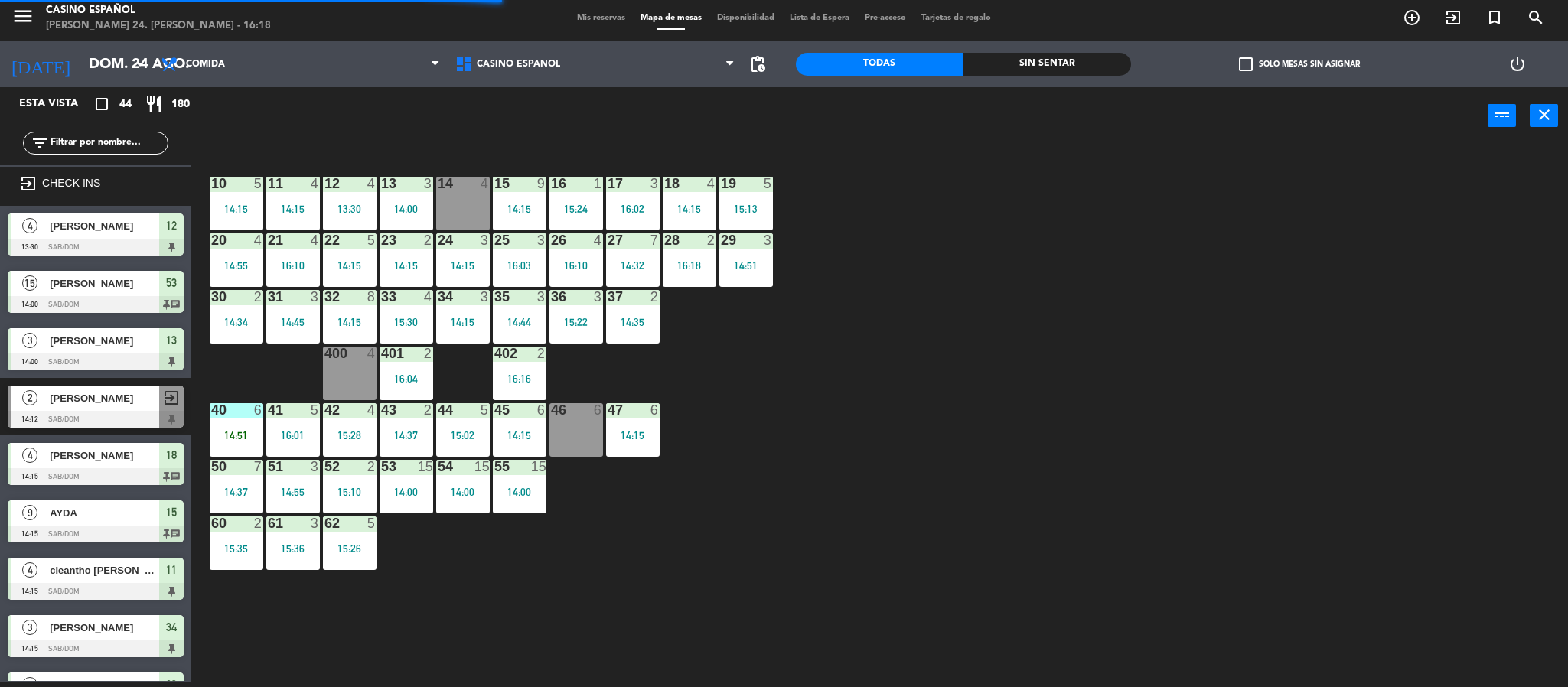
click at [569, 434] on div "46 6" at bounding box center [576, 430] width 53 height 53
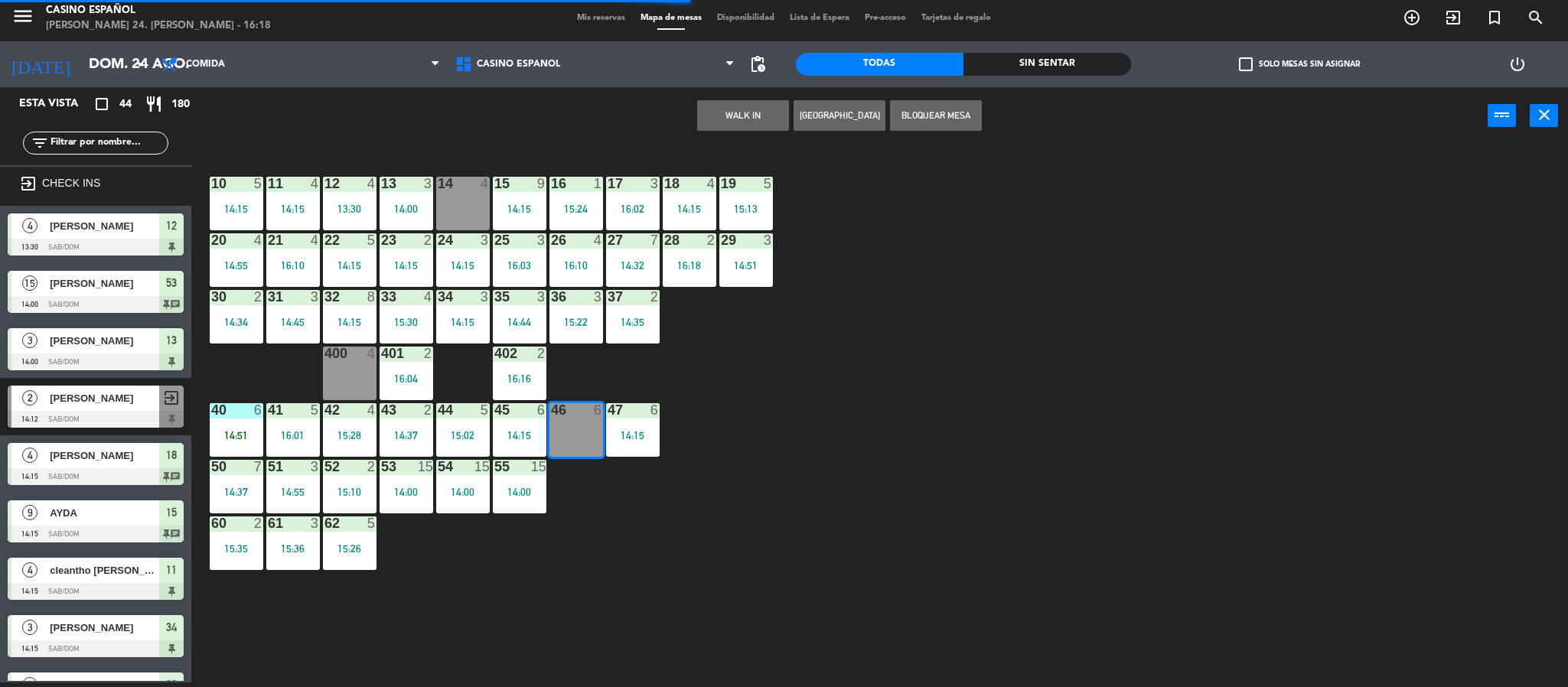
click at [703, 118] on button "WALK IN" at bounding box center [742, 116] width 92 height 30
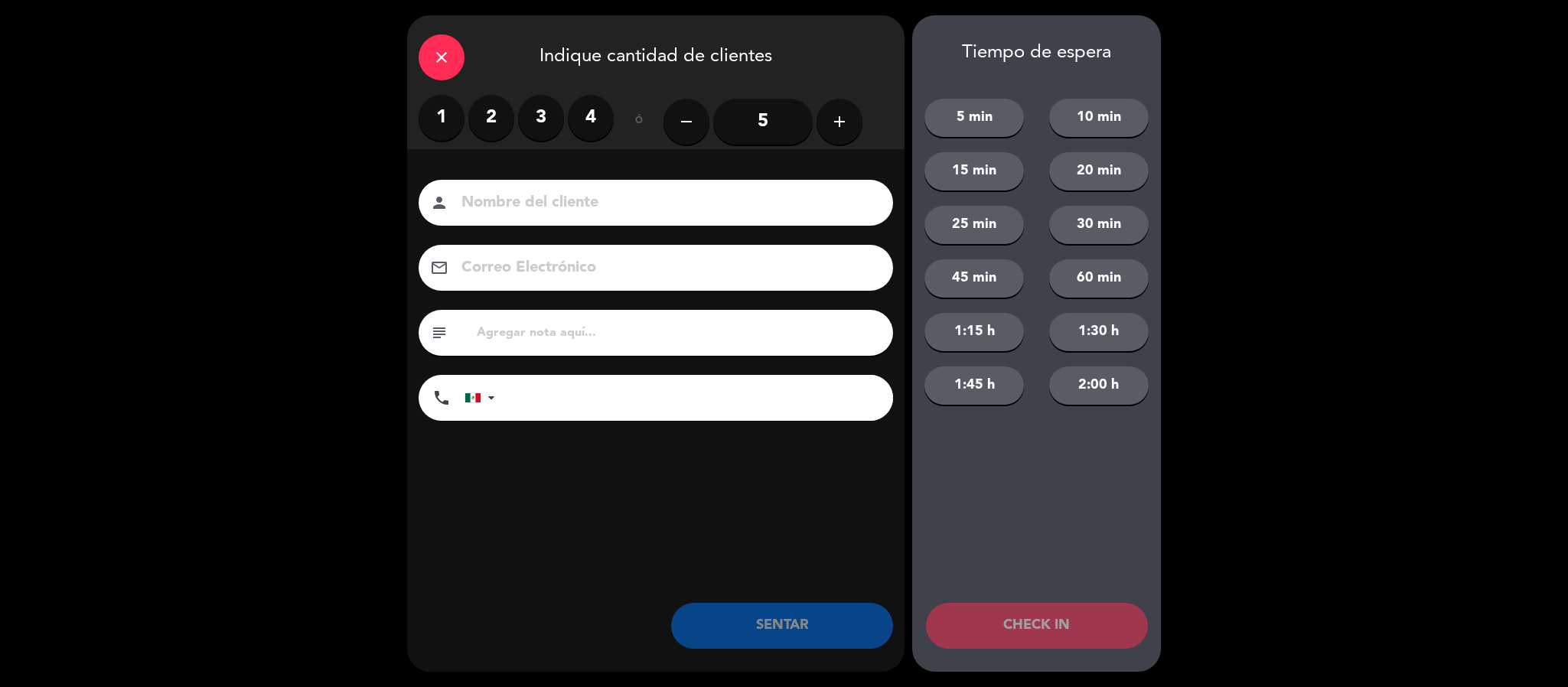
click at [479, 126] on label "2" at bounding box center [491, 118] width 46 height 46
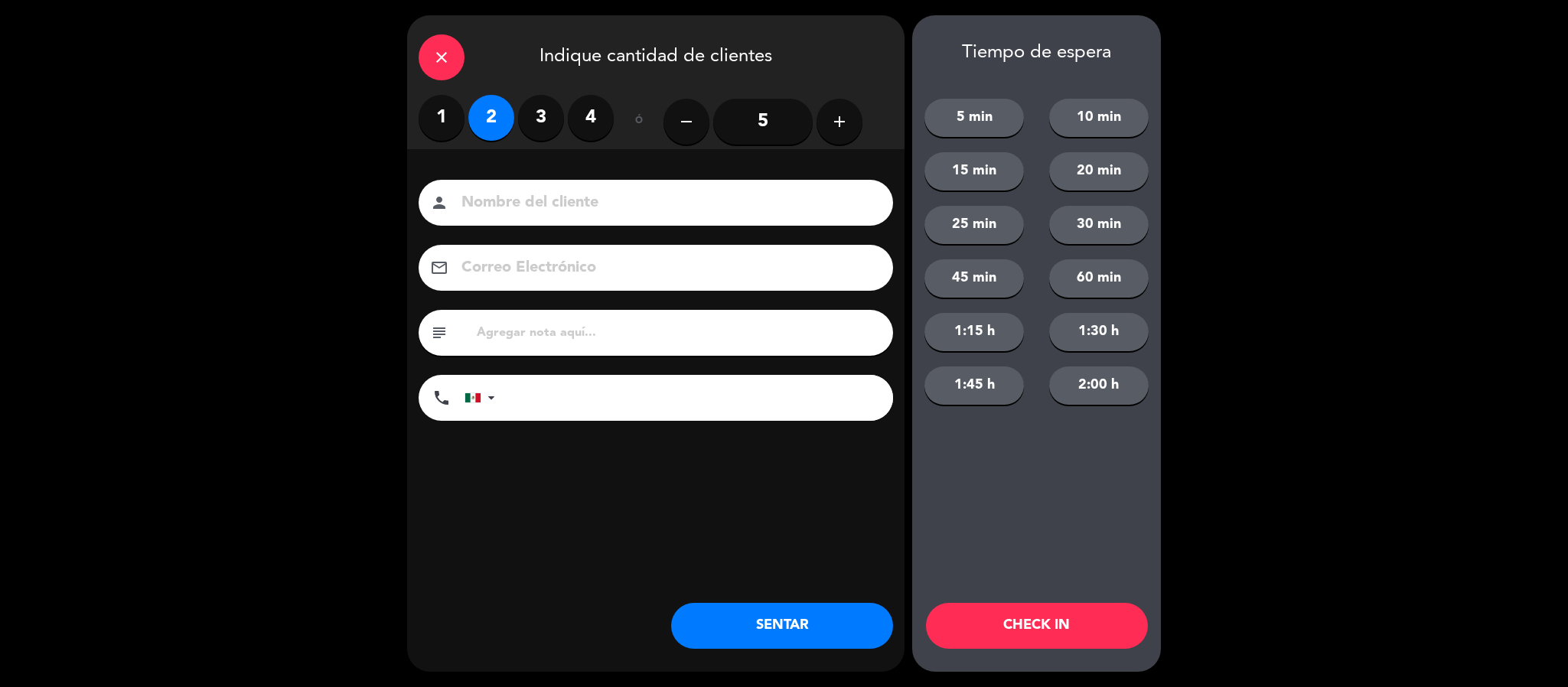
click at [487, 211] on input at bounding box center [665, 203] width 413 height 27
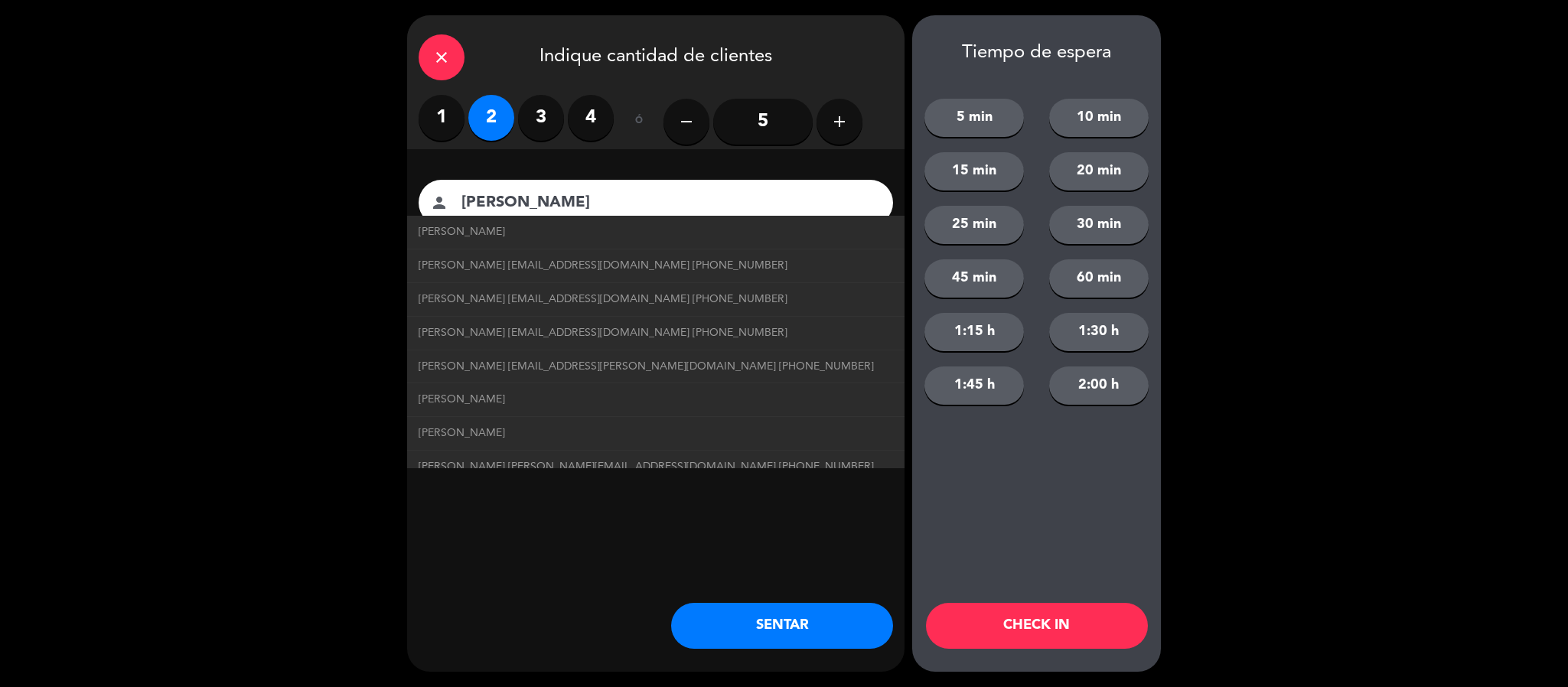
type input "[PERSON_NAME]"
click at [758, 633] on button "SENTAR" at bounding box center [782, 625] width 222 height 46
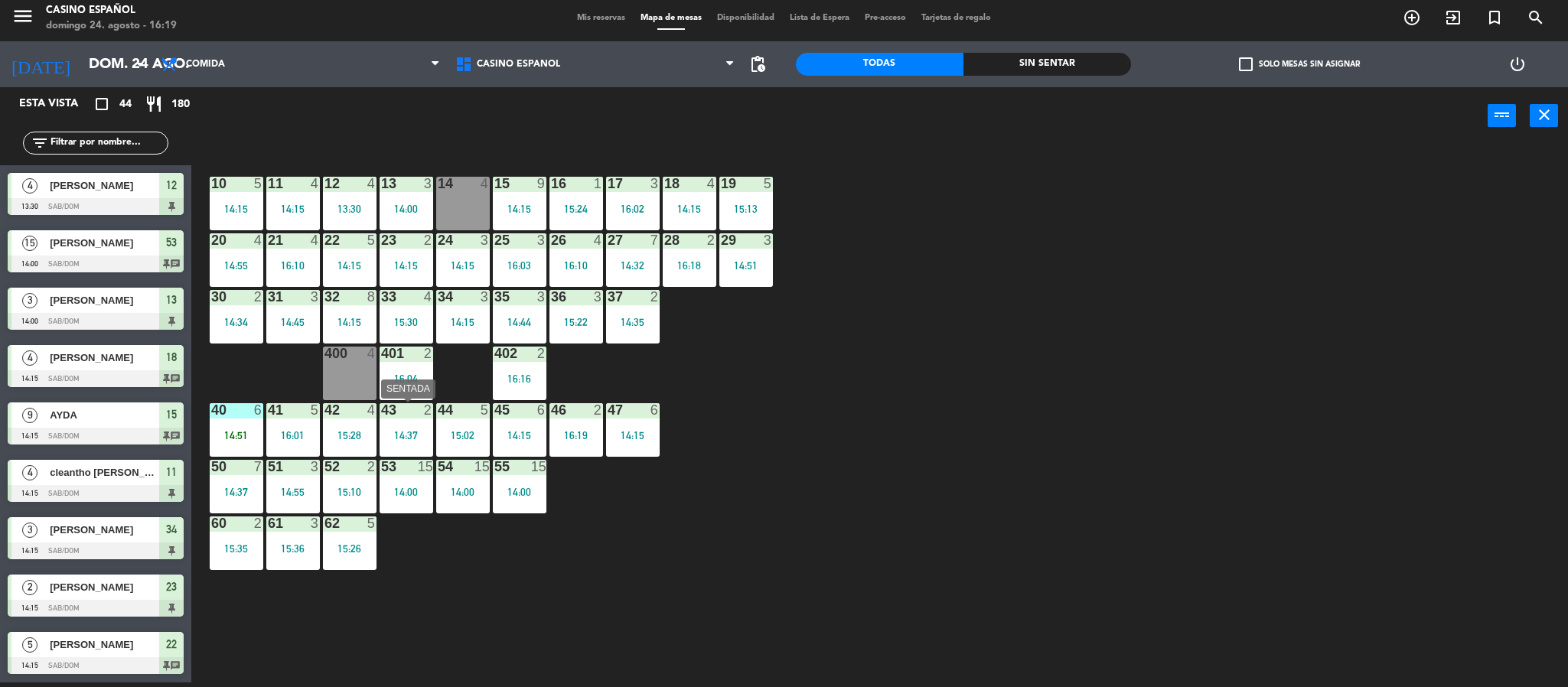
click at [398, 420] on div "43 2 14:37" at bounding box center [406, 430] width 53 height 53
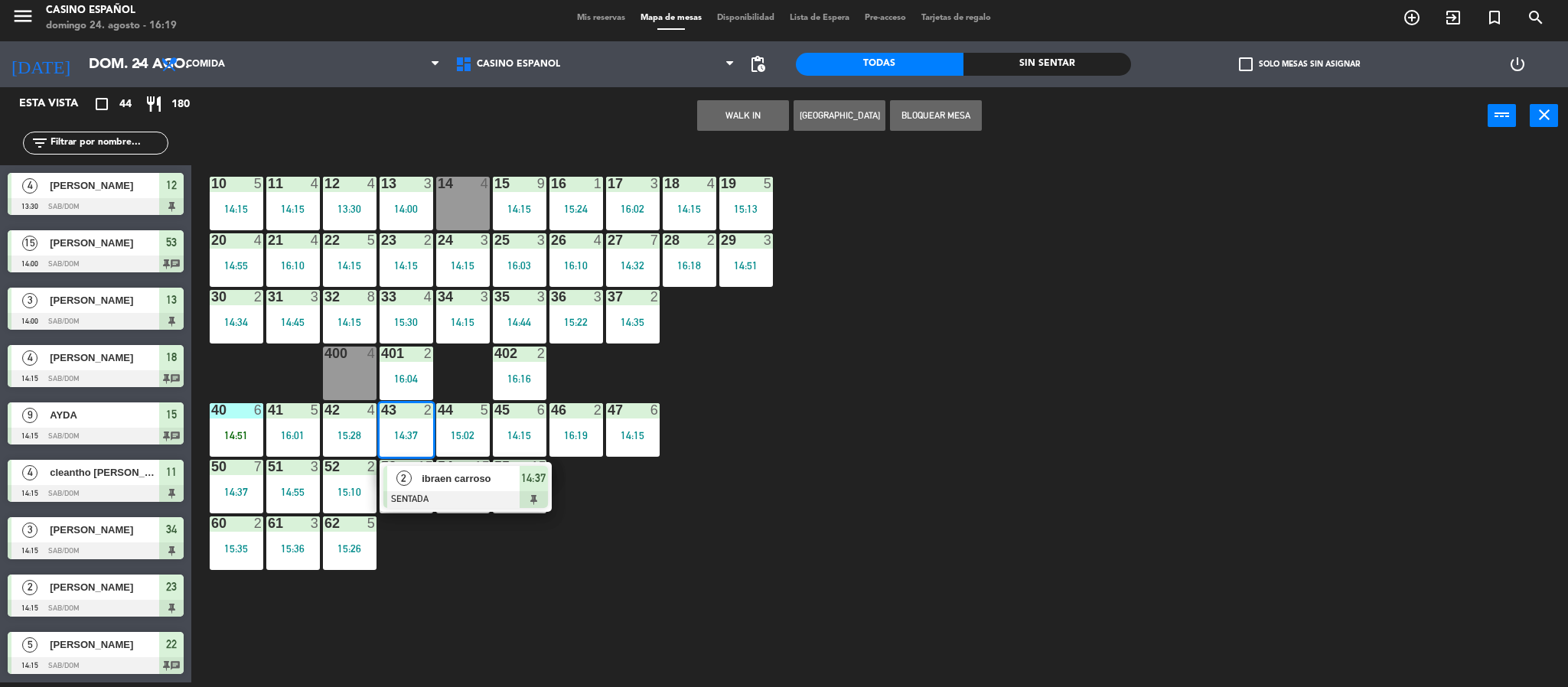
click at [437, 482] on span "ibraen carroso" at bounding box center [470, 478] width 98 height 16
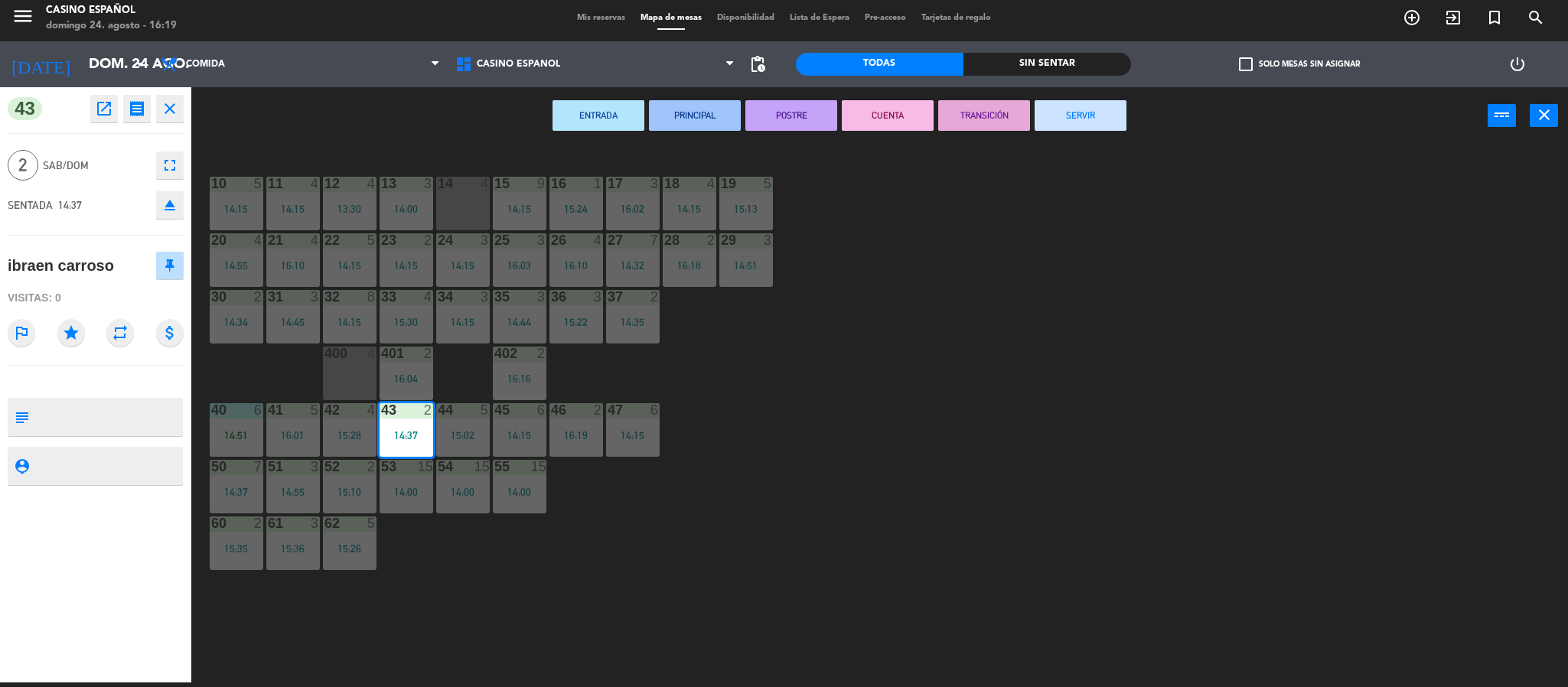
click at [1076, 105] on button "SERVIR" at bounding box center [1080, 116] width 92 height 30
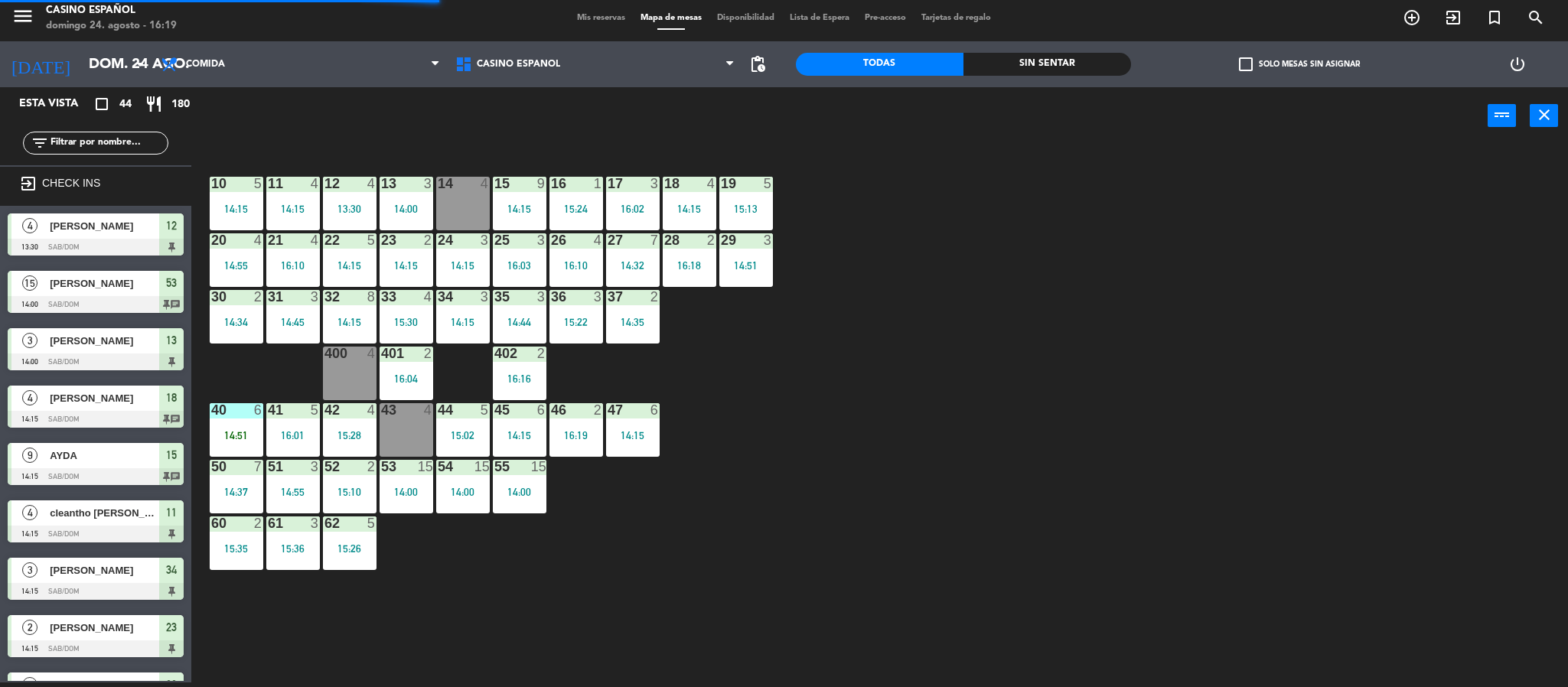
click at [451, 414] on div at bounding box center [462, 410] width 26 height 14
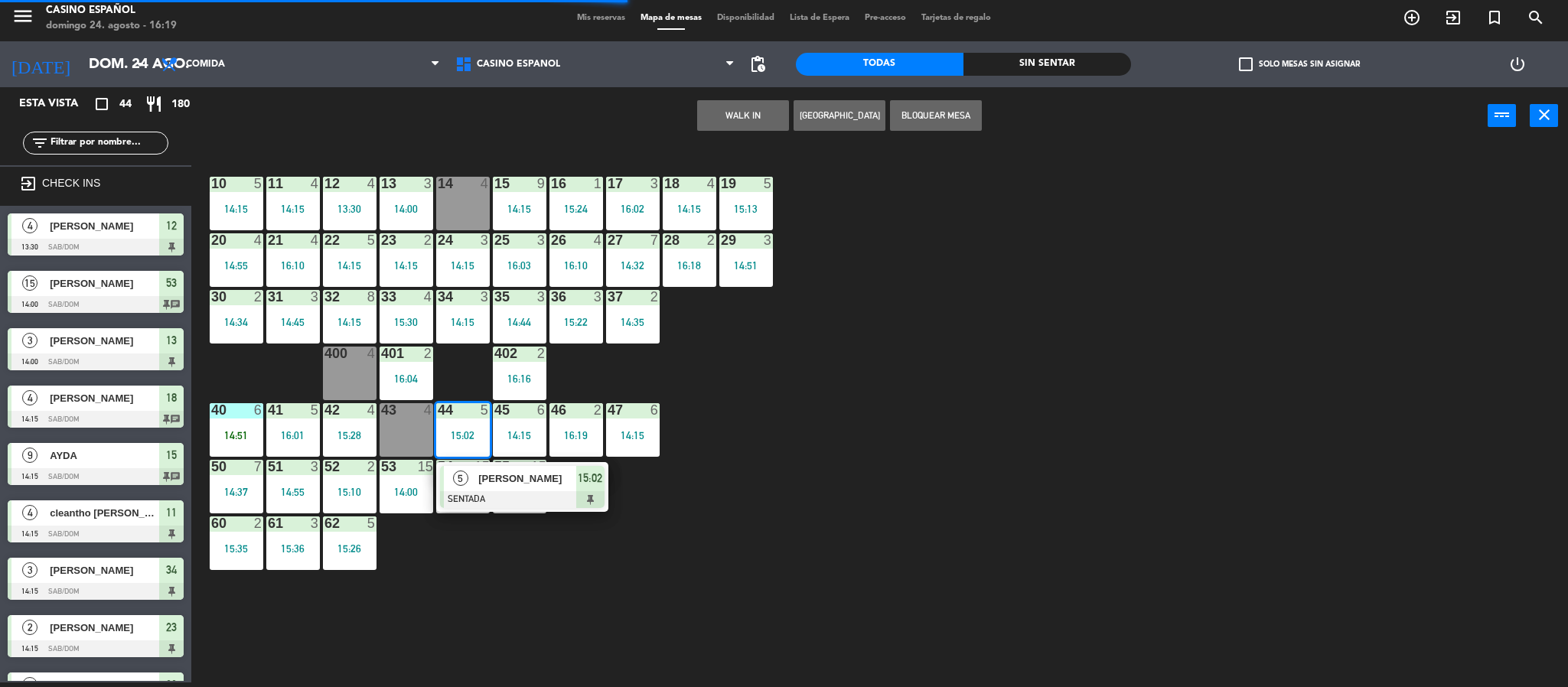
click at [506, 485] on span "[PERSON_NAME]" at bounding box center [527, 478] width 98 height 16
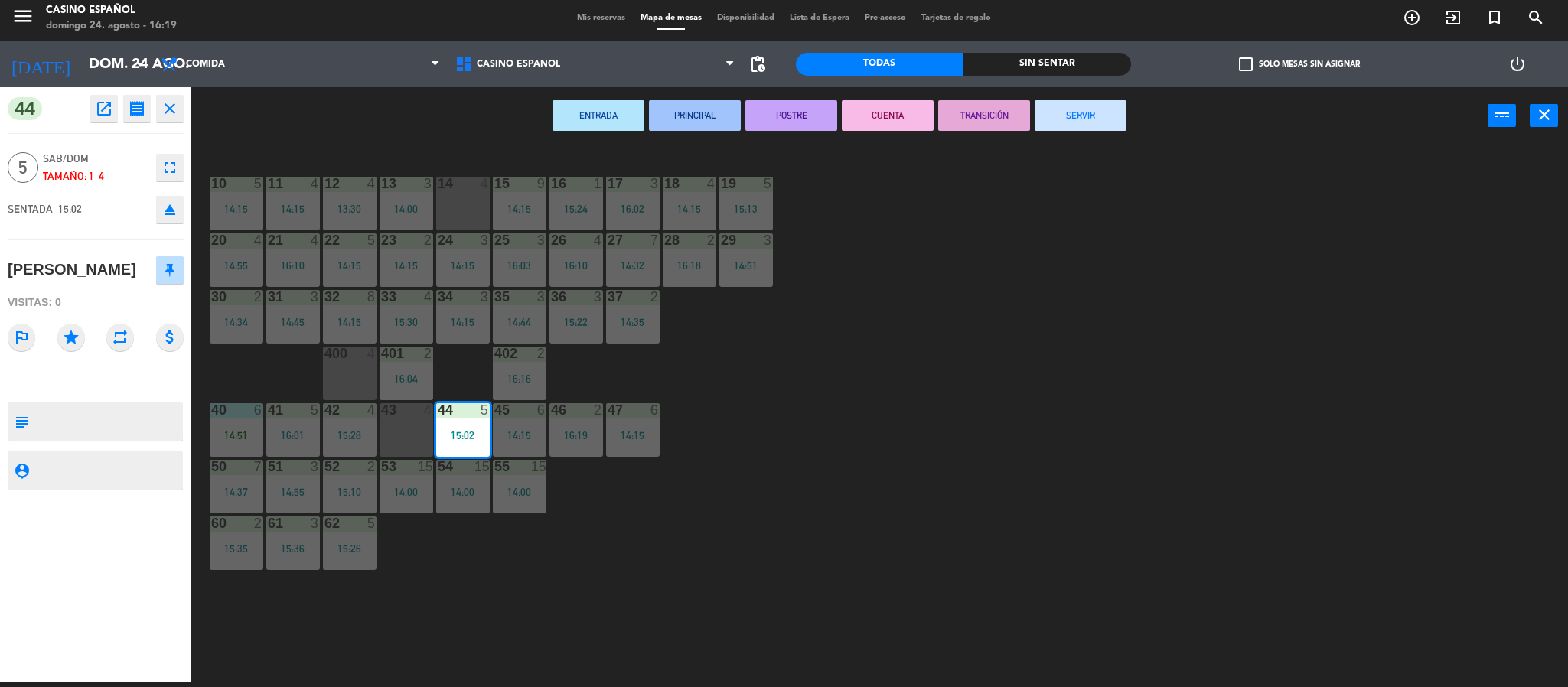
click at [1097, 113] on button "SERVIR" at bounding box center [1080, 116] width 92 height 30
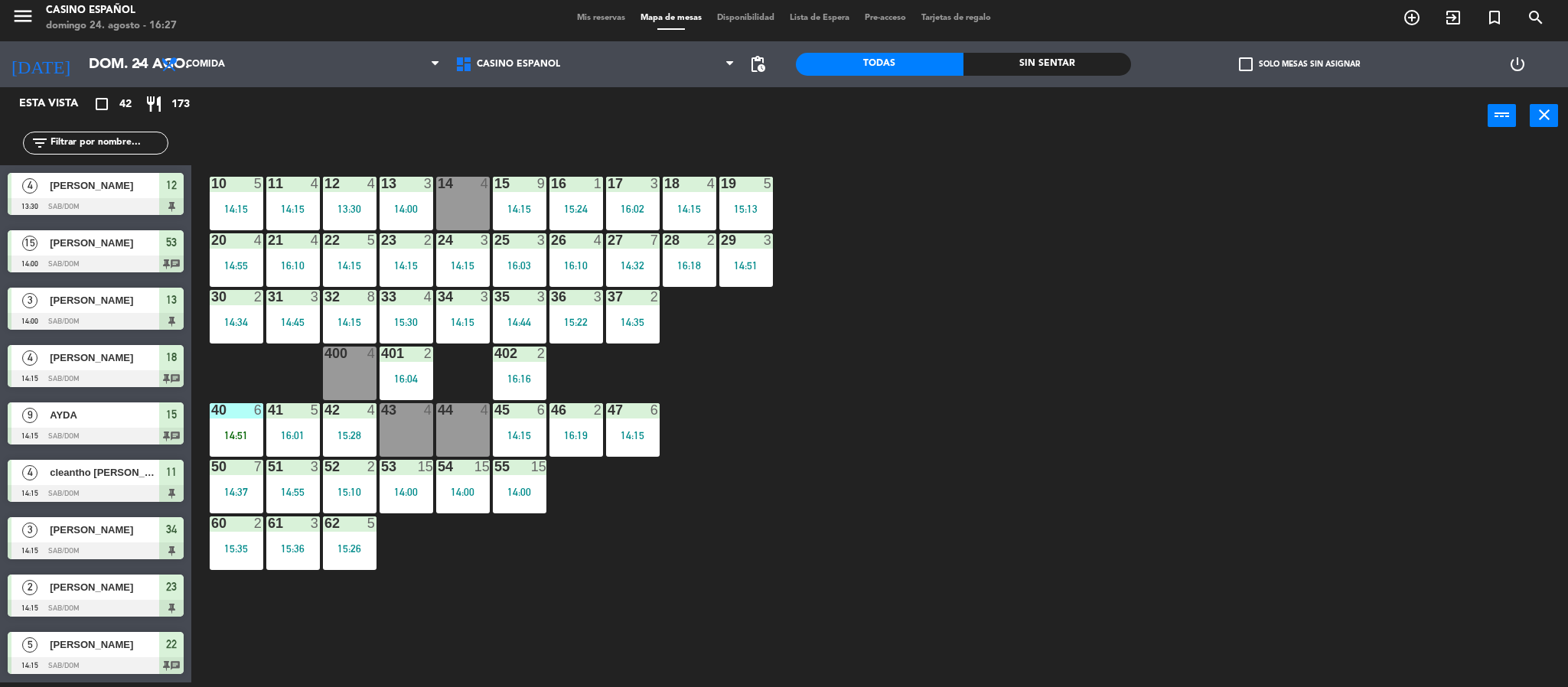
click at [116, 148] on input "text" at bounding box center [108, 143] width 119 height 17
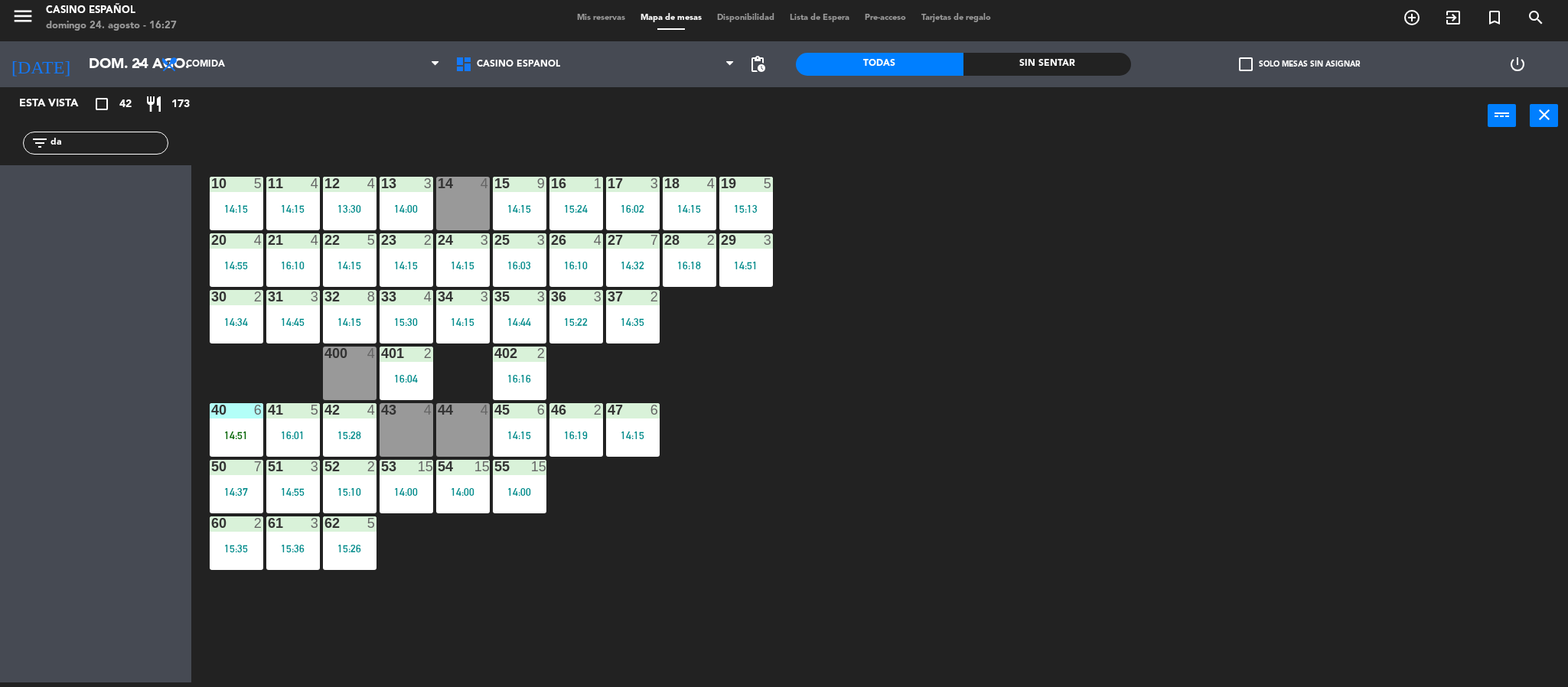
type input "d"
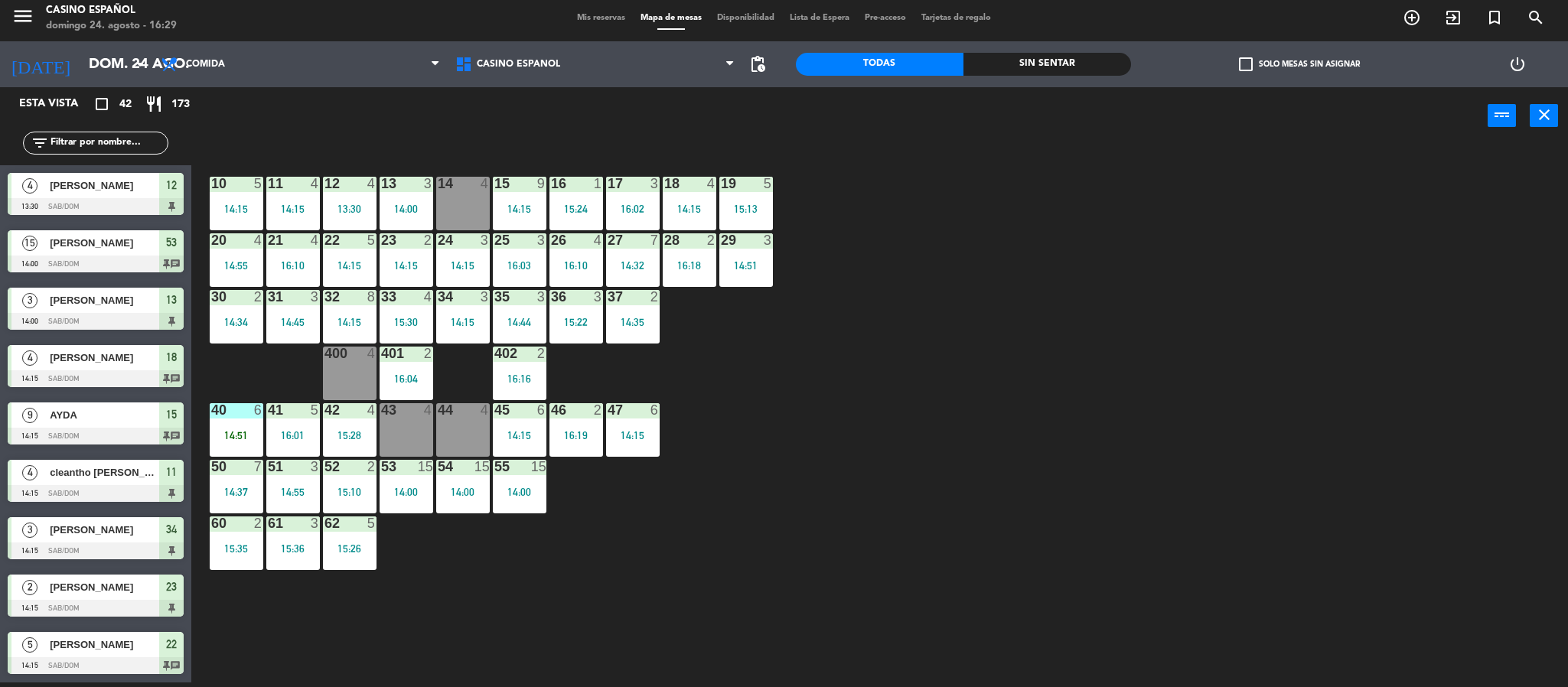
click at [400, 418] on div "43 4" at bounding box center [406, 411] width 53 height 15
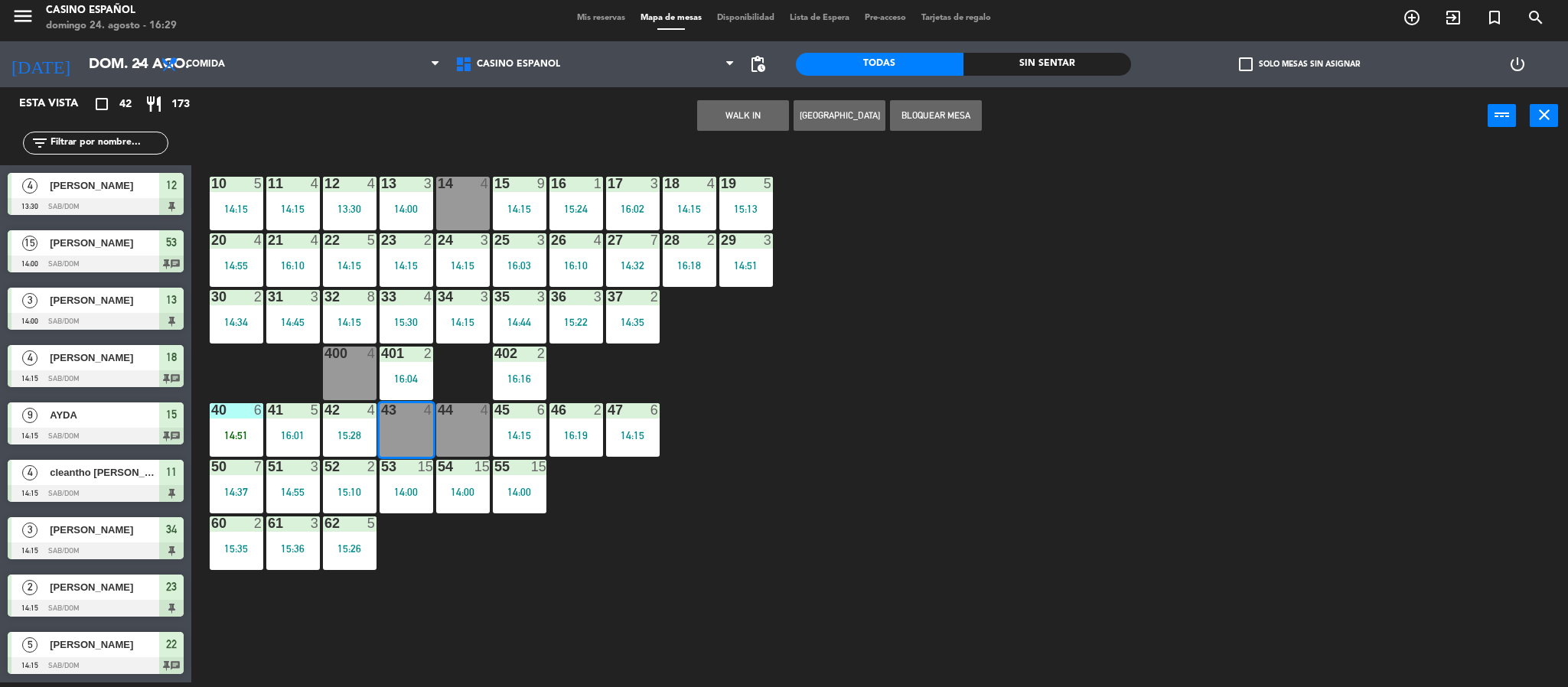
click at [735, 115] on button "WALK IN" at bounding box center [742, 116] width 92 height 30
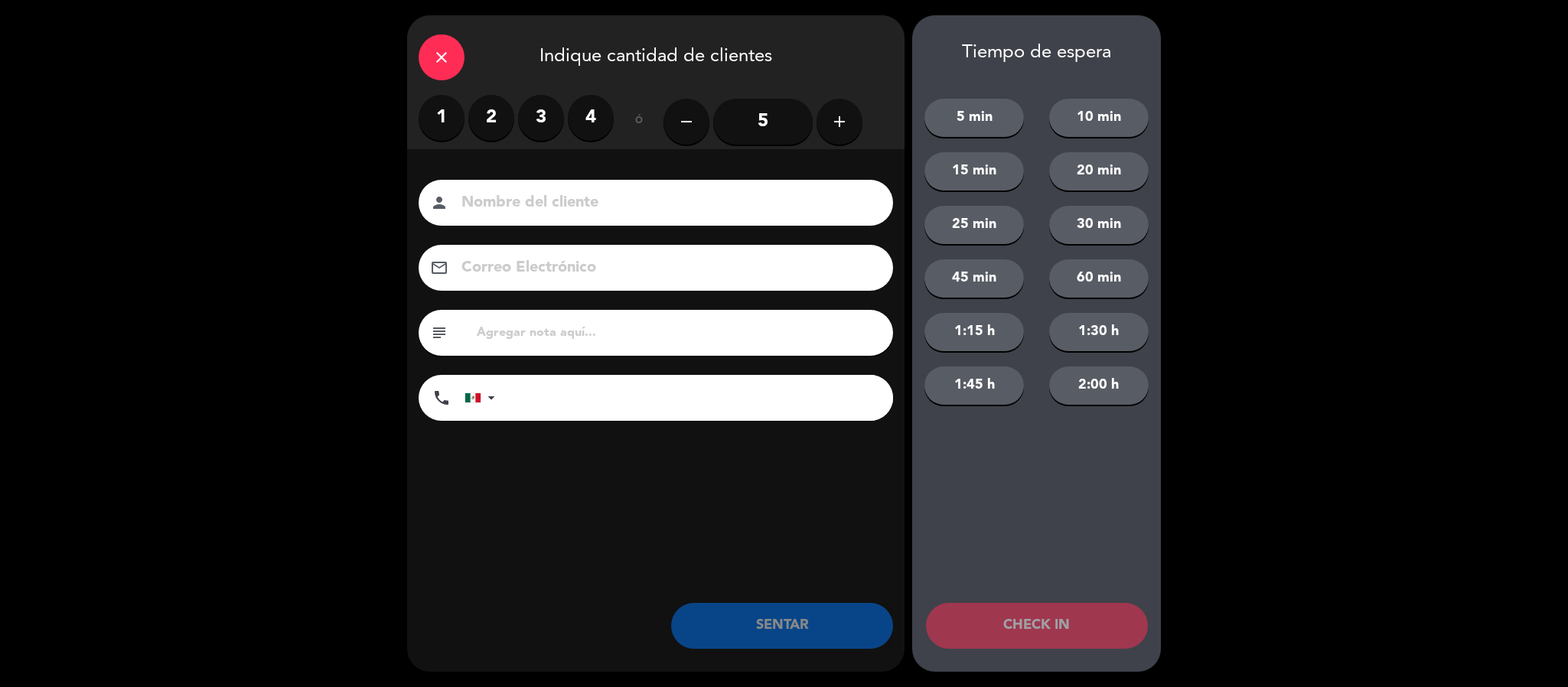
click at [485, 108] on label "2" at bounding box center [491, 118] width 46 height 46
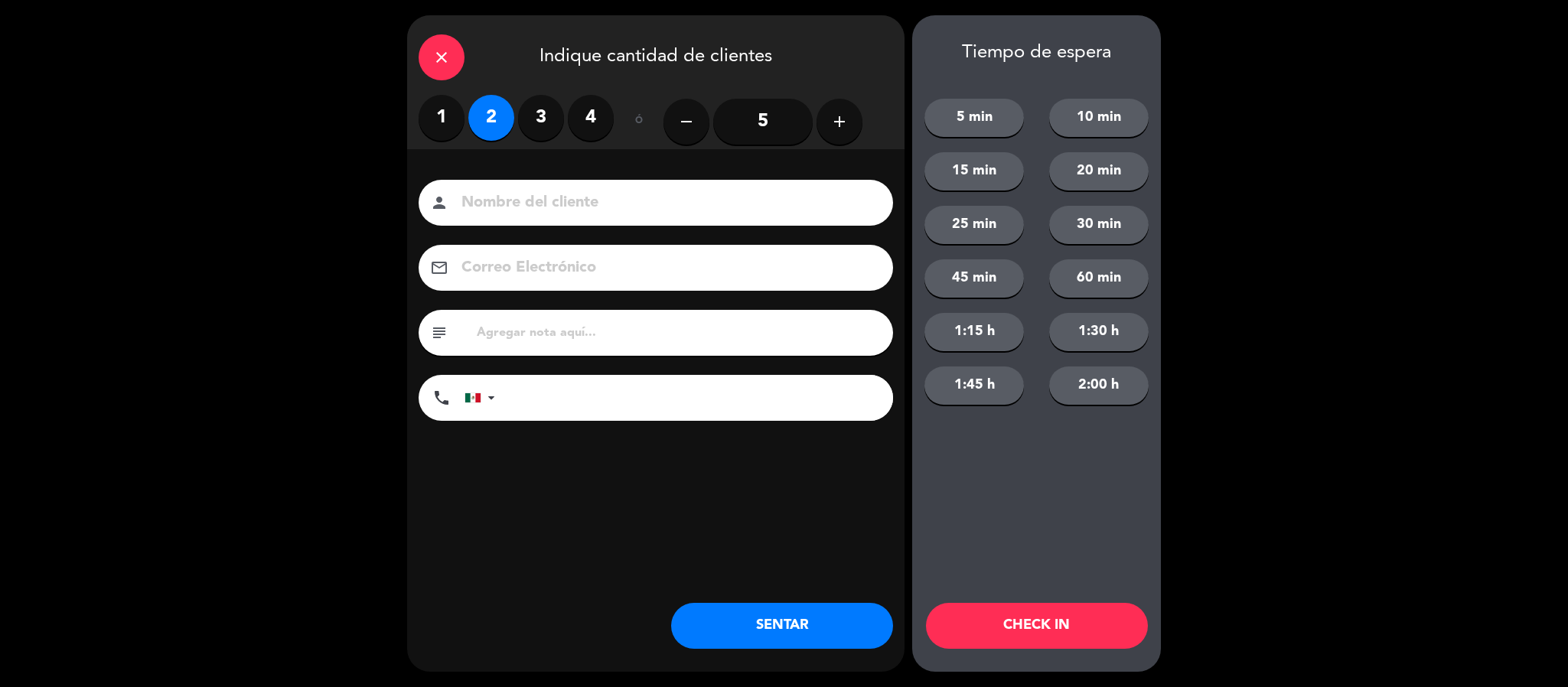
click at [487, 207] on input at bounding box center [665, 203] width 413 height 27
type input "lalo"
click at [694, 620] on button "SENTAR" at bounding box center [782, 625] width 222 height 46
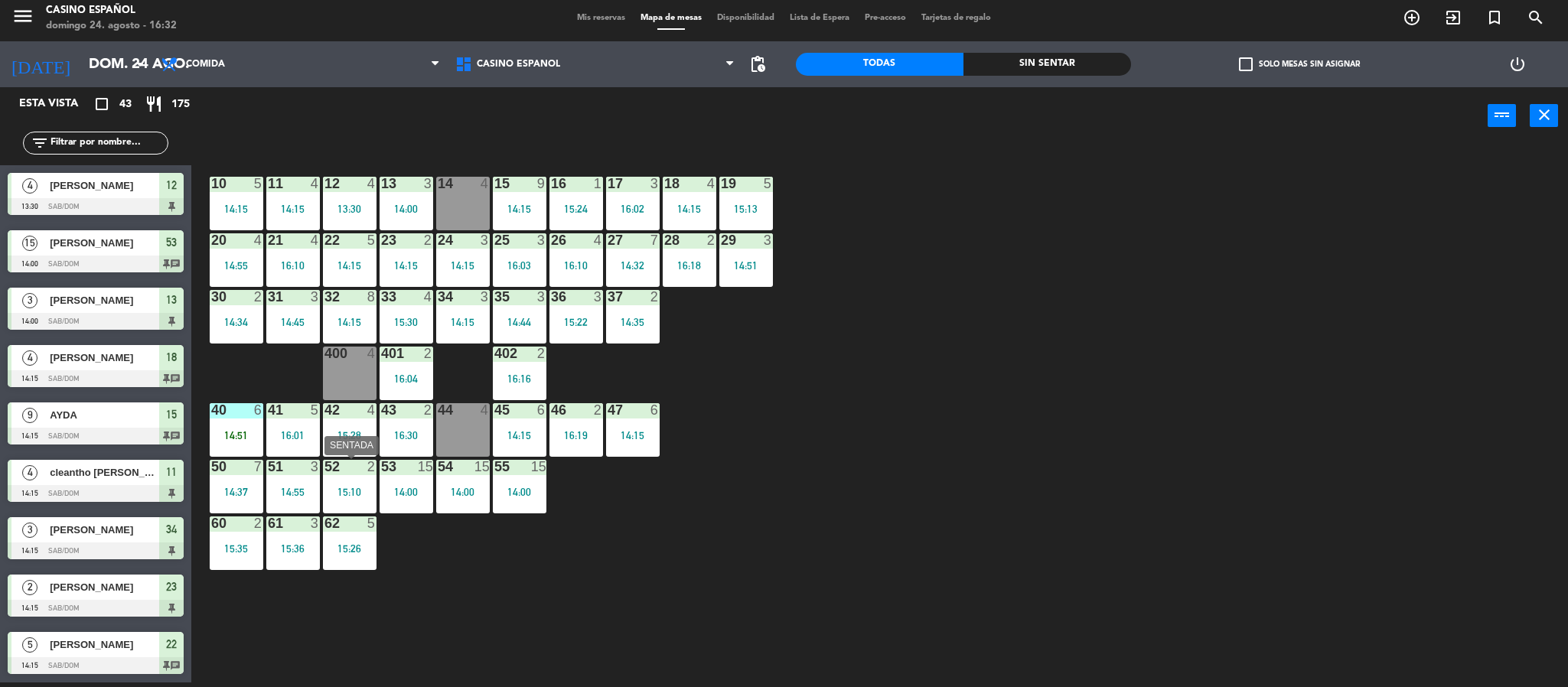
click at [357, 479] on div "52 2 15:10" at bounding box center [349, 486] width 53 height 53
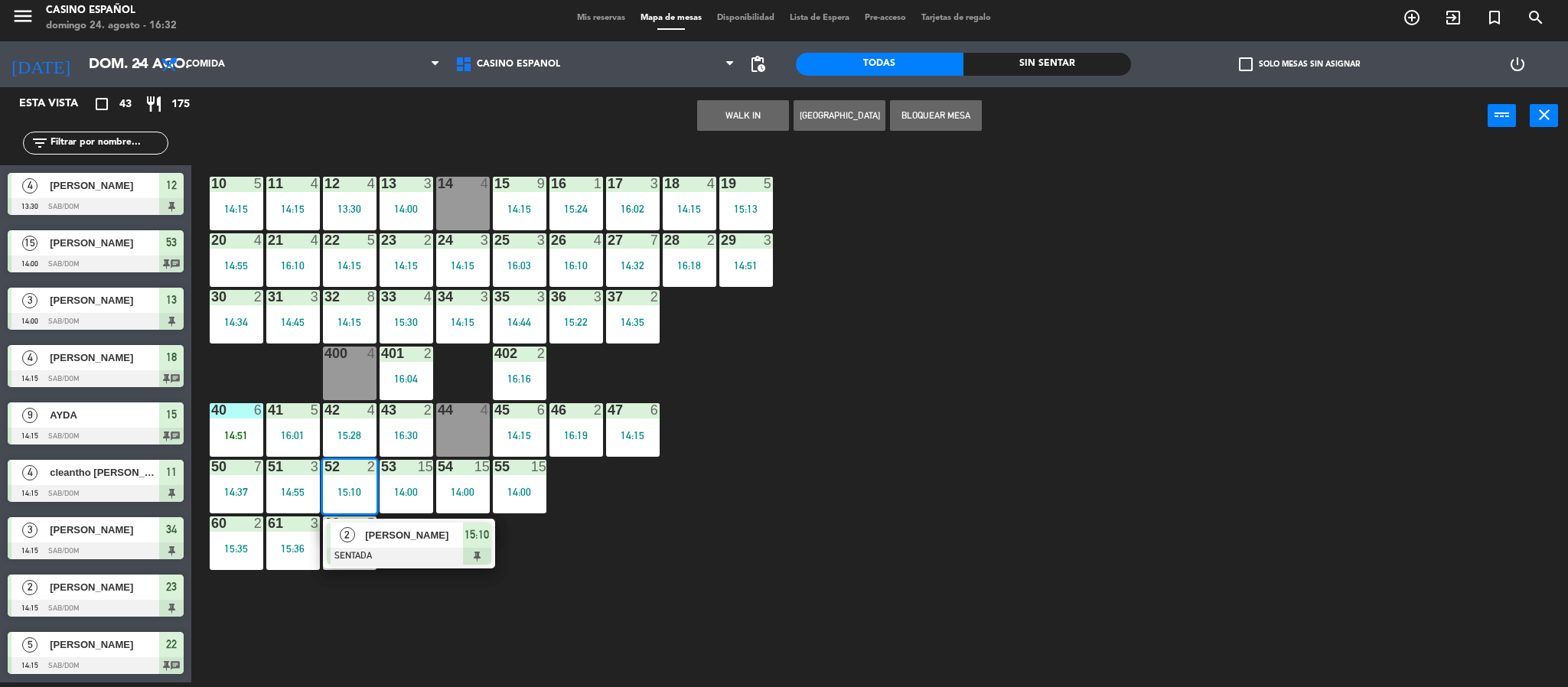
click at [375, 544] on div "[PERSON_NAME]" at bounding box center [413, 535] width 100 height 26
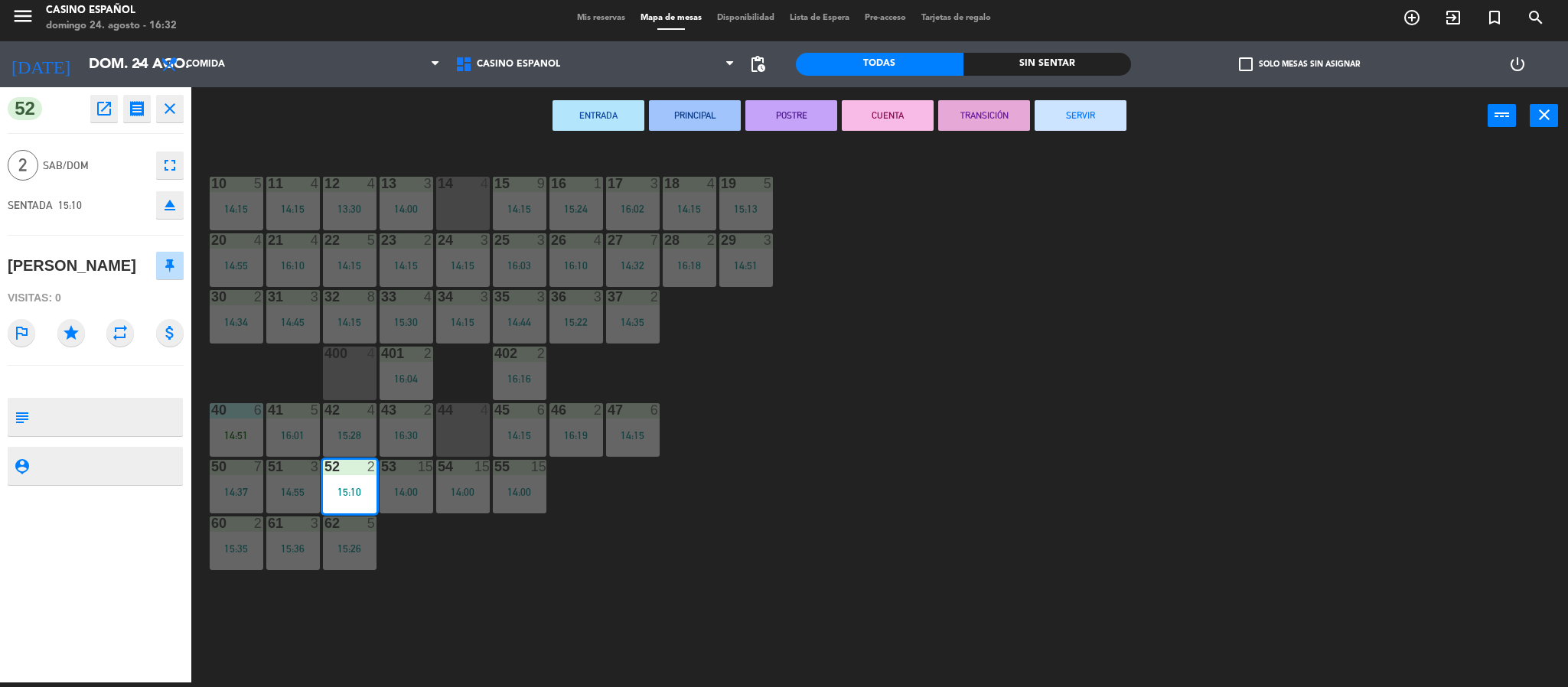
click at [1079, 117] on button "SERVIR" at bounding box center [1080, 116] width 92 height 30
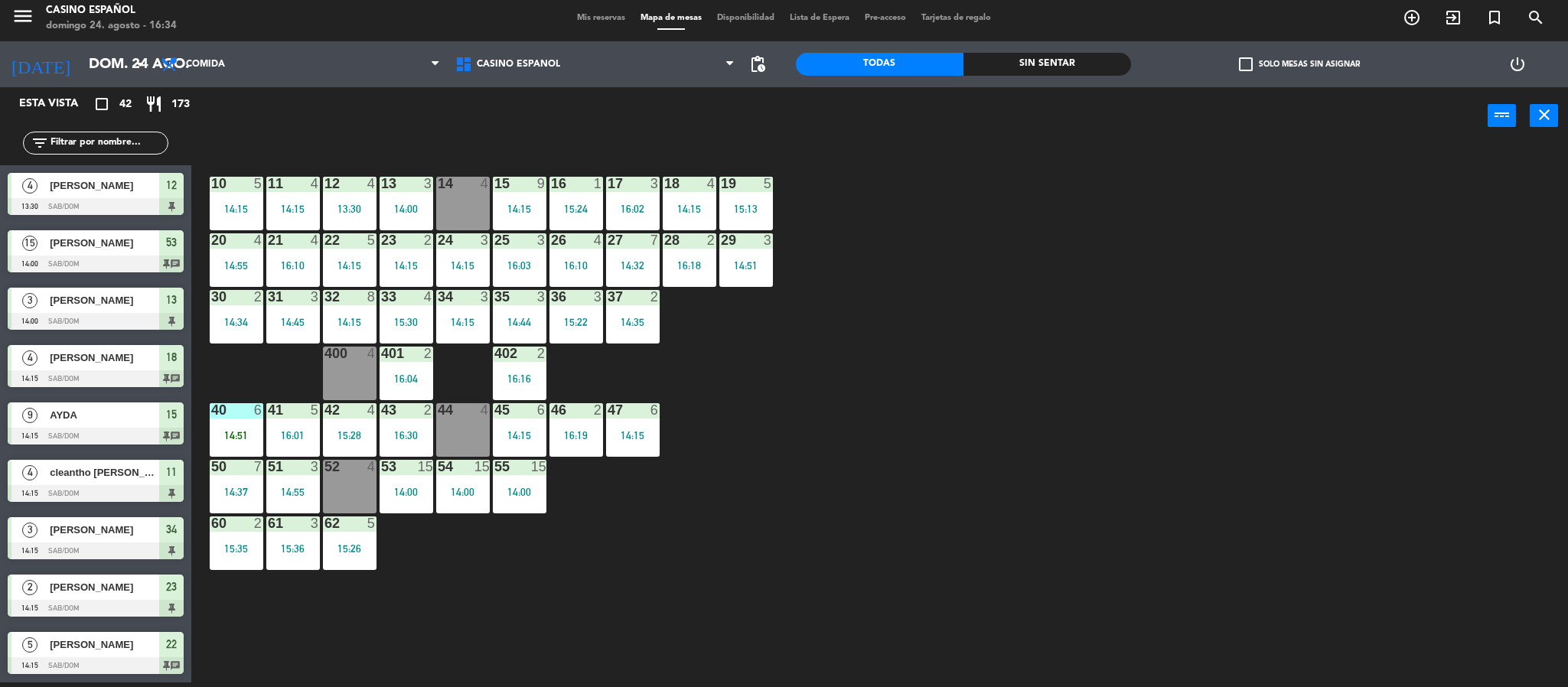
click at [586, 18] on span "Mis reservas" at bounding box center [601, 18] width 64 height 9
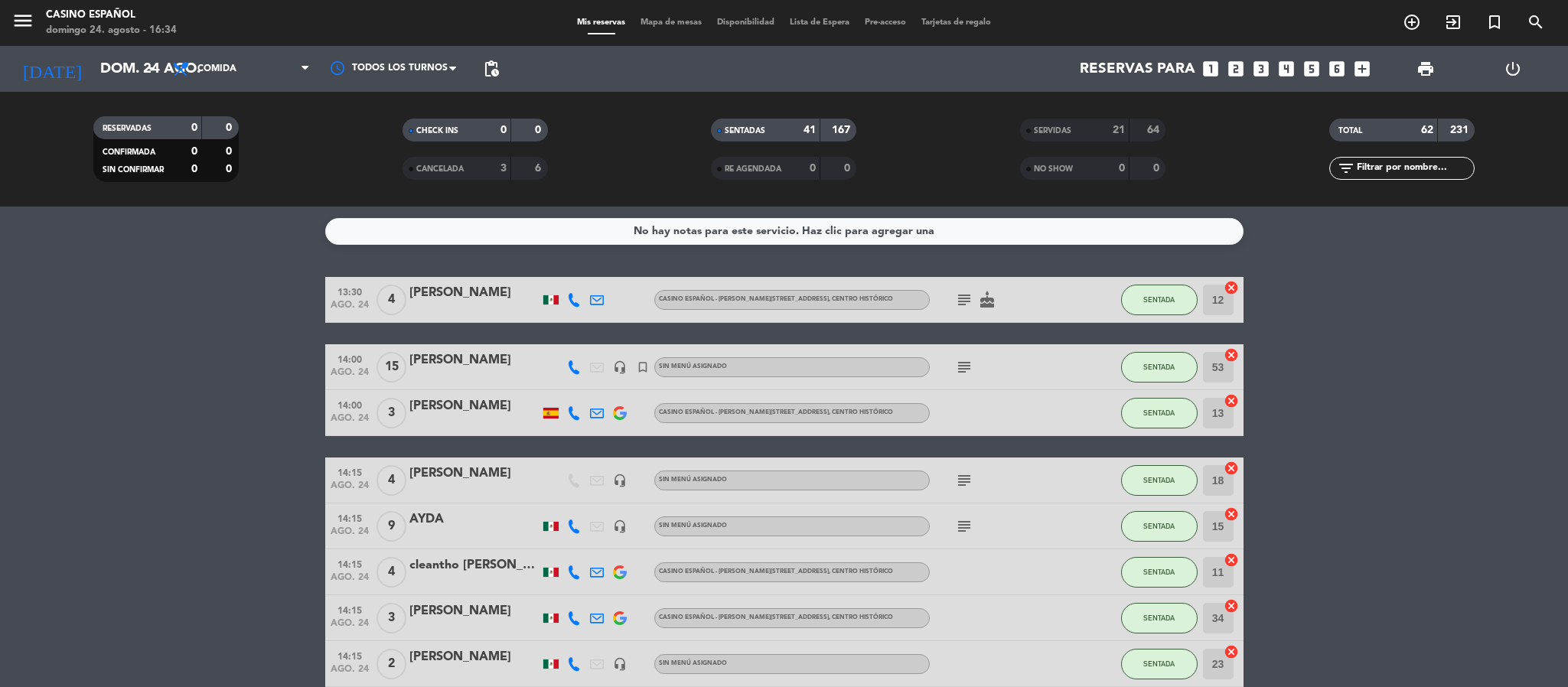
click at [642, 22] on span "Mapa de mesas" at bounding box center [671, 22] width 77 height 9
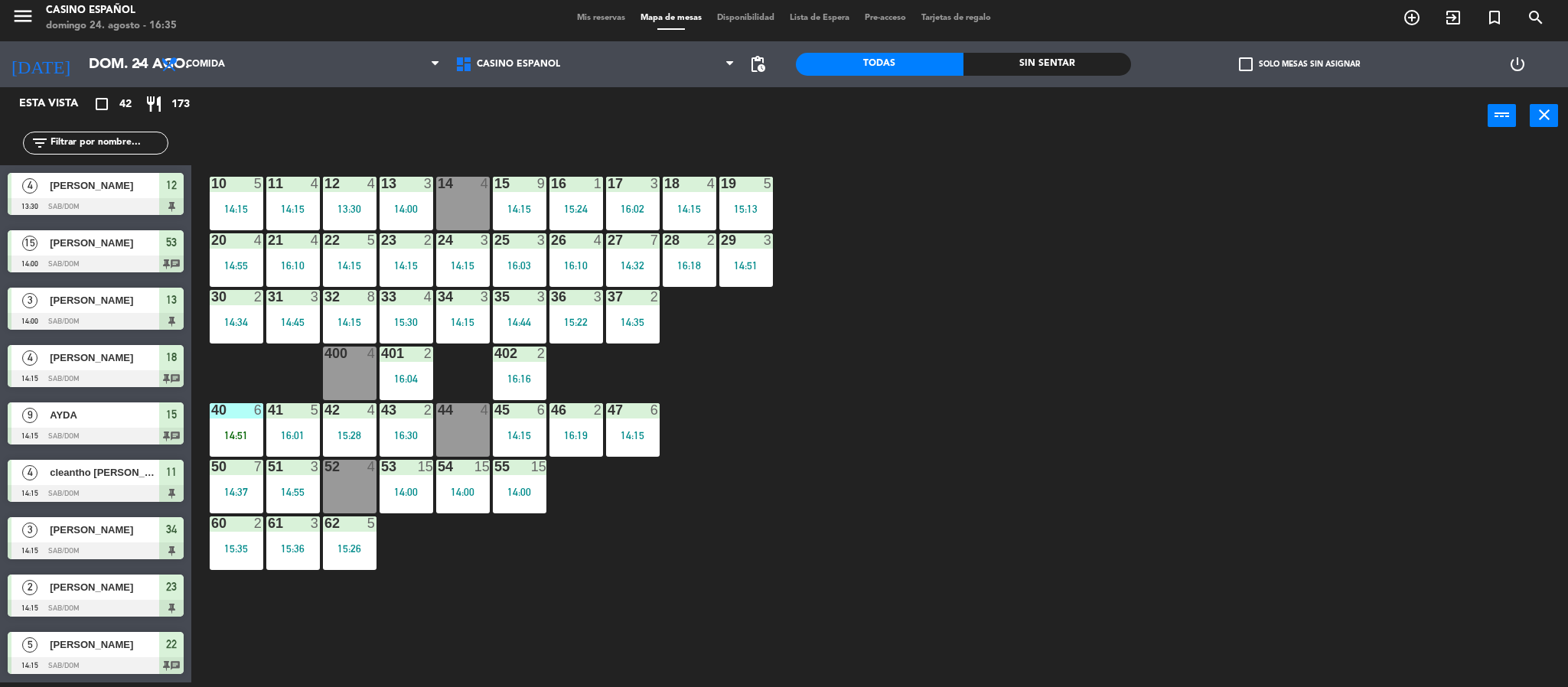
click at [569, 14] on span "Mis reservas" at bounding box center [601, 18] width 64 height 9
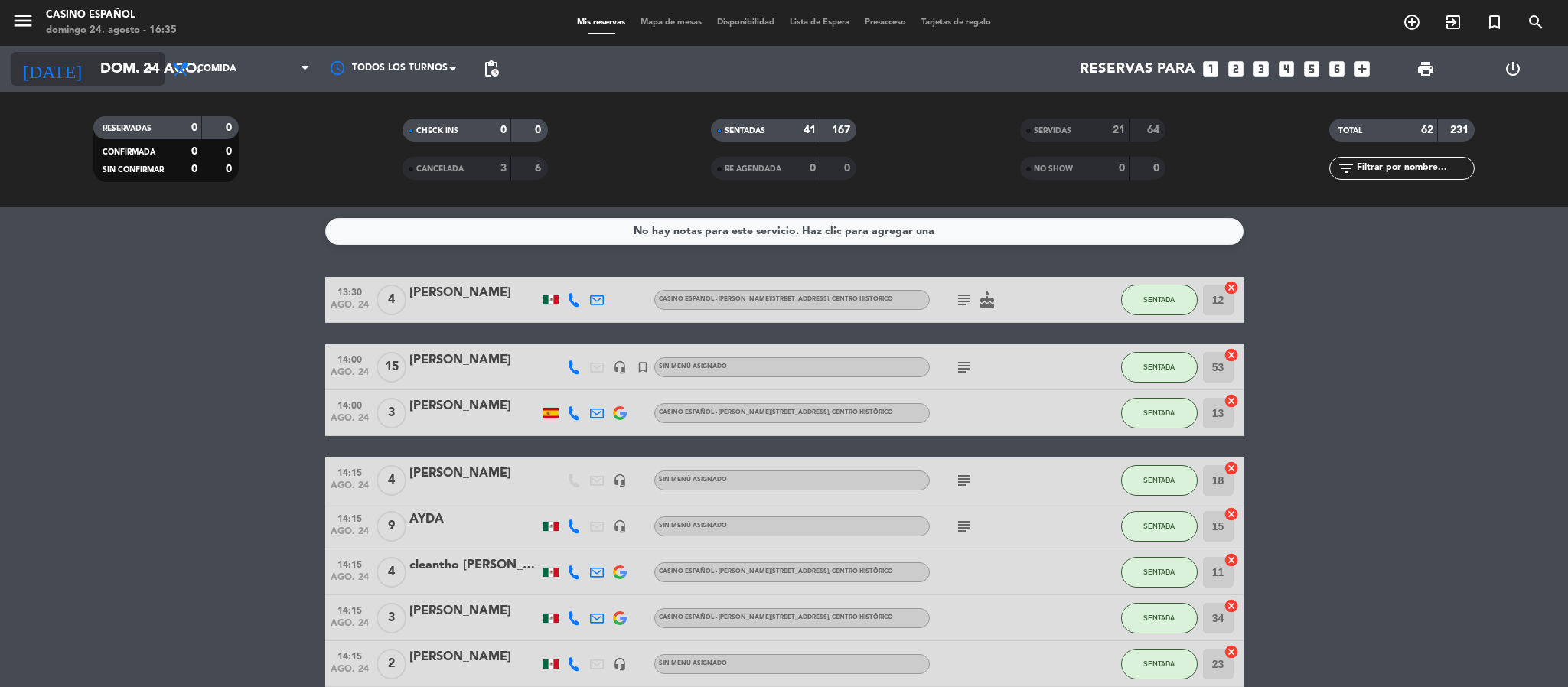
click at [93, 69] on input "dom. 24 ago." at bounding box center [185, 69] width 184 height 32
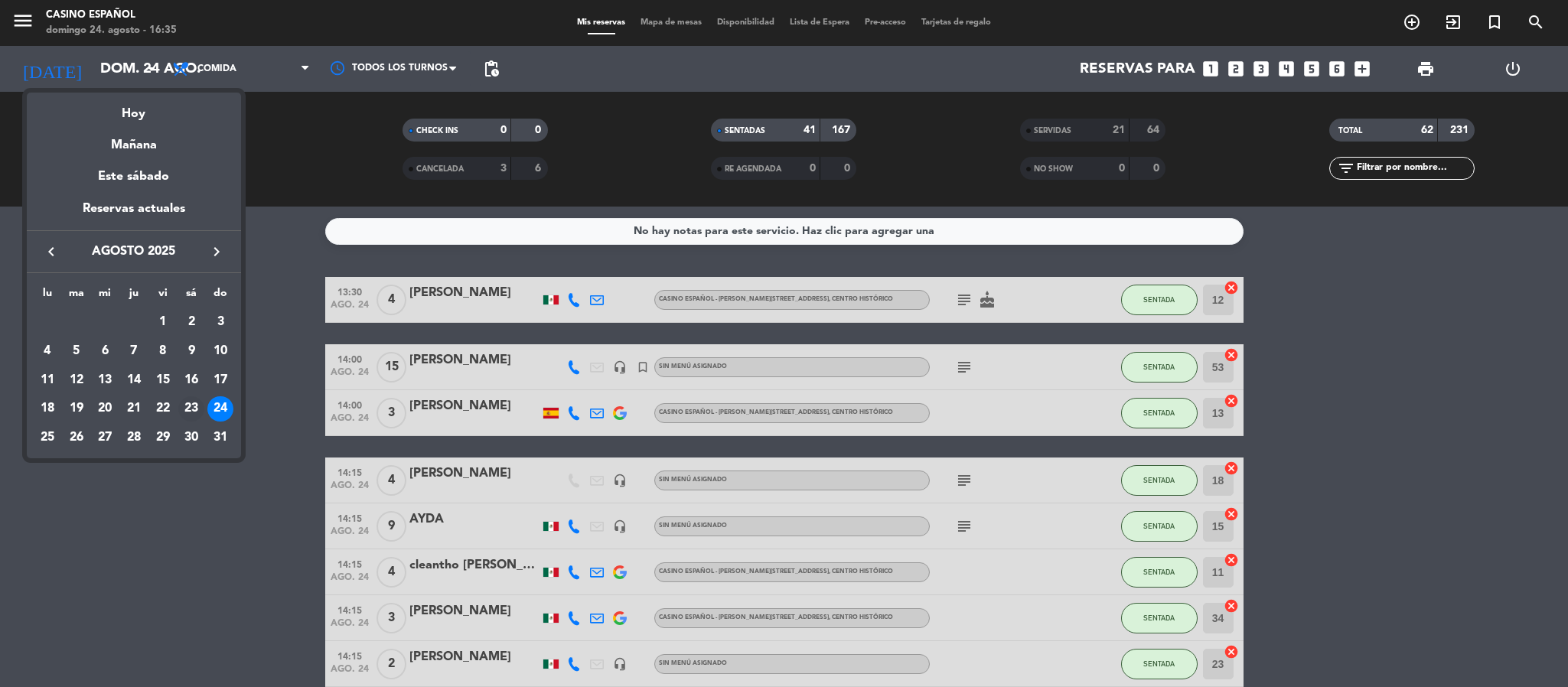
click at [192, 399] on div "23" at bounding box center [191, 409] width 26 height 26
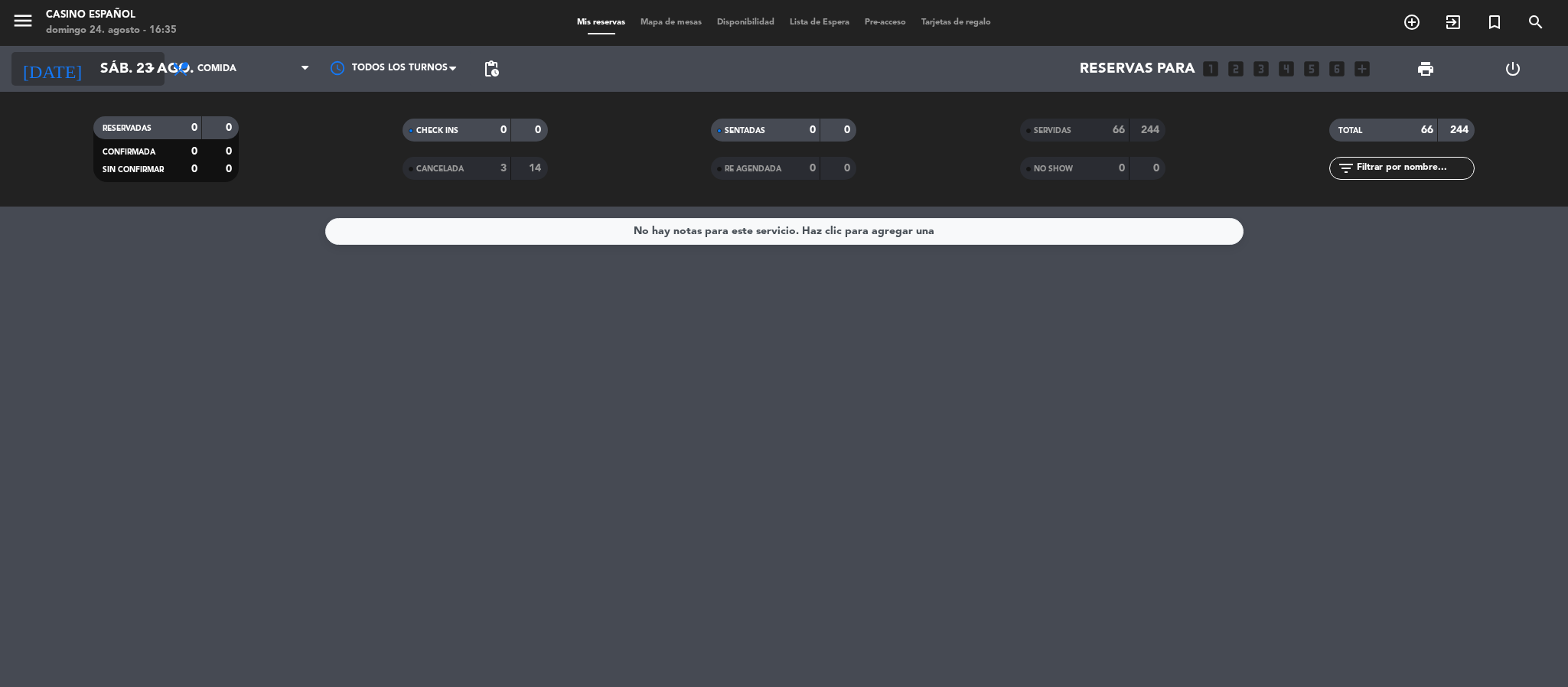
click at [93, 71] on input "sáb. 23 ago." at bounding box center [185, 69] width 184 height 32
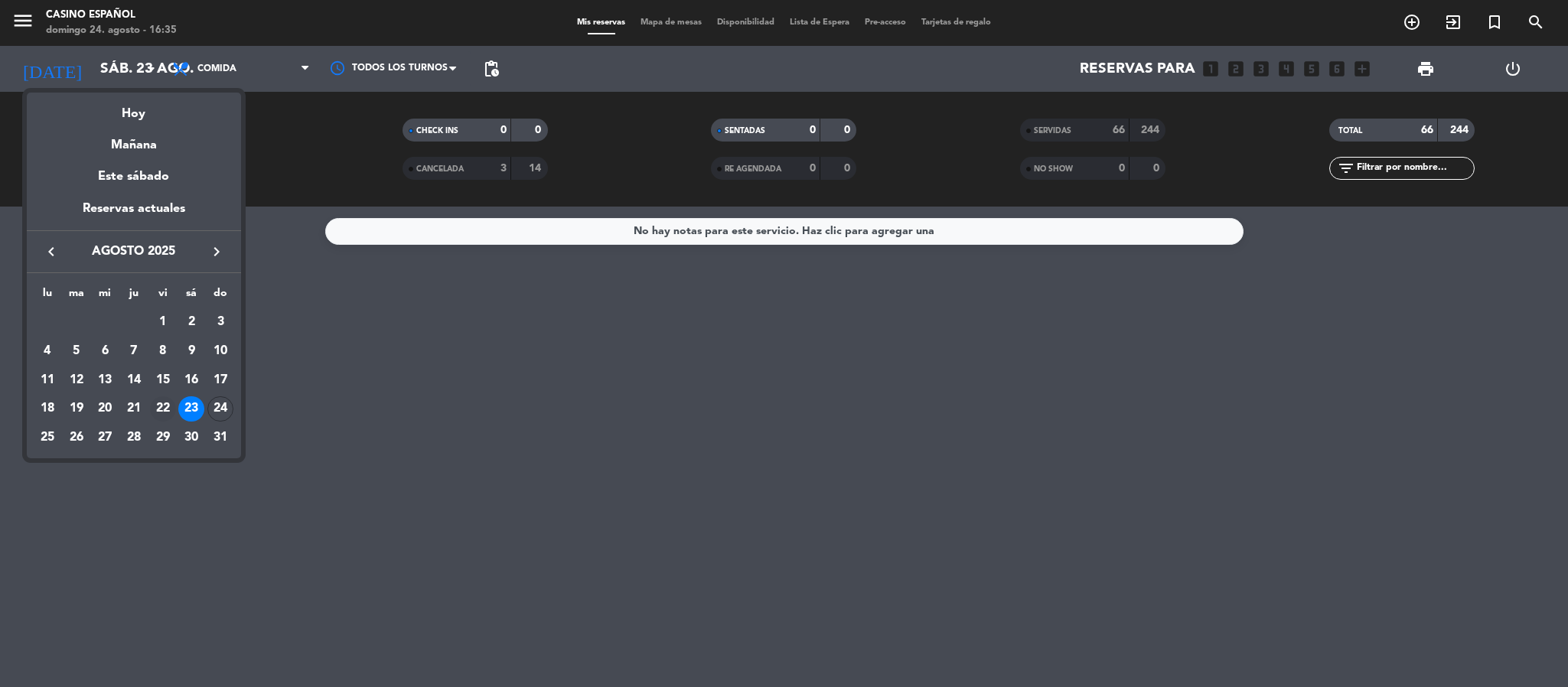
click at [164, 411] on div "22" at bounding box center [162, 409] width 26 height 26
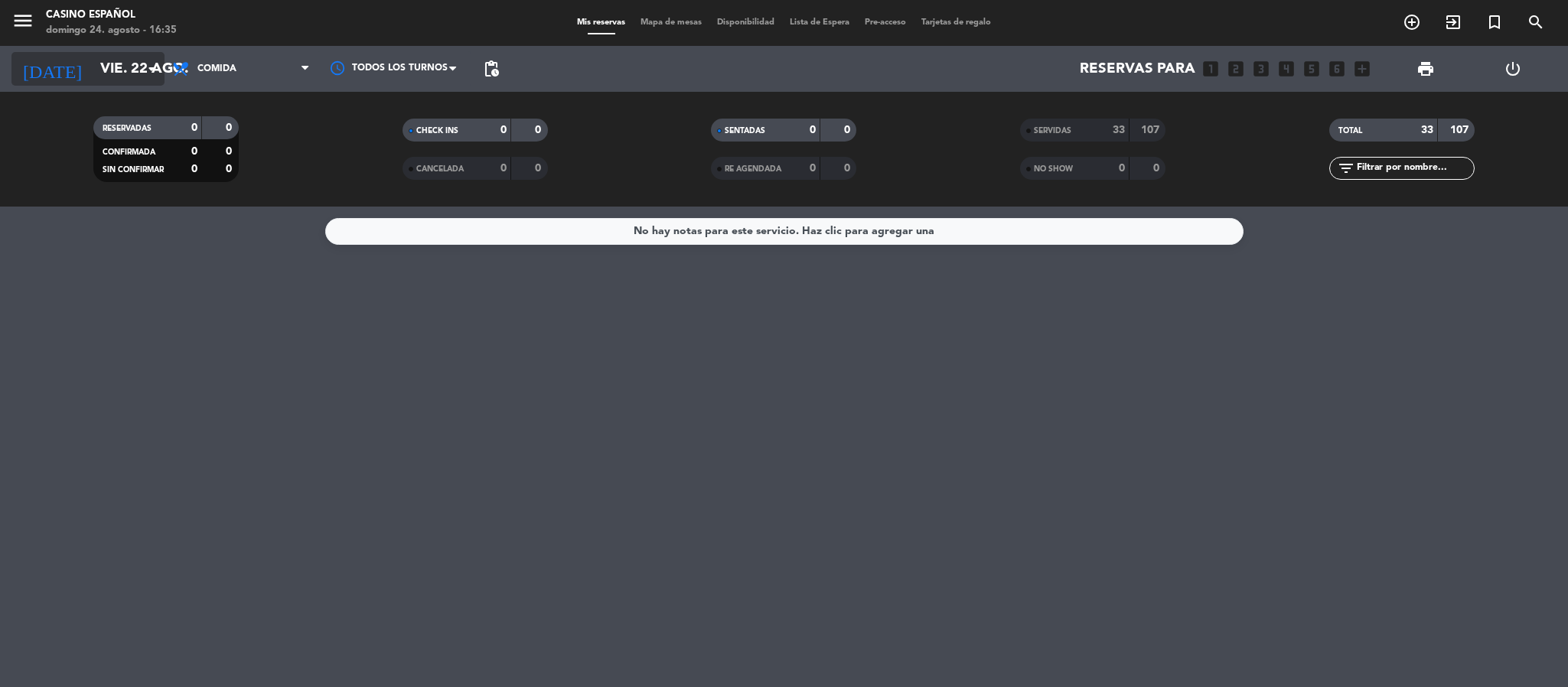
click at [93, 57] on input "vie. 22 ago." at bounding box center [185, 69] width 184 height 32
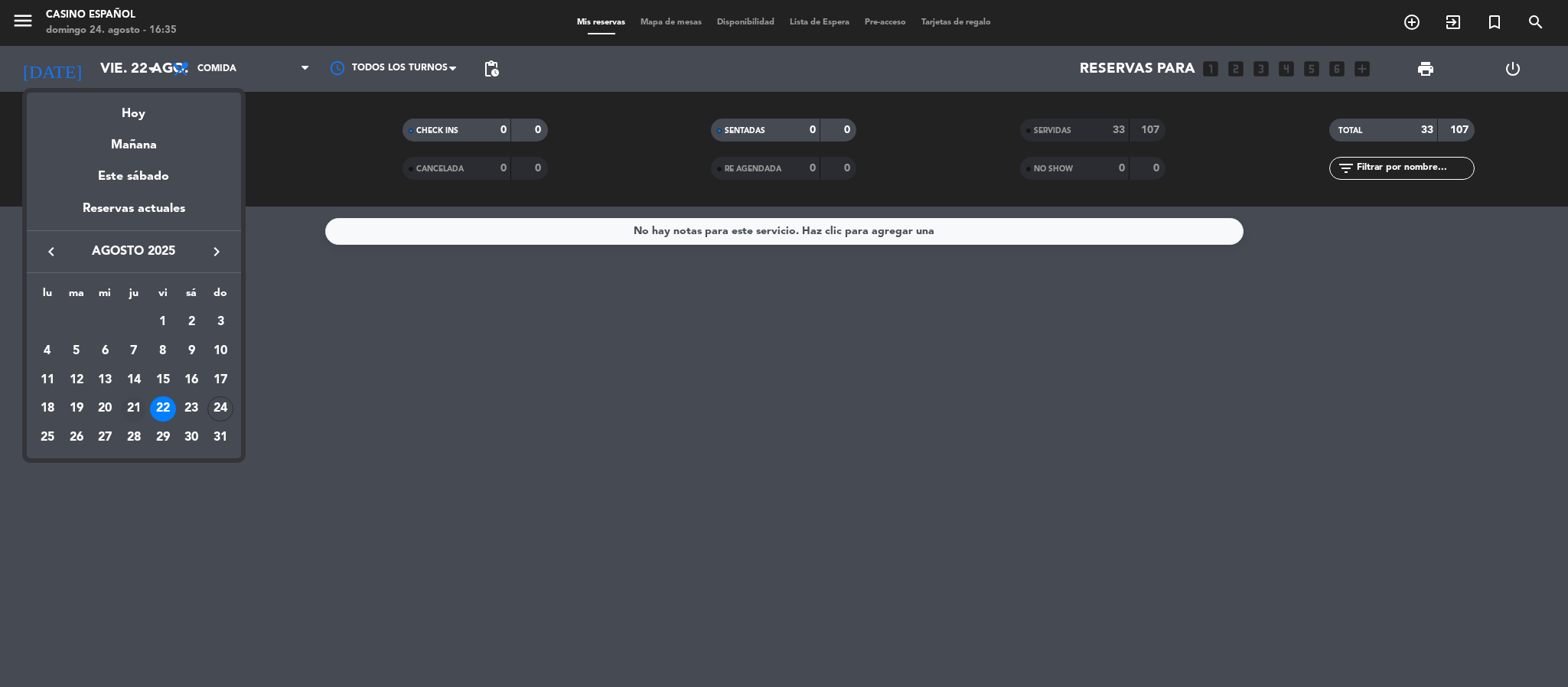
click at [128, 407] on div "21" at bounding box center [133, 409] width 26 height 26
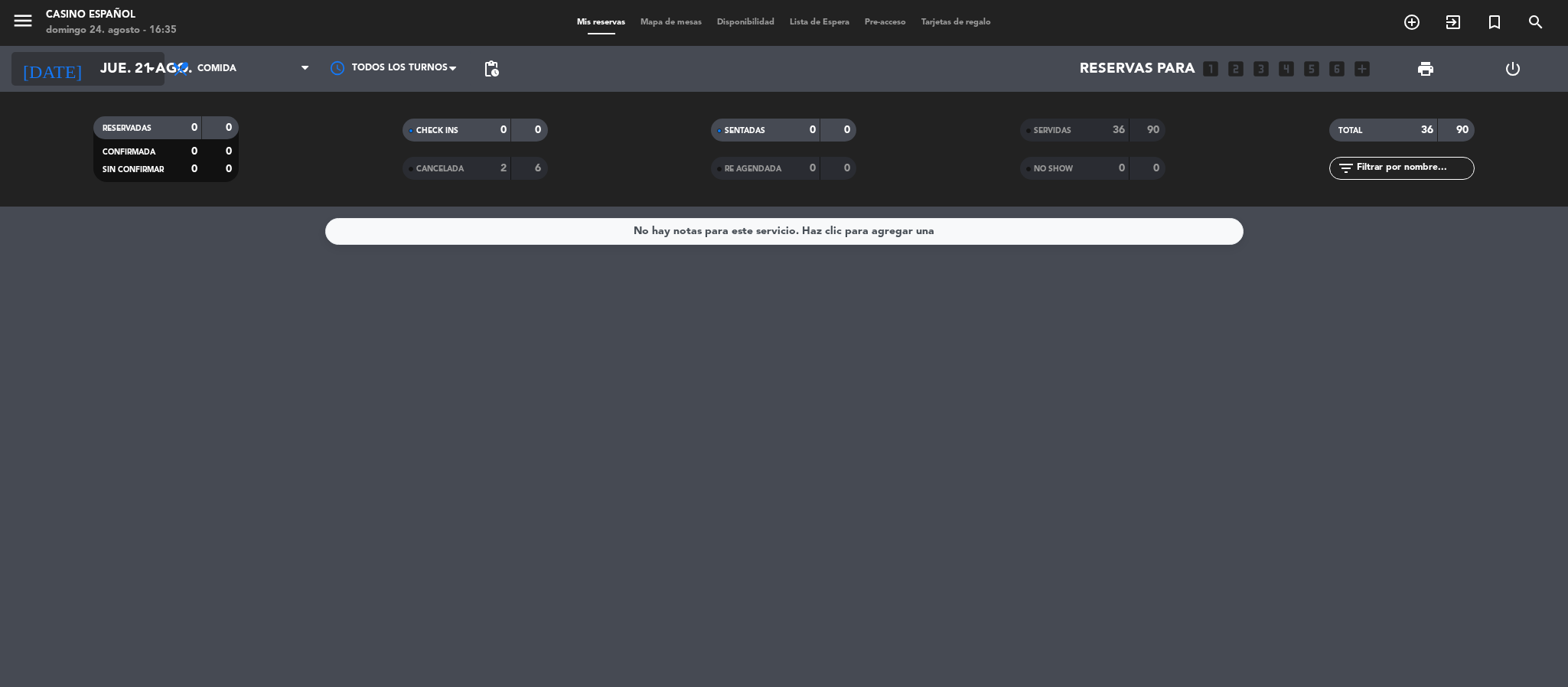
click at [93, 71] on input "jue. 21 ago." at bounding box center [185, 69] width 184 height 32
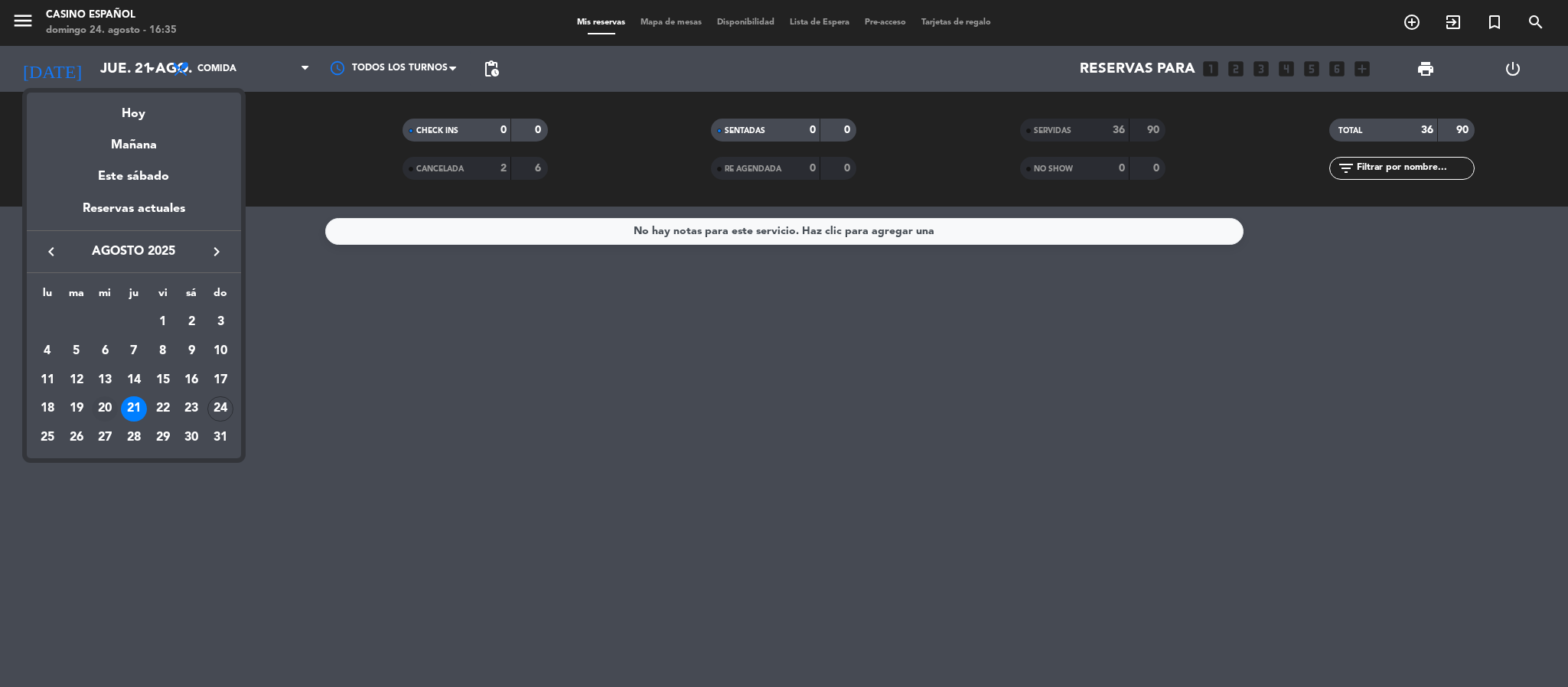
click at [106, 409] on div "20" at bounding box center [104, 409] width 26 height 26
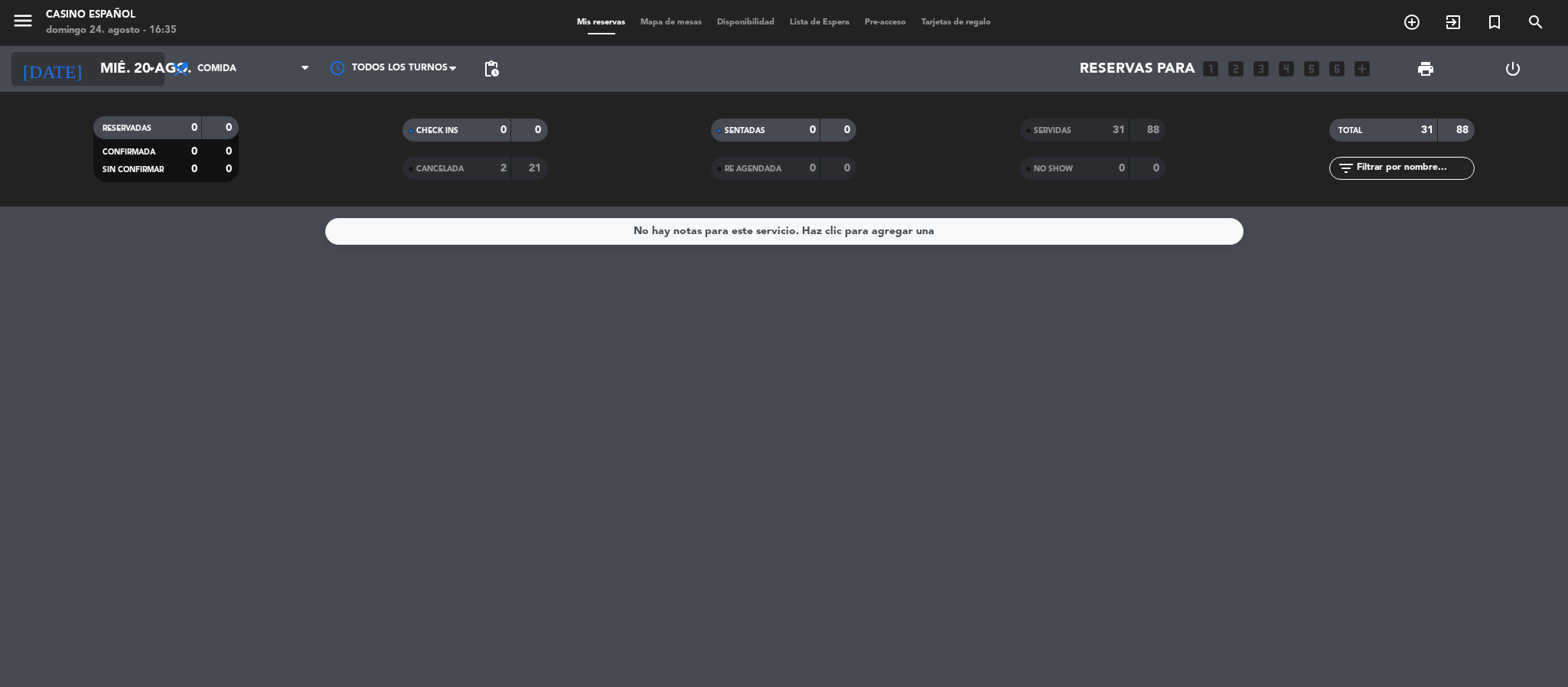
click at [93, 81] on input "mié. 20 ago." at bounding box center [185, 69] width 184 height 32
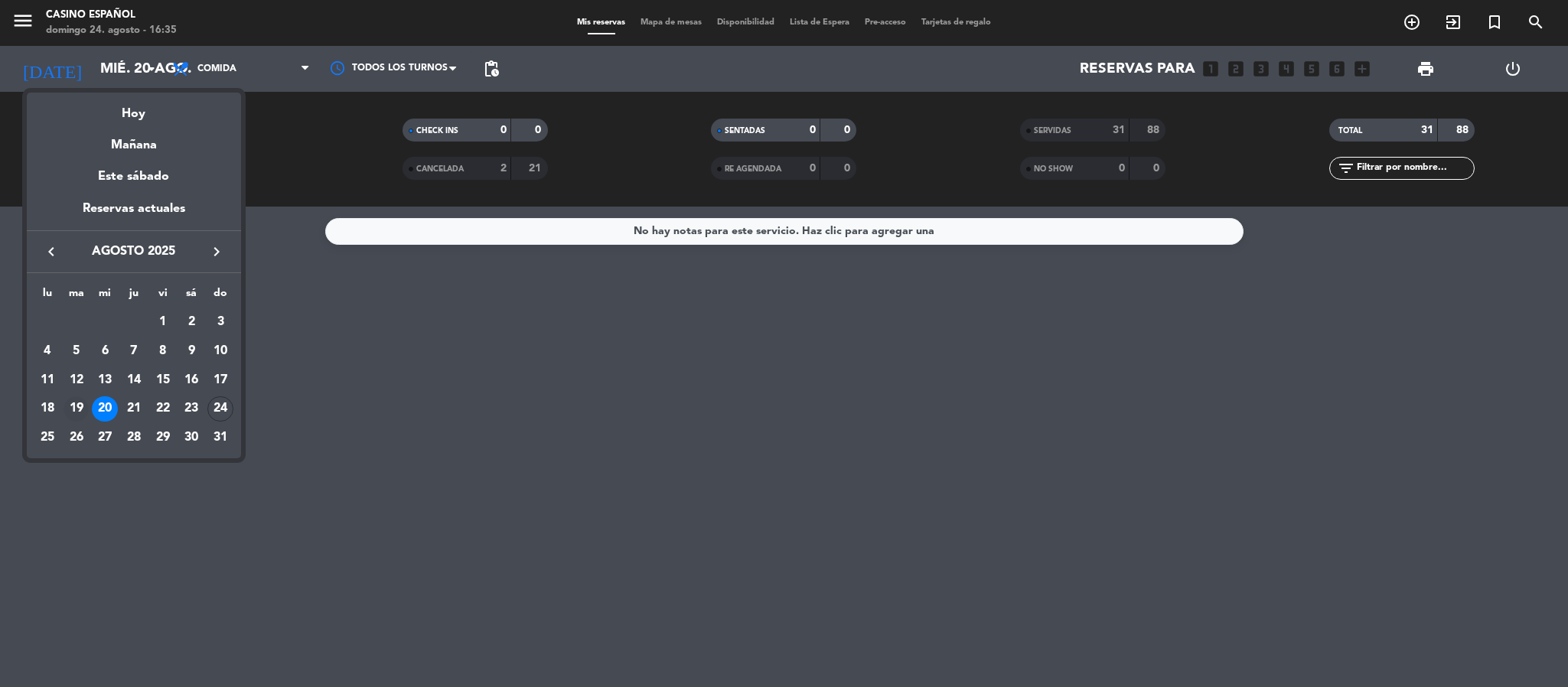
click at [71, 402] on div "19" at bounding box center [76, 409] width 26 height 26
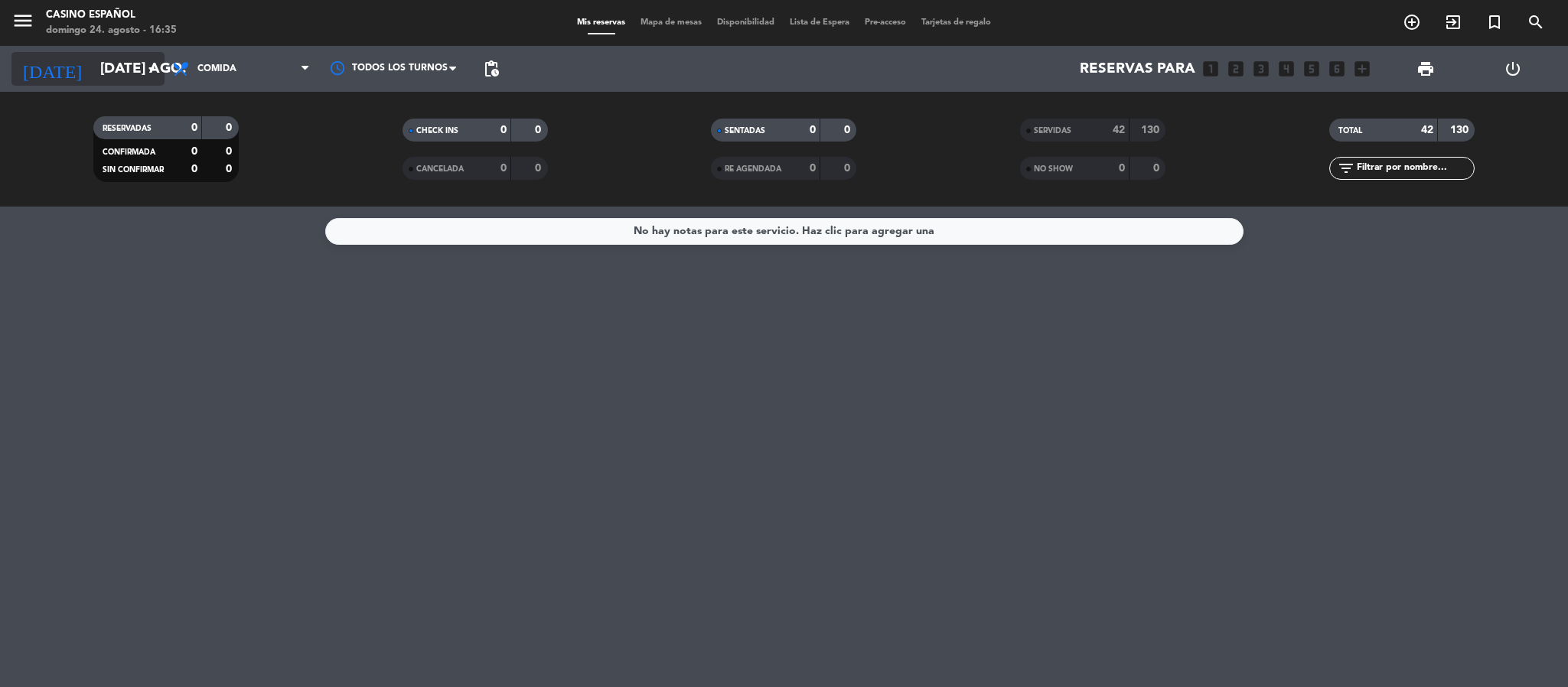
click at [93, 69] on input "[DATE] ago." at bounding box center [185, 69] width 184 height 32
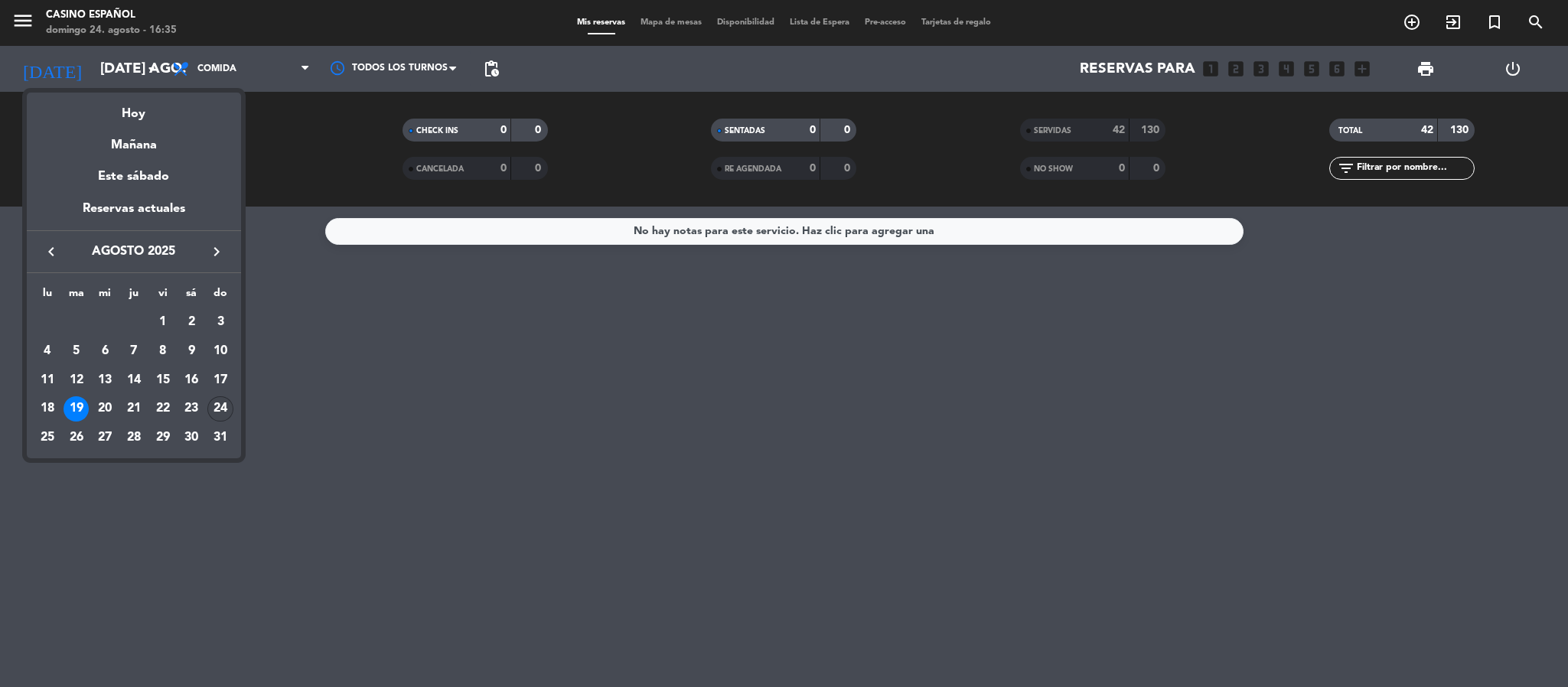
click at [227, 408] on div "24" at bounding box center [219, 409] width 26 height 26
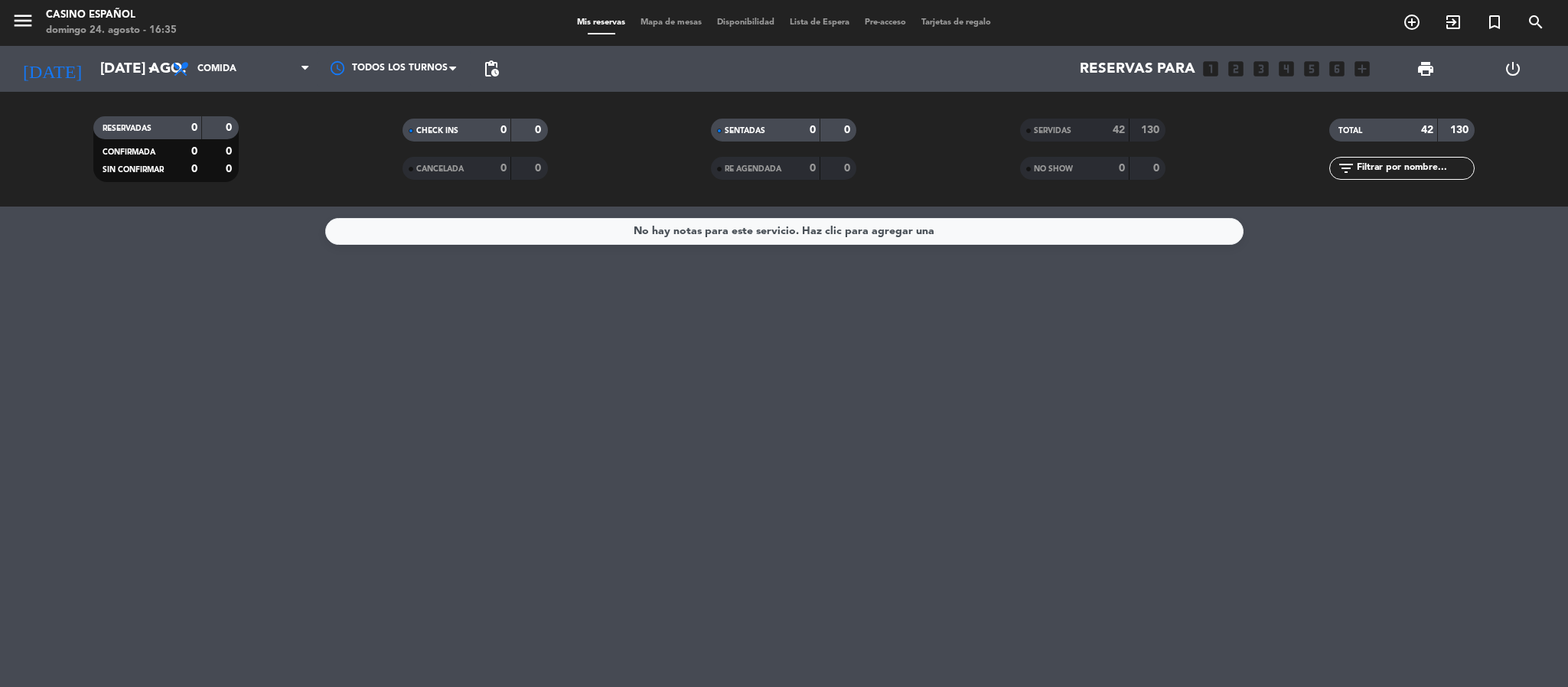
type input "dom. 24 ago."
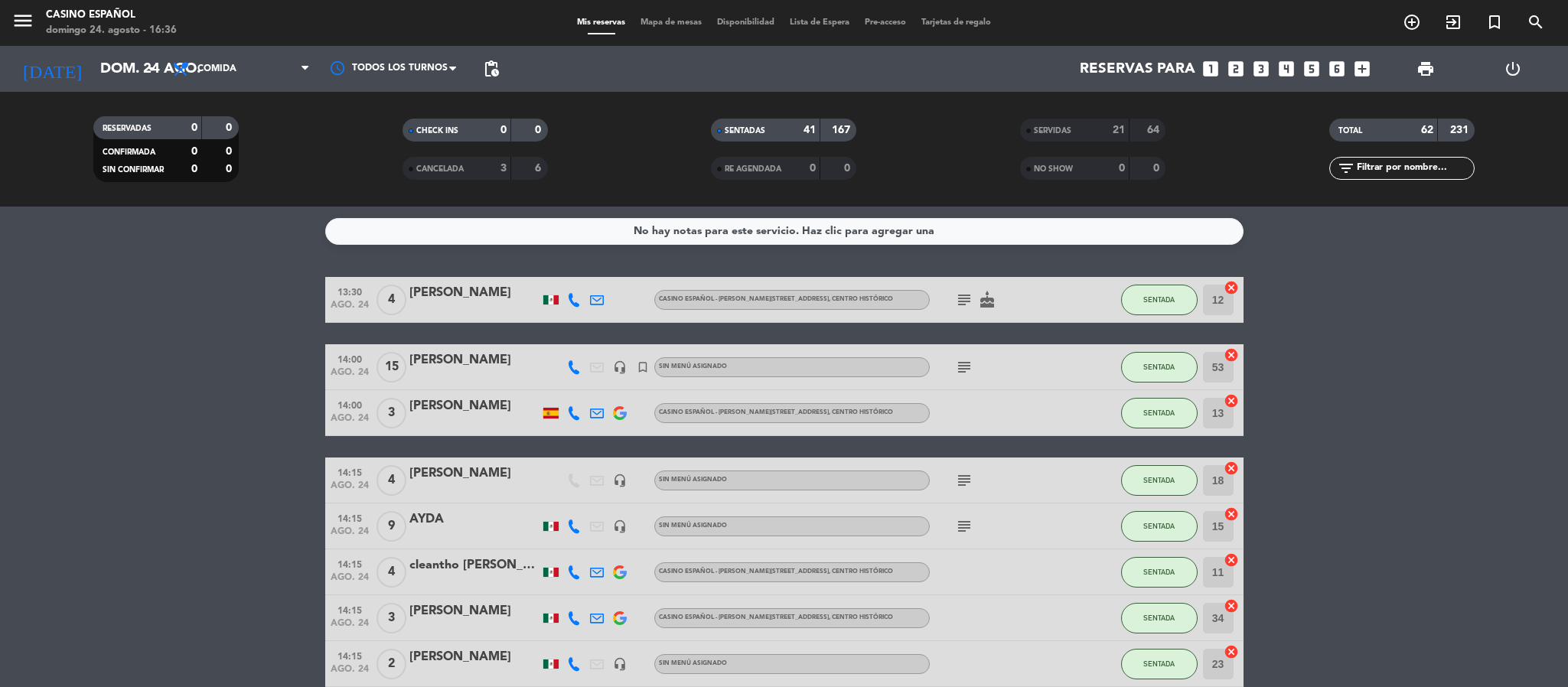
click at [680, 23] on span "Mapa de mesas" at bounding box center [671, 22] width 77 height 9
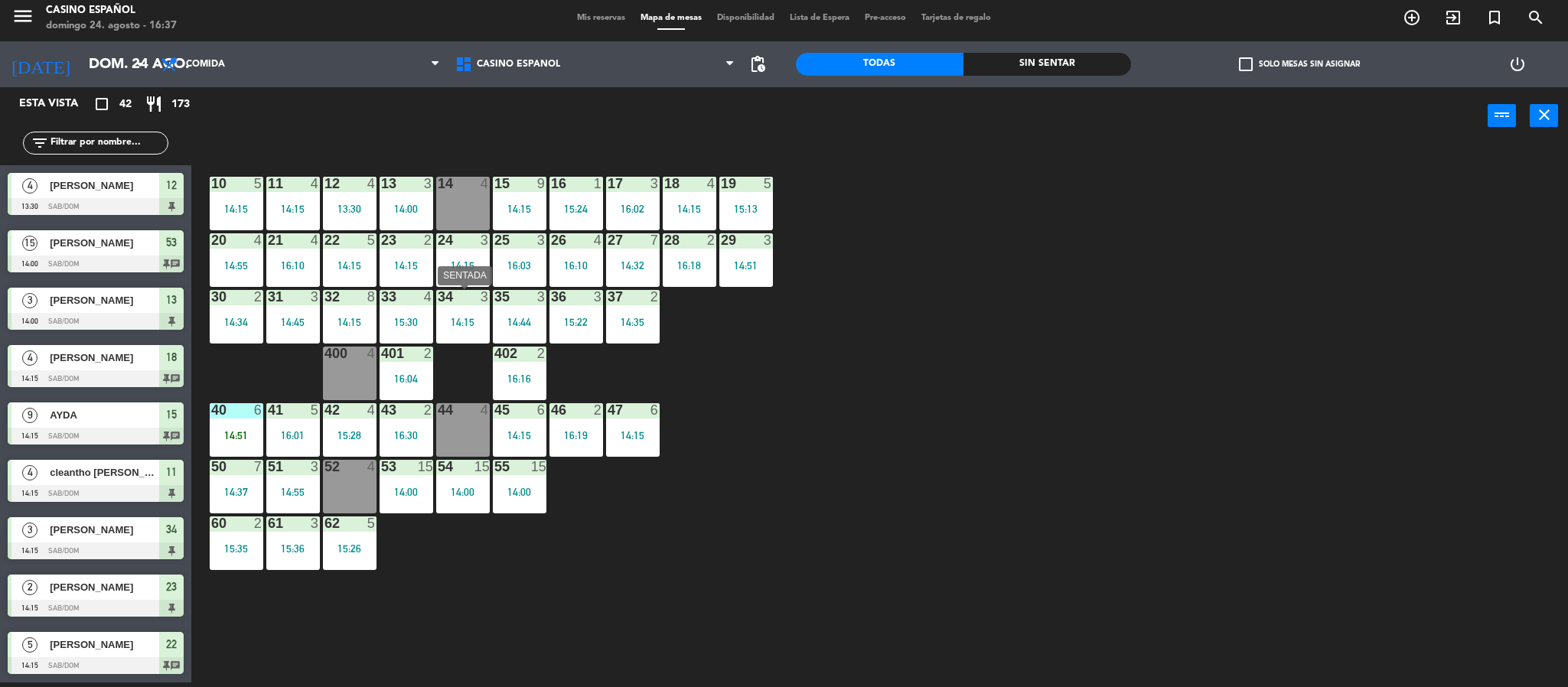
click at [469, 313] on div "34 3 14:15" at bounding box center [462, 317] width 53 height 53
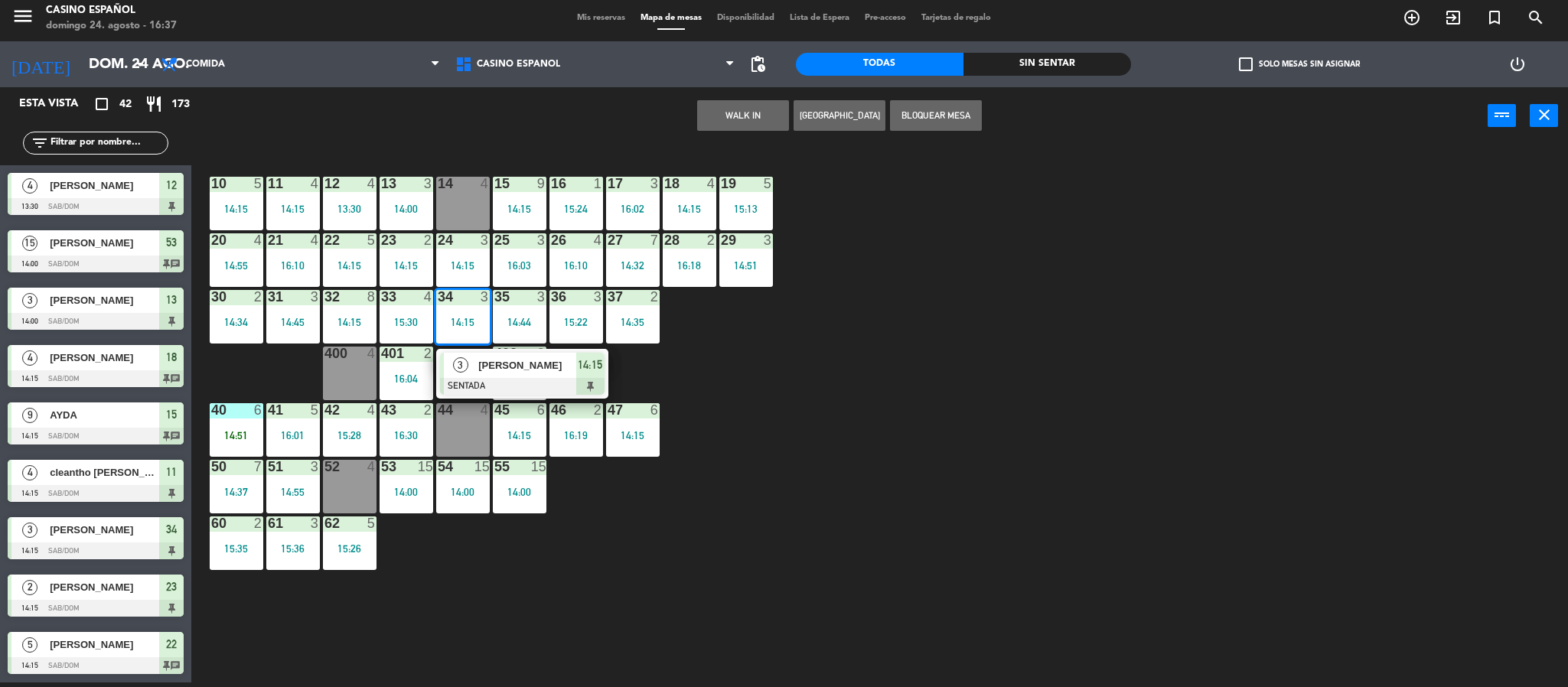
click at [489, 365] on span "[PERSON_NAME]" at bounding box center [527, 364] width 98 height 16
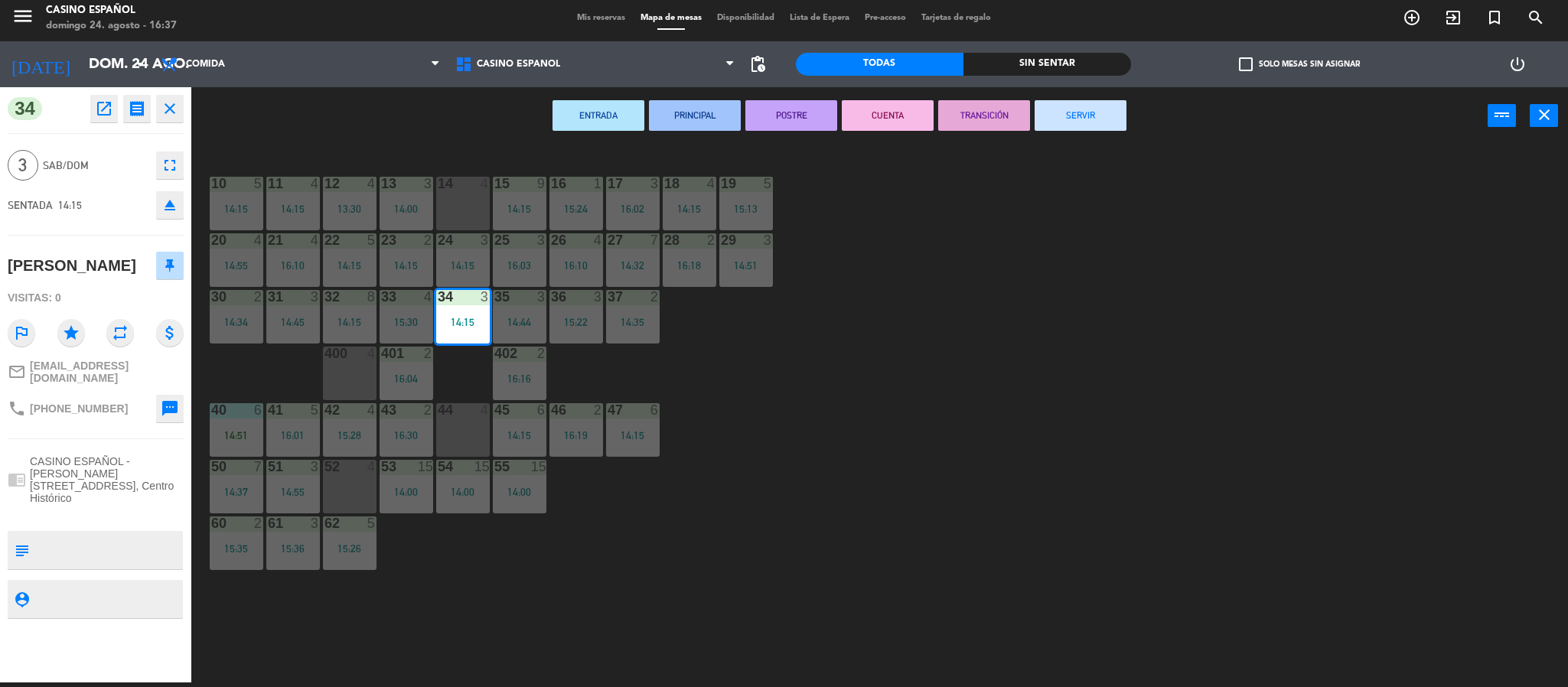
click at [1082, 108] on button "SERVIR" at bounding box center [1080, 116] width 92 height 30
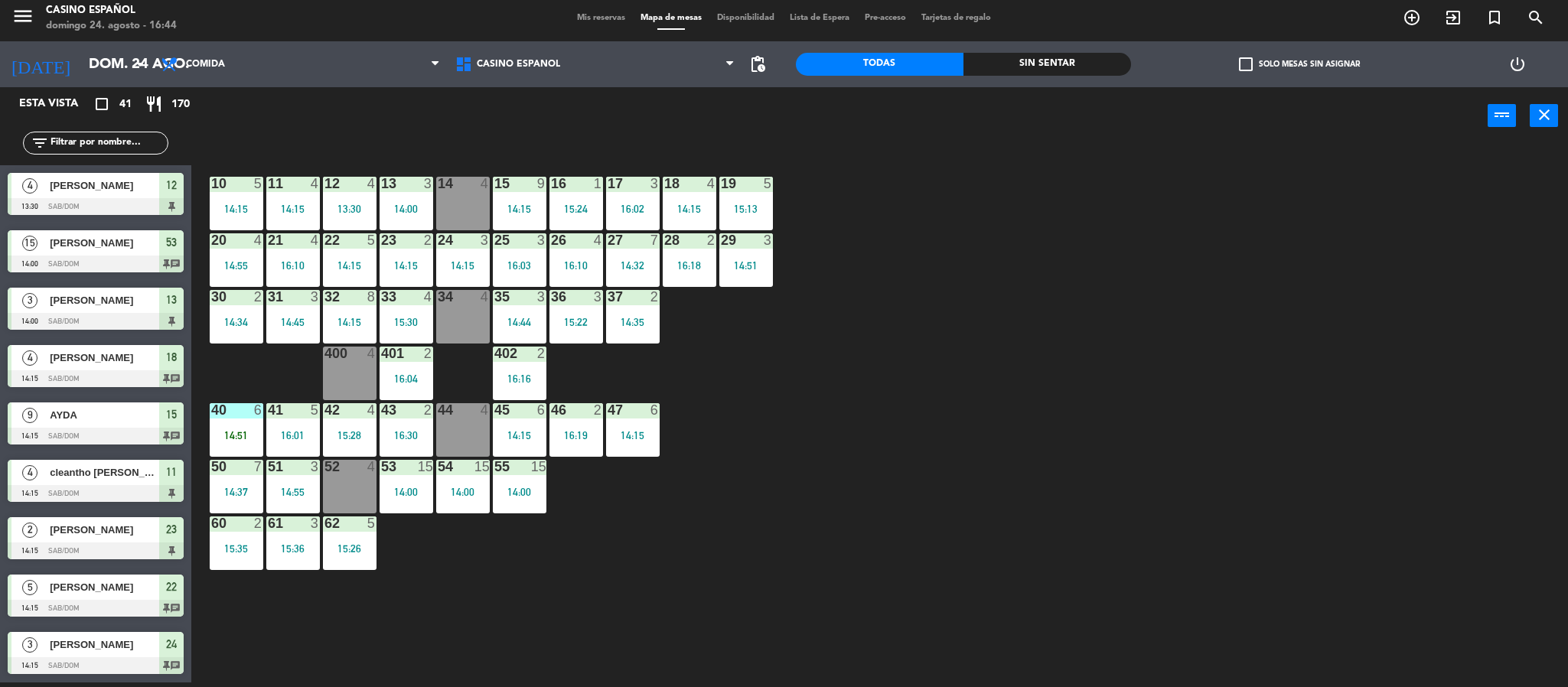
click at [455, 320] on div "34 4" at bounding box center [462, 317] width 53 height 53
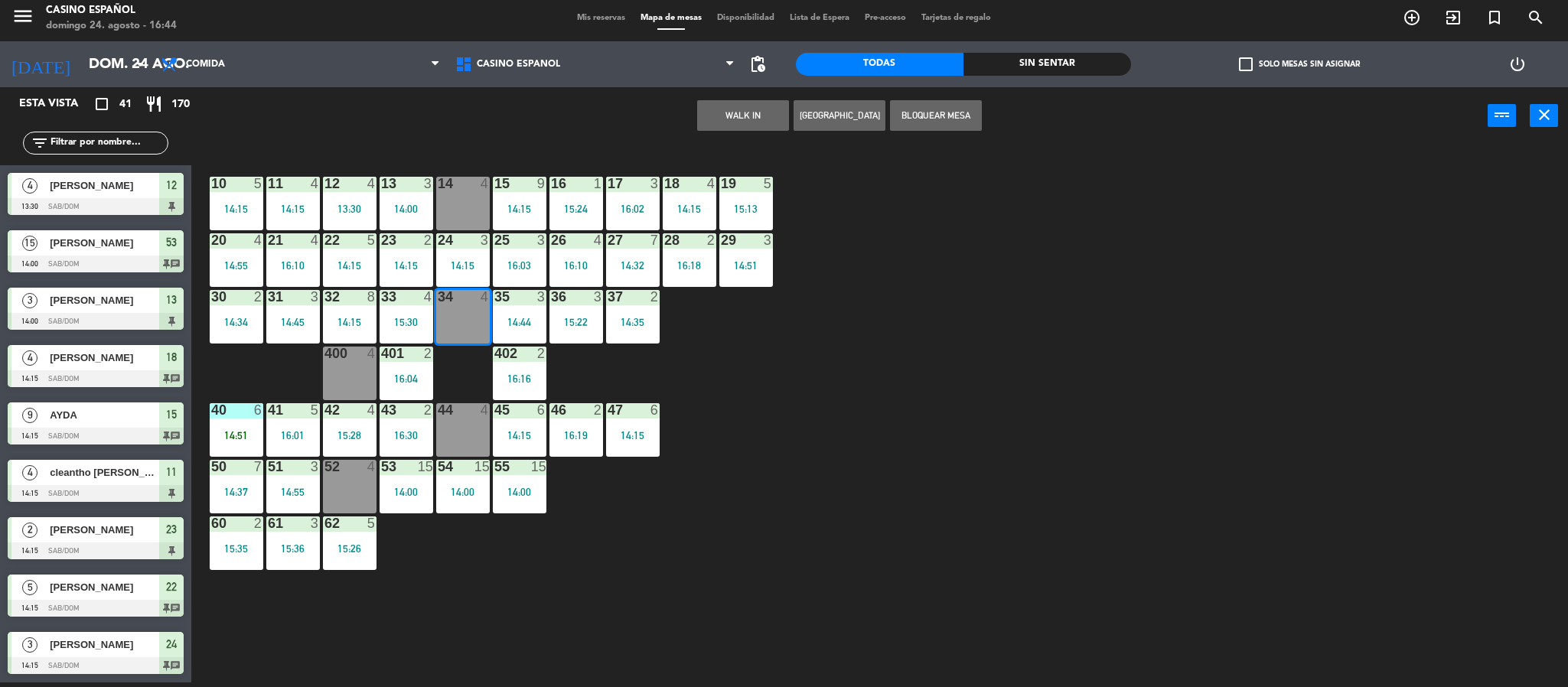
click at [468, 434] on div "44 4" at bounding box center [462, 430] width 53 height 53
click at [726, 106] on button "WALK IN" at bounding box center [742, 116] width 92 height 30
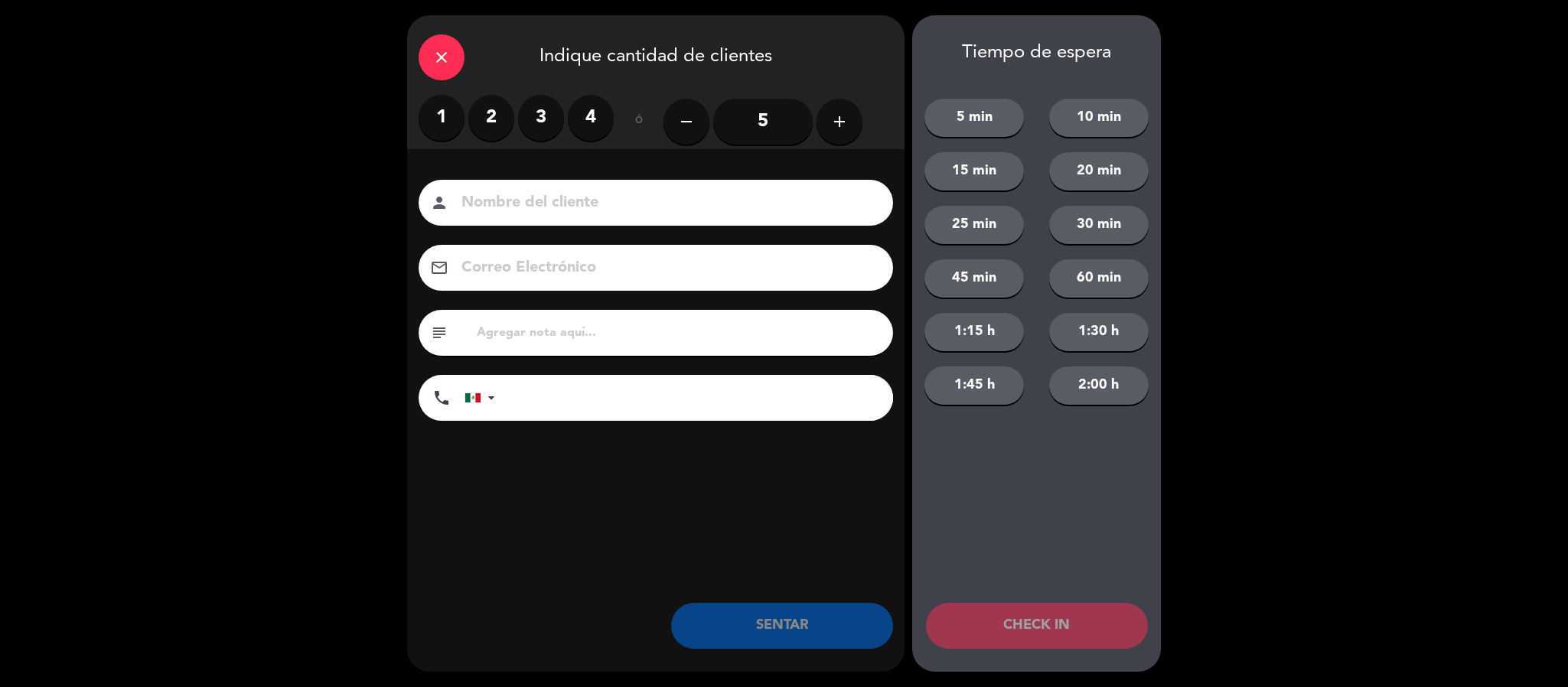
click at [840, 115] on icon "add" at bounding box center [839, 121] width 18 height 18
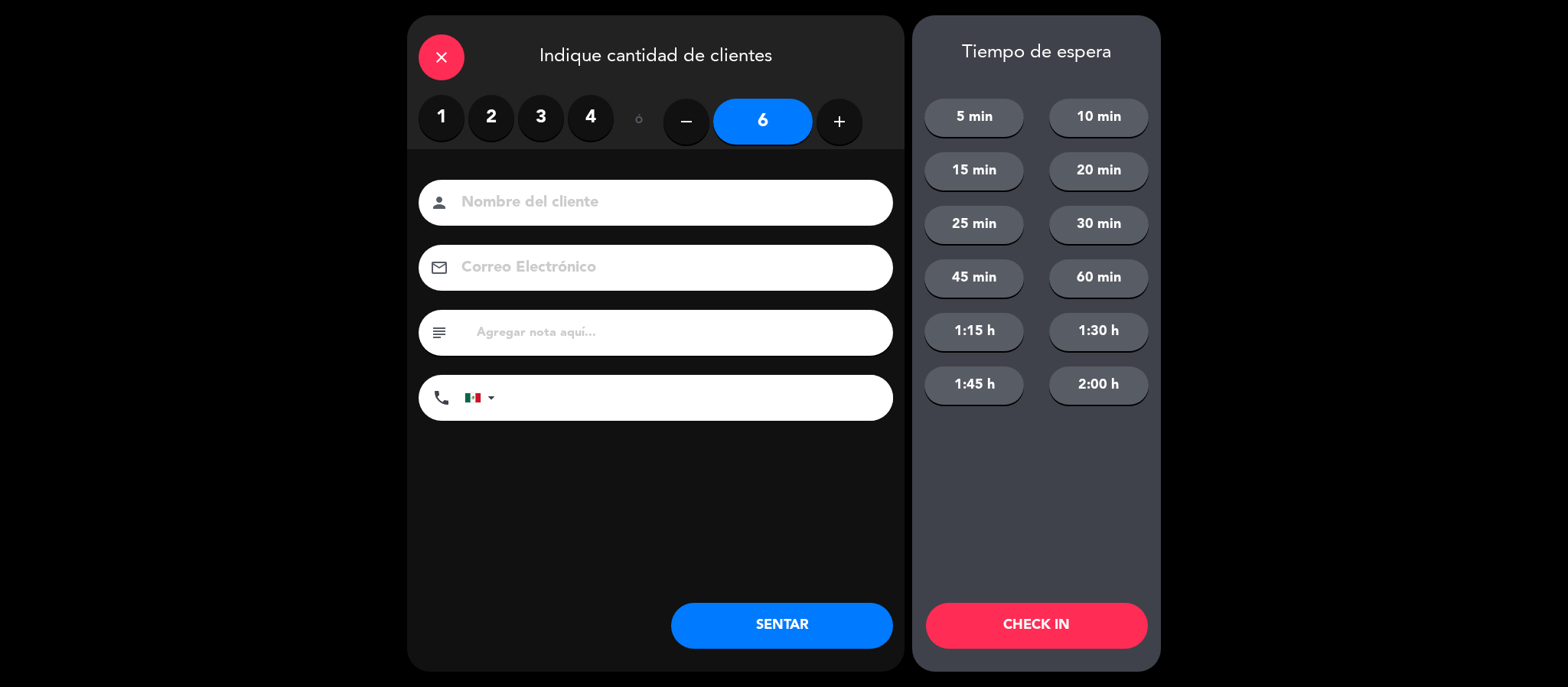
click at [840, 115] on icon "add" at bounding box center [839, 121] width 18 height 18
type input "7"
click at [618, 209] on input at bounding box center [665, 203] width 413 height 27
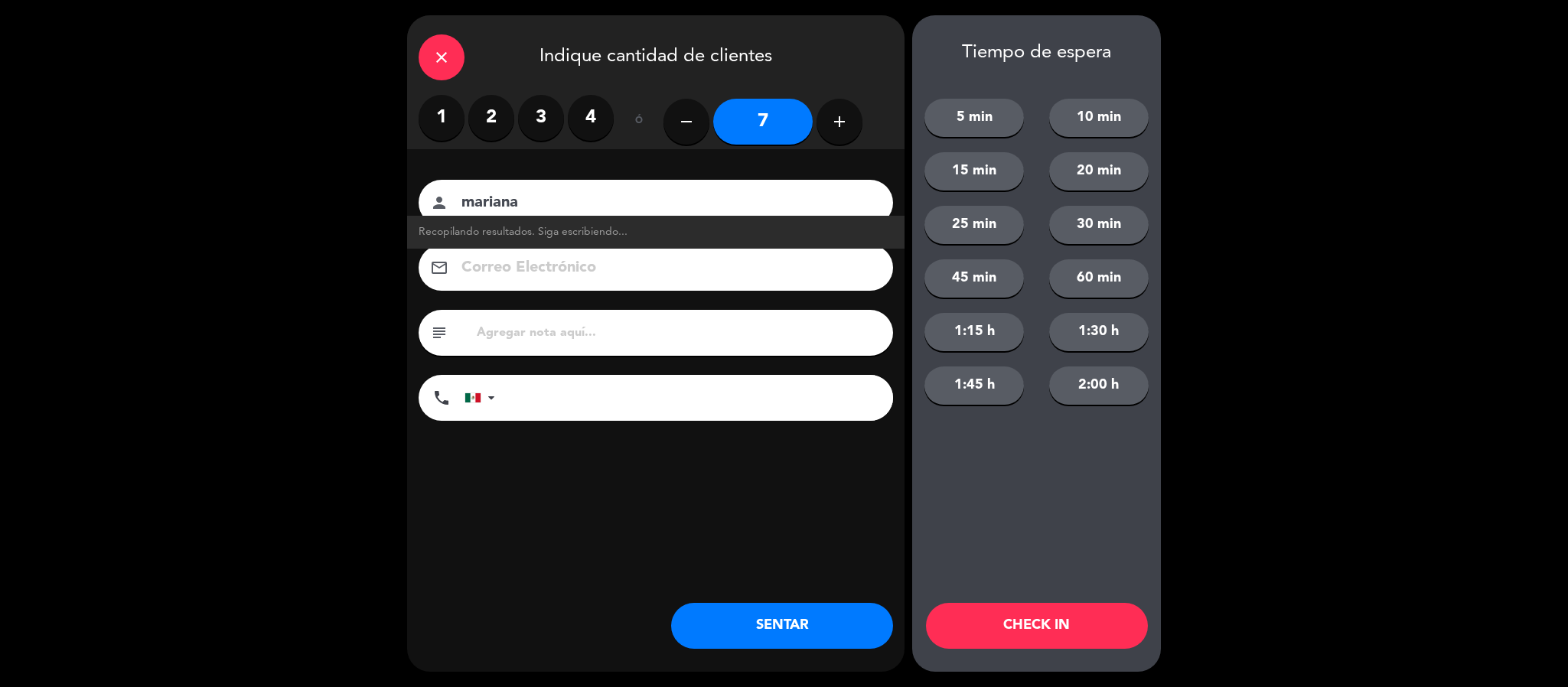
type input "mariana"
click at [714, 618] on button "SENTAR" at bounding box center [782, 625] width 222 height 46
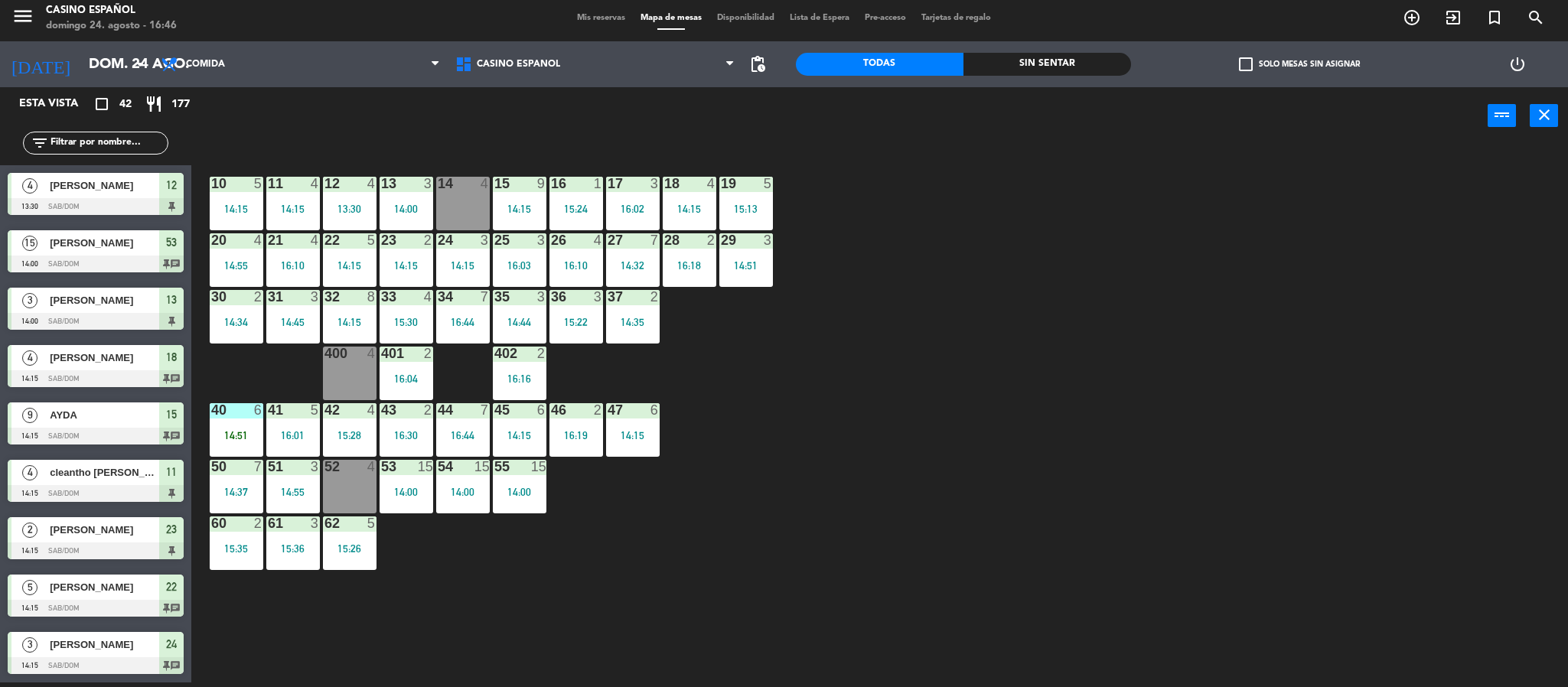
click at [105, 147] on input "text" at bounding box center [108, 143] width 119 height 17
drag, startPoint x: 471, startPoint y: 567, endPoint x: 428, endPoint y: 540, distance: 50.8
click at [471, 567] on div "10 5 14:15 11 4 14:15 12 4 13:30 13 3 14:00 14 4 15 9 14:15 16 1 15:24 17 3 16:…" at bounding box center [887, 418] width 1361 height 538
click at [225, 430] on div "14:51" at bounding box center [236, 435] width 53 height 10
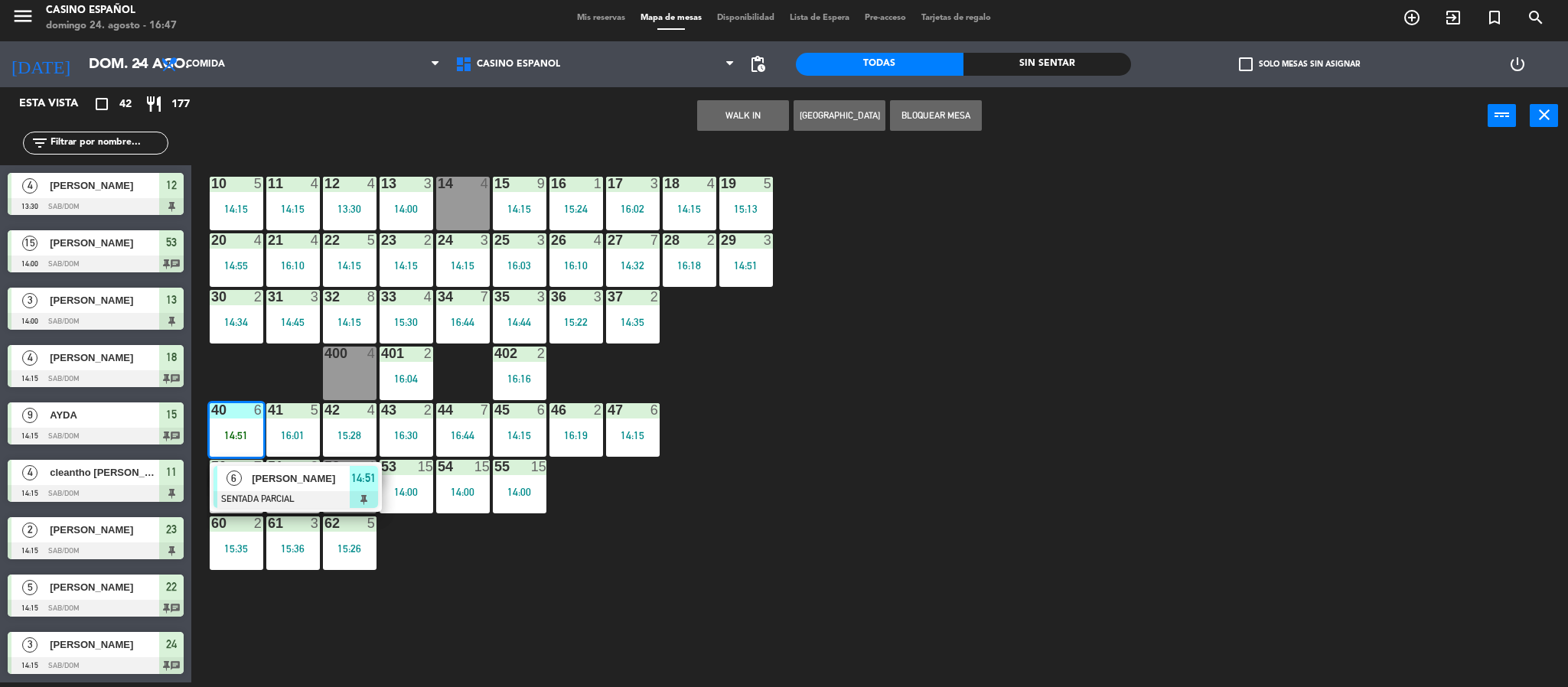
click at [260, 494] on div at bounding box center [295, 500] width 164 height 17
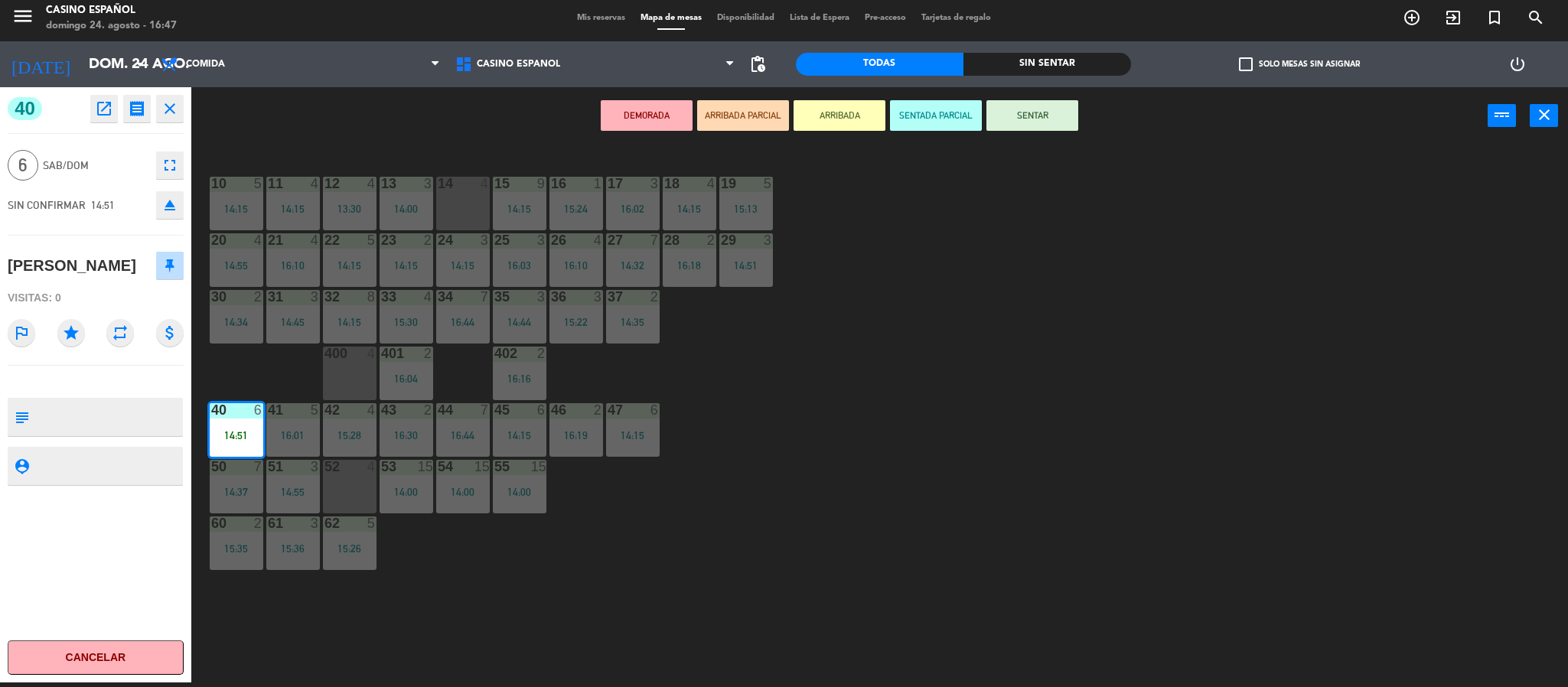
click at [1013, 121] on button "SENTAR" at bounding box center [1032, 116] width 92 height 30
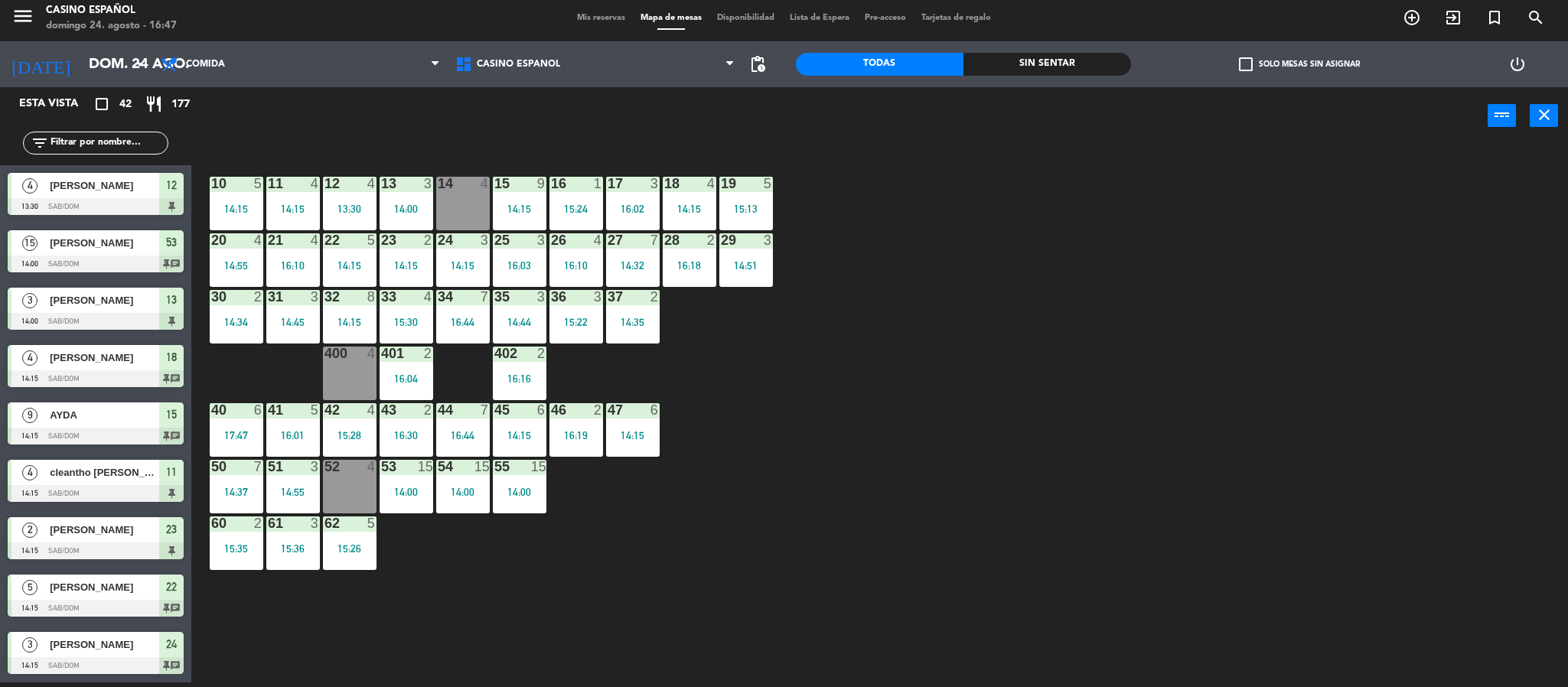
scroll to position [5, 0]
click at [251, 425] on div "40 6 14:51" at bounding box center [236, 430] width 53 height 53
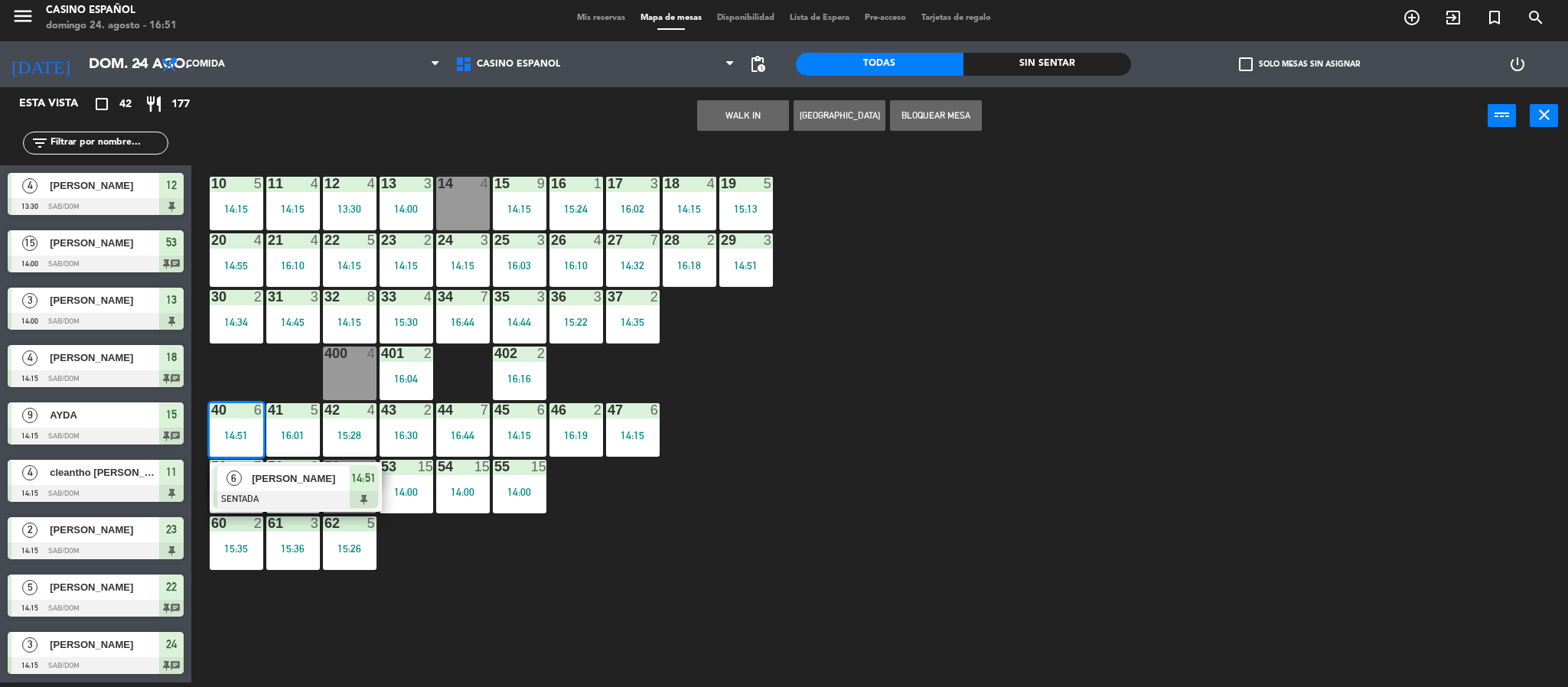
click at [251, 425] on div "40 6 14:51" at bounding box center [236, 430] width 53 height 53
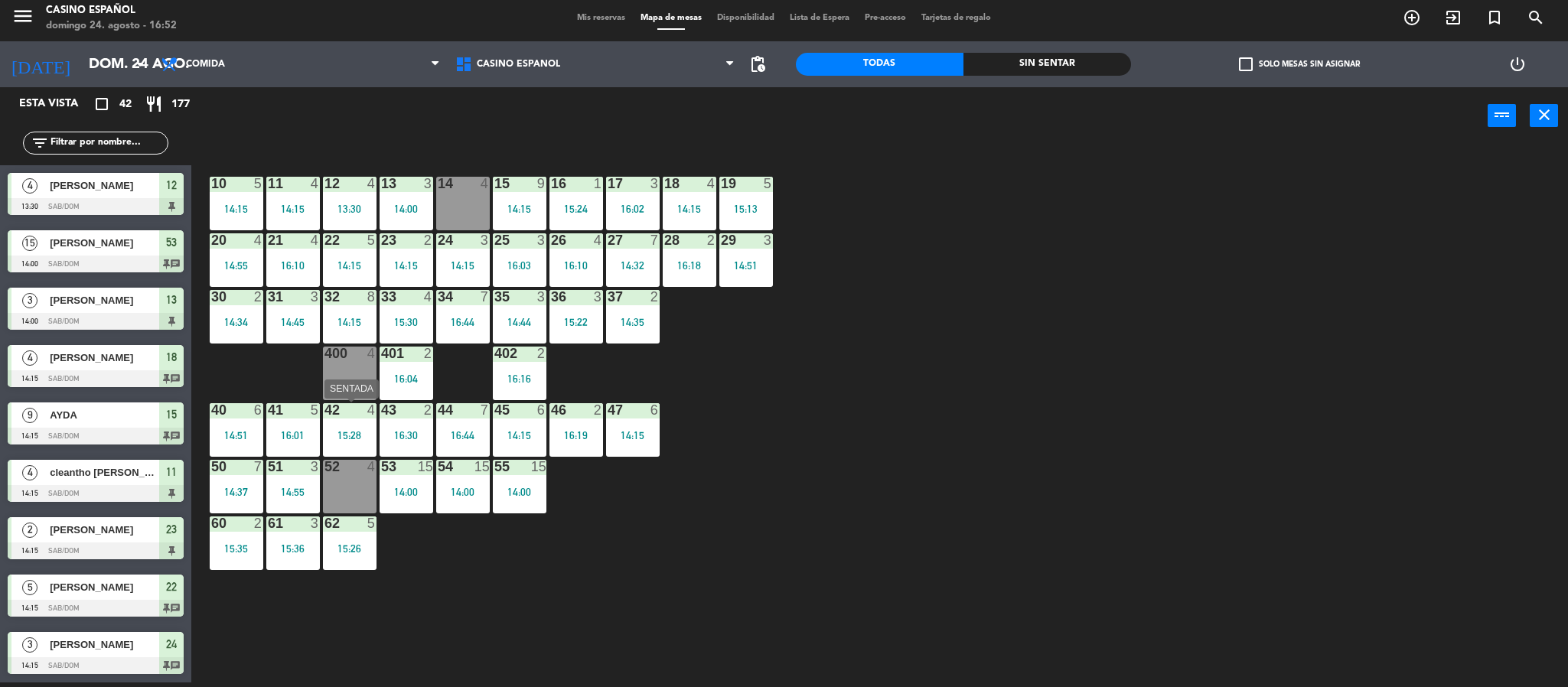
click at [356, 440] on div "15:28" at bounding box center [349, 435] width 53 height 10
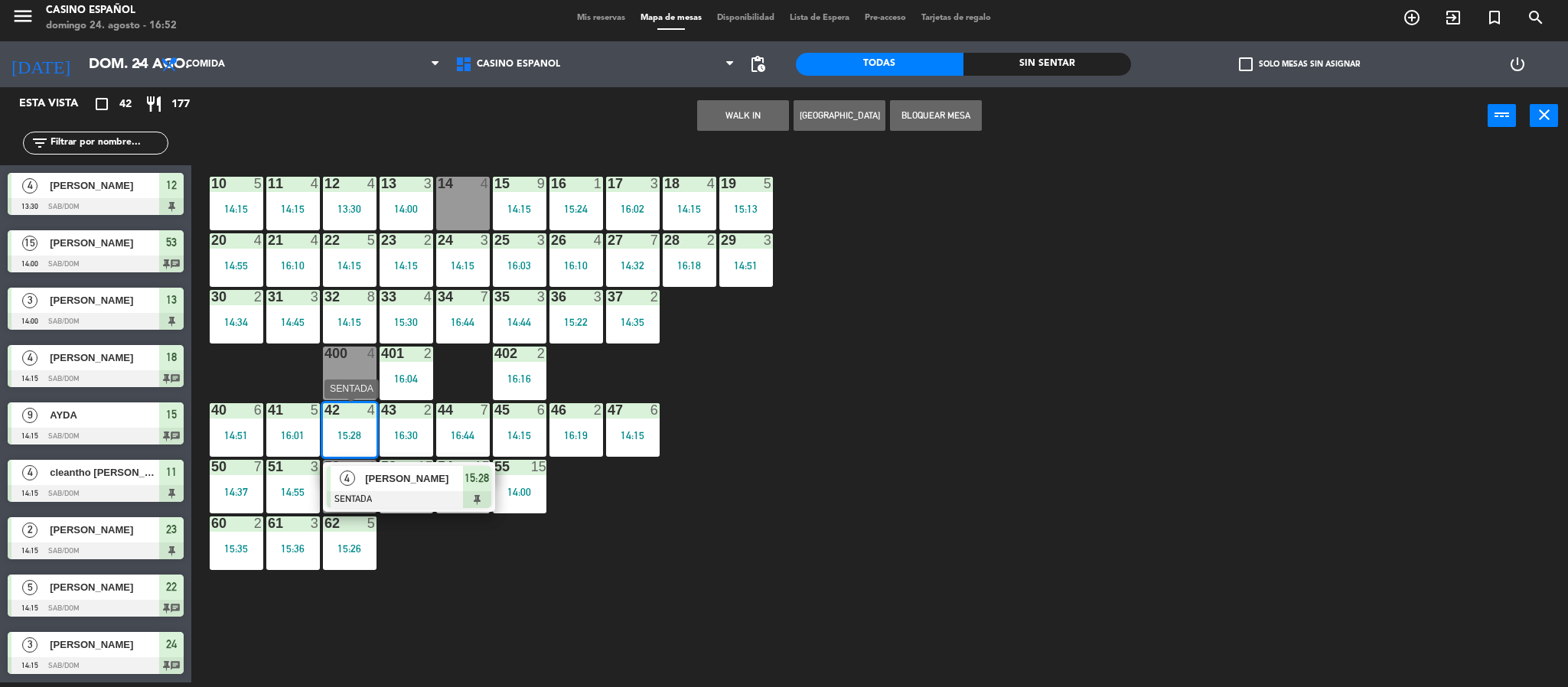
click at [412, 485] on span "[PERSON_NAME]" at bounding box center [414, 478] width 98 height 16
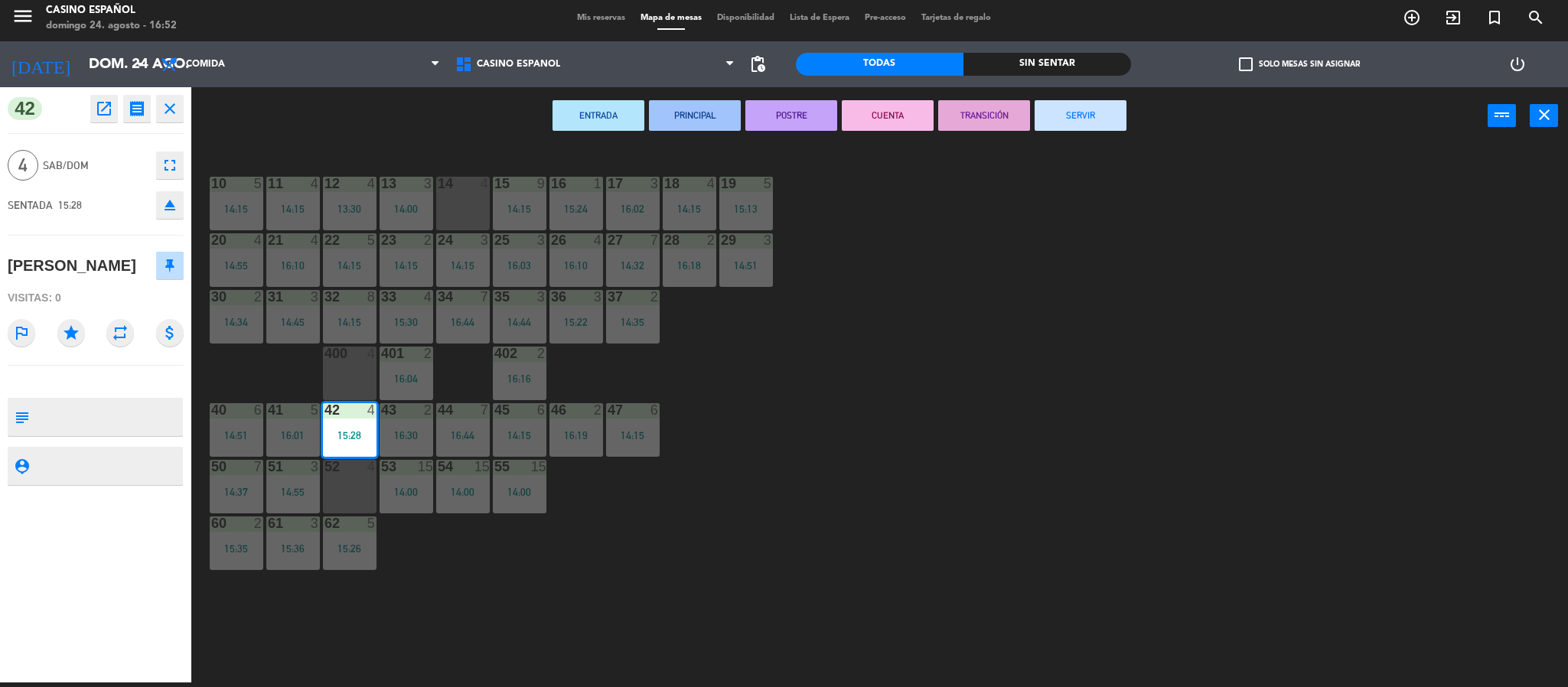
click at [1088, 116] on button "SERVIR" at bounding box center [1080, 116] width 92 height 30
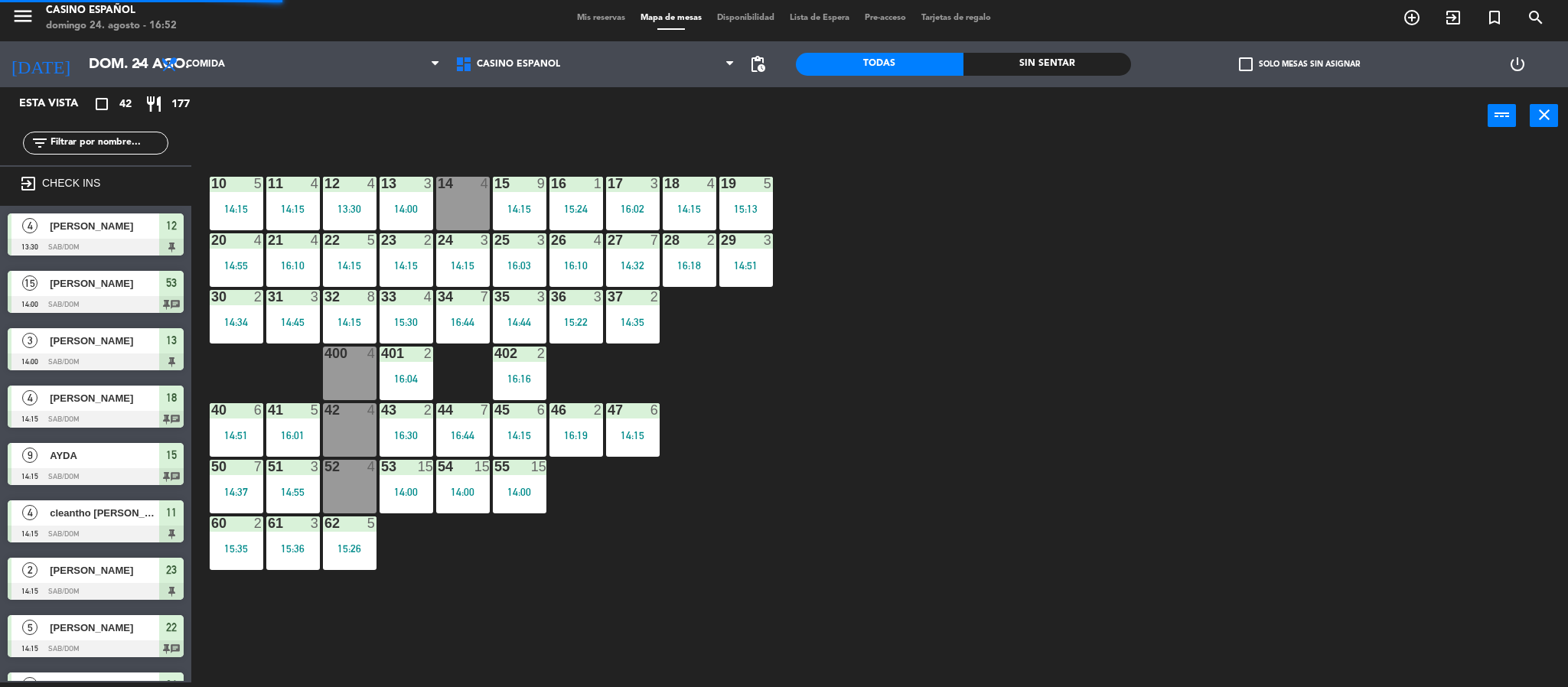
scroll to position [3, 0]
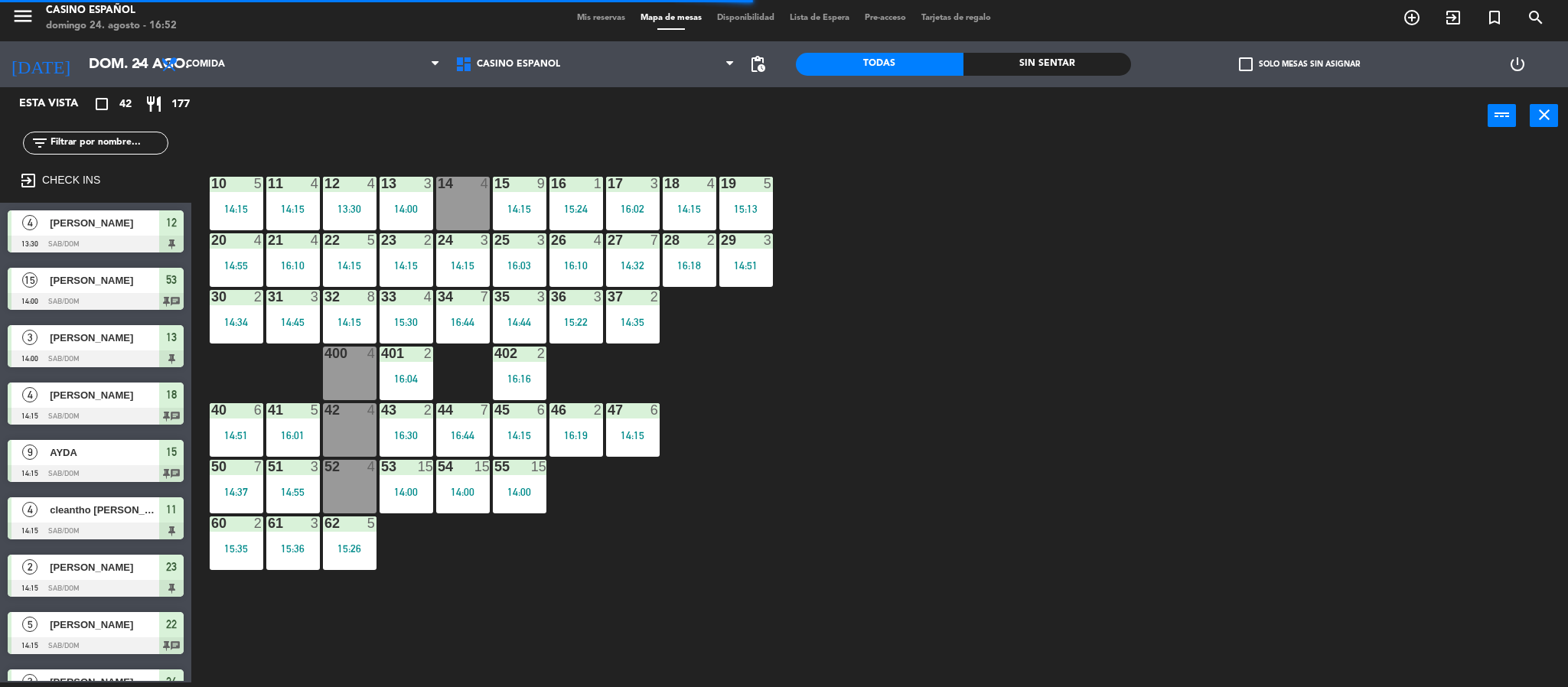
click at [290, 189] on div at bounding box center [292, 183] width 26 height 14
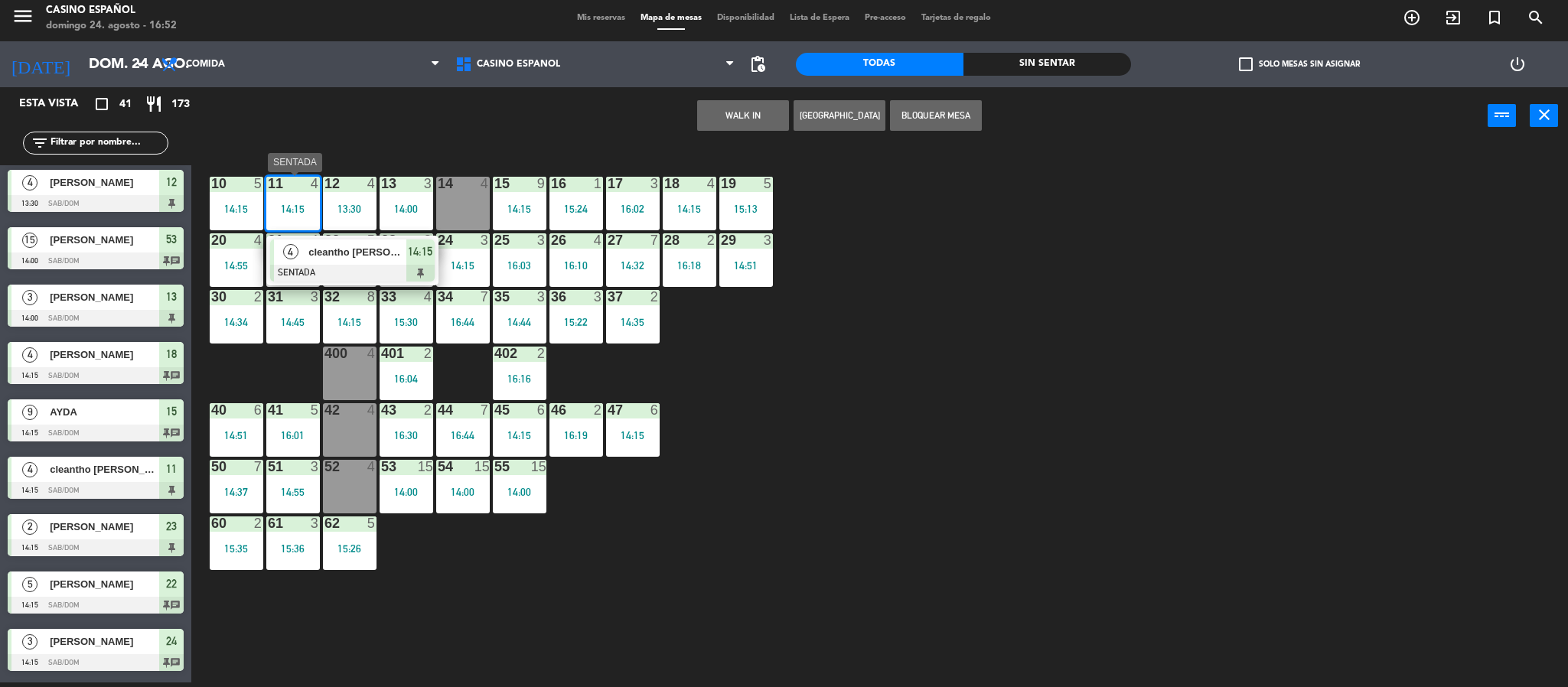
click at [342, 254] on span "cleantho [PERSON_NAME]" at bounding box center [357, 251] width 98 height 16
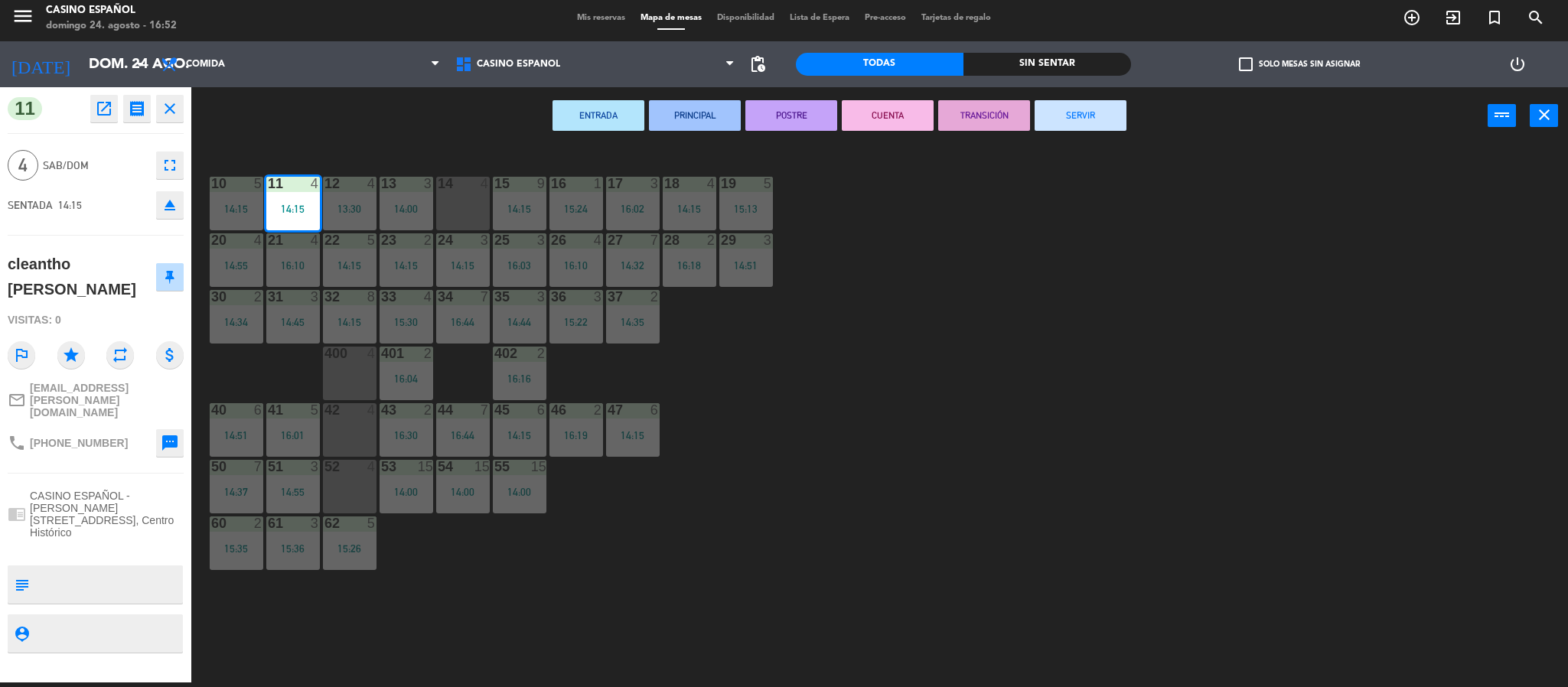
click at [1111, 113] on button "SERVIR" at bounding box center [1080, 116] width 92 height 30
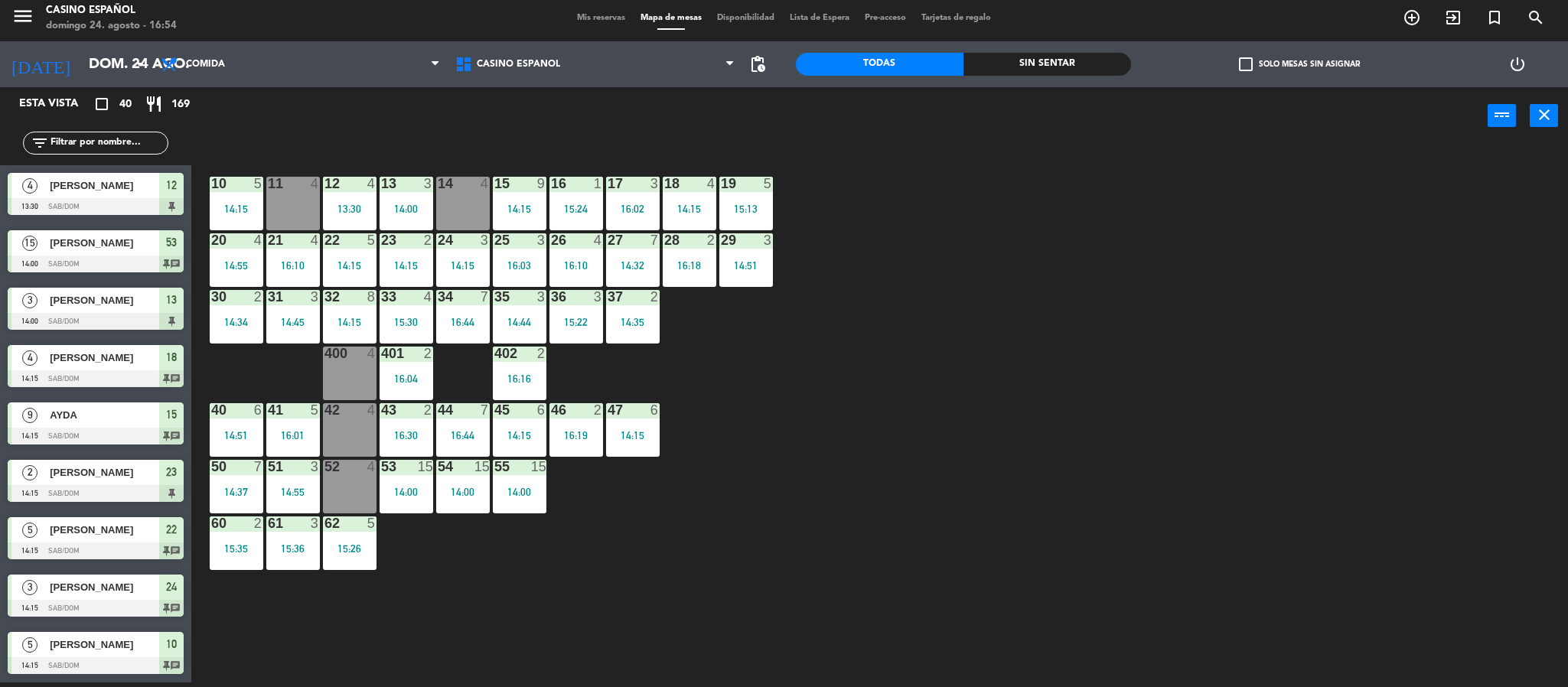
click at [84, 152] on div "filter_list" at bounding box center [95, 143] width 145 height 23
click at [89, 140] on input "text" at bounding box center [108, 143] width 119 height 17
click at [614, 638] on div "10 5 14:15 11 4 12 4 13:30 13 3 14:00 14 4 15 9 14:15 16 1 15:24 17 3 16:02 18 …" at bounding box center [887, 418] width 1361 height 538
click at [239, 556] on div "60 2 15:35" at bounding box center [236, 543] width 53 height 53
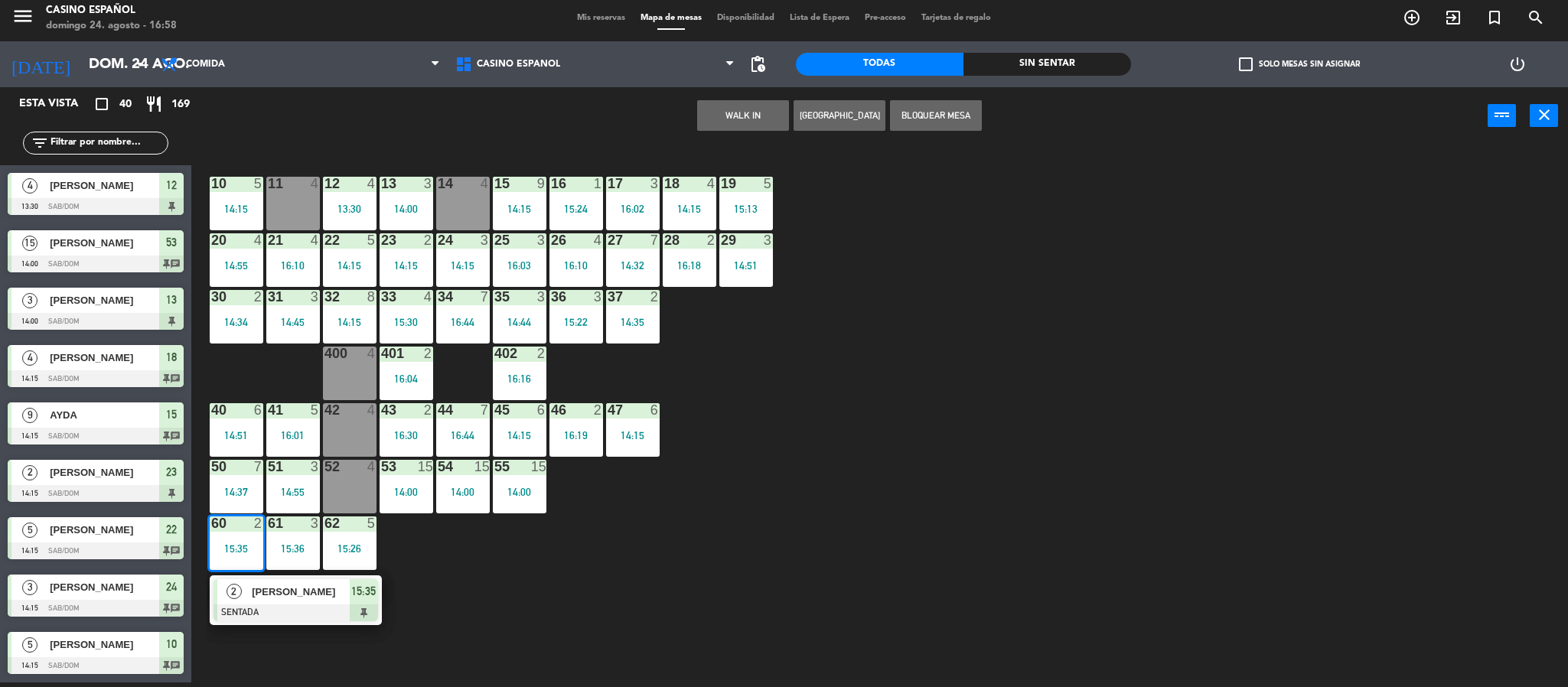
click at [269, 597] on span "[PERSON_NAME]" at bounding box center [300, 591] width 98 height 16
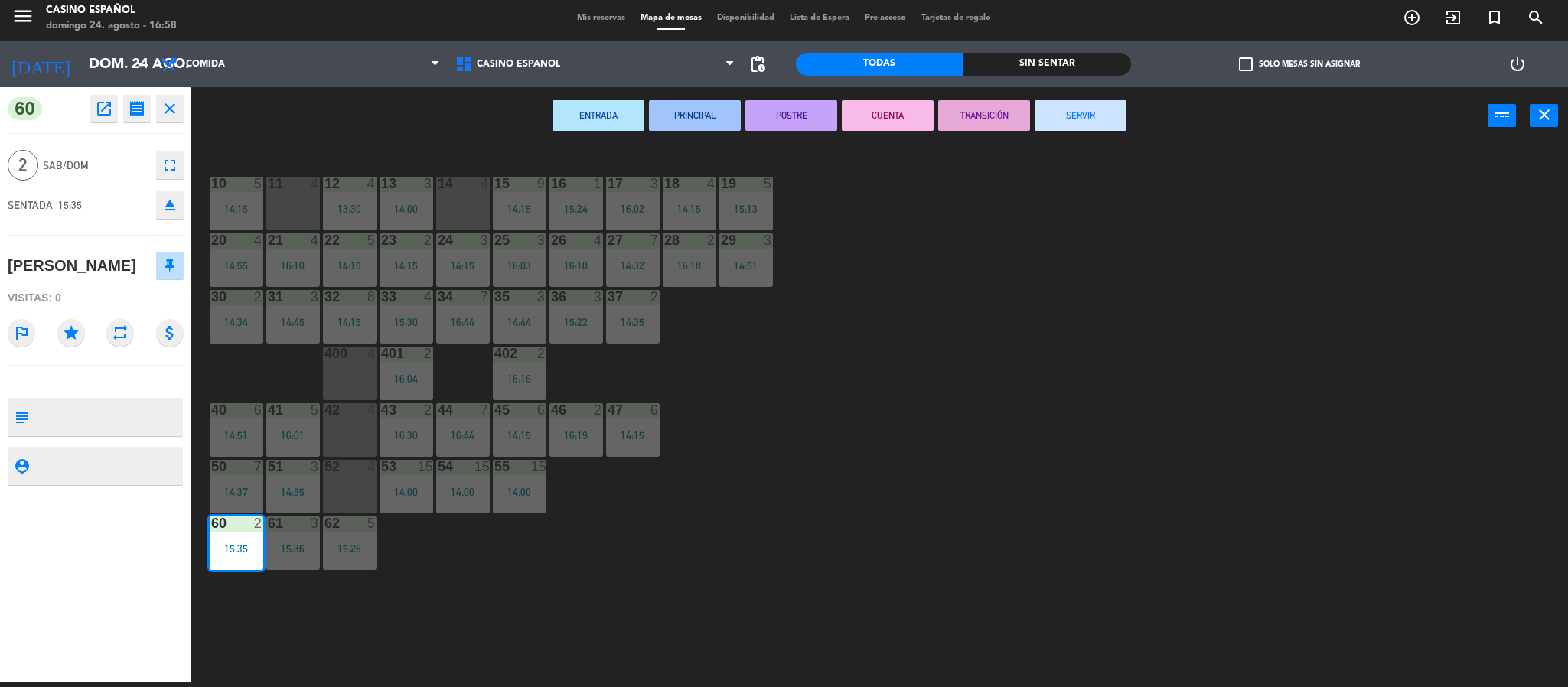
click at [1040, 121] on button "SERVIR" at bounding box center [1080, 116] width 92 height 30
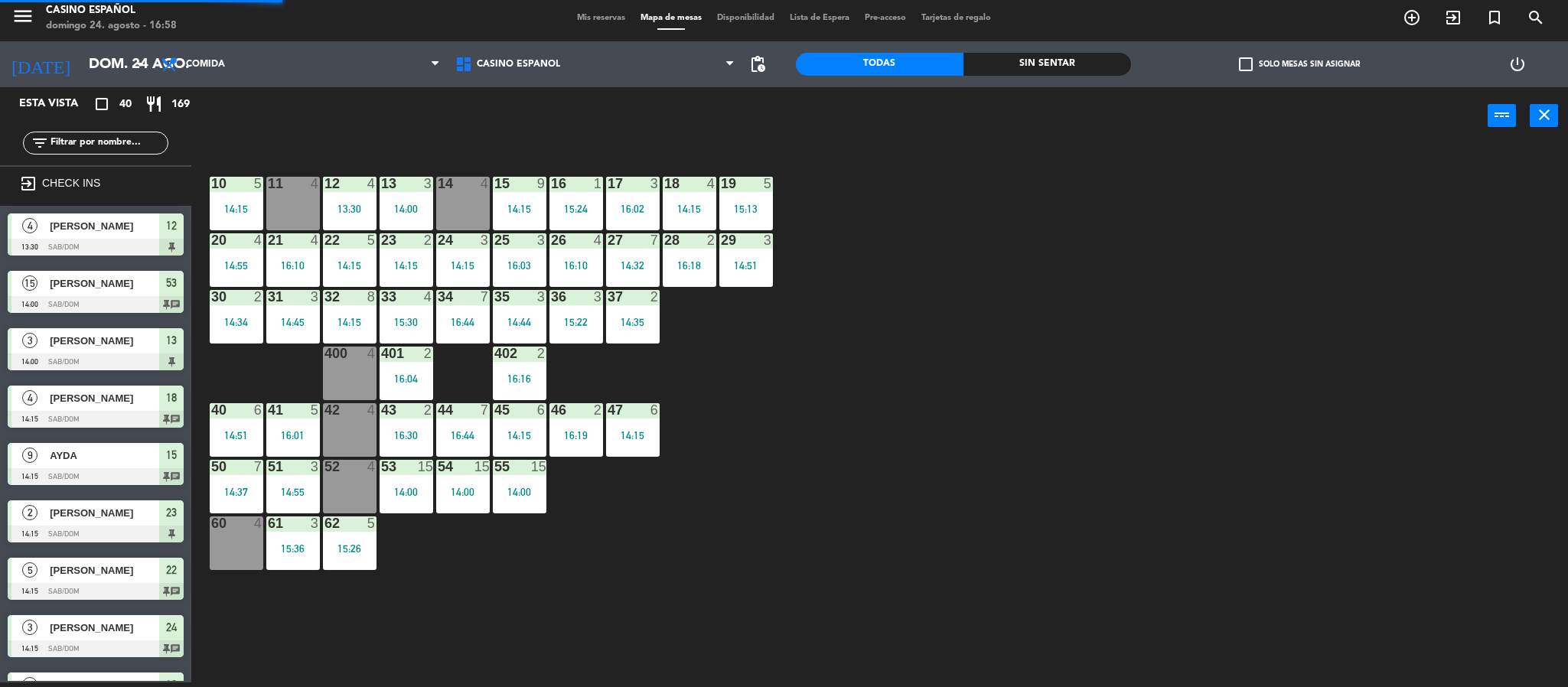
scroll to position [78, 0]
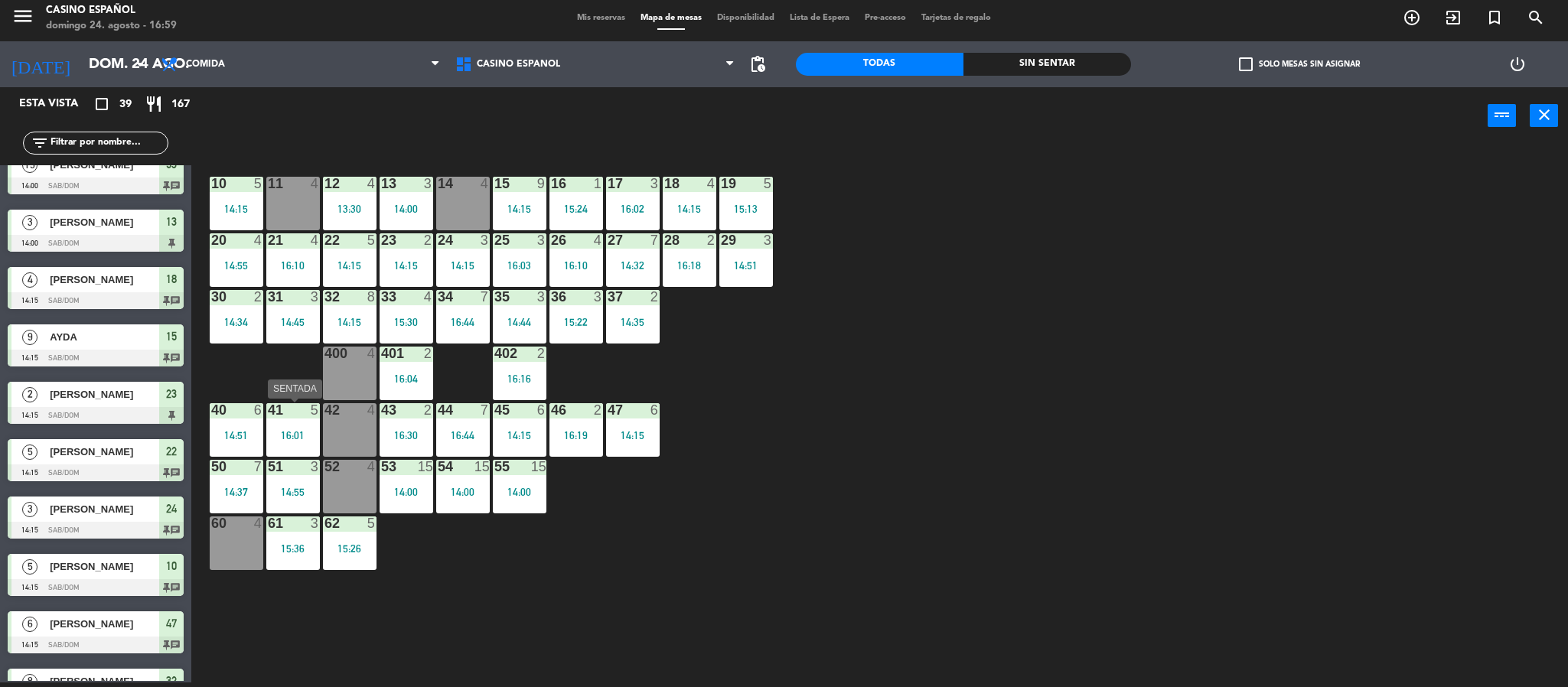
click at [302, 438] on div "16:01" at bounding box center [293, 435] width 53 height 10
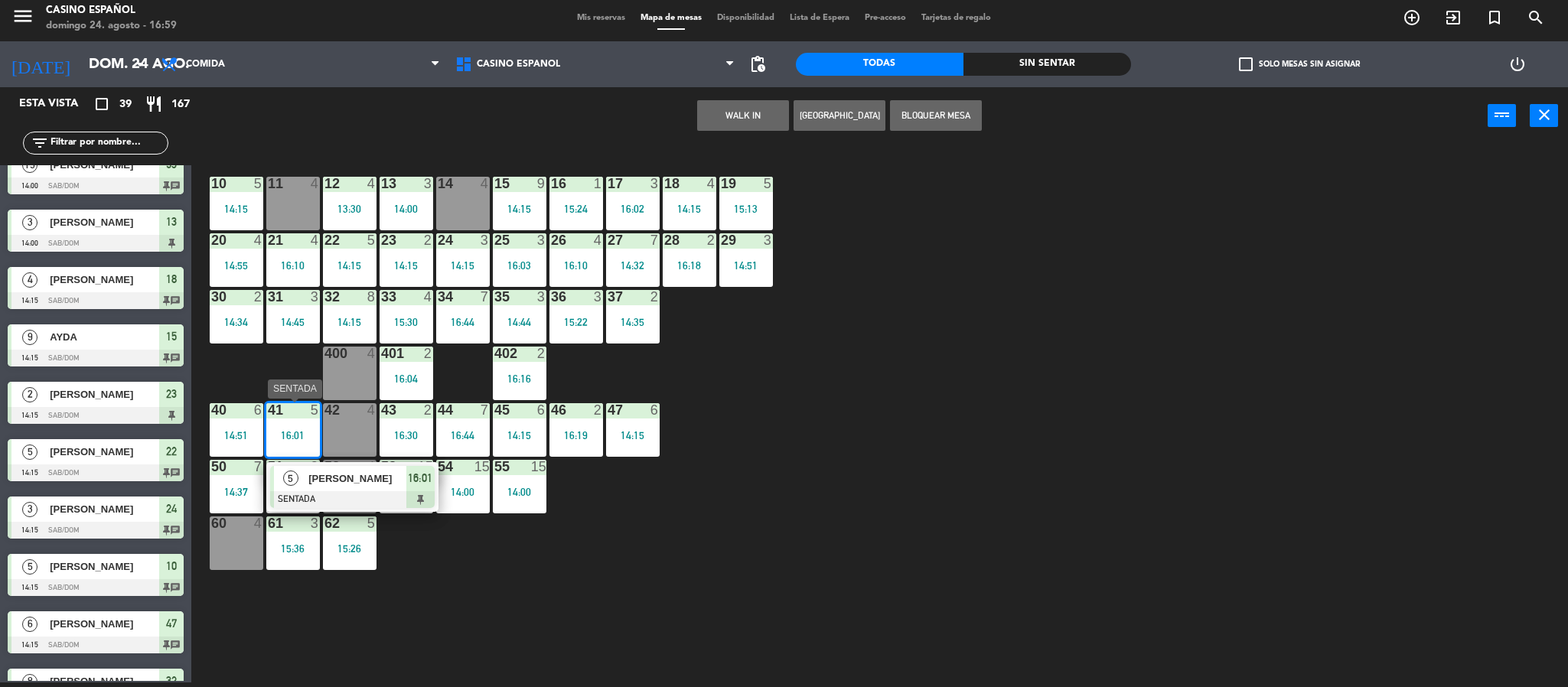
click at [335, 487] on div "[PERSON_NAME]" at bounding box center [356, 478] width 100 height 26
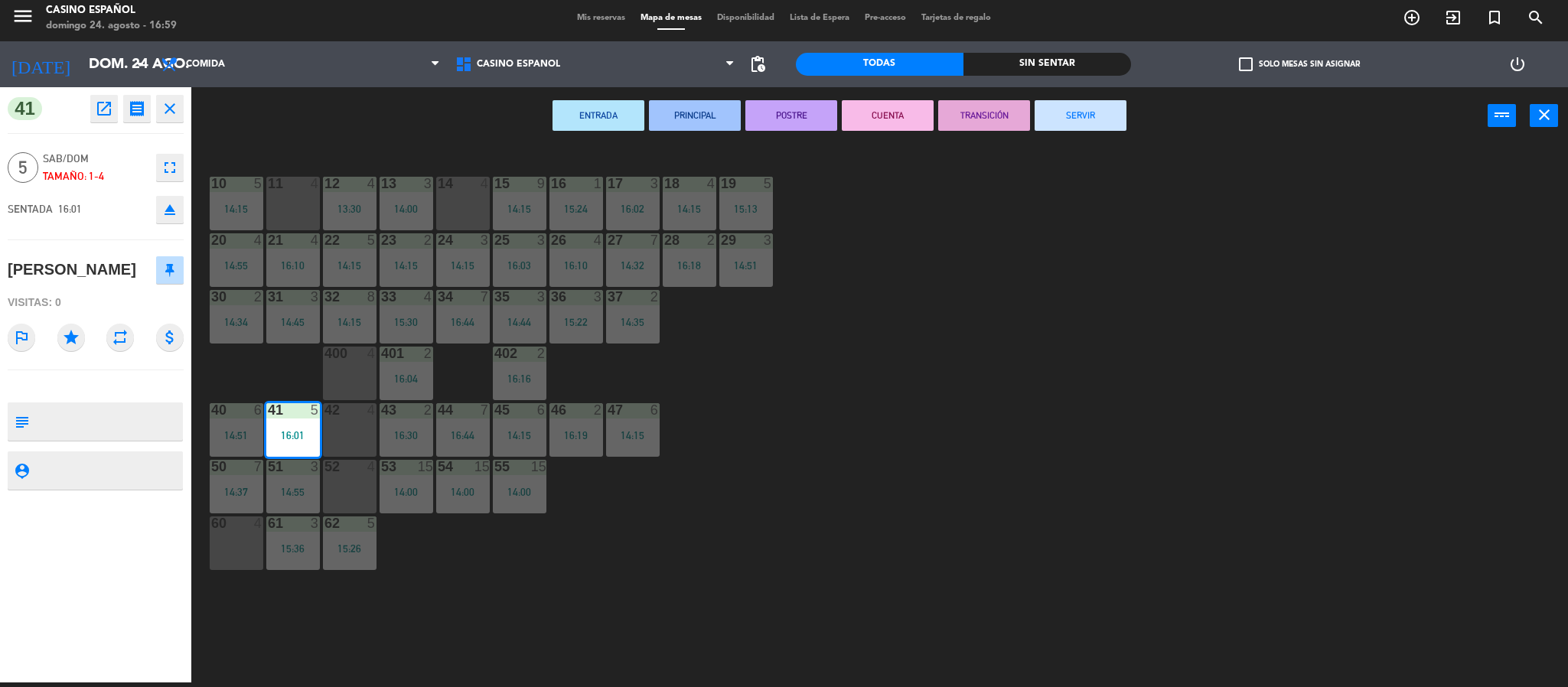
click at [1097, 116] on button "SERVIR" at bounding box center [1080, 116] width 92 height 30
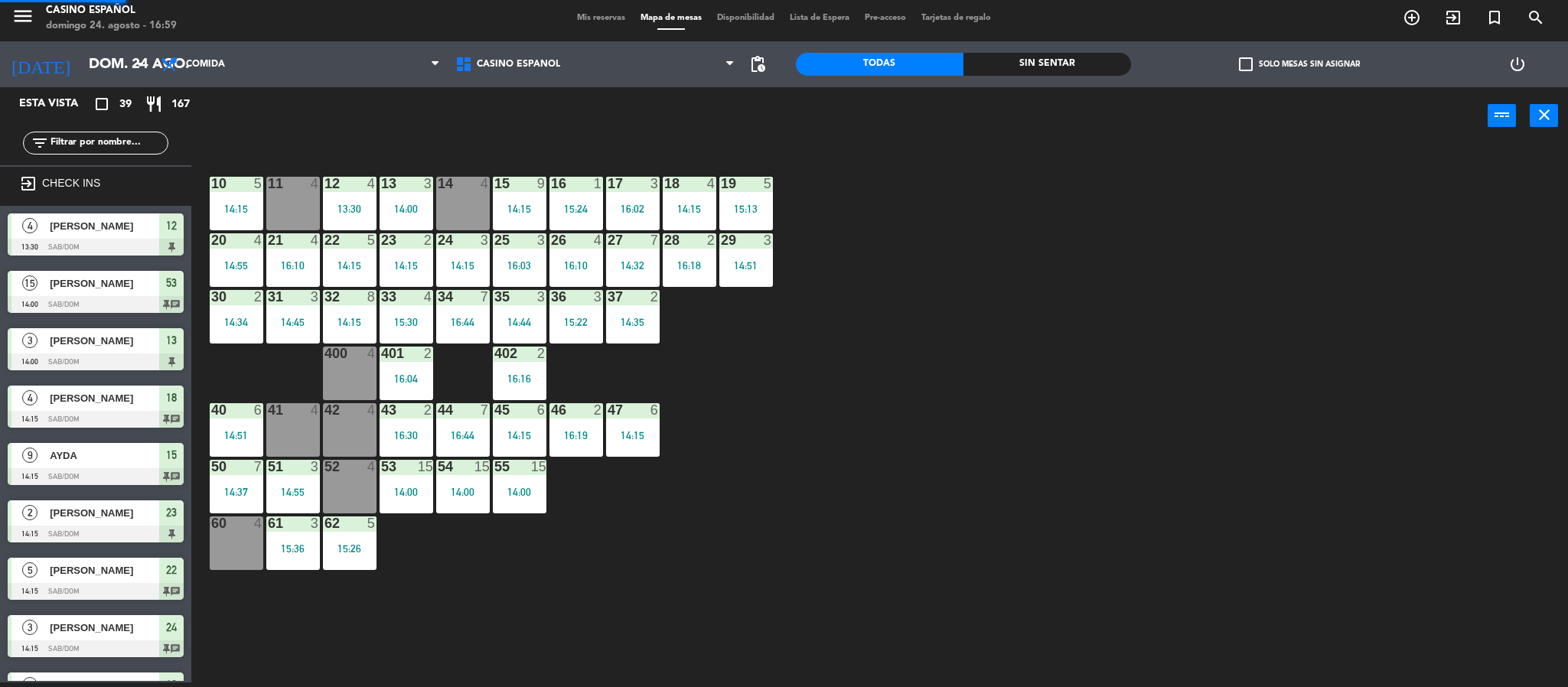
scroll to position [173, 0]
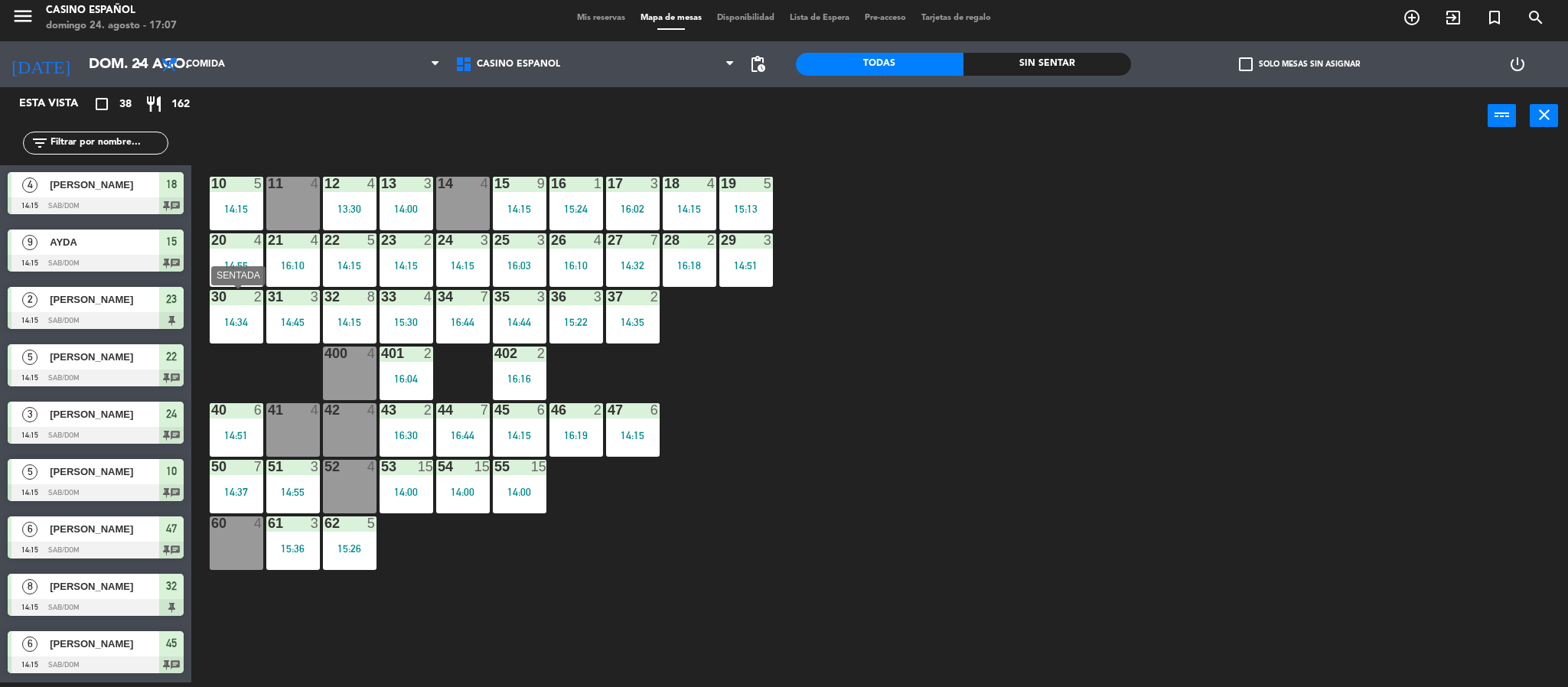
click at [234, 297] on div at bounding box center [235, 297] width 26 height 14
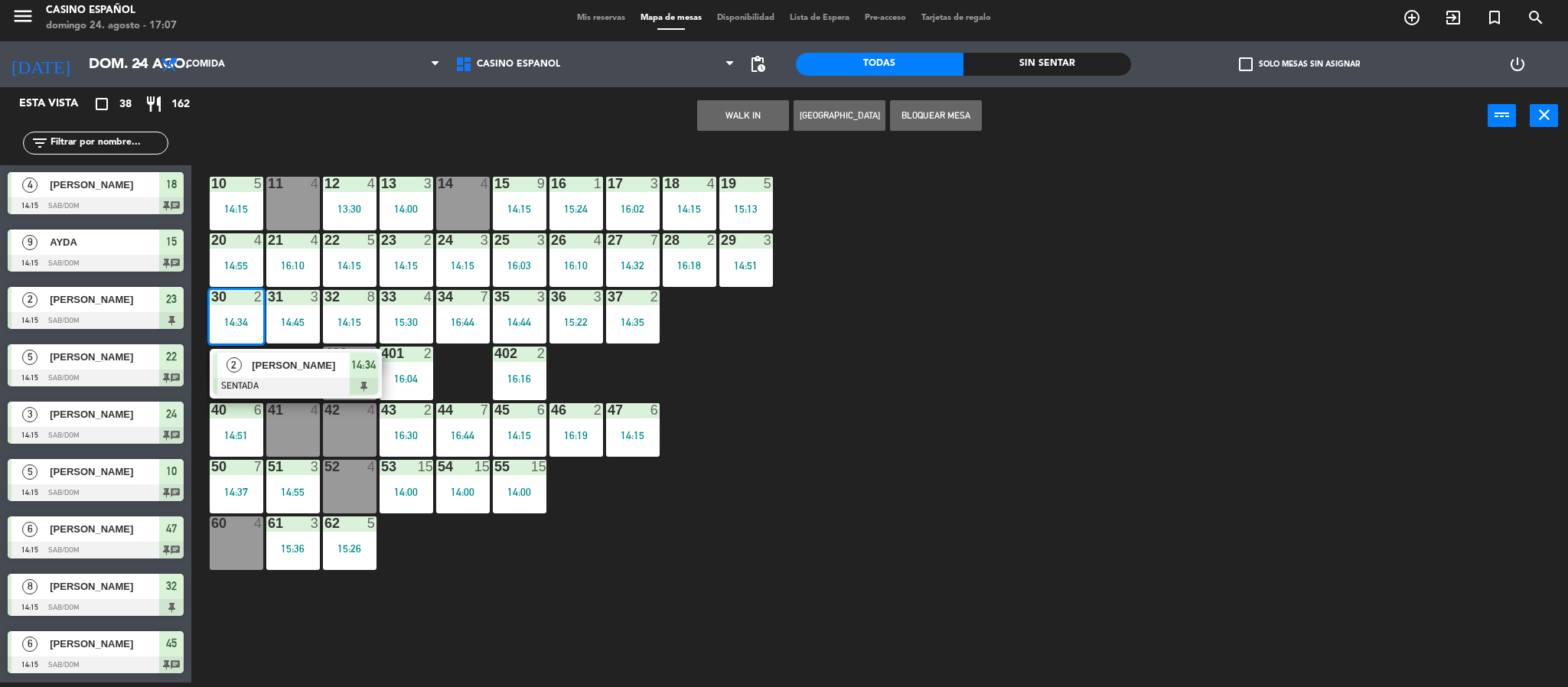
click at [283, 368] on span "[PERSON_NAME]" at bounding box center [300, 364] width 98 height 16
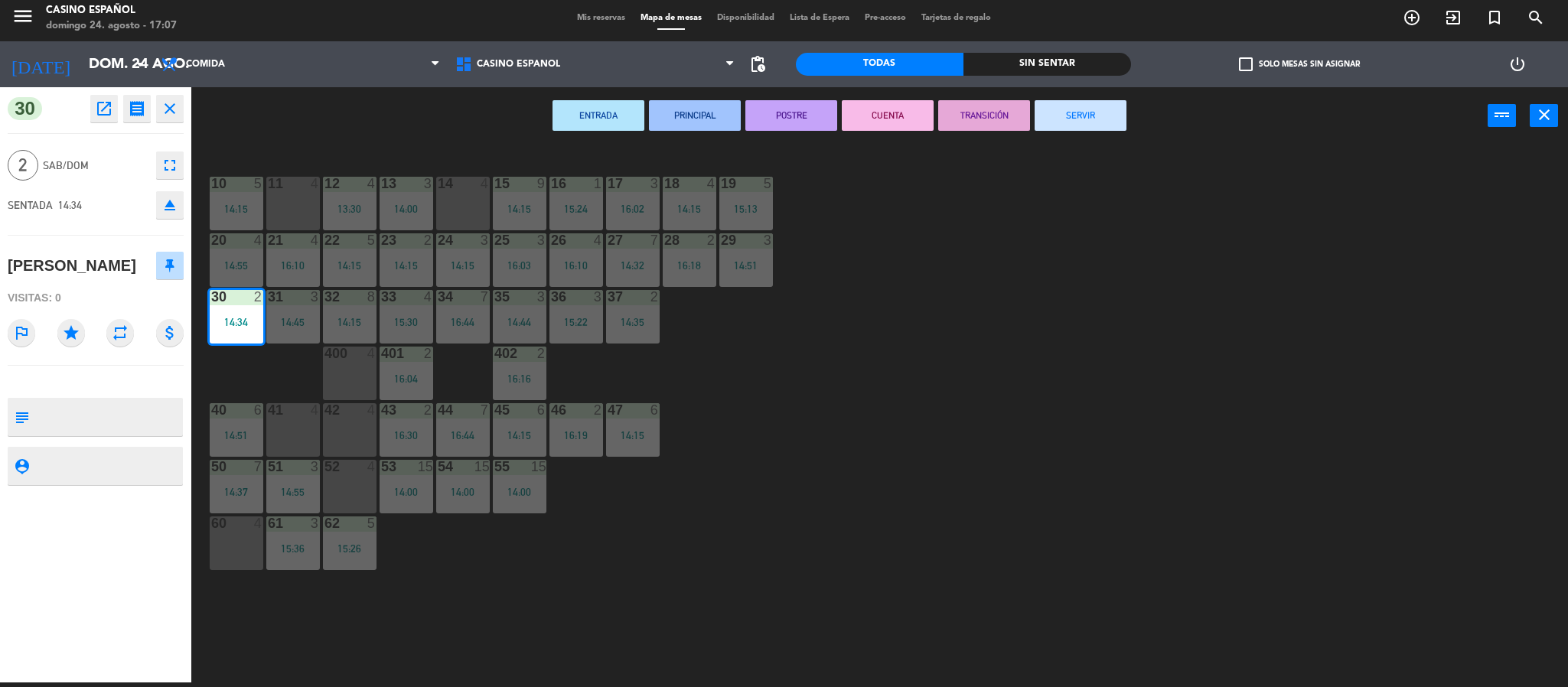
click at [1064, 116] on button "SERVIR" at bounding box center [1080, 116] width 92 height 30
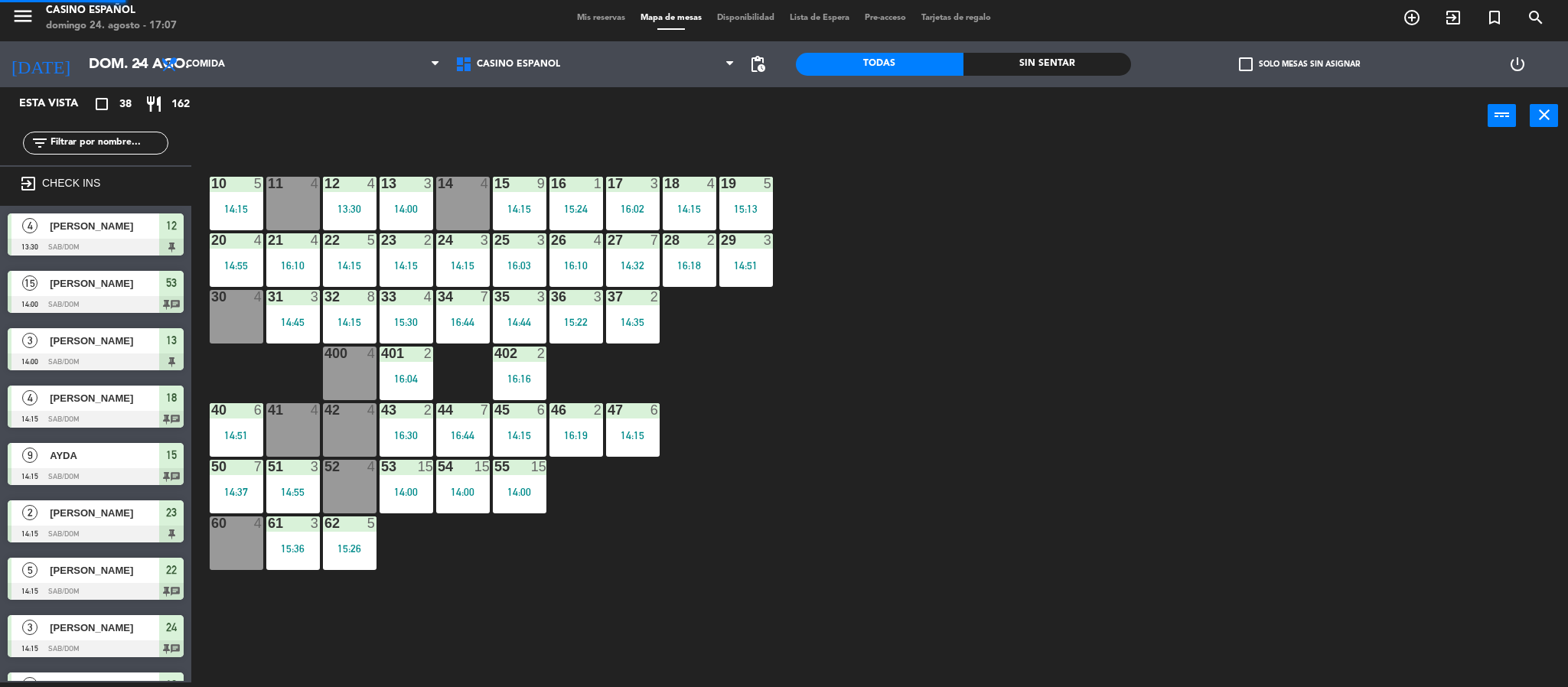
scroll to position [5, 0]
click at [251, 264] on div "14:55" at bounding box center [236, 265] width 53 height 10
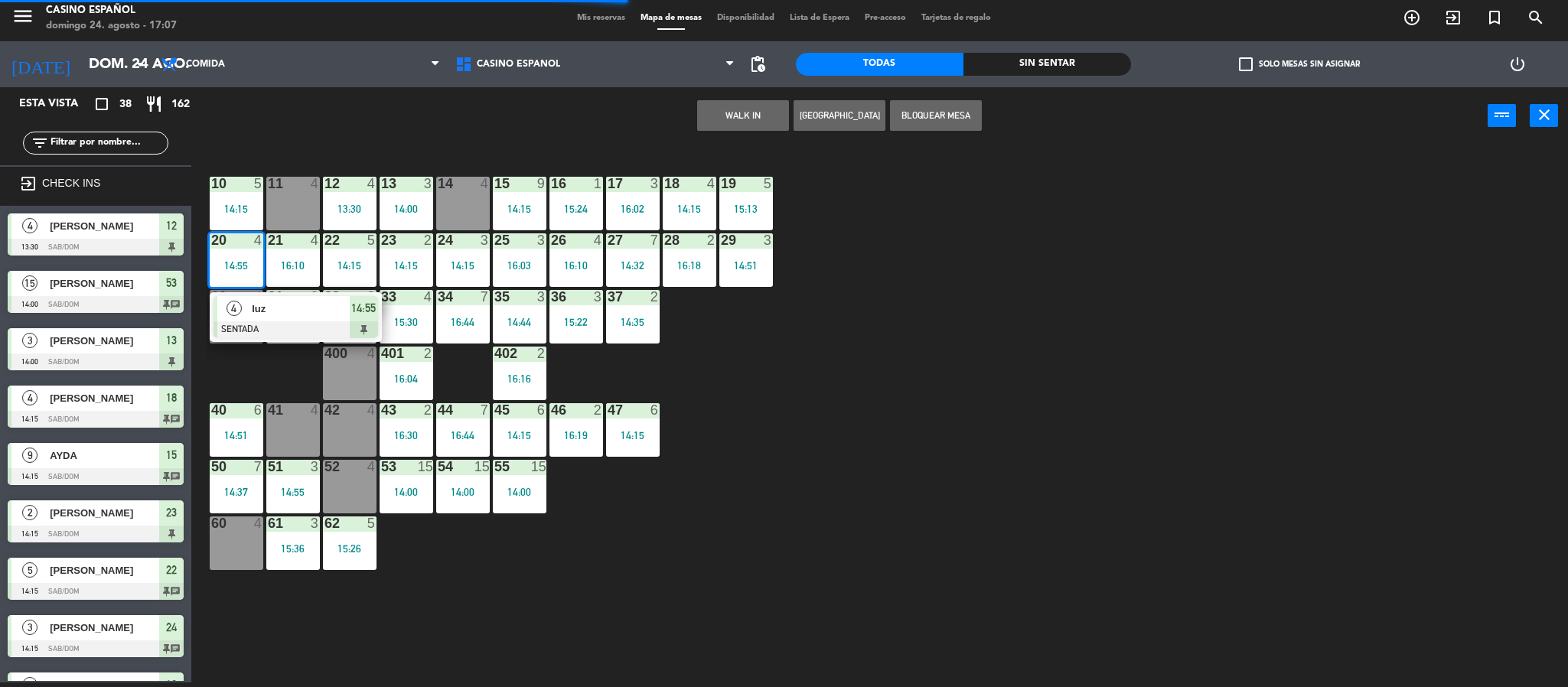
click at [287, 314] on span "luz" at bounding box center [300, 308] width 98 height 16
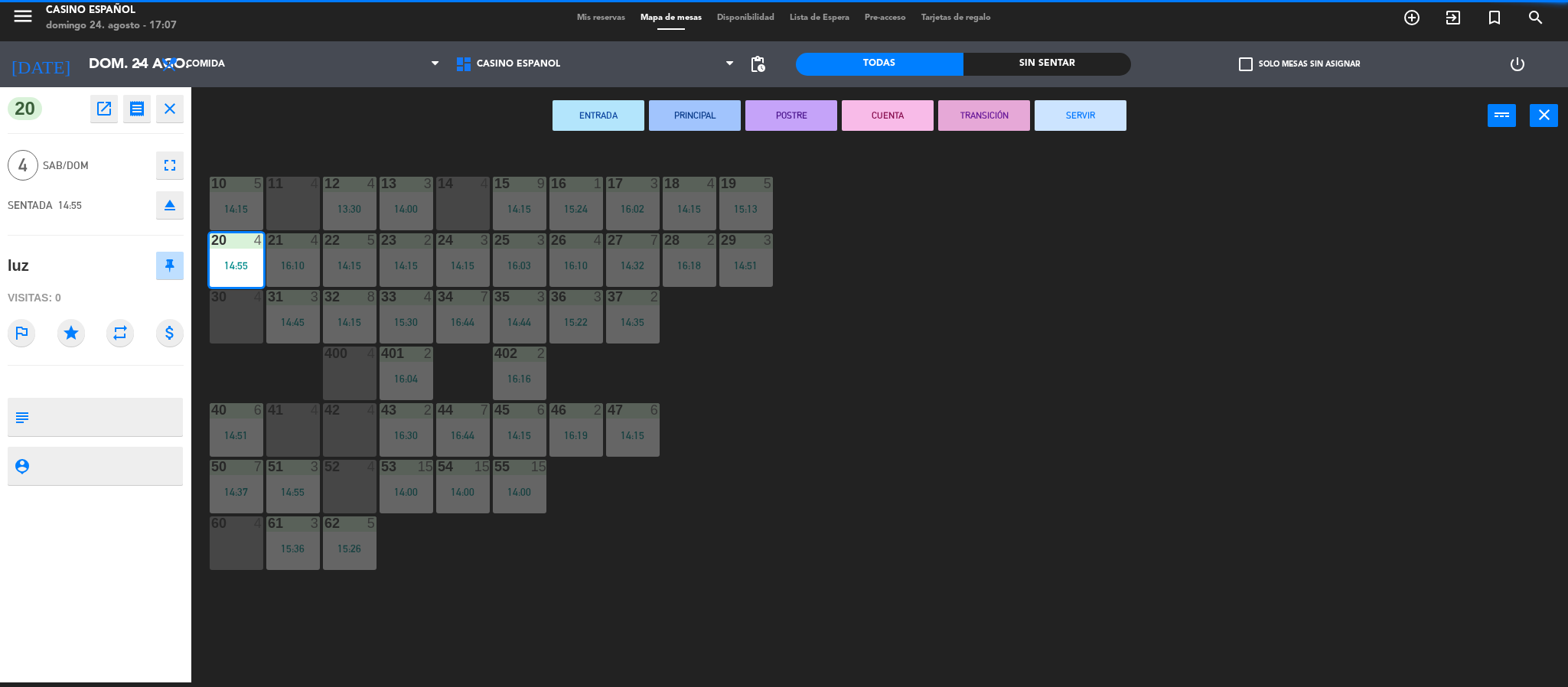
drag, startPoint x: 1056, startPoint y: 118, endPoint x: 99, endPoint y: 84, distance: 957.6
click at [1055, 118] on button "SERVIR" at bounding box center [1080, 116] width 92 height 30
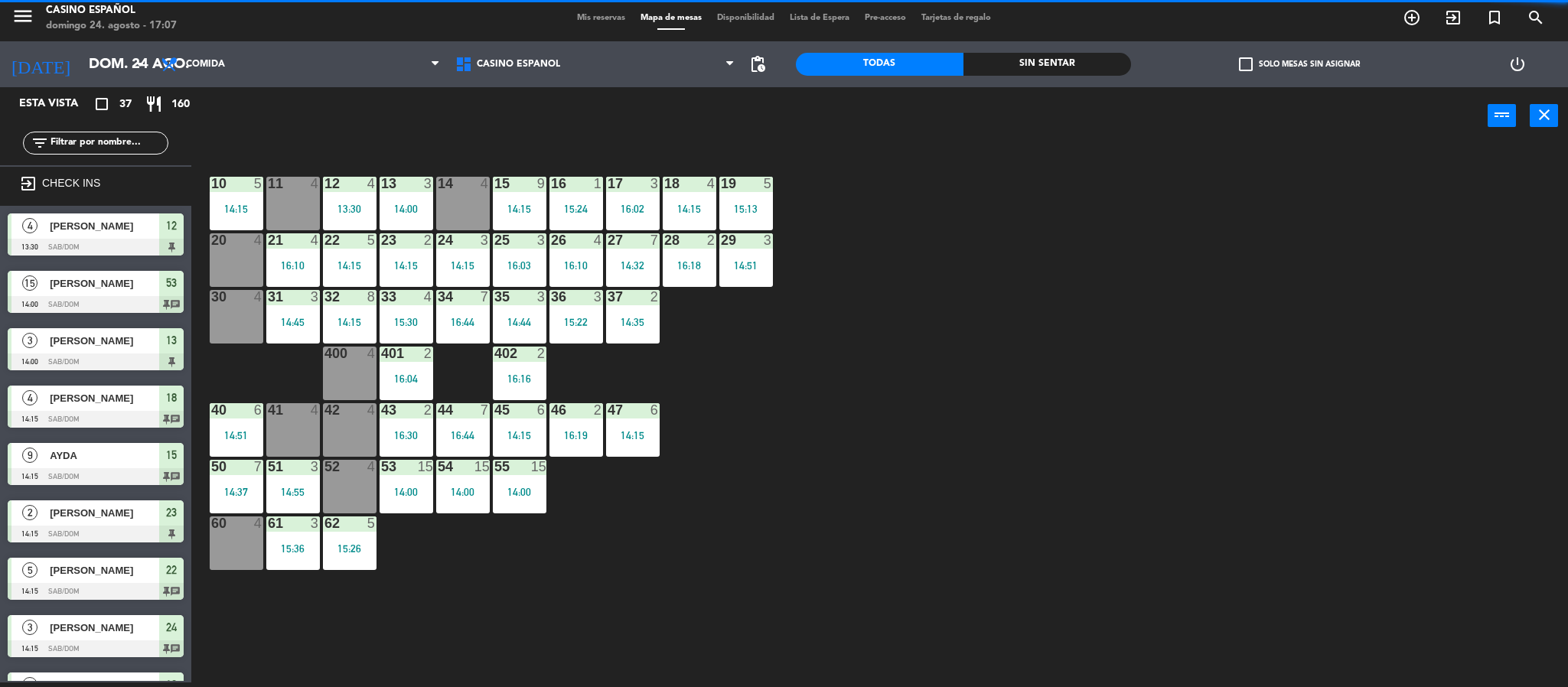
click at [269, 246] on div "21" at bounding box center [268, 240] width 1 height 14
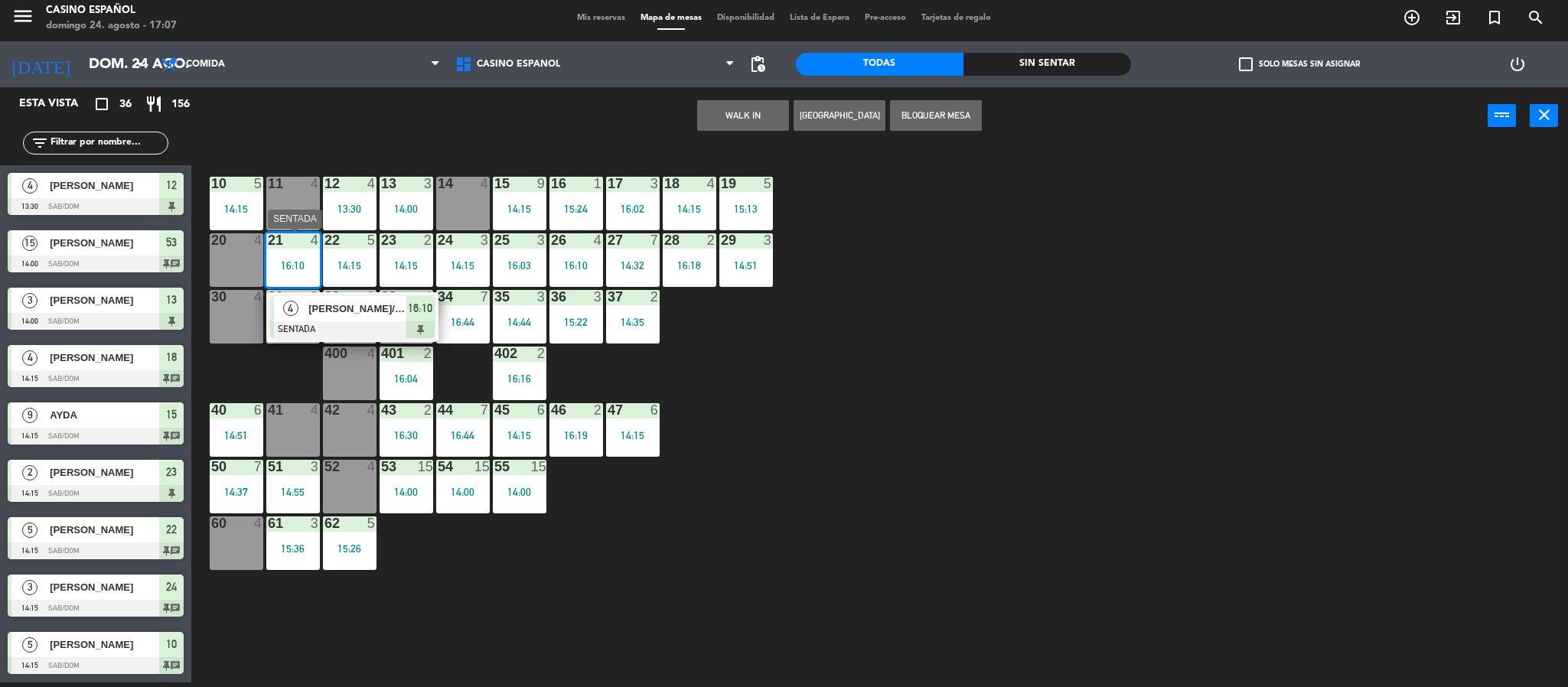
click at [319, 315] on span "[PERSON_NAME]/ [PERSON_NAME]" at bounding box center [357, 308] width 98 height 16
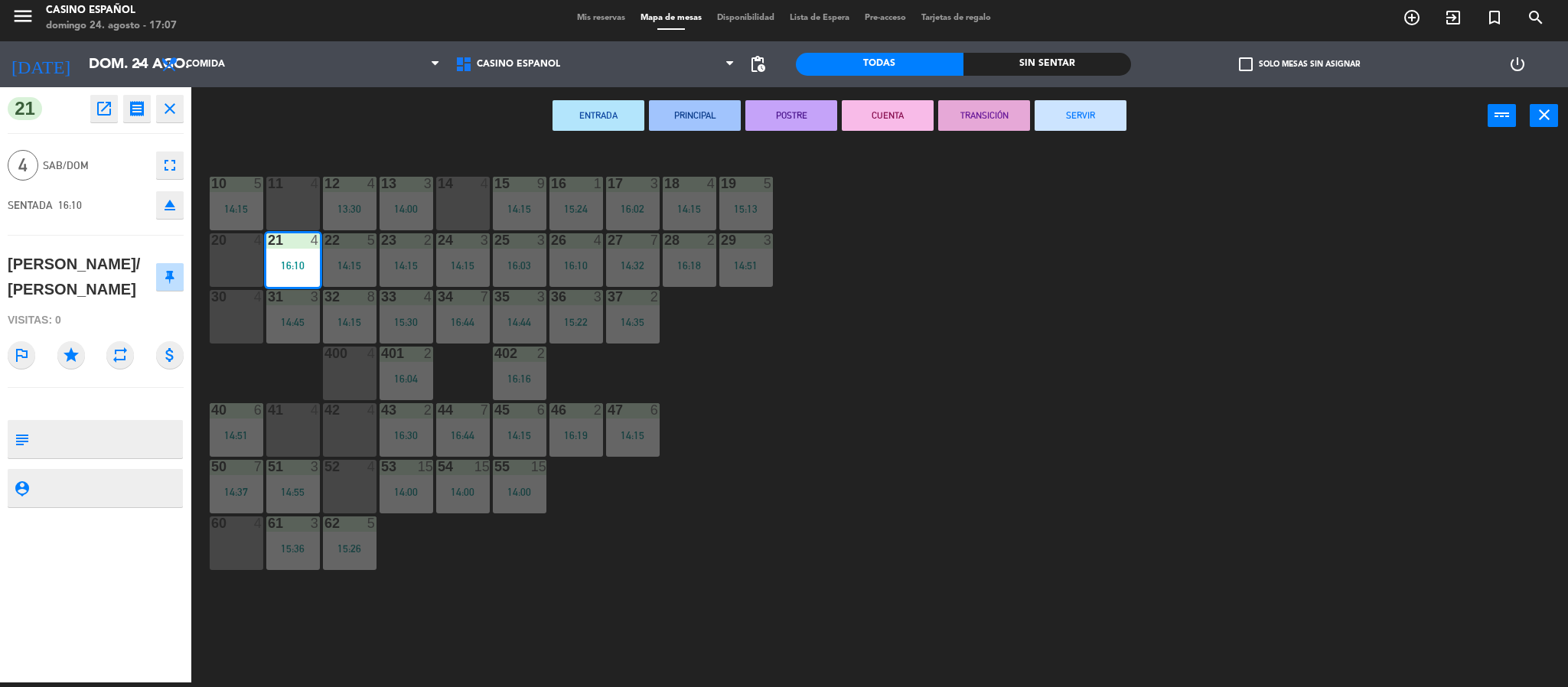
click at [1055, 118] on button "SERVIR" at bounding box center [1080, 116] width 92 height 30
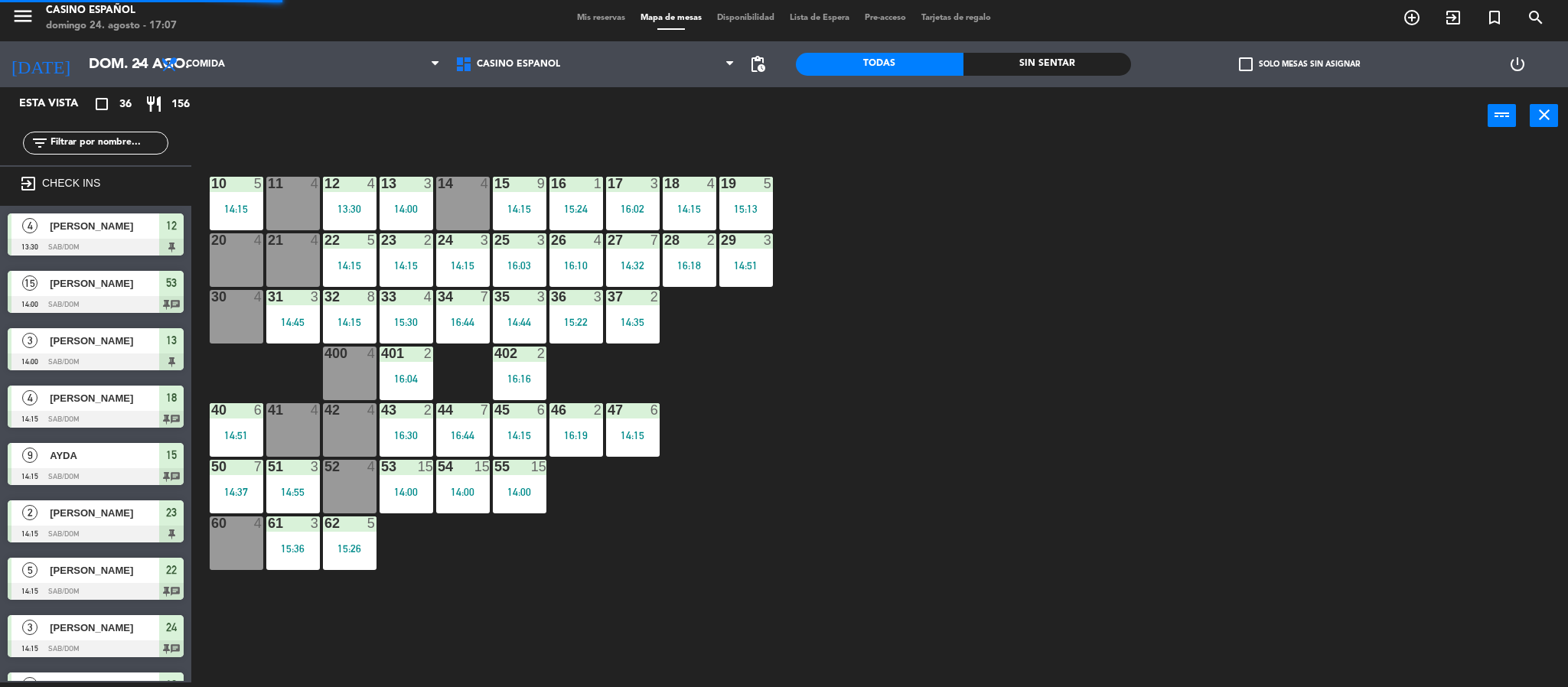
scroll to position [342, 0]
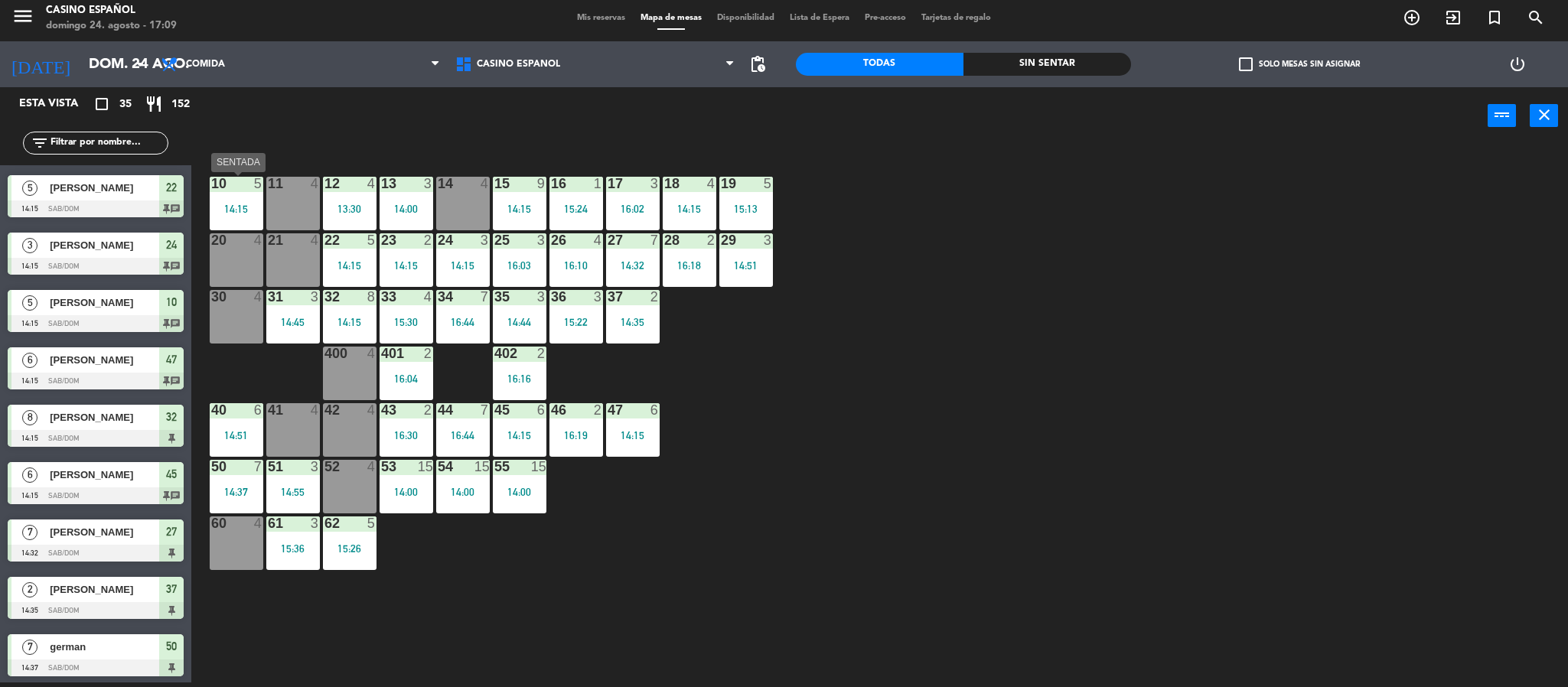
click at [231, 192] on div "10 5" at bounding box center [236, 184] width 53 height 15
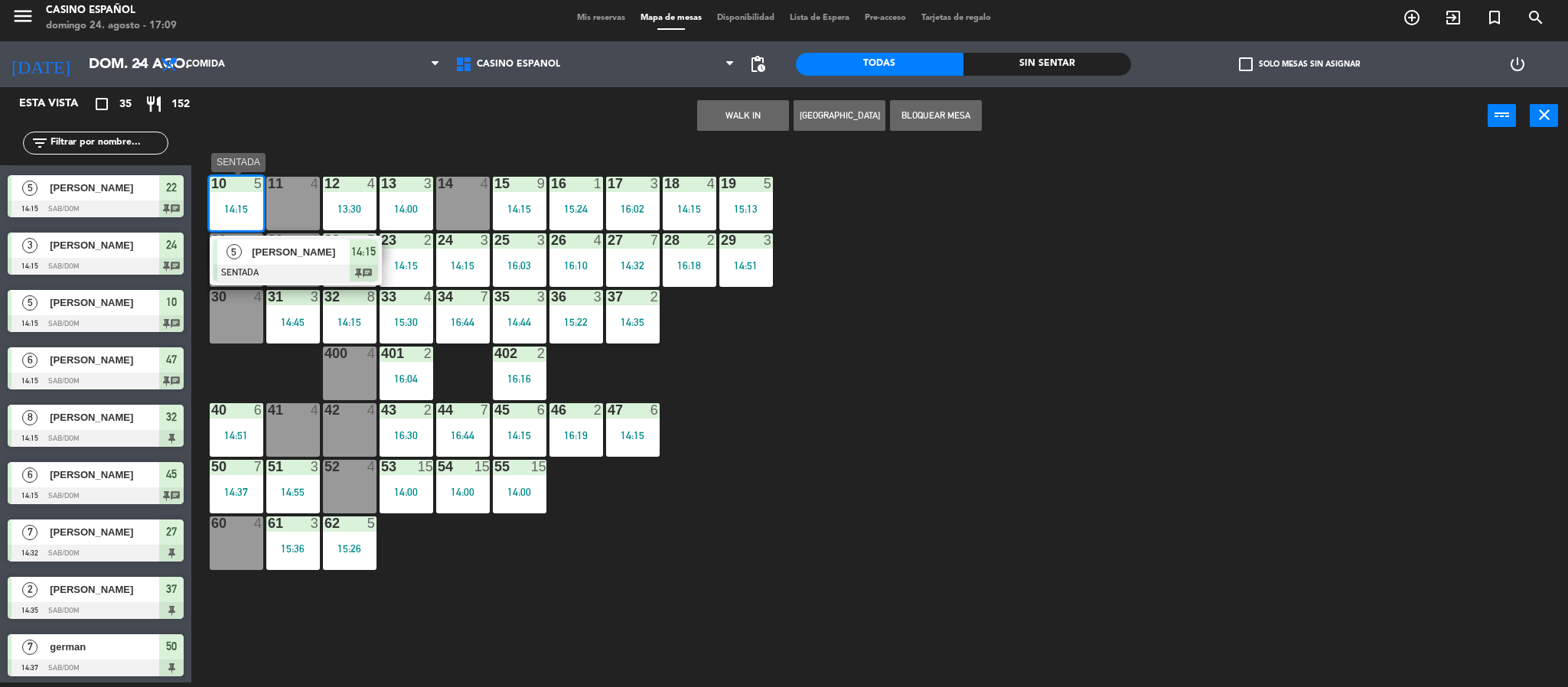
click at [271, 259] on span "[PERSON_NAME]" at bounding box center [300, 251] width 98 height 16
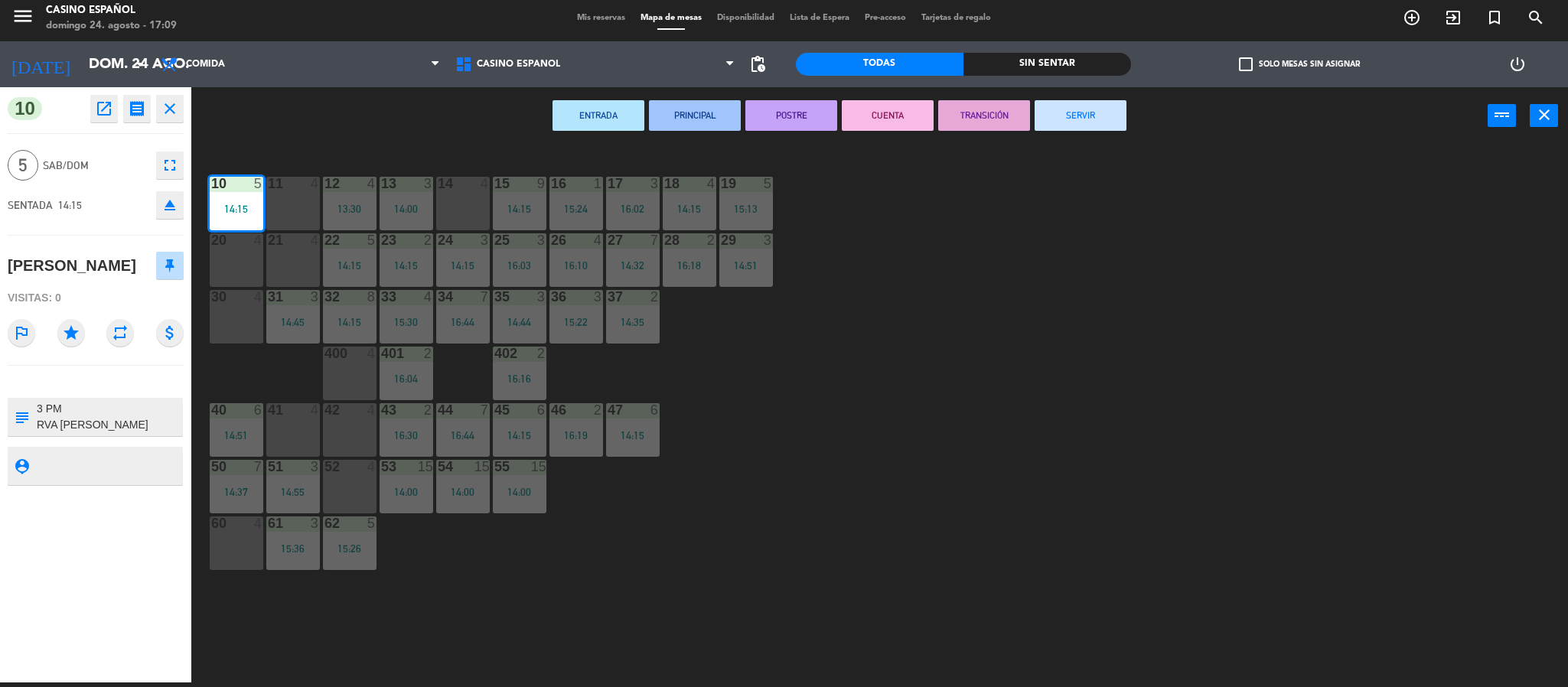
click at [1079, 126] on button "SERVIR" at bounding box center [1080, 116] width 92 height 30
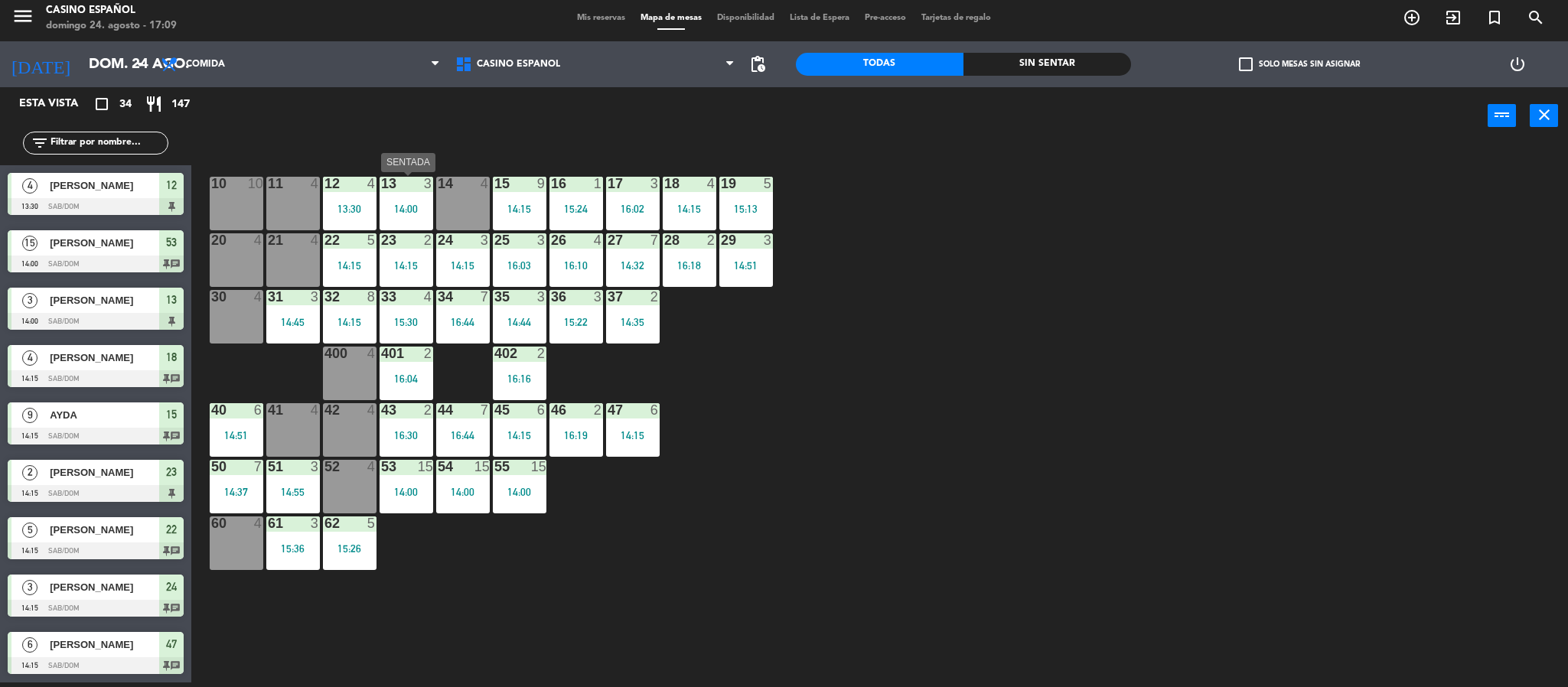
click at [401, 186] on div at bounding box center [405, 183] width 26 height 14
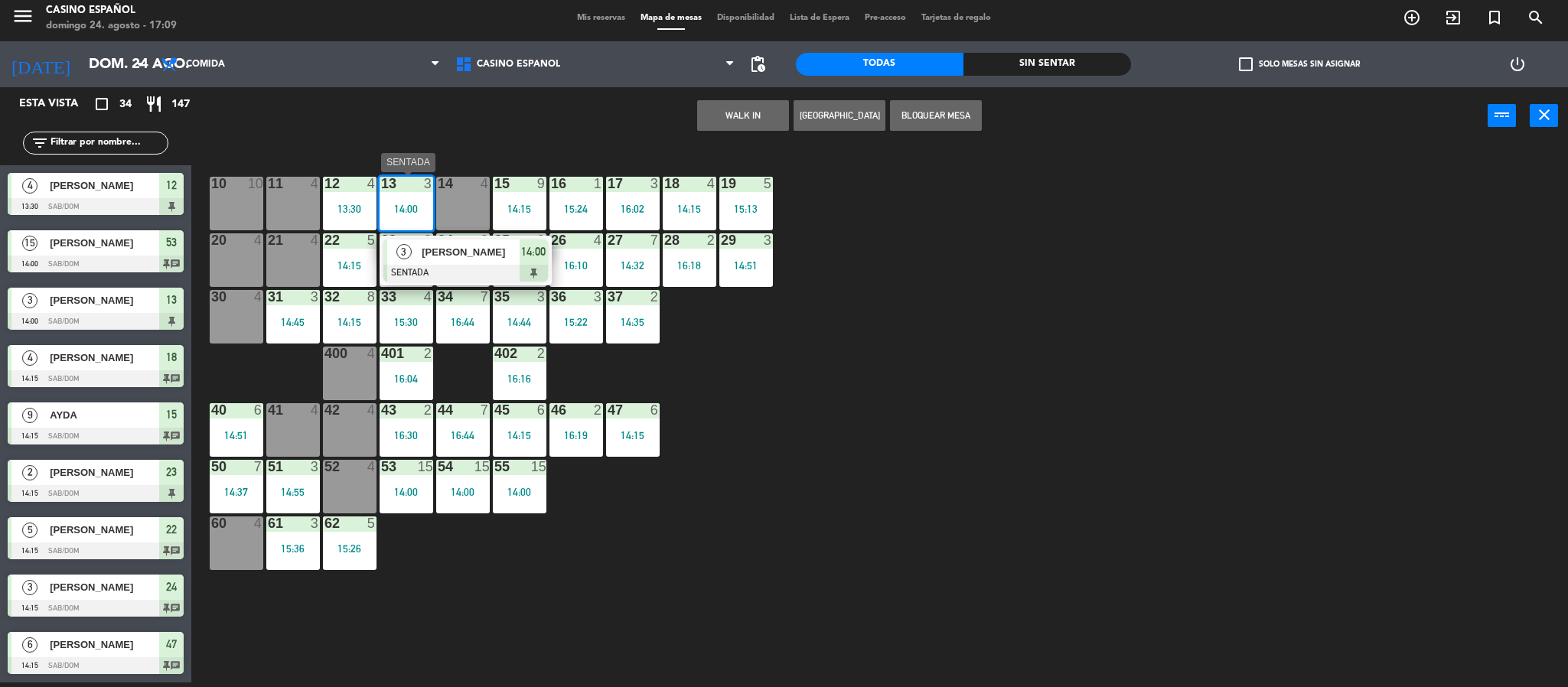
click at [490, 262] on div "[PERSON_NAME]" at bounding box center [470, 251] width 100 height 26
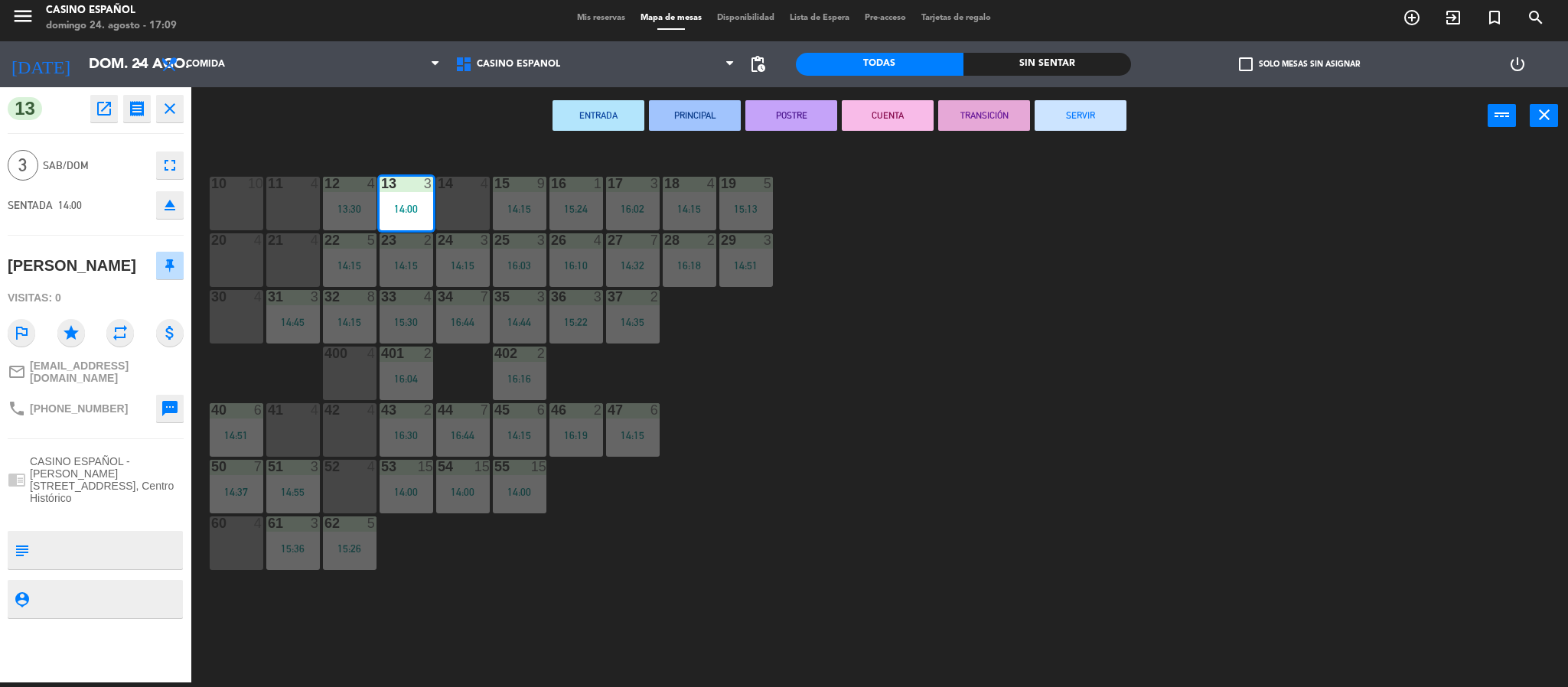
click at [1093, 111] on button "SERVIR" at bounding box center [1080, 116] width 92 height 30
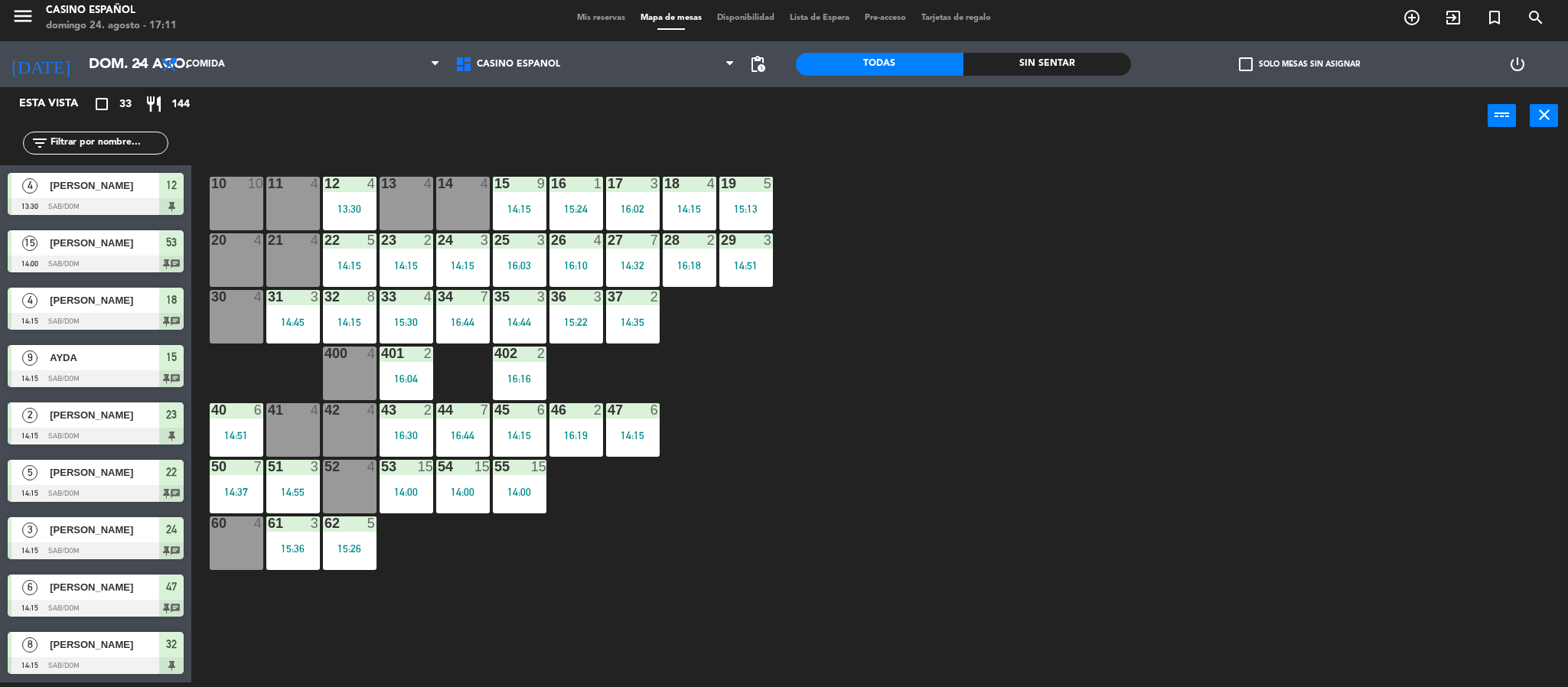
click at [872, 309] on div "10 10 11 4 12 4 13:30 13 4 14 4 15 9 14:15 16 1 15:24 17 3 16:02 18 4 14:15 19 …" at bounding box center [887, 418] width 1361 height 538
click at [322, 369] on div "10 10 11 4 12 4 13:30 13 4 14 4 15 9 14:15 16 1 15:24 17 3 16:02 18 4 14:15 19 …" at bounding box center [887, 418] width 1361 height 538
click at [343, 377] on div "400 4" at bounding box center [349, 373] width 53 height 53
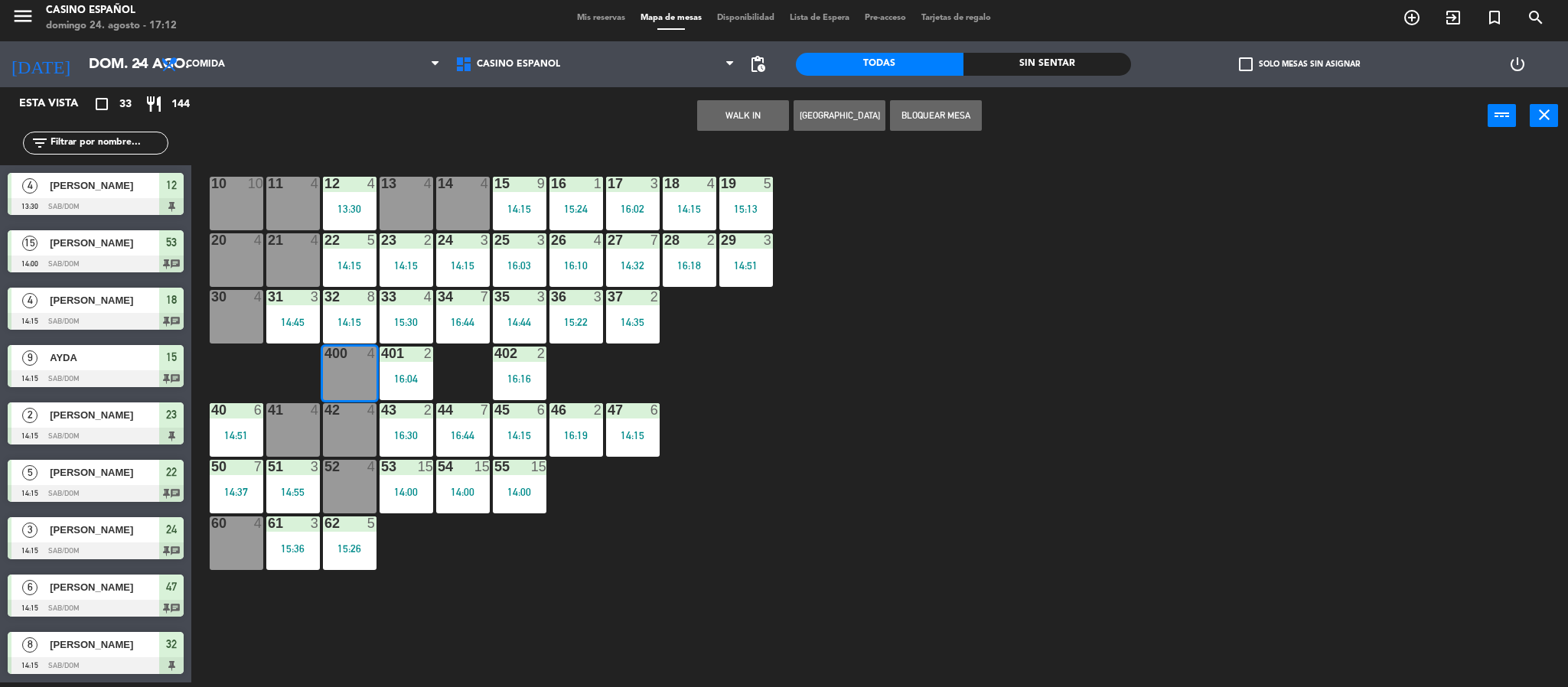
click at [704, 129] on button "WALK IN" at bounding box center [742, 116] width 92 height 30
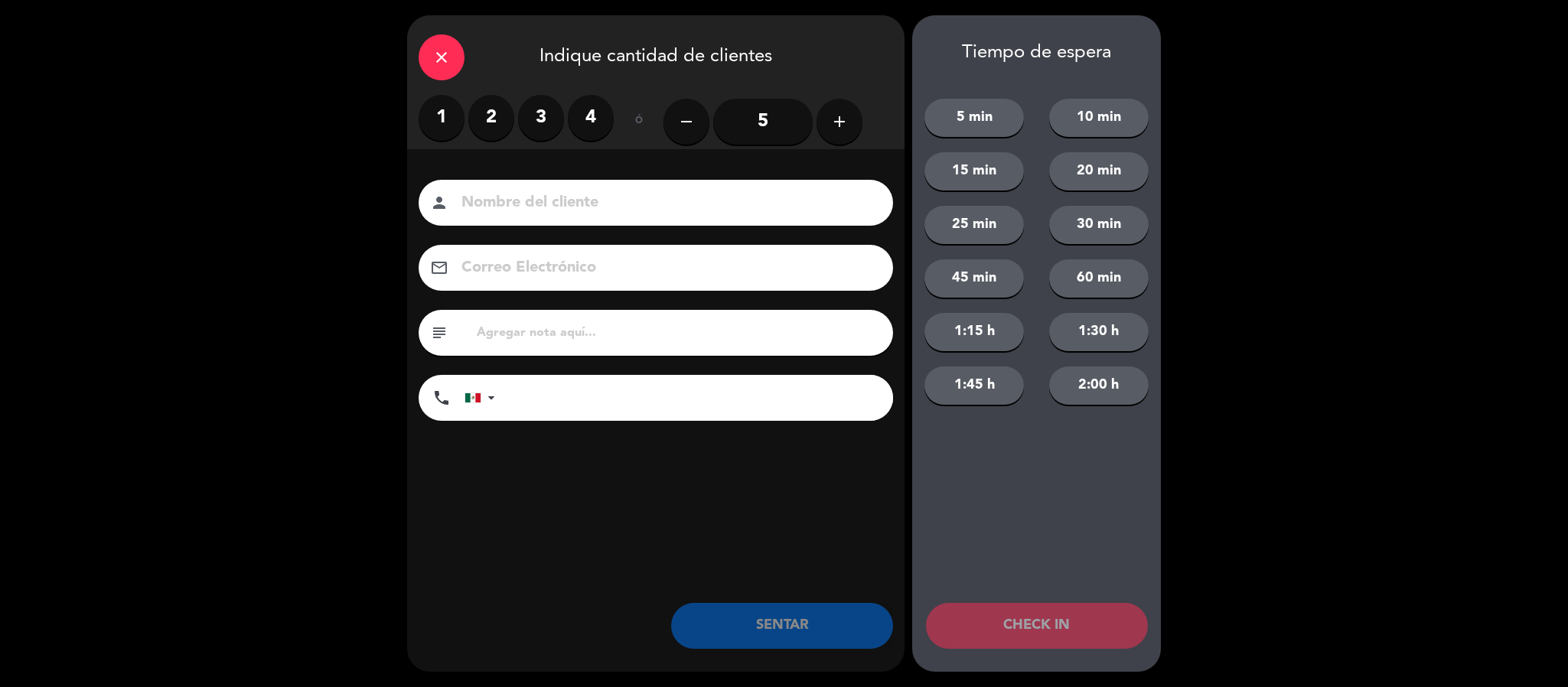
click at [744, 124] on input "5" at bounding box center [762, 121] width 100 height 46
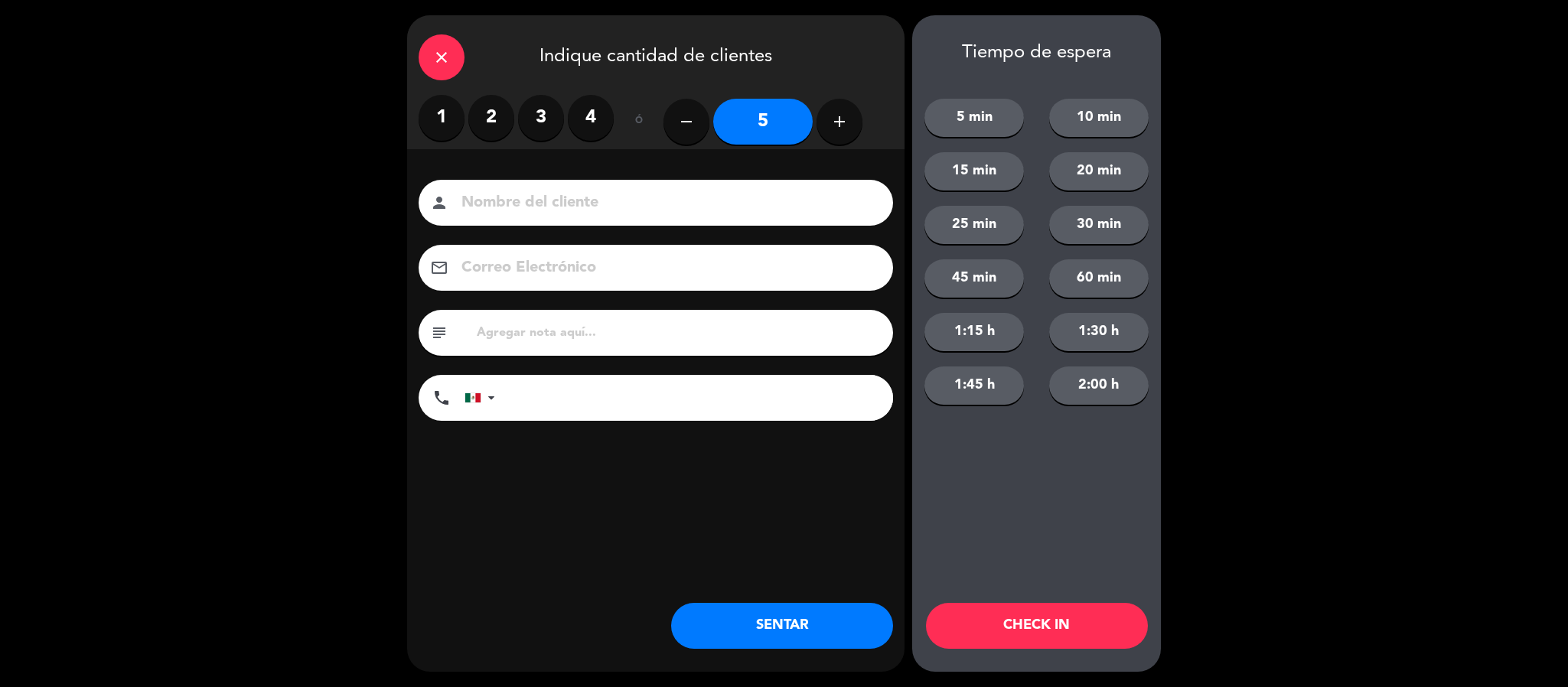
click at [595, 186] on div "person" at bounding box center [656, 202] width 475 height 46
click at [592, 191] on input at bounding box center [665, 203] width 413 height 27
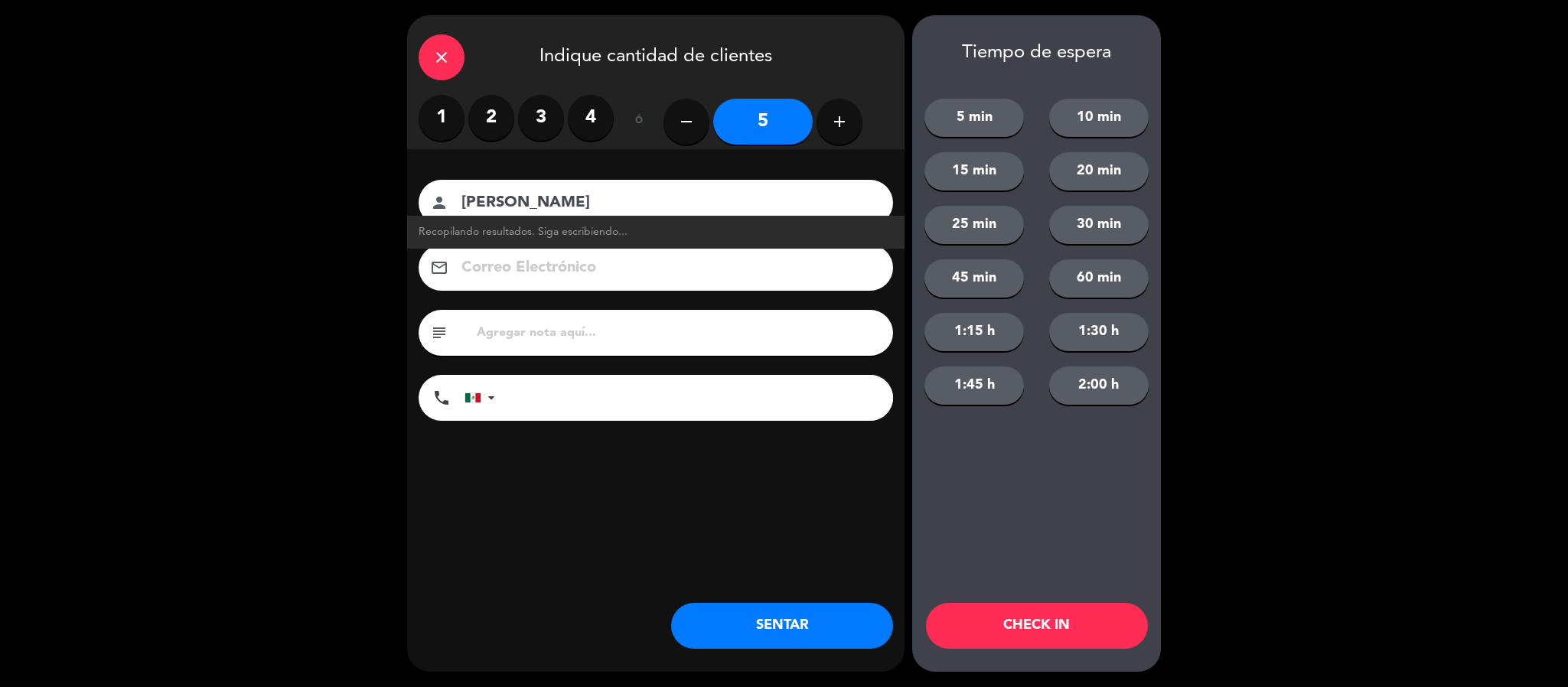
type input "[PERSON_NAME]"
click at [732, 618] on button "SENTAR" at bounding box center [782, 625] width 222 height 46
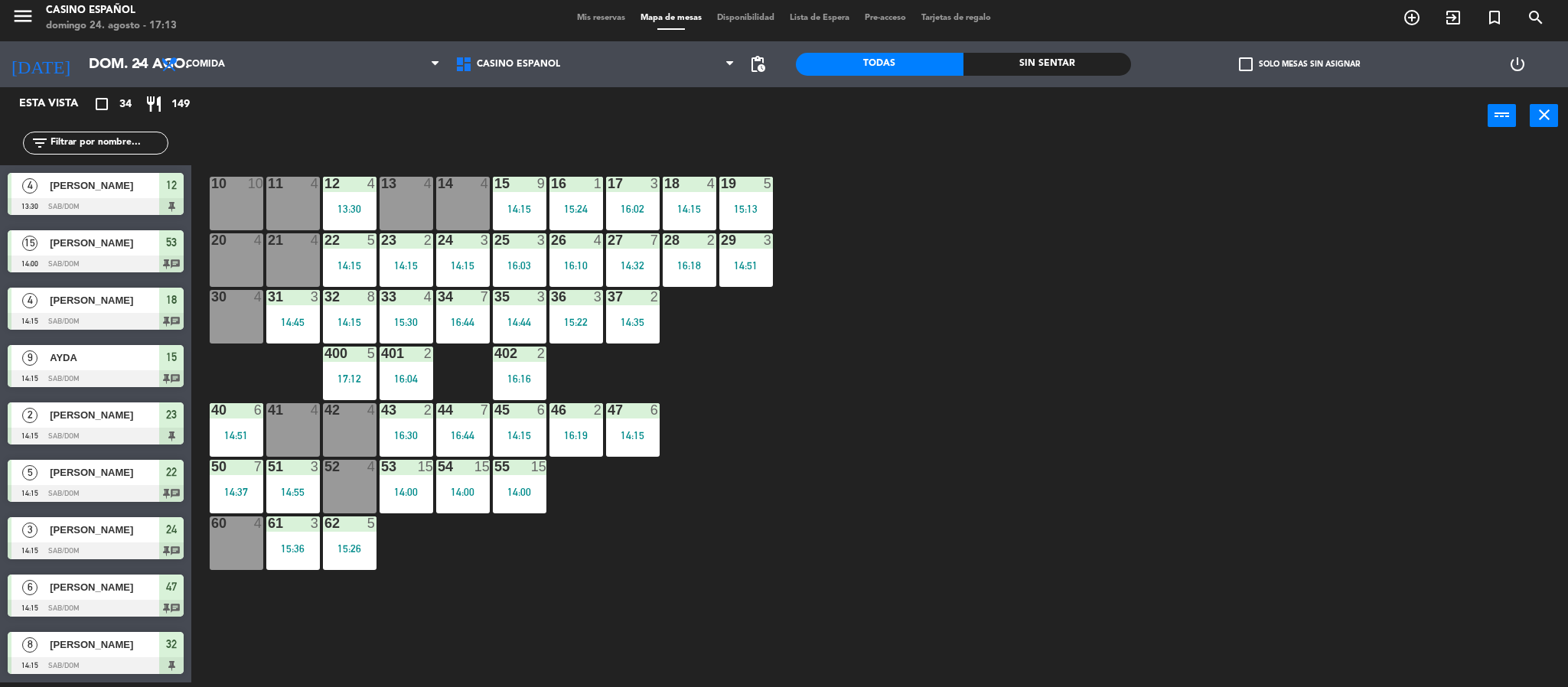
click at [79, 145] on input "text" at bounding box center [108, 143] width 119 height 17
type input "o"
click at [93, 132] on div "filter_list" at bounding box center [95, 143] width 145 height 23
click at [97, 139] on input "text" at bounding box center [108, 143] width 119 height 17
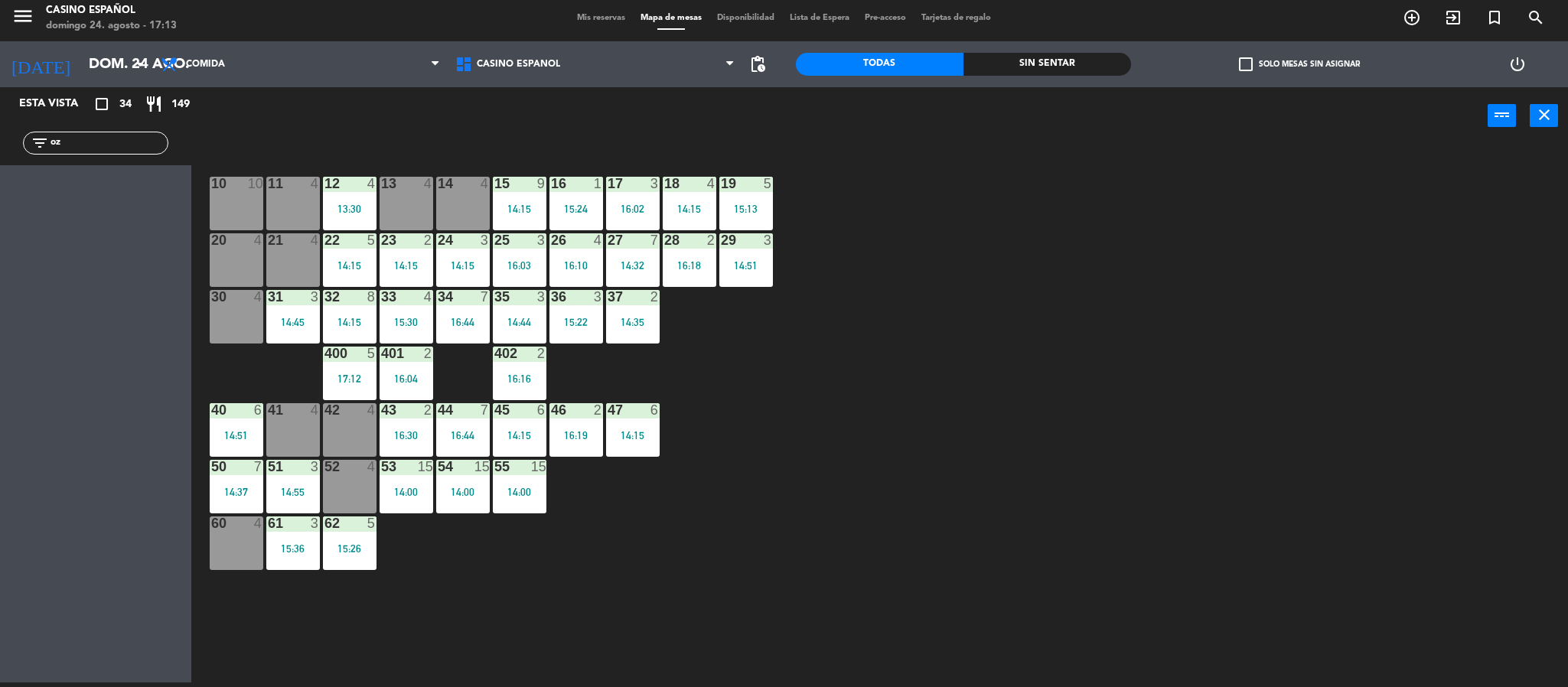
type input "o"
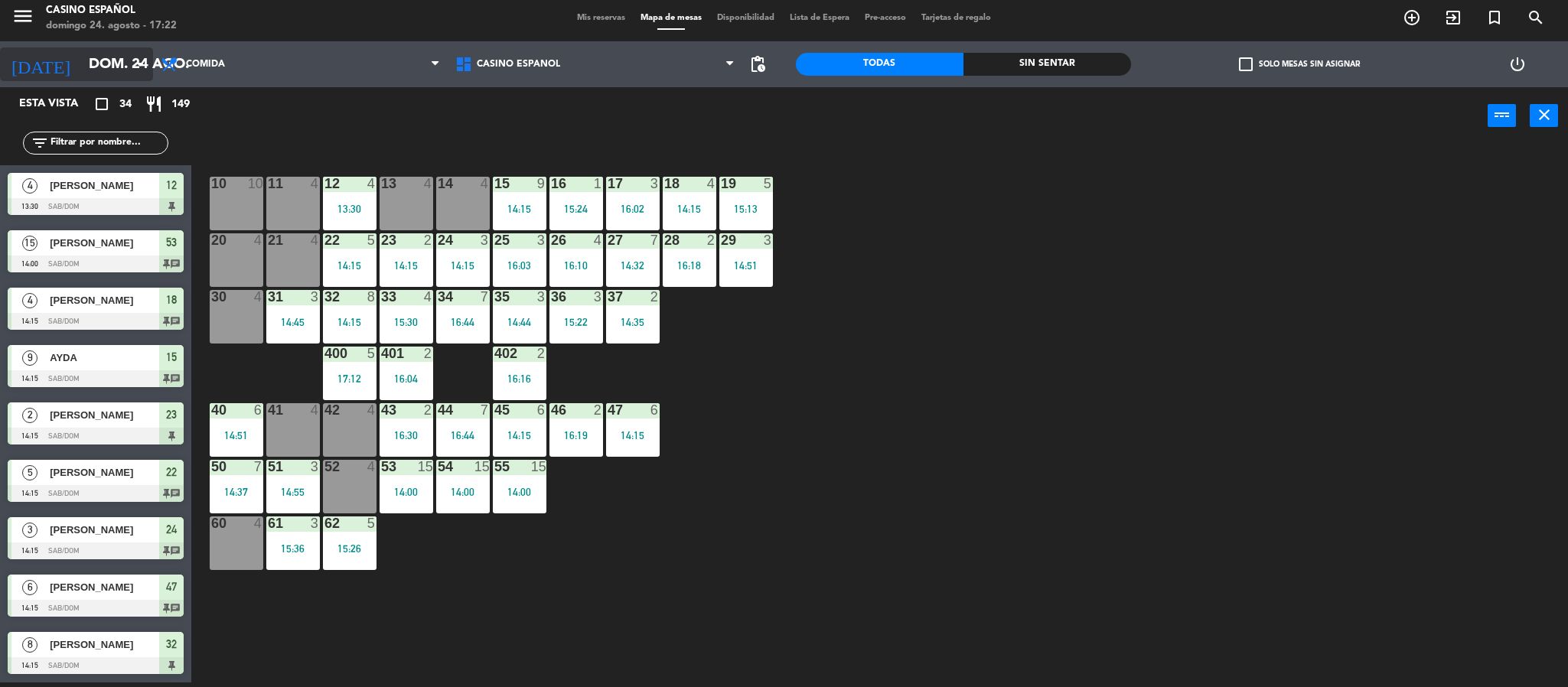
click at [90, 57] on input "dom. 24 ago." at bounding box center [173, 65] width 184 height 32
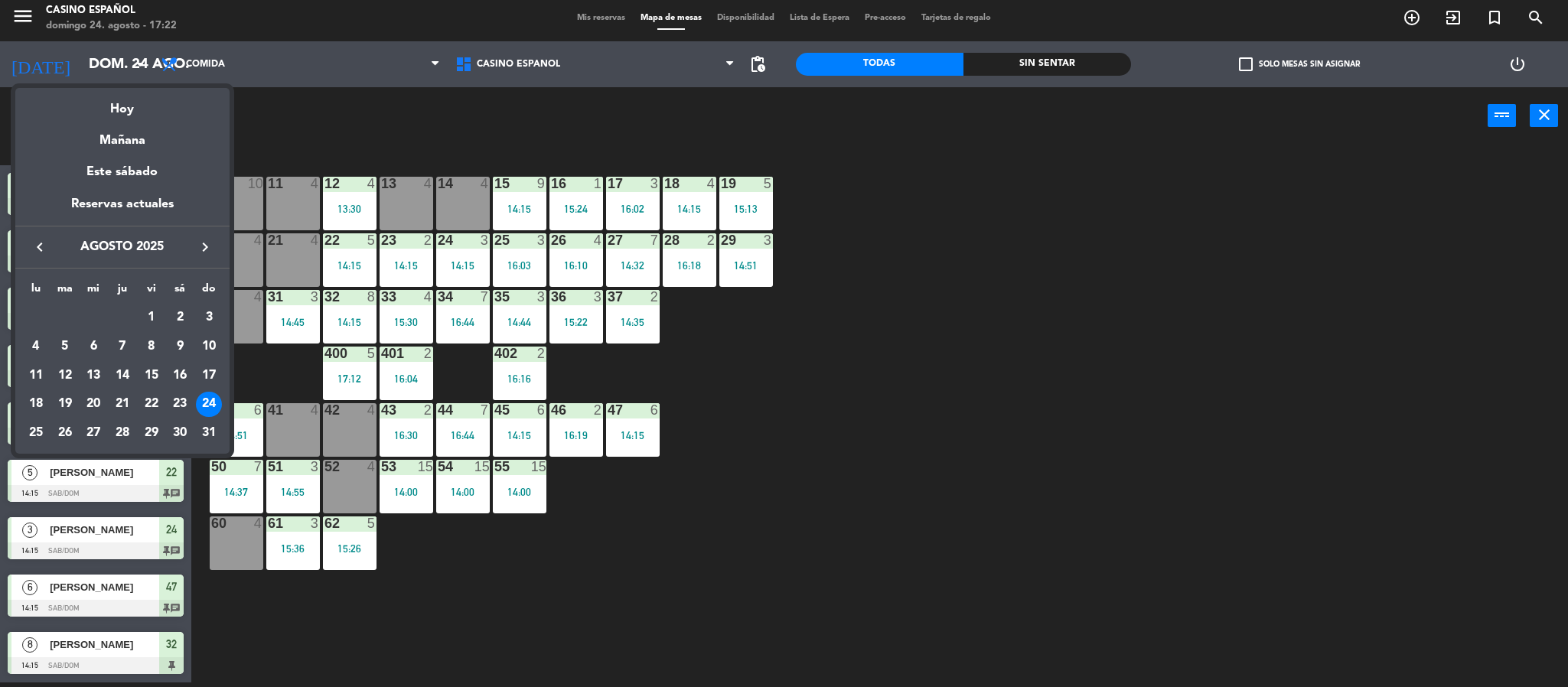
click at [205, 239] on icon "keyboard_arrow_right" at bounding box center [204, 247] width 18 height 18
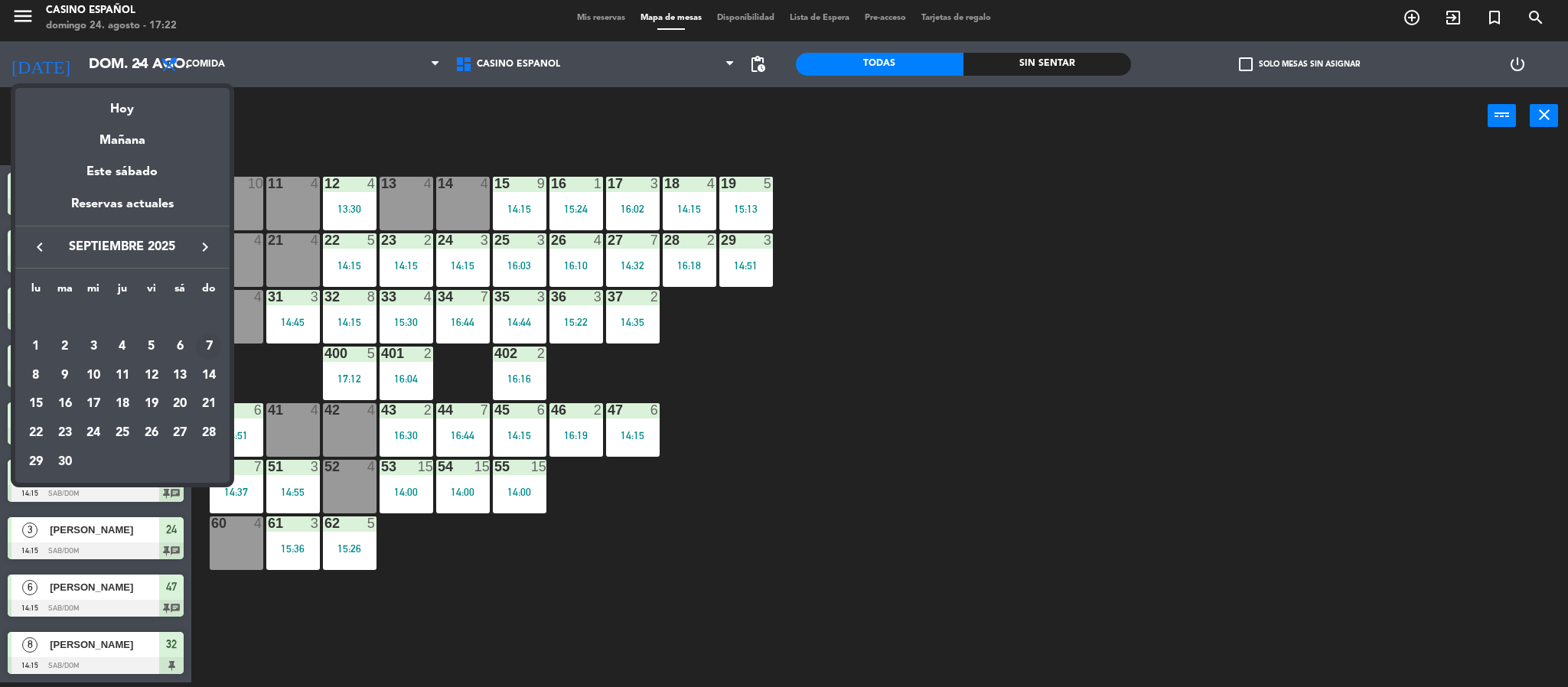
click at [205, 338] on div "7" at bounding box center [208, 345] width 26 height 26
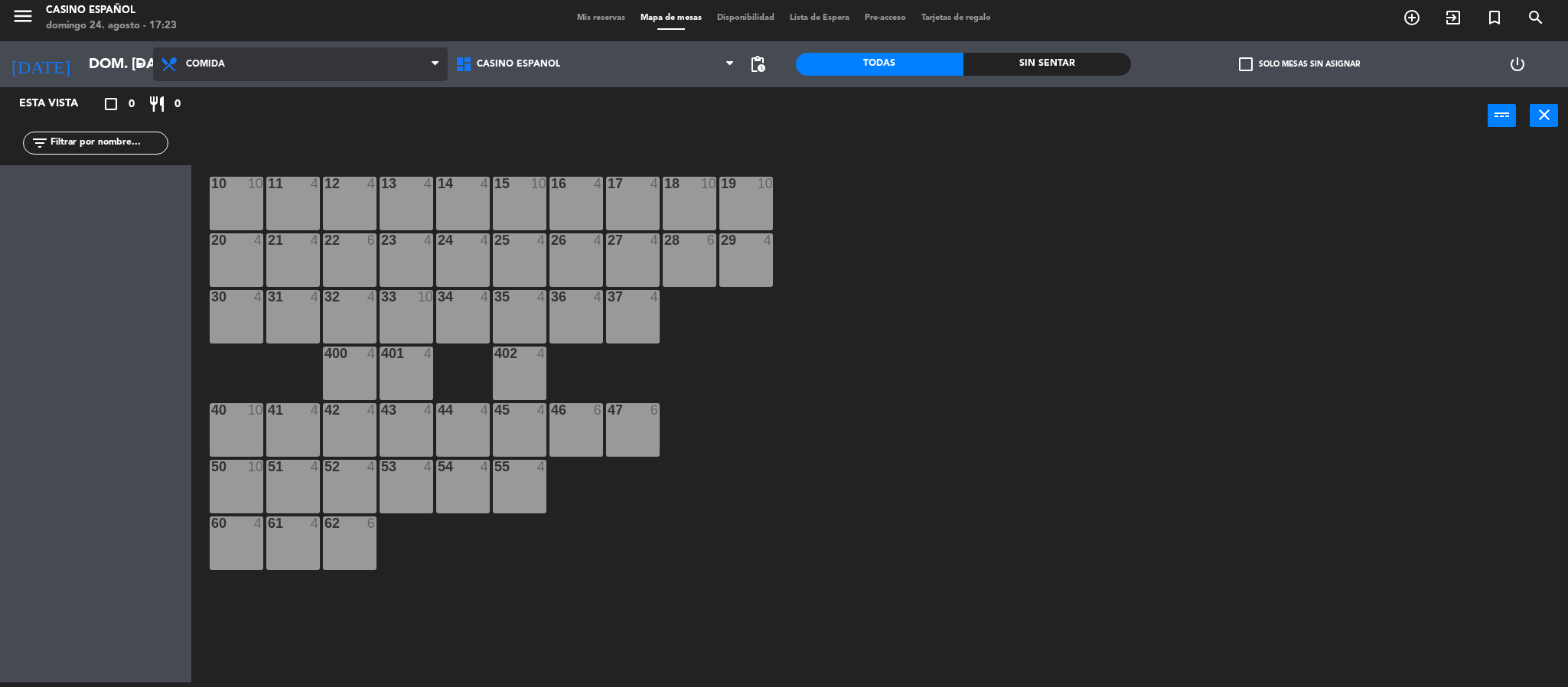
click at [333, 69] on span "Comida" at bounding box center [300, 64] width 294 height 33
click at [95, 66] on input "dom. [DATE]" at bounding box center [173, 65] width 184 height 32
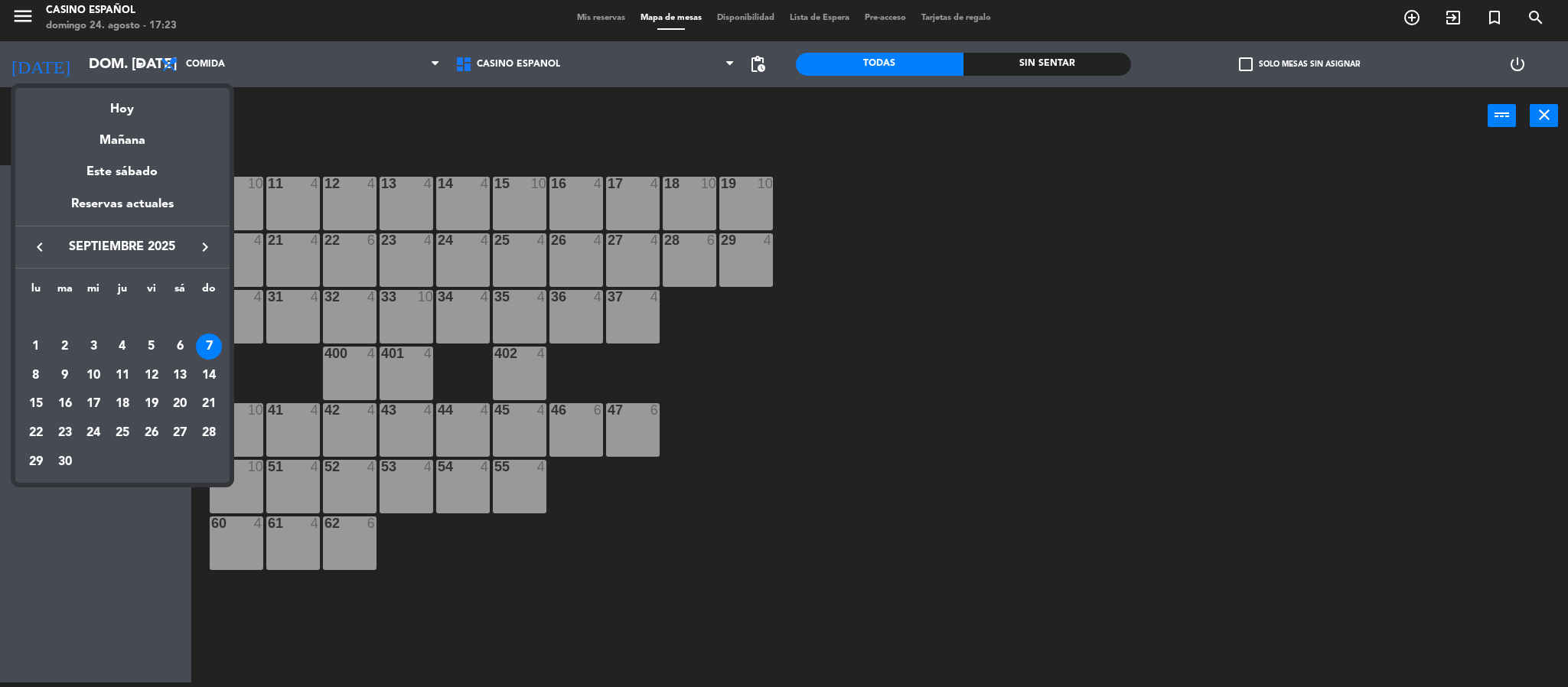
click at [37, 247] on icon "keyboard_arrow_left" at bounding box center [39, 247] width 18 height 18
click at [212, 404] on div "24" at bounding box center [208, 404] width 26 height 26
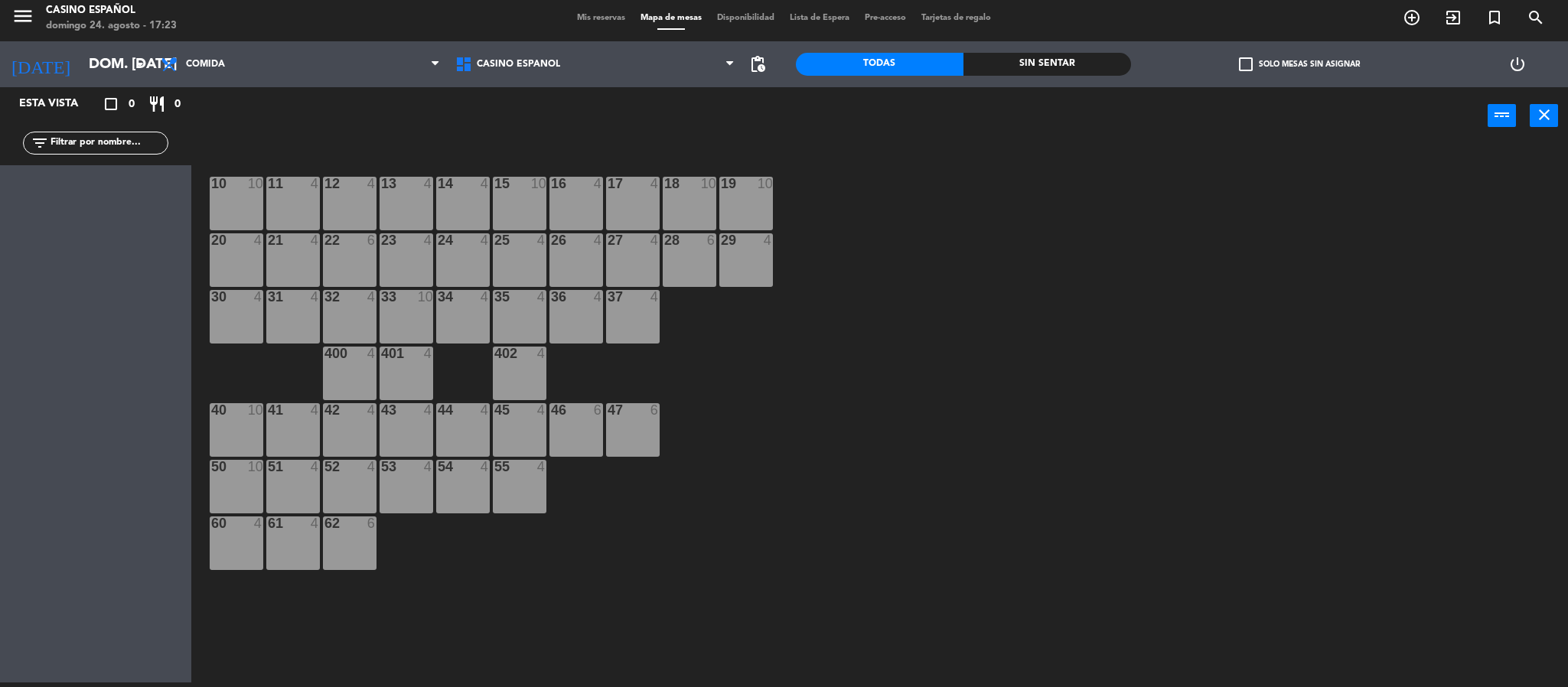
type input "dom. 24 ago."
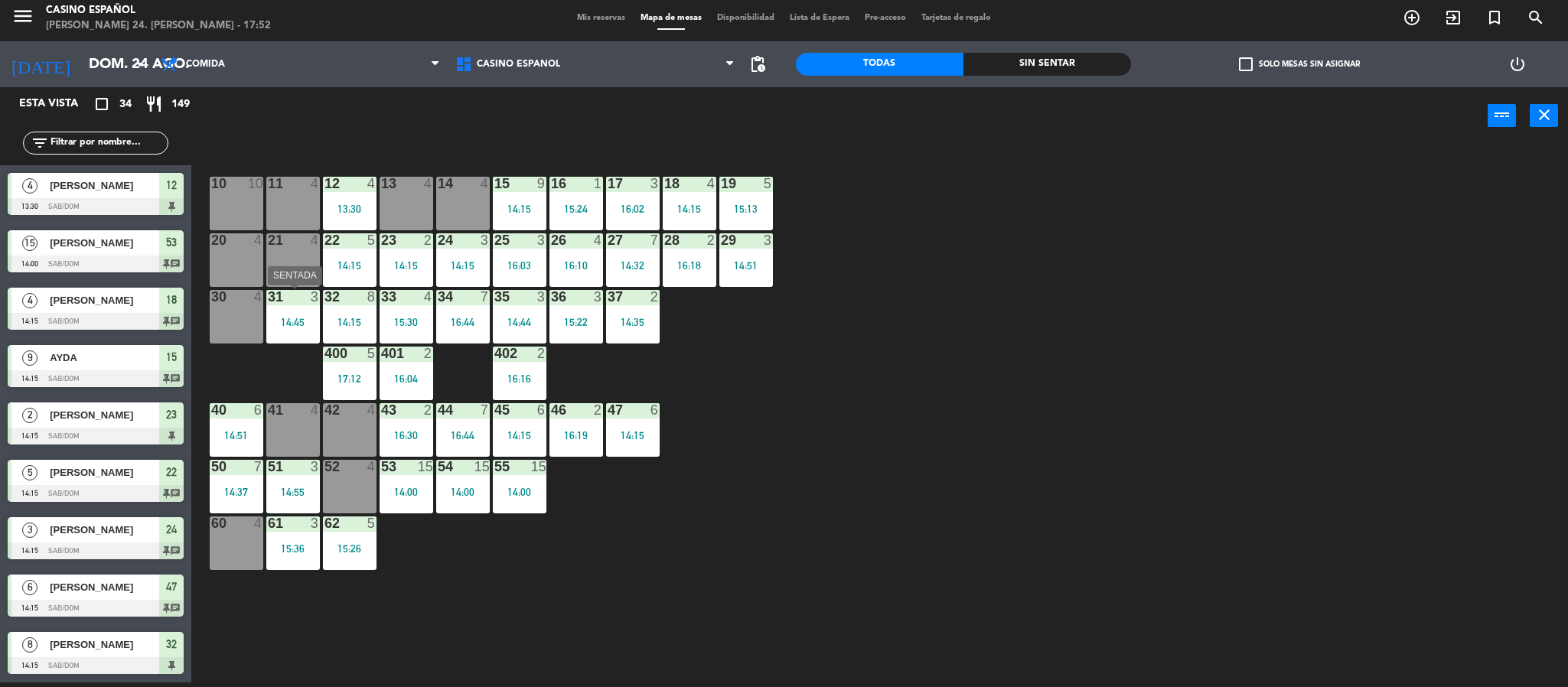
click at [302, 319] on div "14:45" at bounding box center [293, 322] width 53 height 10
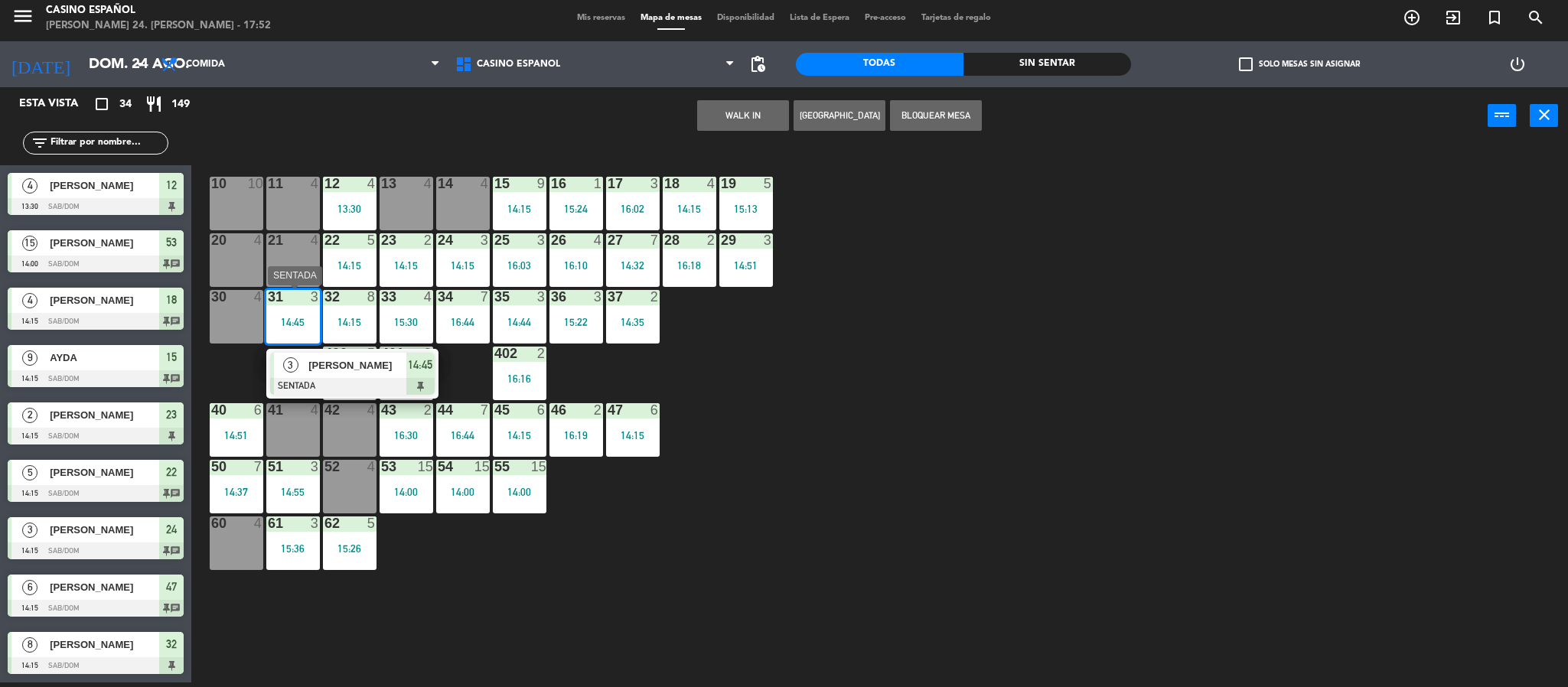
click at [351, 374] on div "[PERSON_NAME]" at bounding box center [356, 365] width 100 height 26
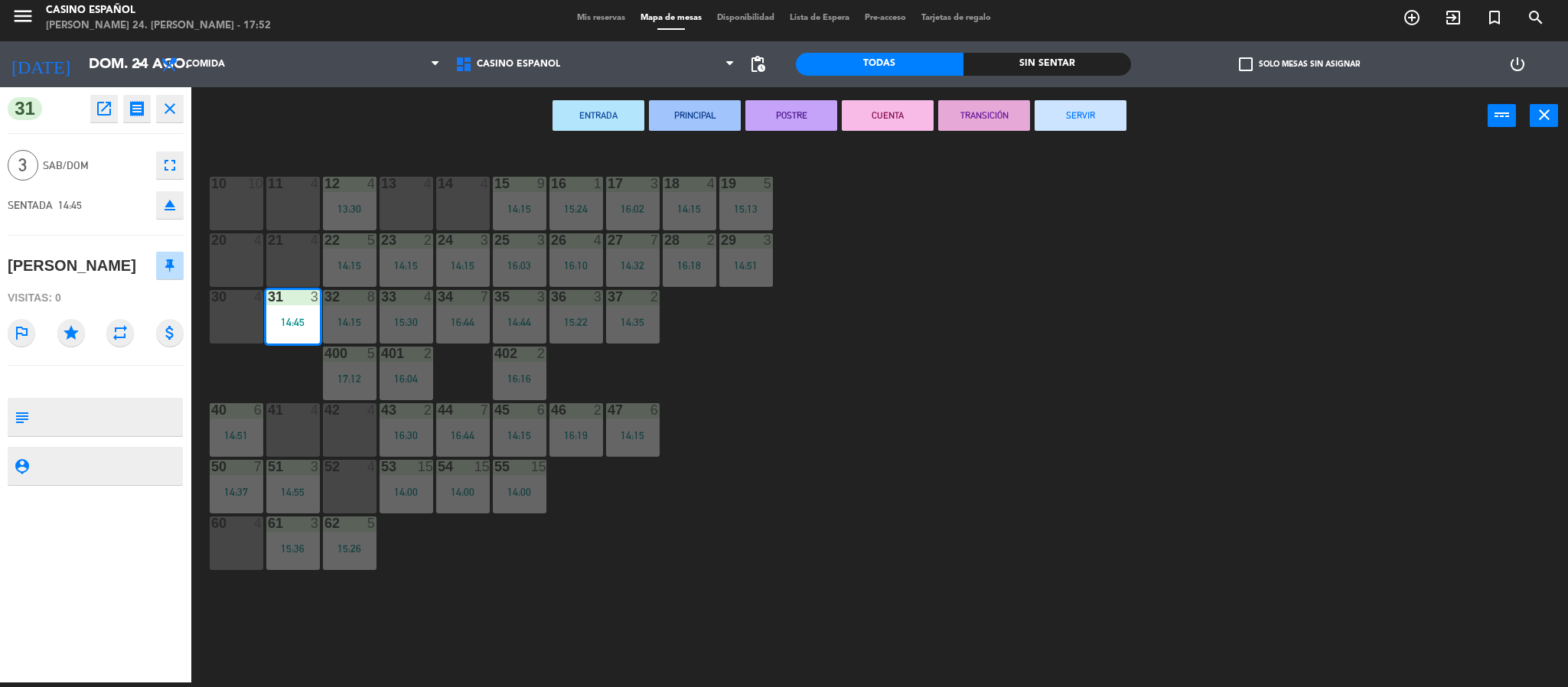
click at [1052, 121] on button "SERVIR" at bounding box center [1080, 116] width 92 height 30
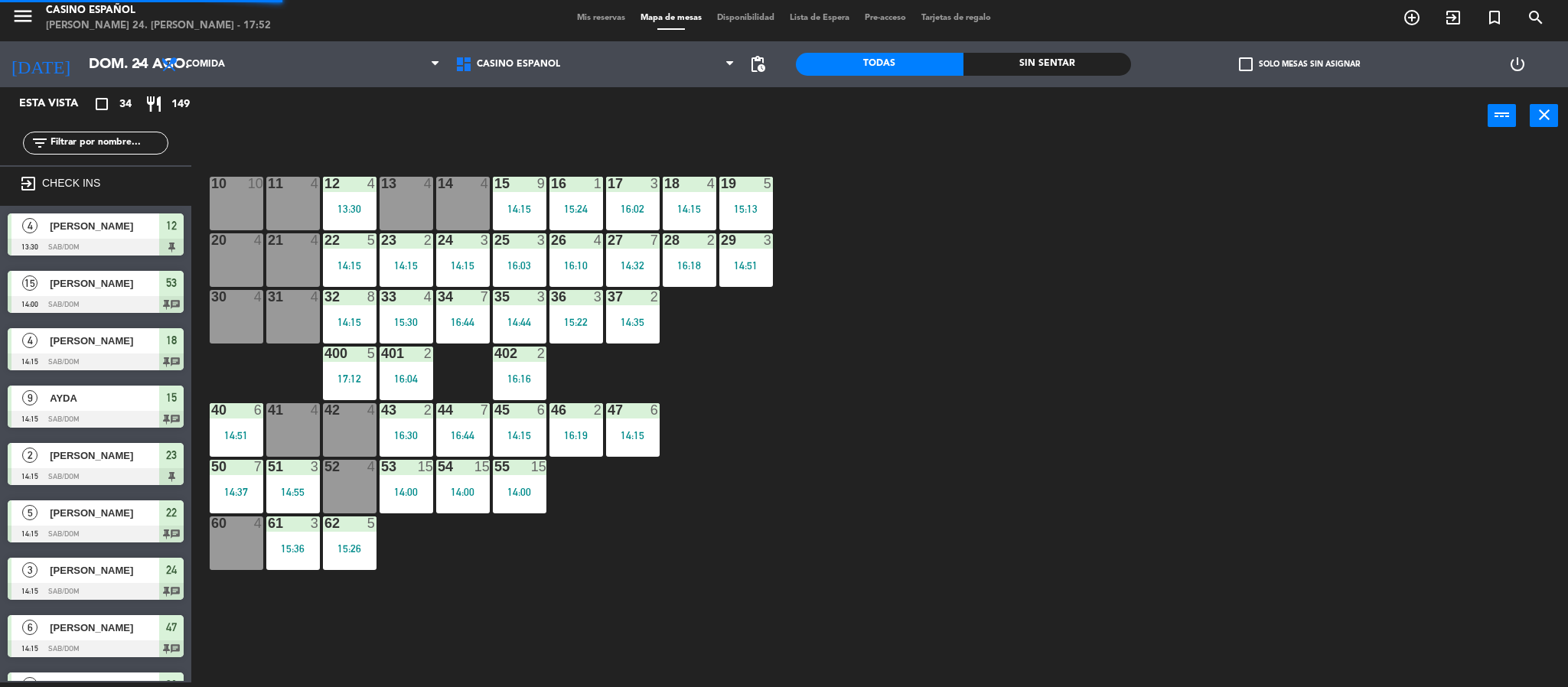
scroll to position [5, 0]
click at [306, 302] on div "4" at bounding box center [318, 297] width 26 height 14
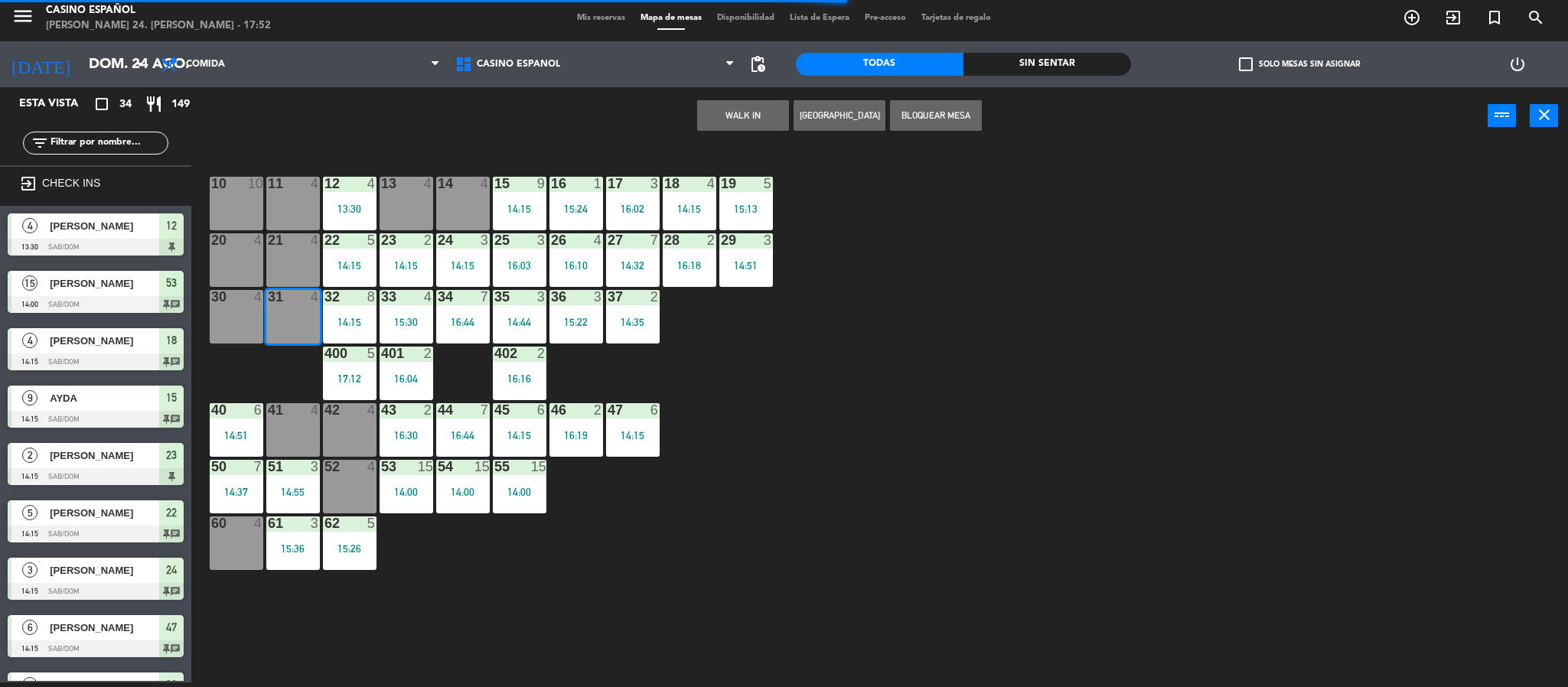
click at [703, 120] on button "WALK IN" at bounding box center [742, 116] width 92 height 30
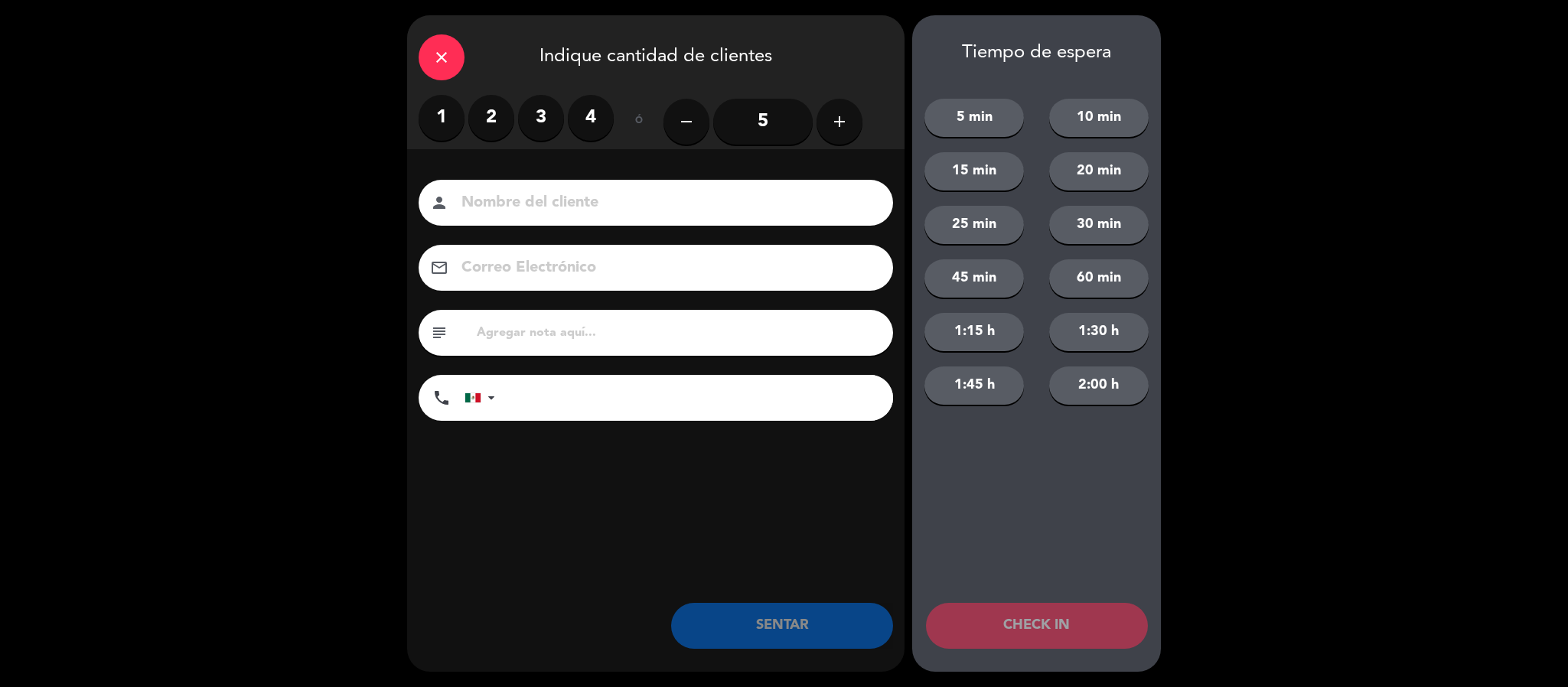
click at [602, 122] on label "4" at bounding box center [590, 118] width 46 height 46
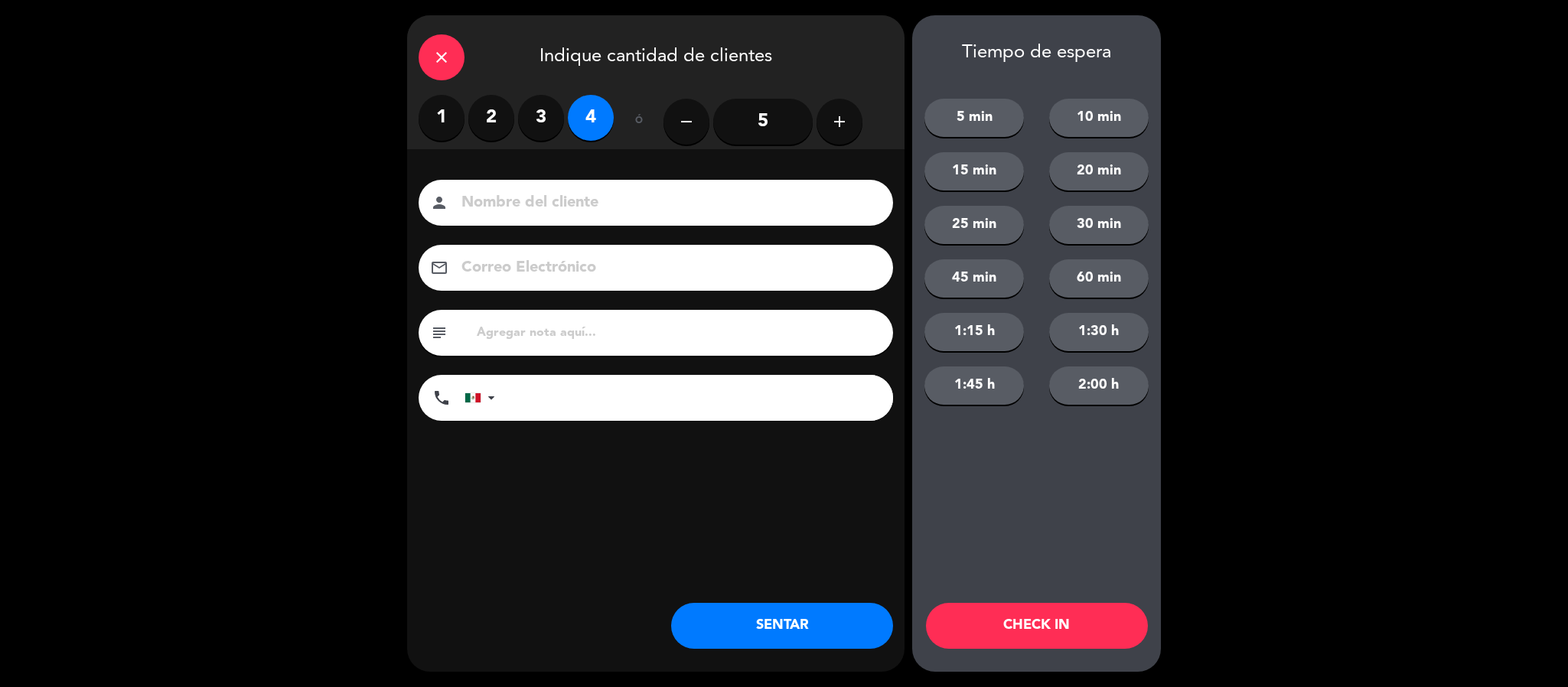
click at [538, 214] on input at bounding box center [665, 203] width 413 height 27
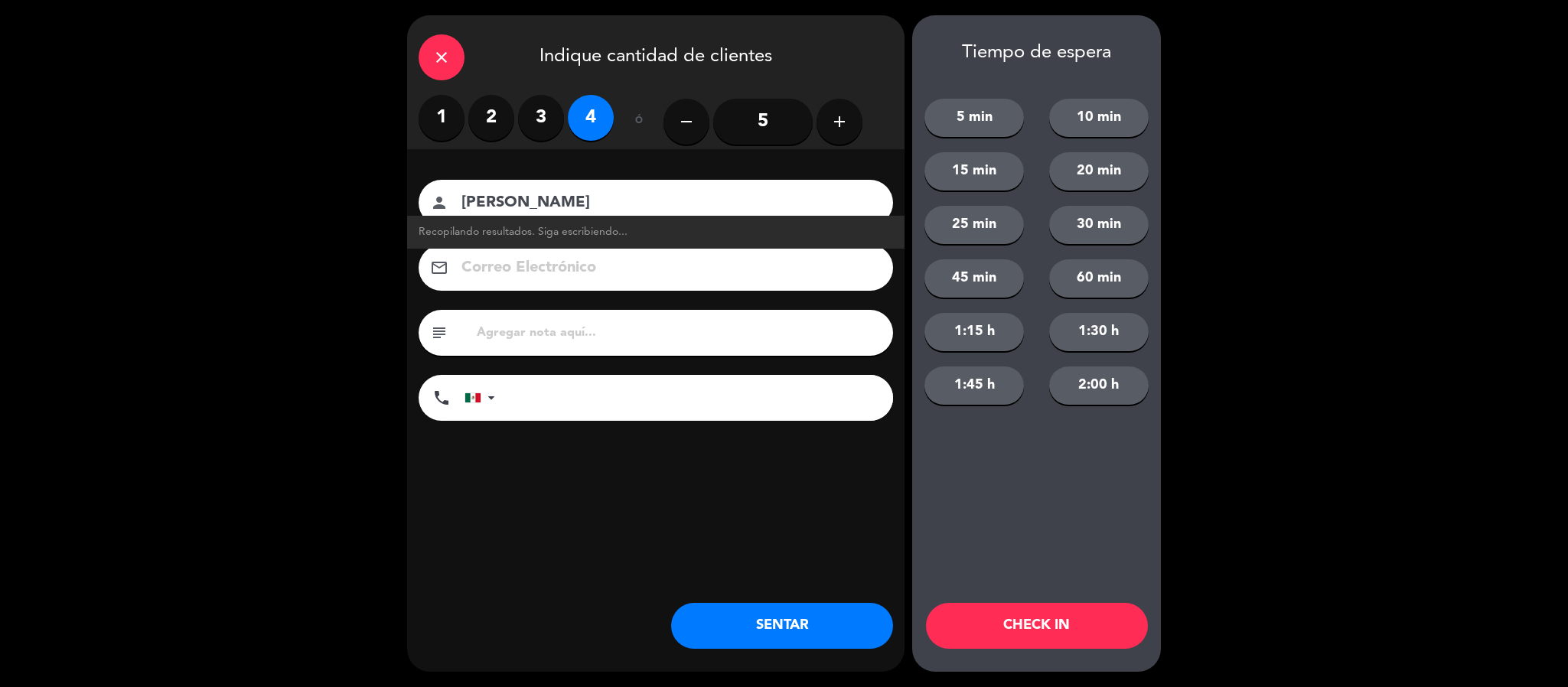
type input "[PERSON_NAME]"
click at [732, 645] on button "SENTAR" at bounding box center [782, 625] width 222 height 46
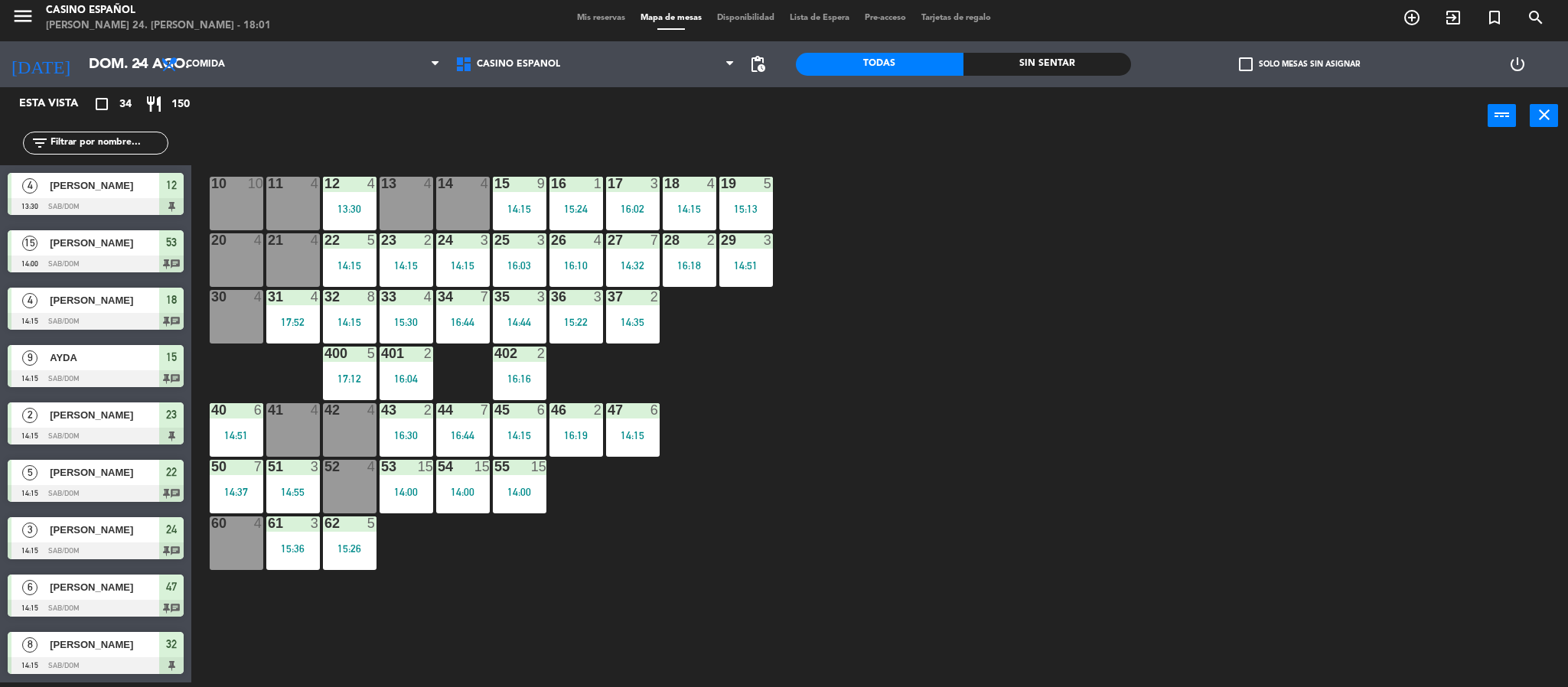
click at [918, 308] on div "10 10 11 4 12 4 13:30 13 4 14 4 15 9 14:15 16 1 15:24 17 3 16:02 18 4 14:15 19 …" at bounding box center [887, 418] width 1361 height 538
click at [666, 145] on main "10 10 11 4 12 4 13:30 13 4 14 4 15 9 14:15 16 1 15:24 17 3 16:02 18 4 14:15 19 …" at bounding box center [880, 410] width 1376 height 553
click at [858, 335] on div "10 10 11 4 12 4 13:30 13 4 14 4 15 9 14:15 16 1 15:24 17 3 16:02 18 4 14:15 19 …" at bounding box center [887, 418] width 1361 height 538
